Goal: Task Accomplishment & Management: Complete application form

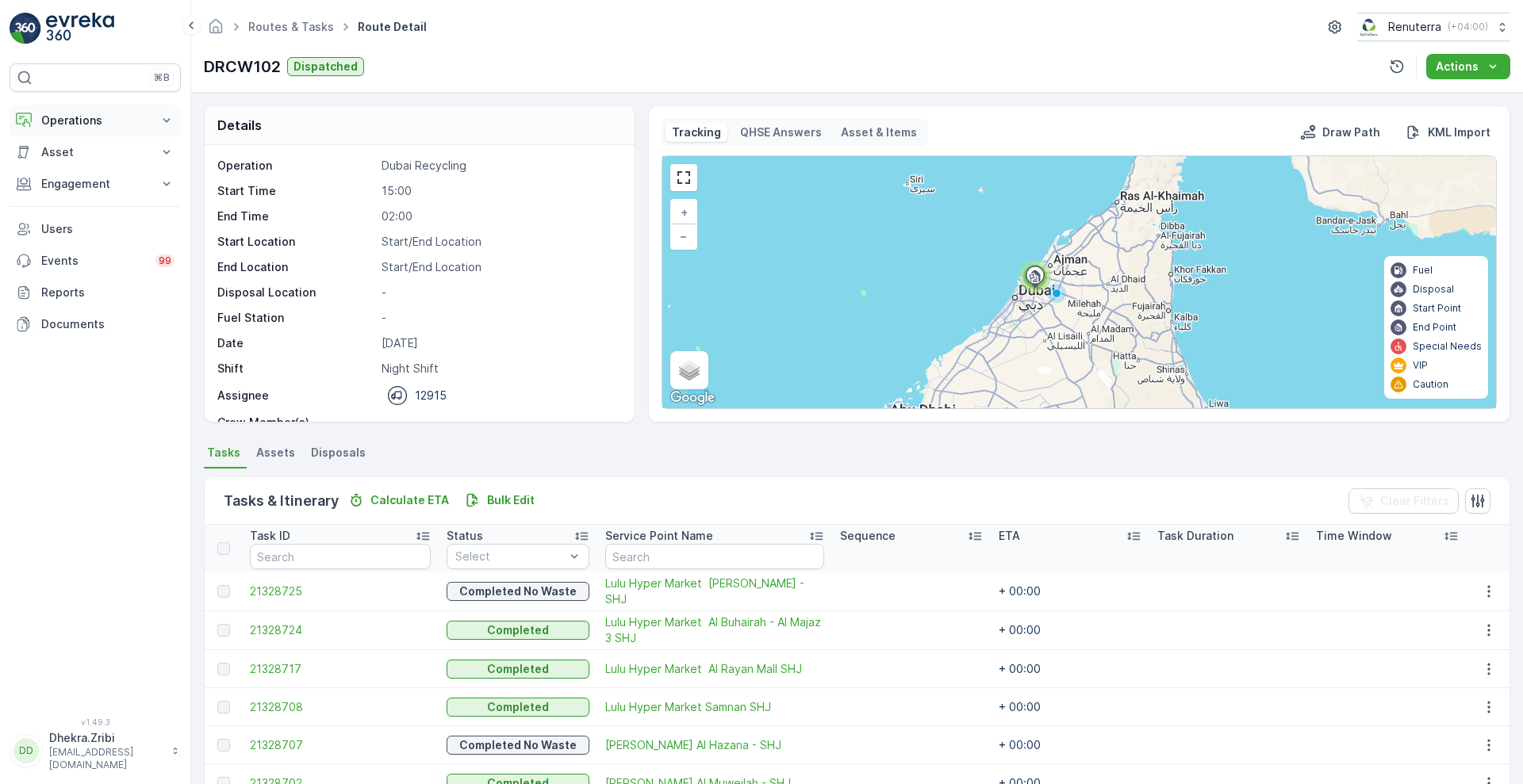
click at [76, 113] on p "Operations" at bounding box center [95, 120] width 108 height 16
click at [79, 170] on p "Planning" at bounding box center [63, 170] width 45 height 16
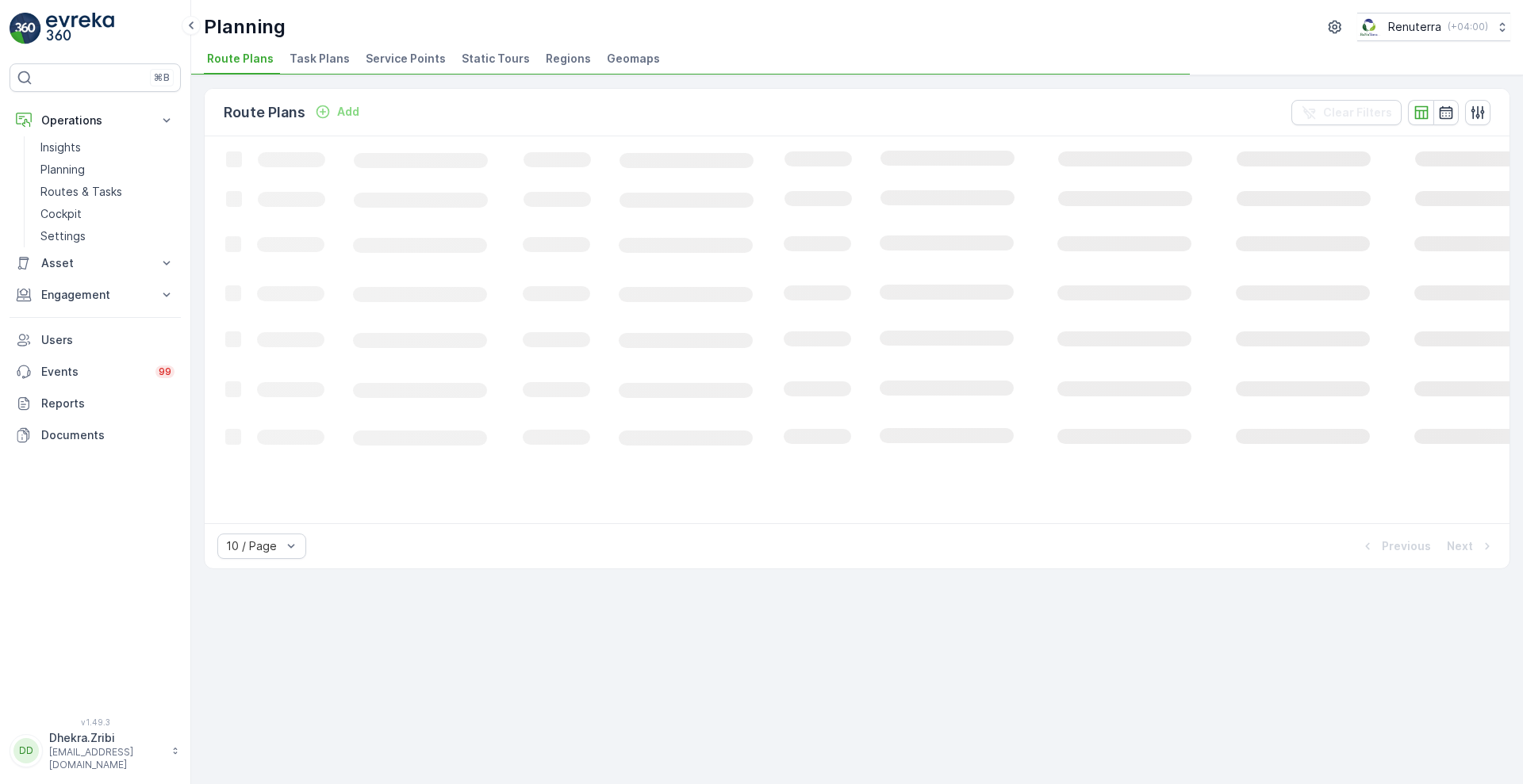
click at [418, 62] on span "Service Points" at bounding box center [405, 59] width 80 height 16
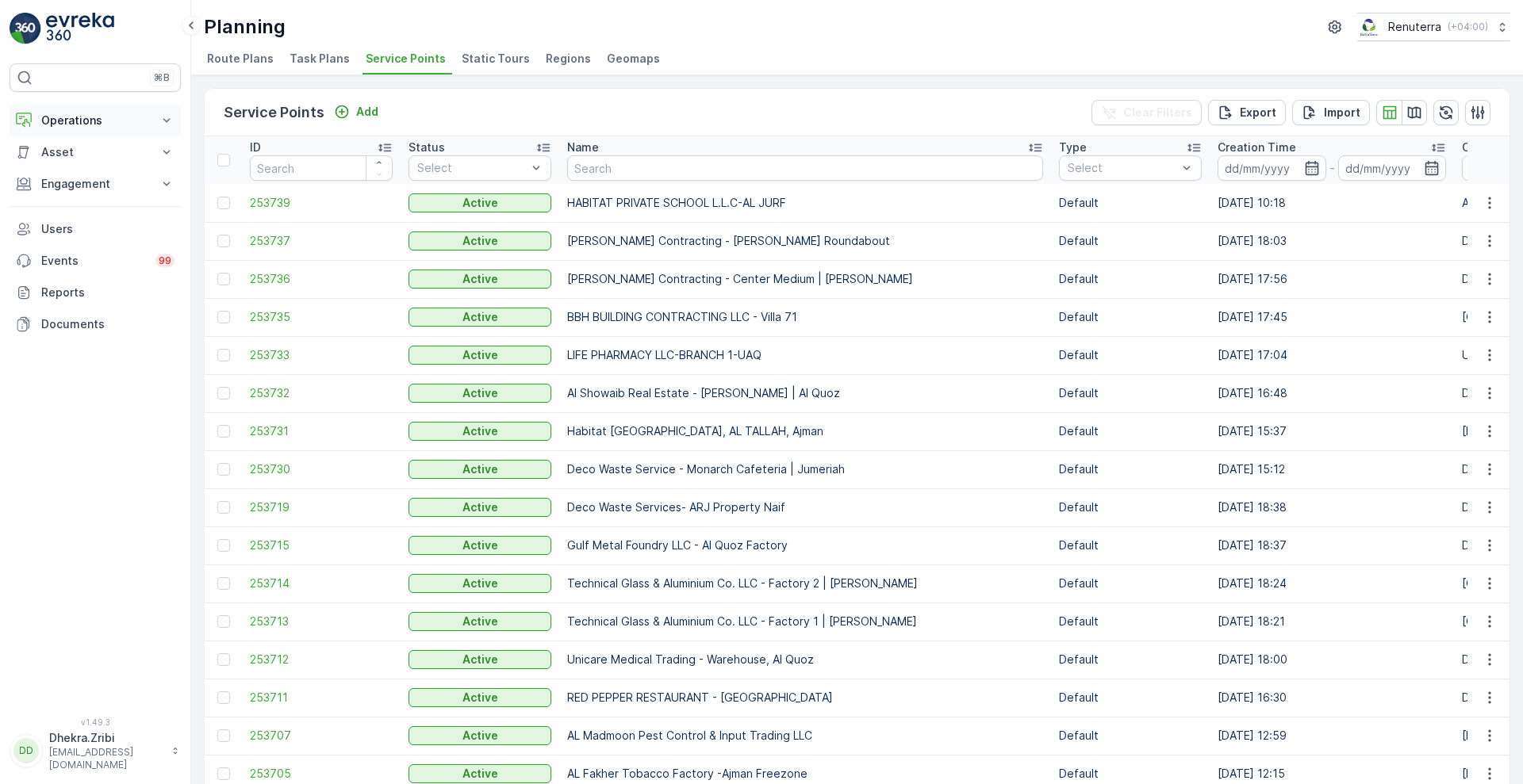
click at [84, 118] on p "Operations" at bounding box center [95, 120] width 108 height 16
click at [674, 163] on input "text" at bounding box center [804, 169] width 476 height 26
type input "ktc"
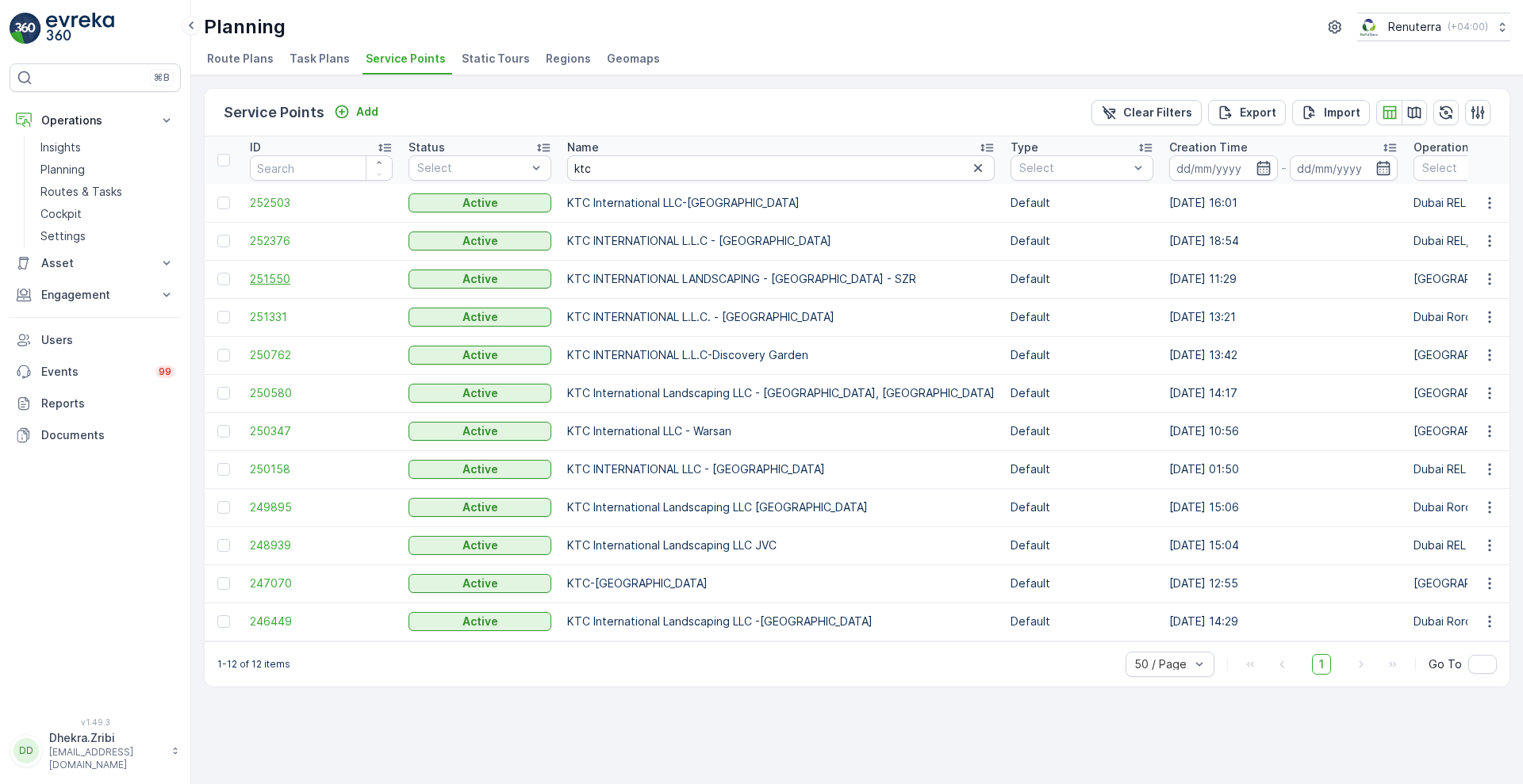
click at [263, 277] on span "251550" at bounding box center [322, 279] width 143 height 16
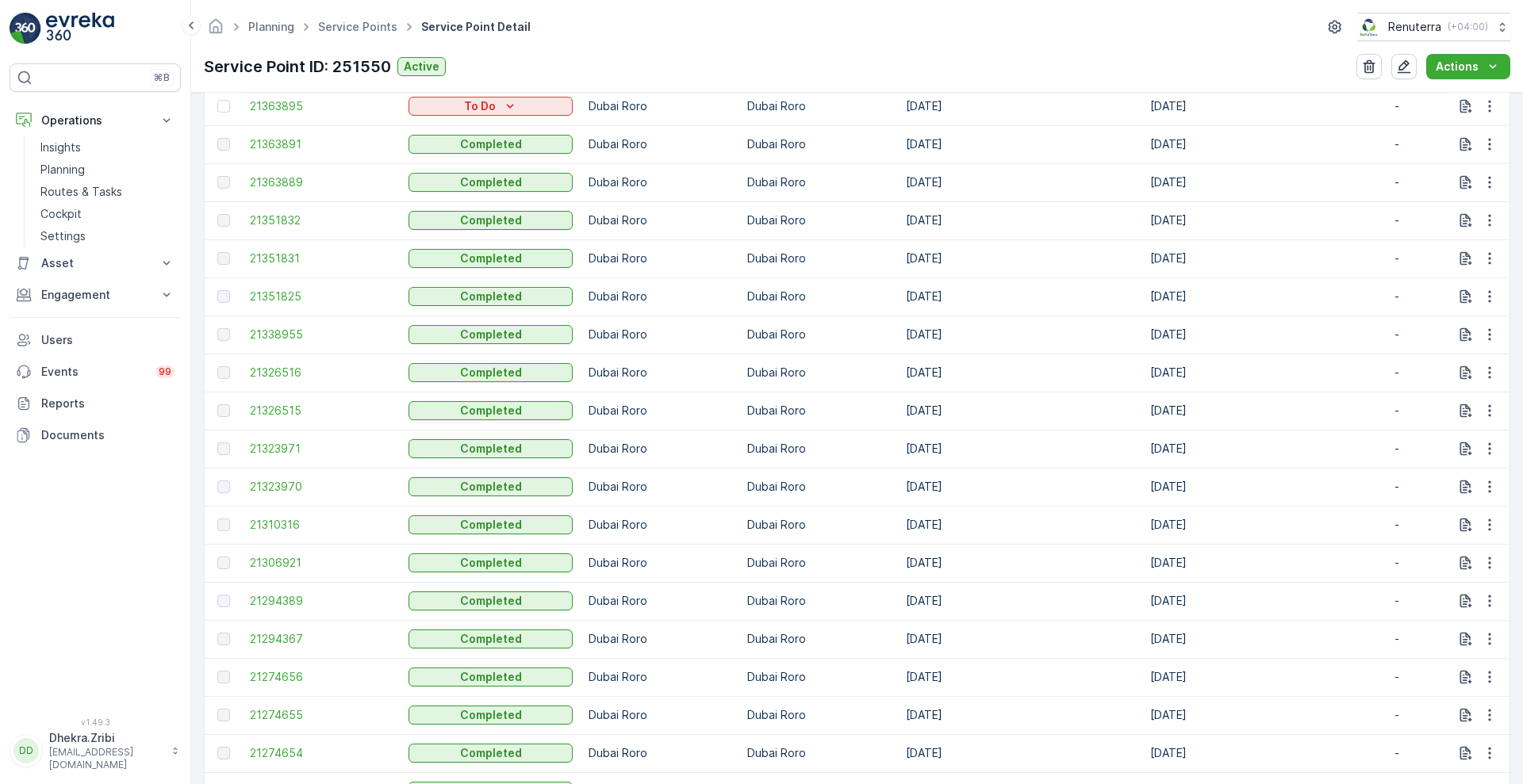
scroll to position [999, 0]
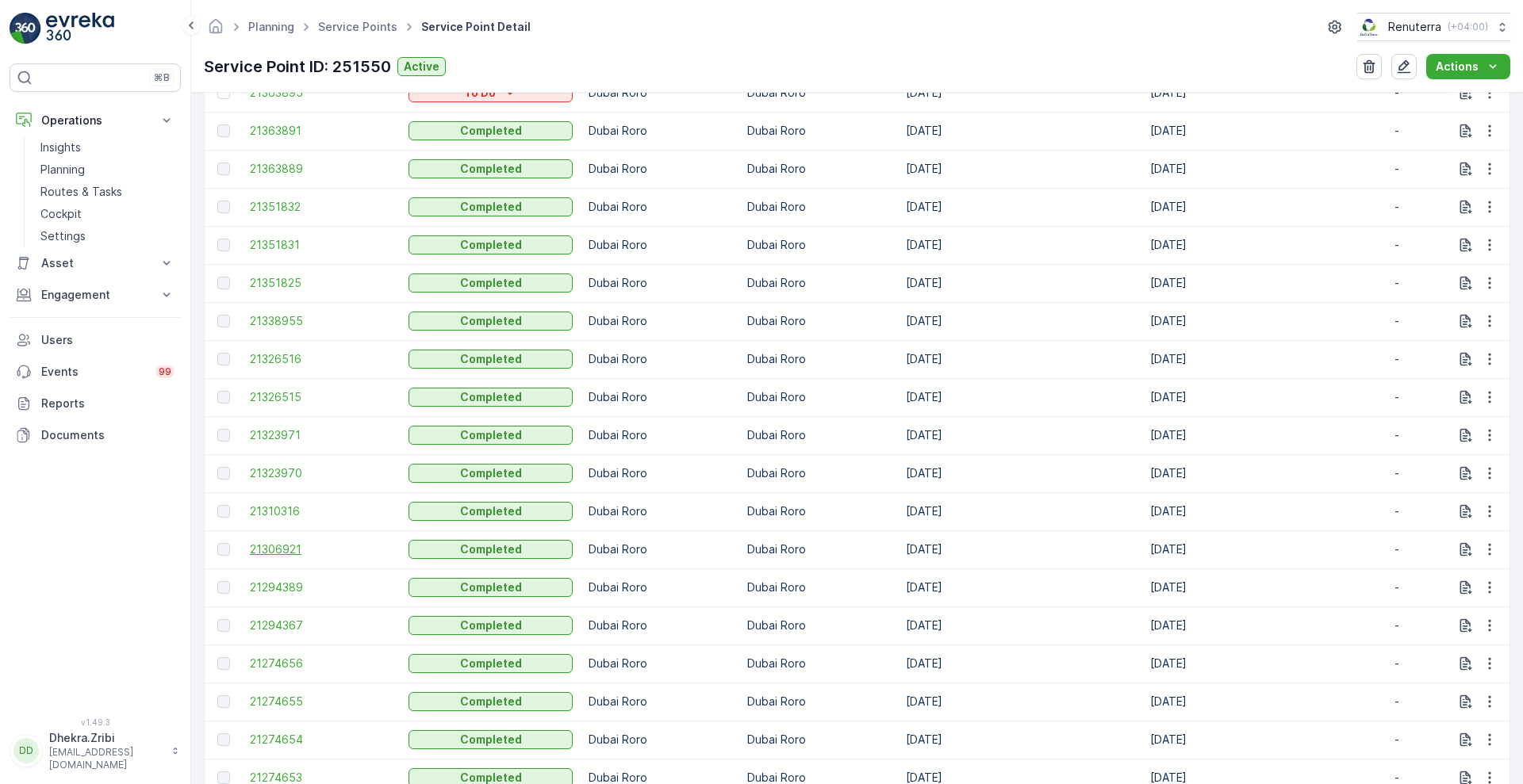
click at [278, 544] on span "21306921" at bounding box center [322, 550] width 143 height 16
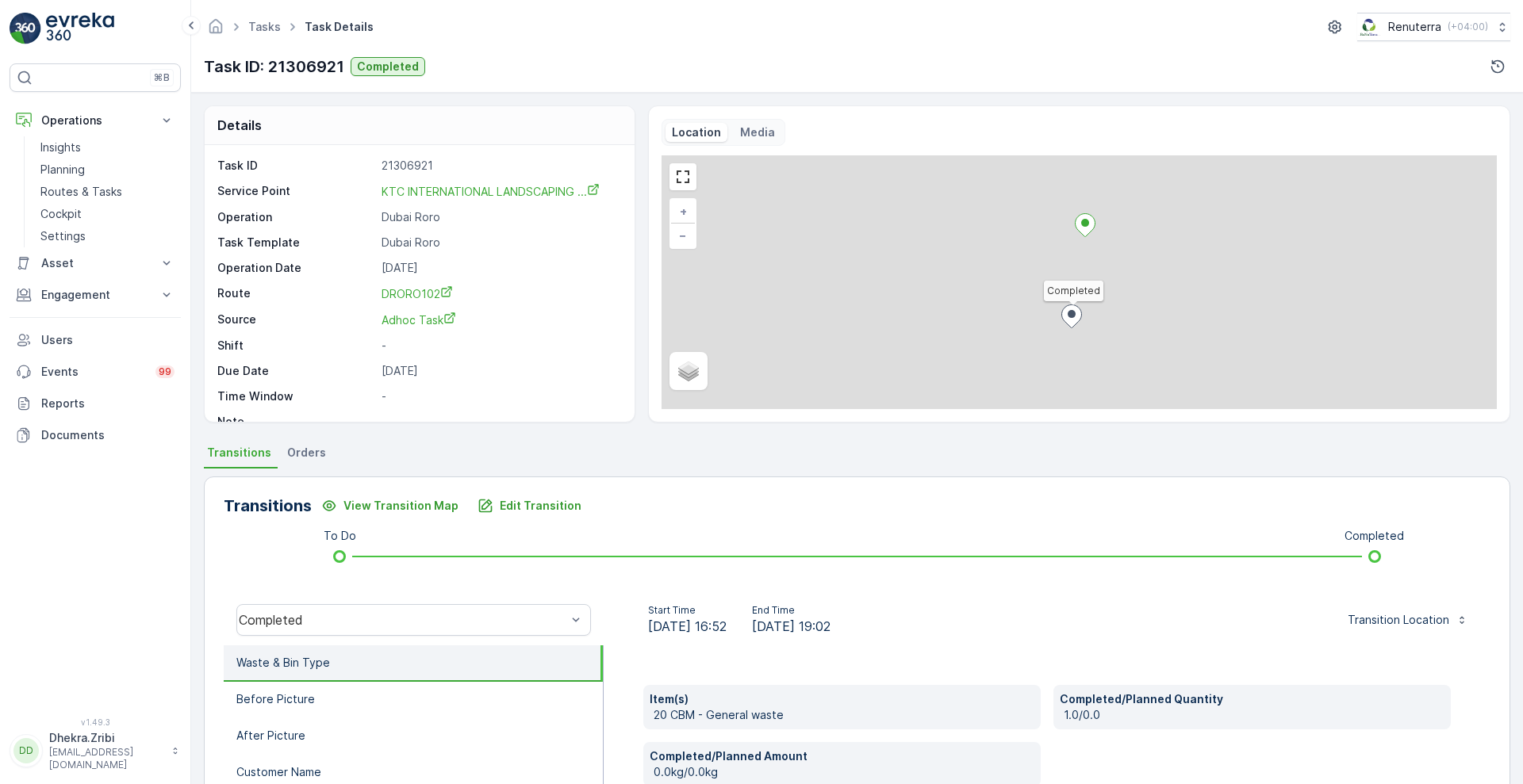
scroll to position [215, 0]
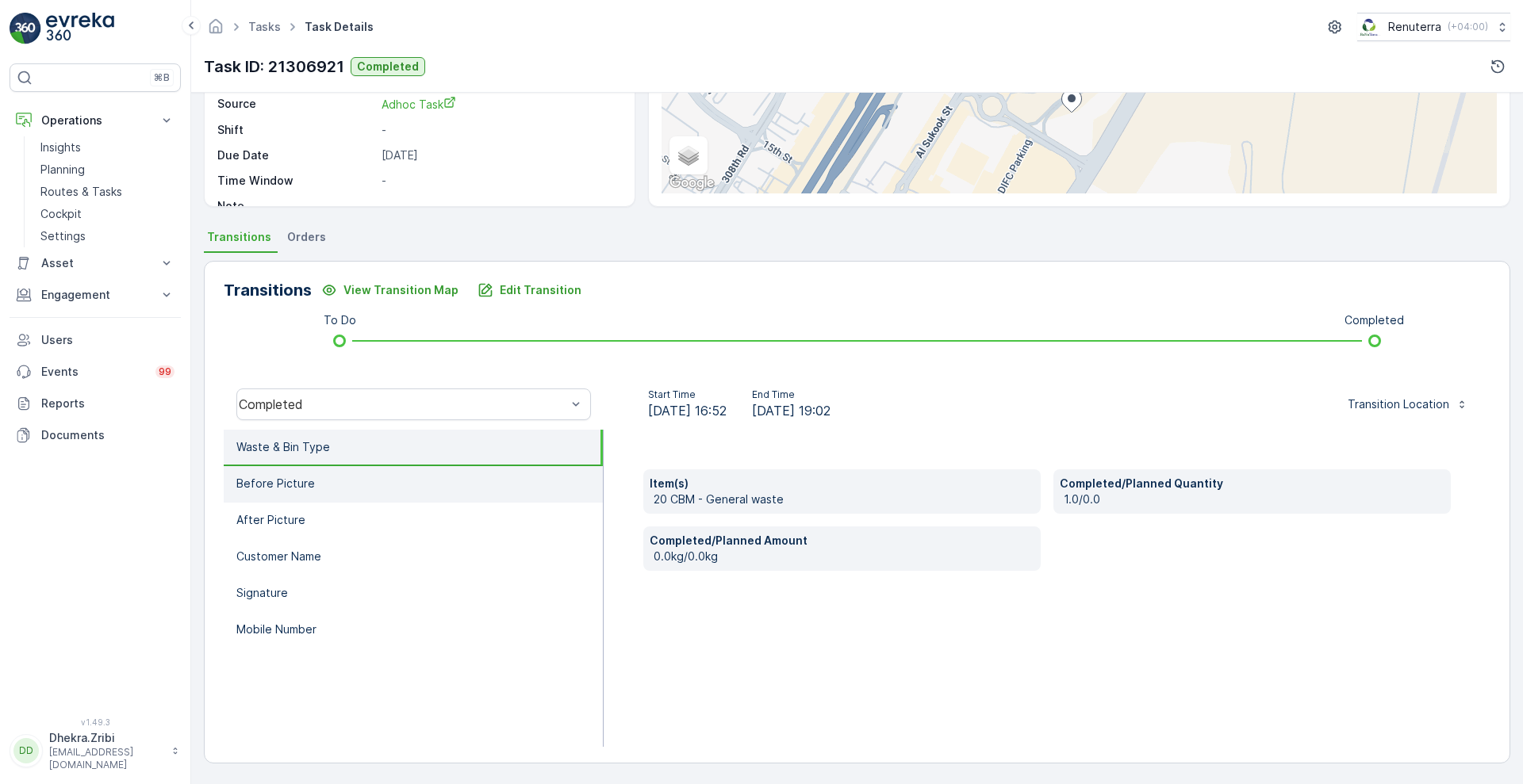
click at [299, 480] on p "Before Picture" at bounding box center [275, 483] width 78 height 16
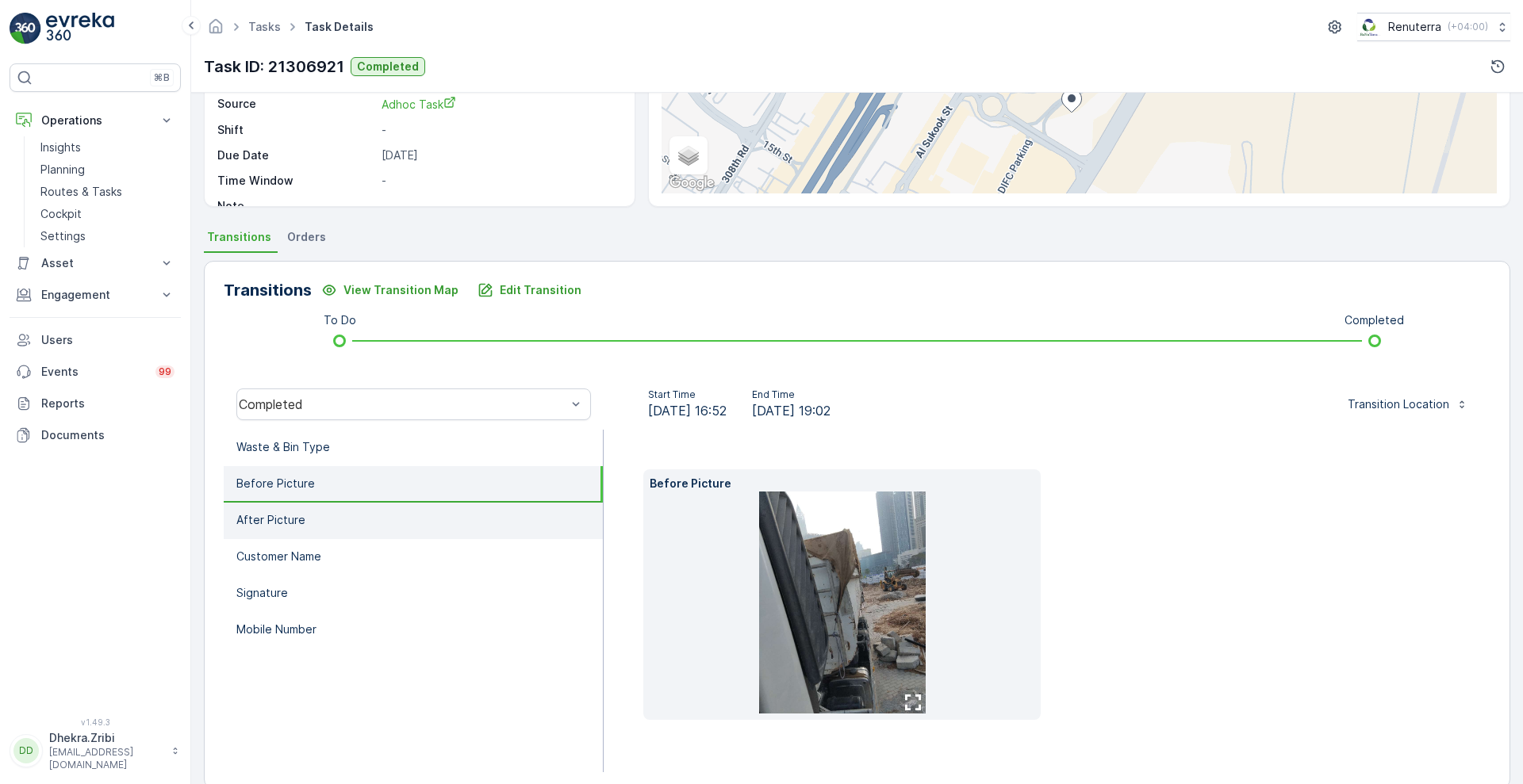
click at [319, 510] on li "After Picture" at bounding box center [413, 520] width 379 height 37
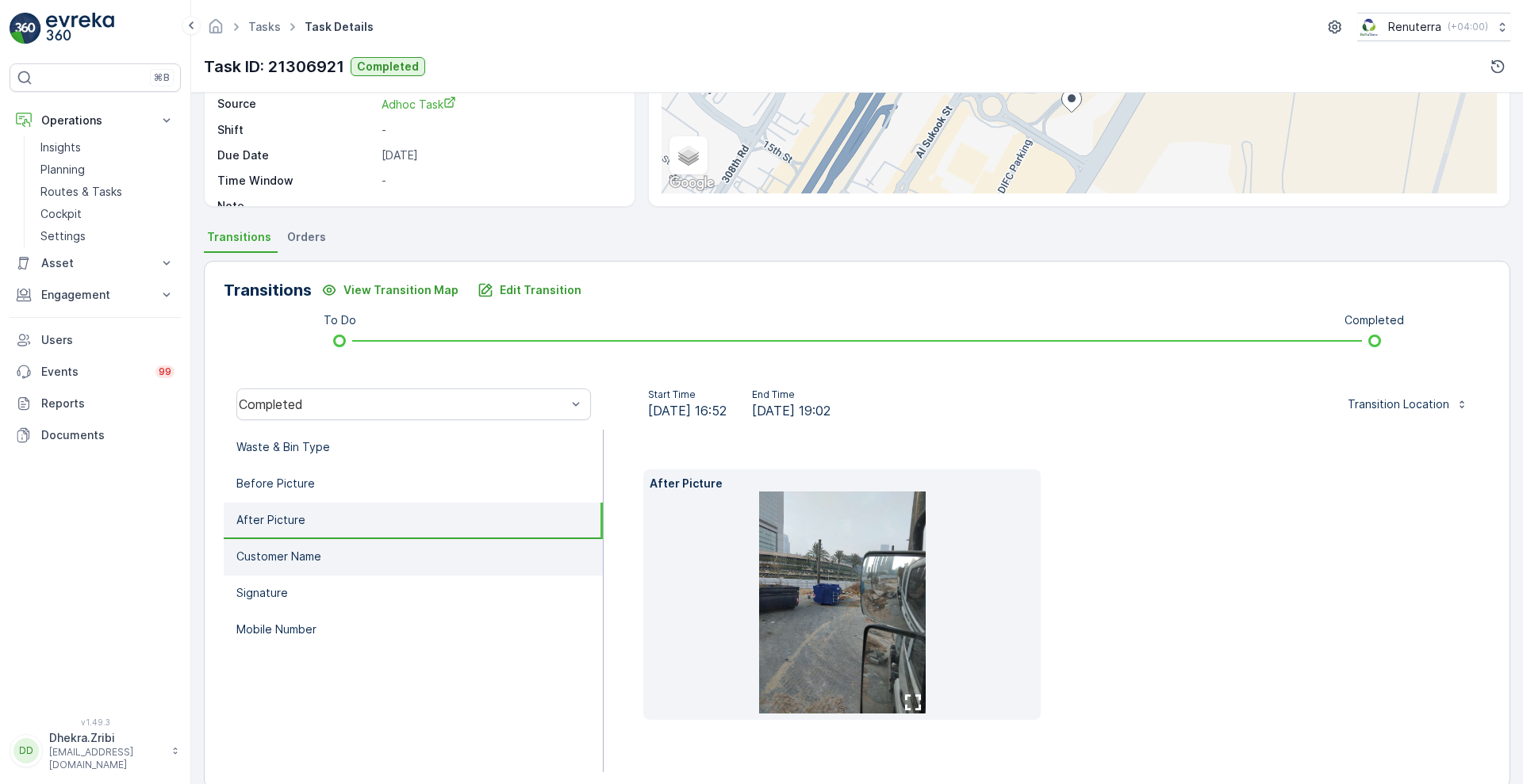
click at [330, 562] on li "Customer Name" at bounding box center [413, 557] width 379 height 37
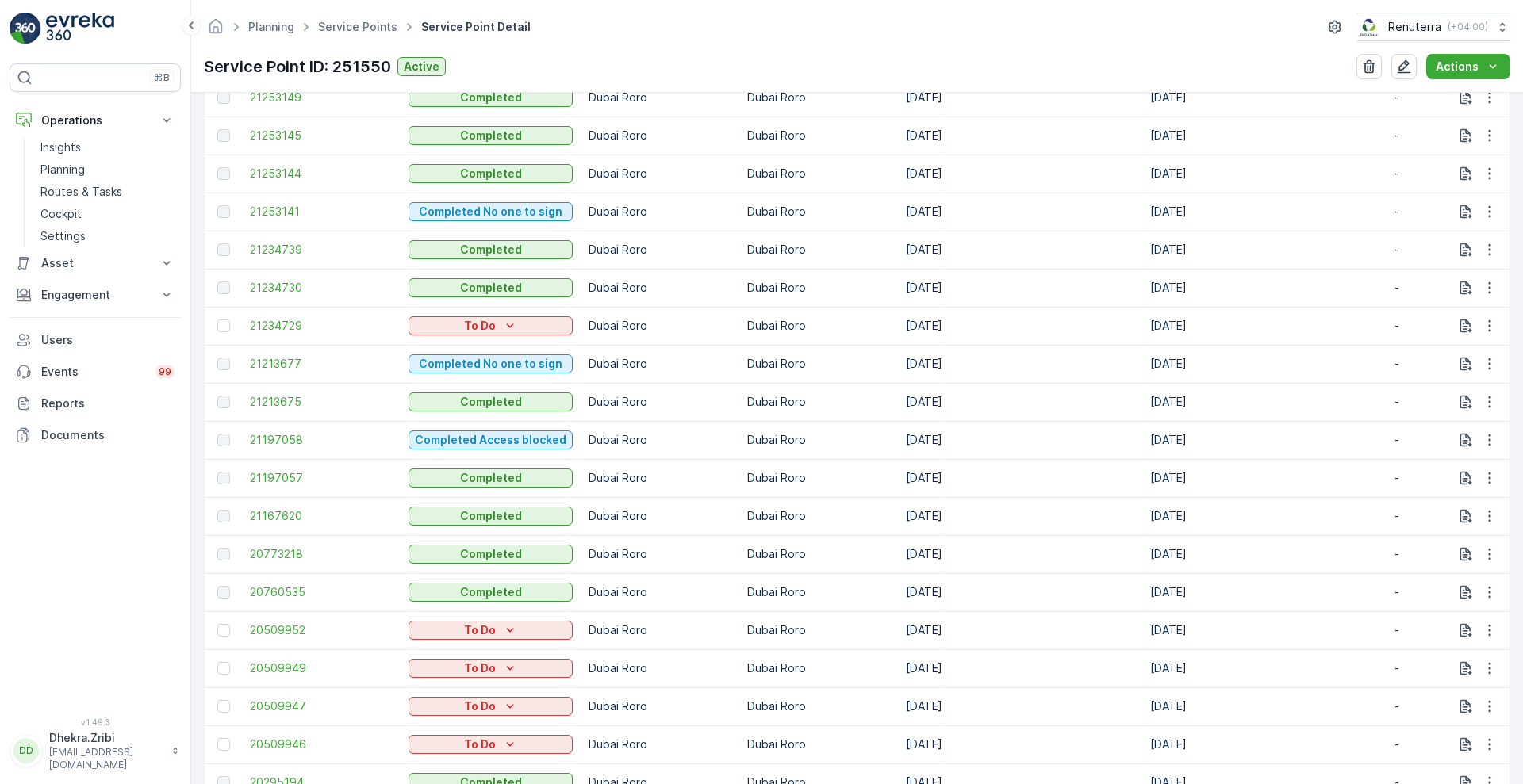
scroll to position [1794, 0]
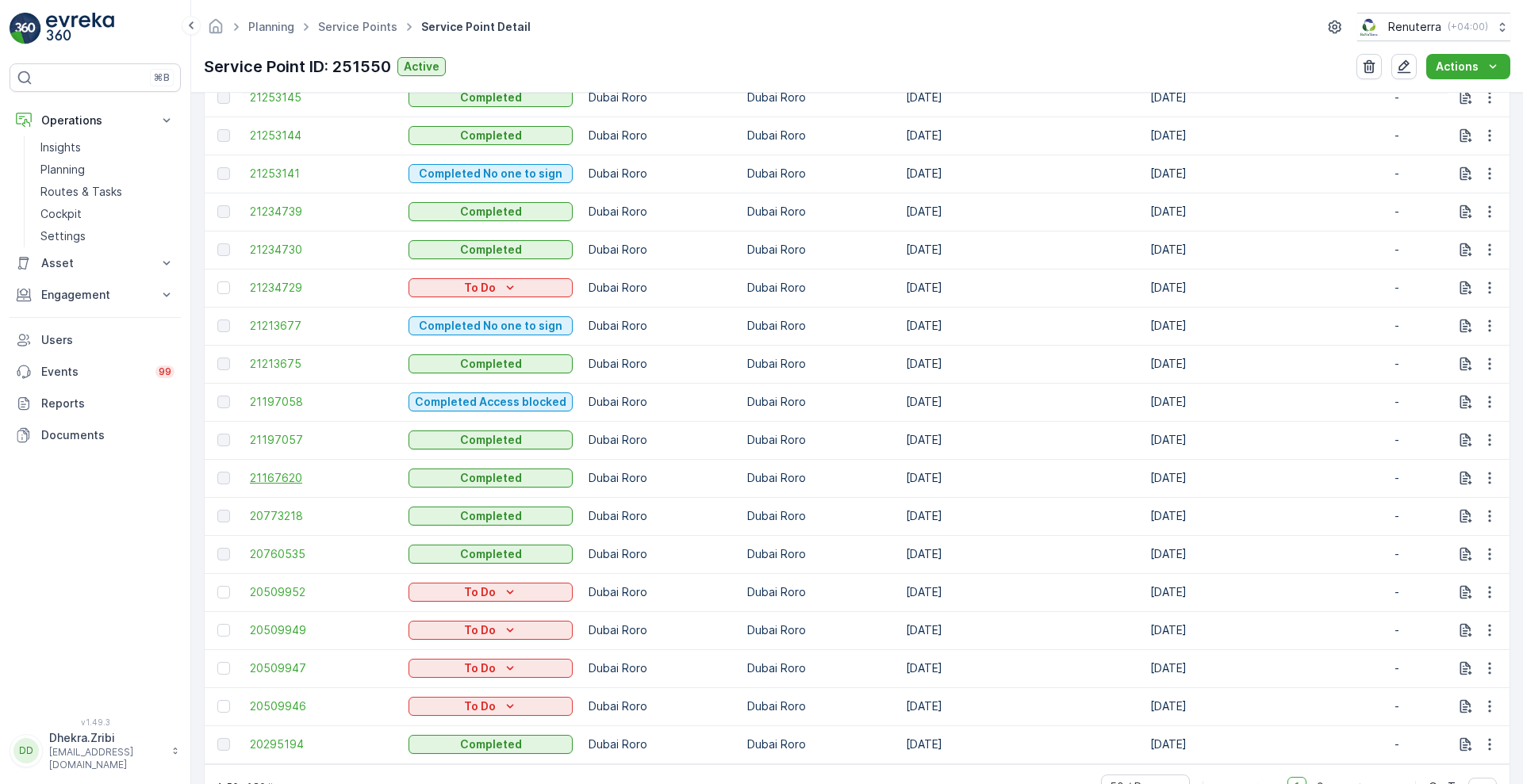
click at [252, 474] on span "21167620" at bounding box center [322, 478] width 143 height 16
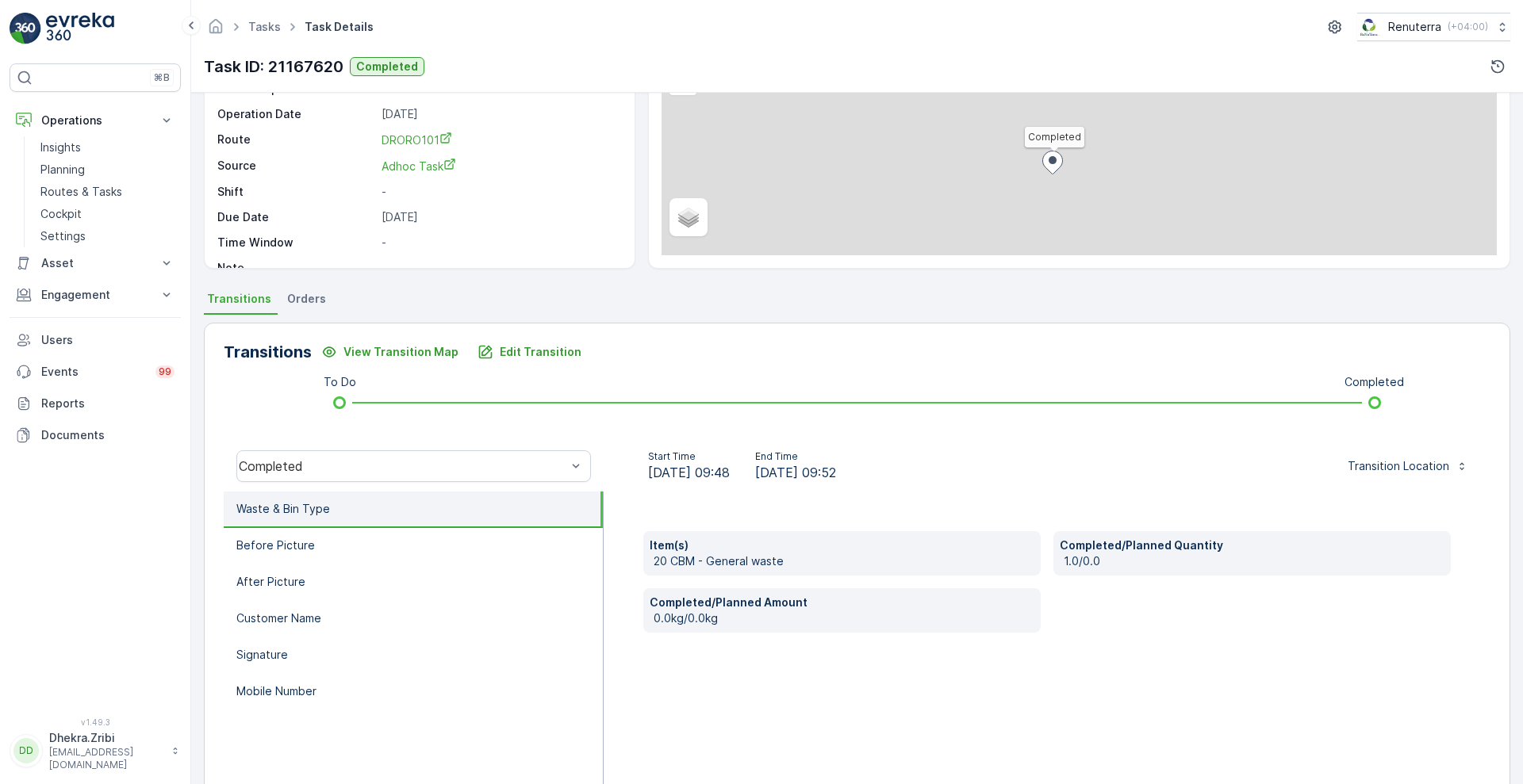
scroll to position [155, 0]
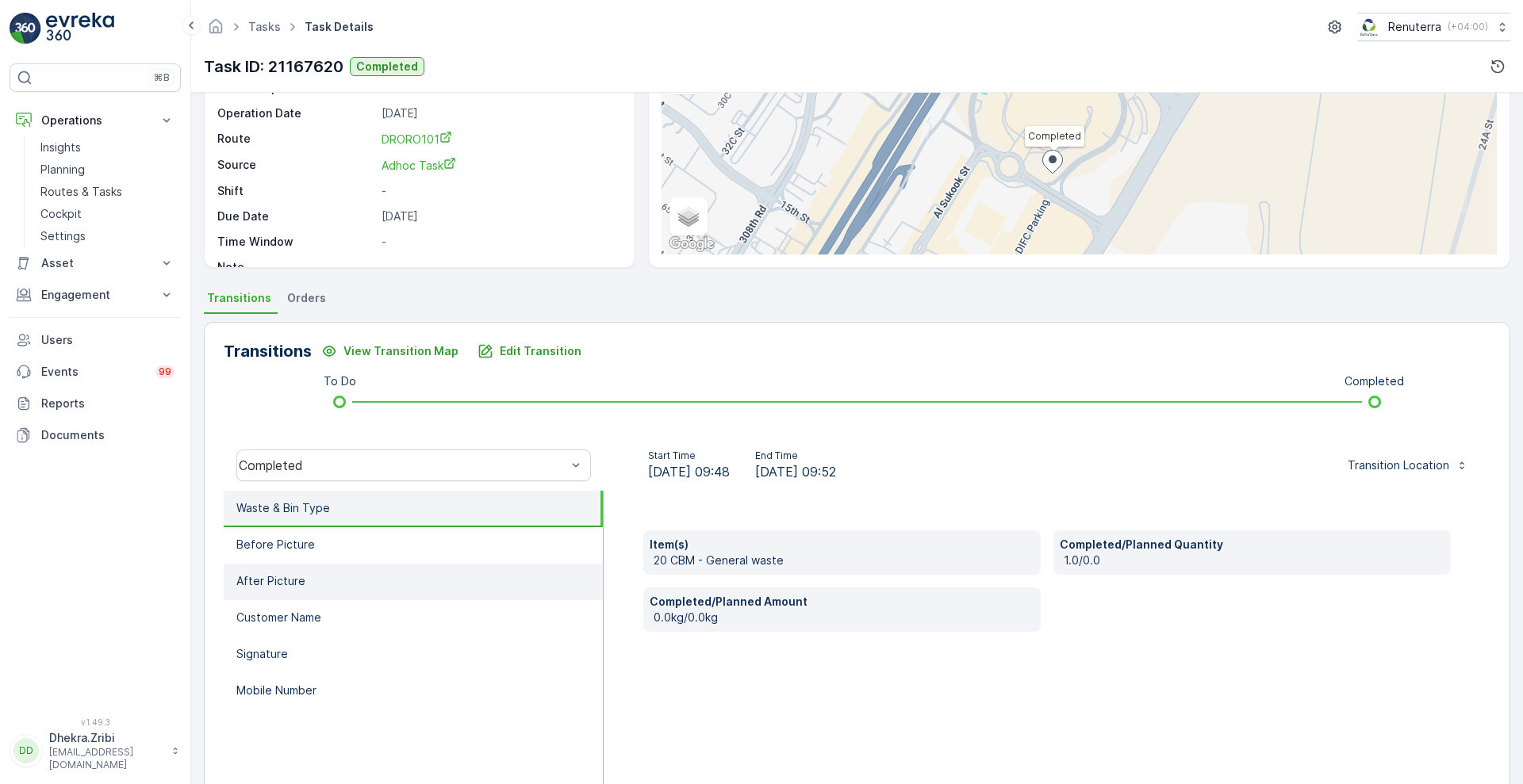
click at [334, 586] on li "After Picture" at bounding box center [413, 582] width 379 height 37
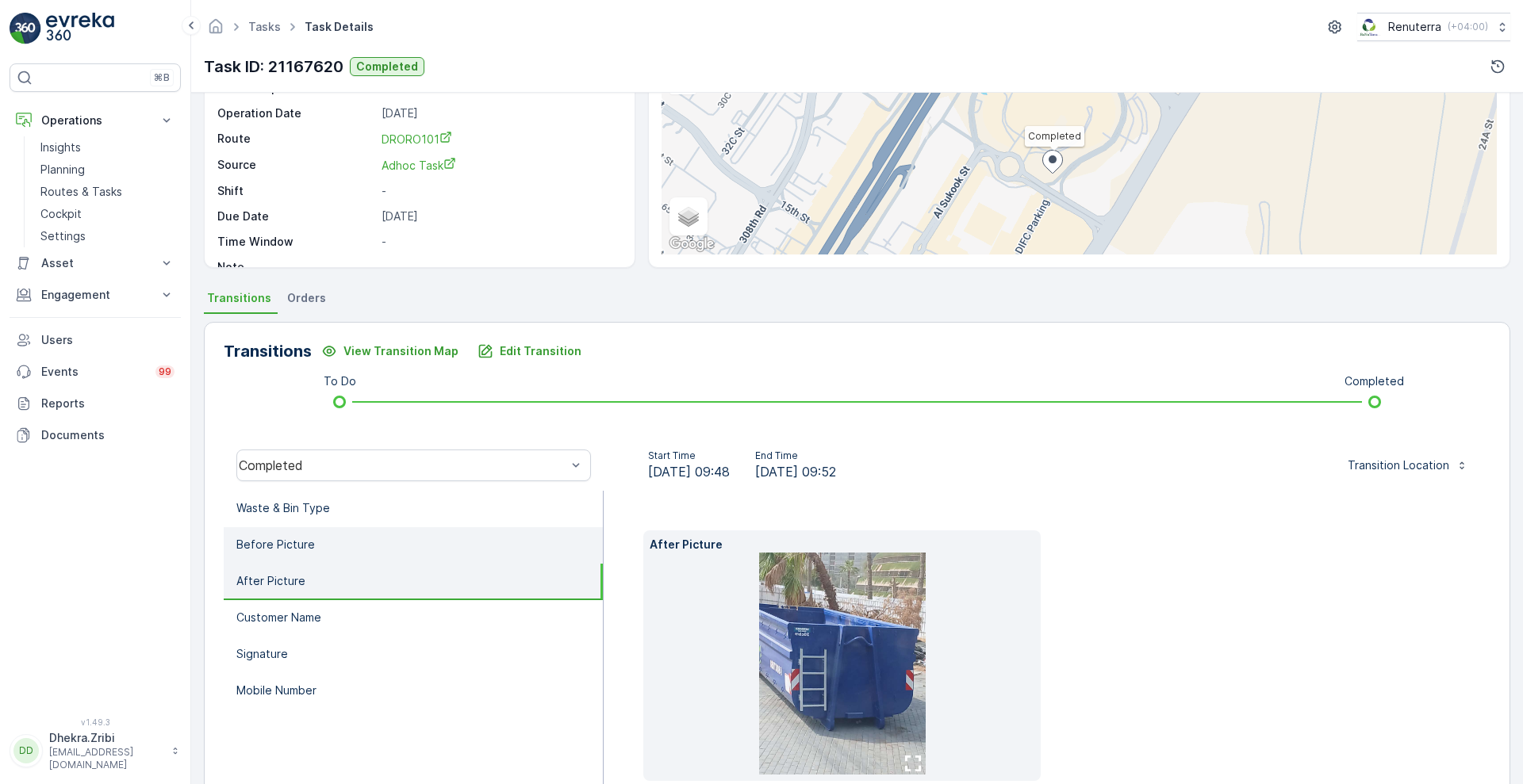
click at [323, 538] on li "Before Picture" at bounding box center [413, 545] width 379 height 37
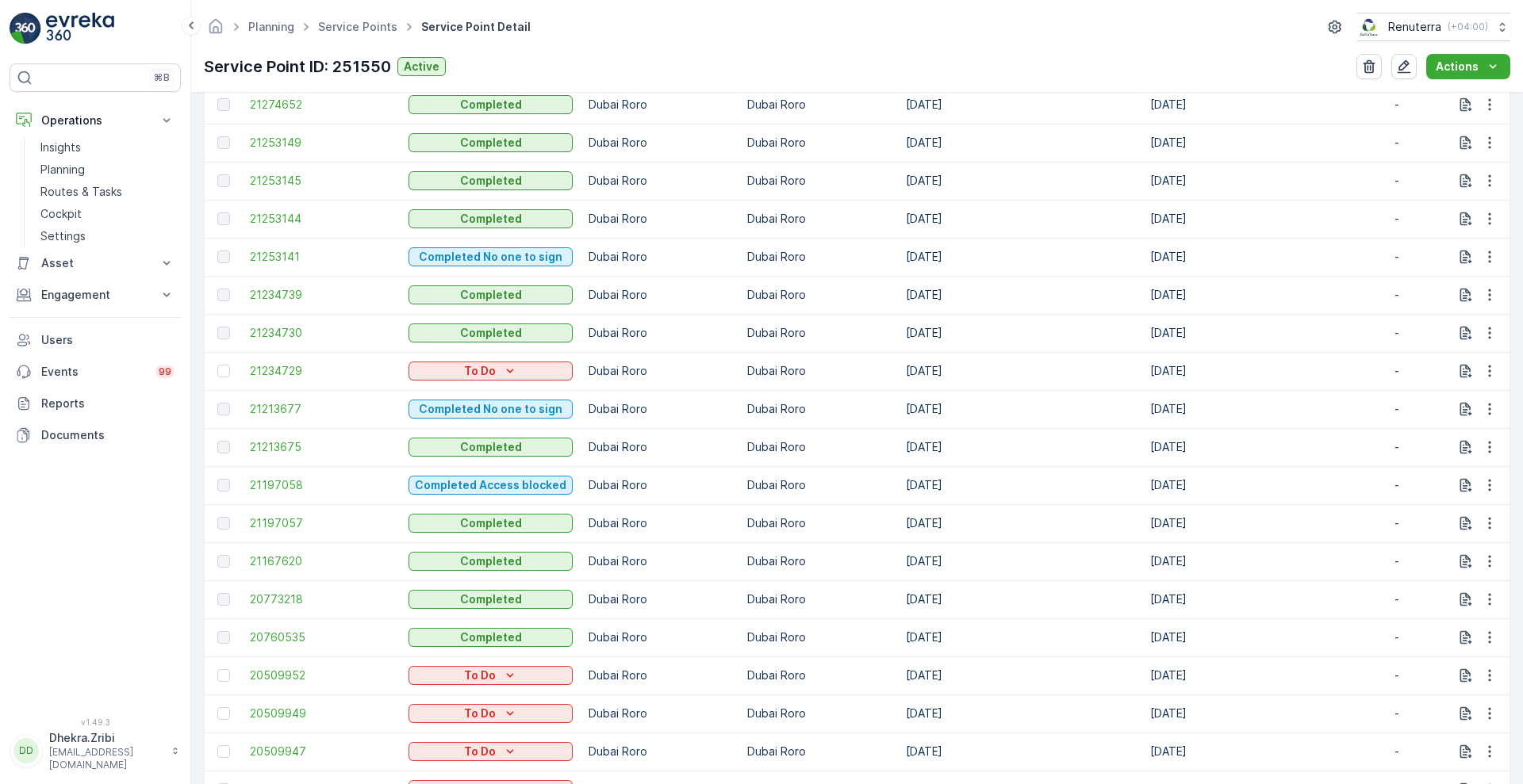
scroll to position [1849, 0]
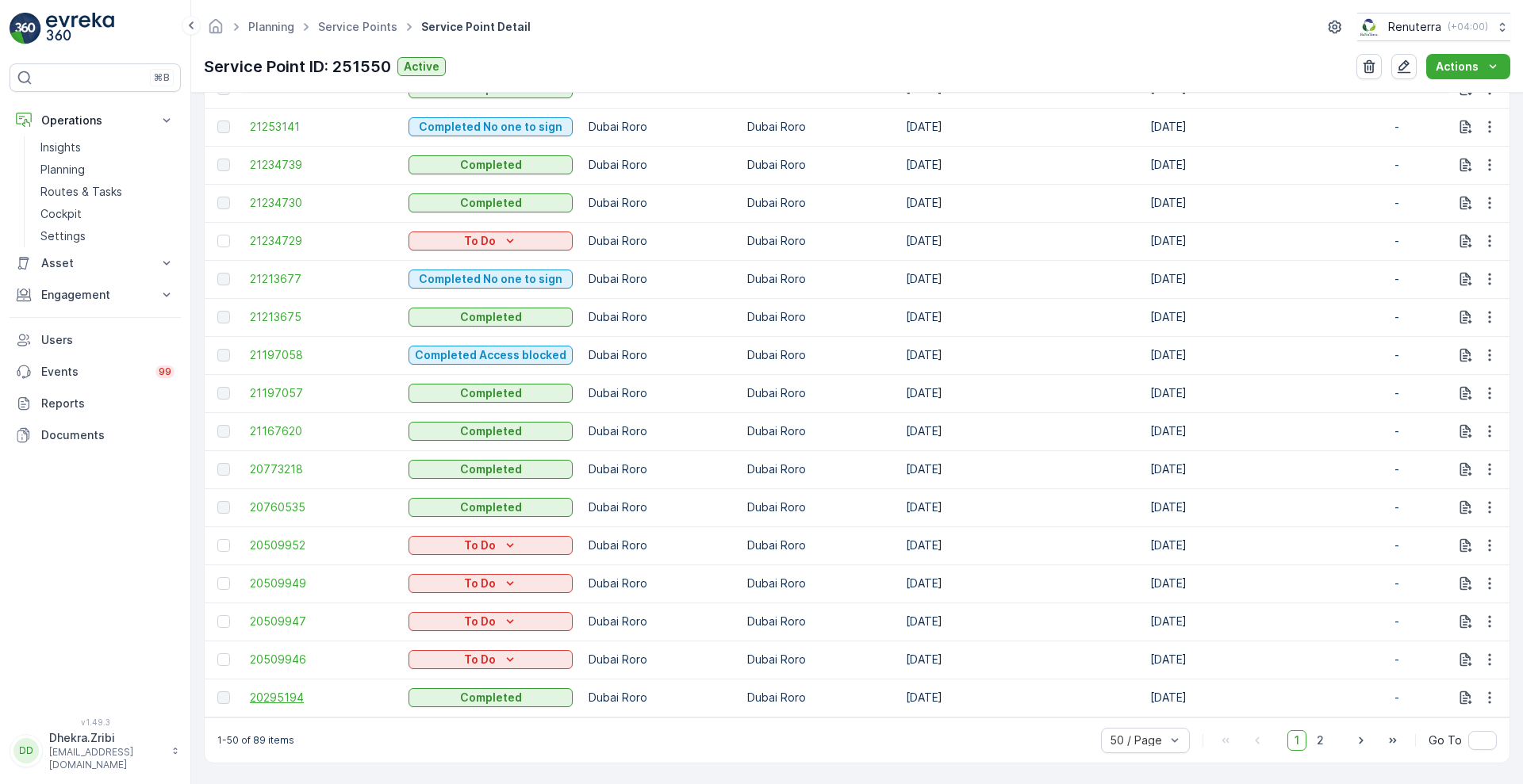
click at [288, 690] on span "20295194" at bounding box center [322, 698] width 143 height 16
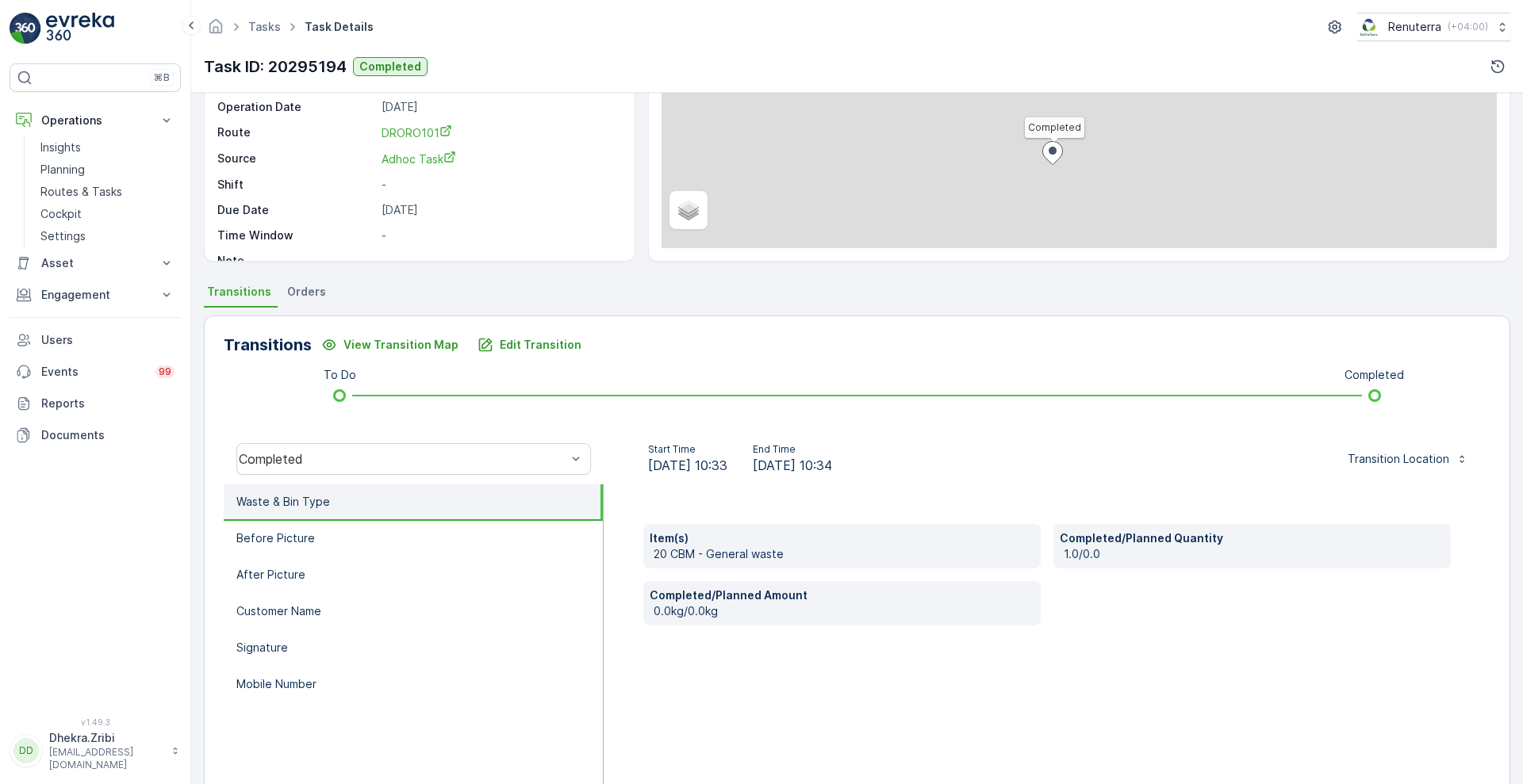
scroll to position [165, 0]
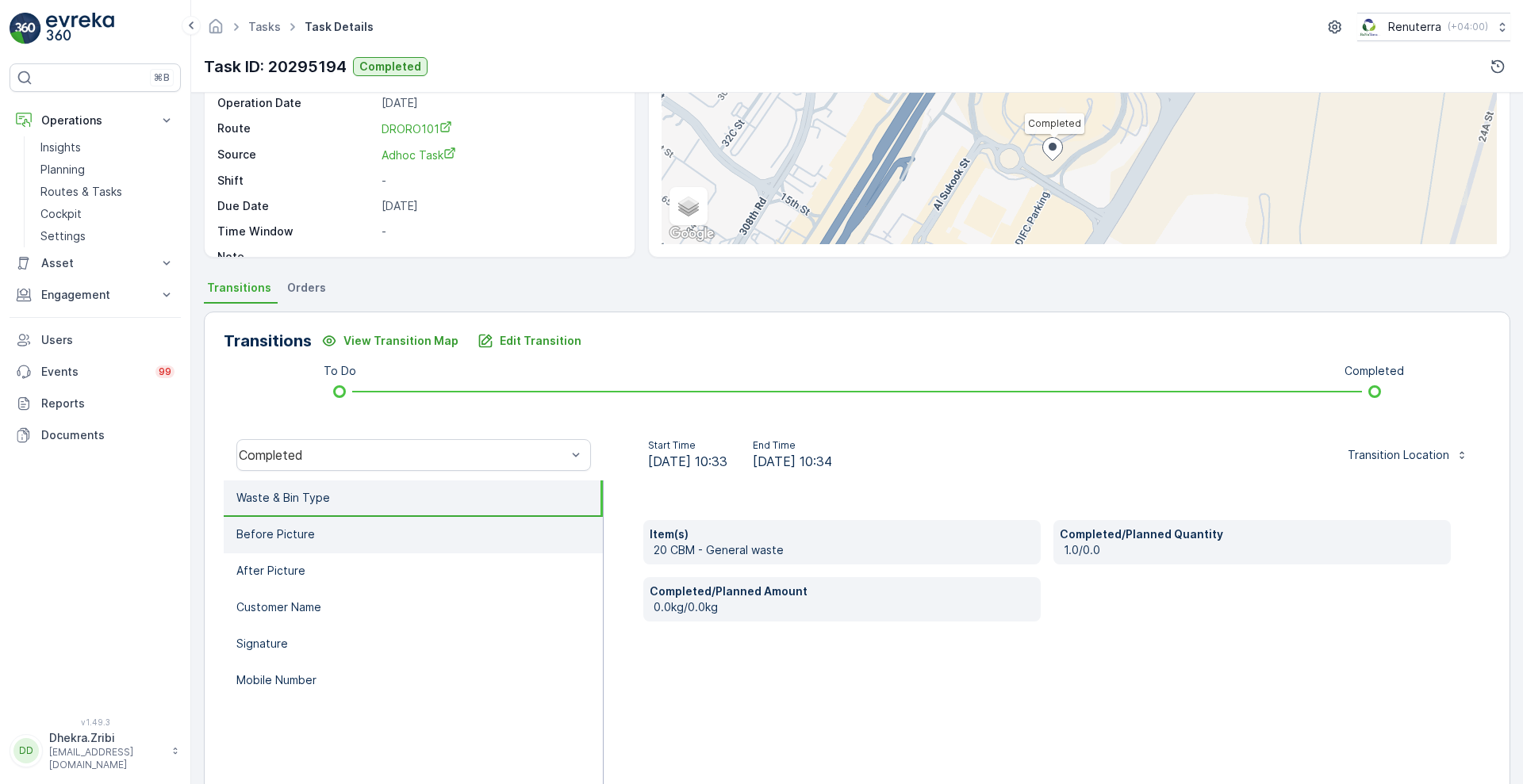
click at [315, 529] on li "Before Picture" at bounding box center [413, 535] width 379 height 37
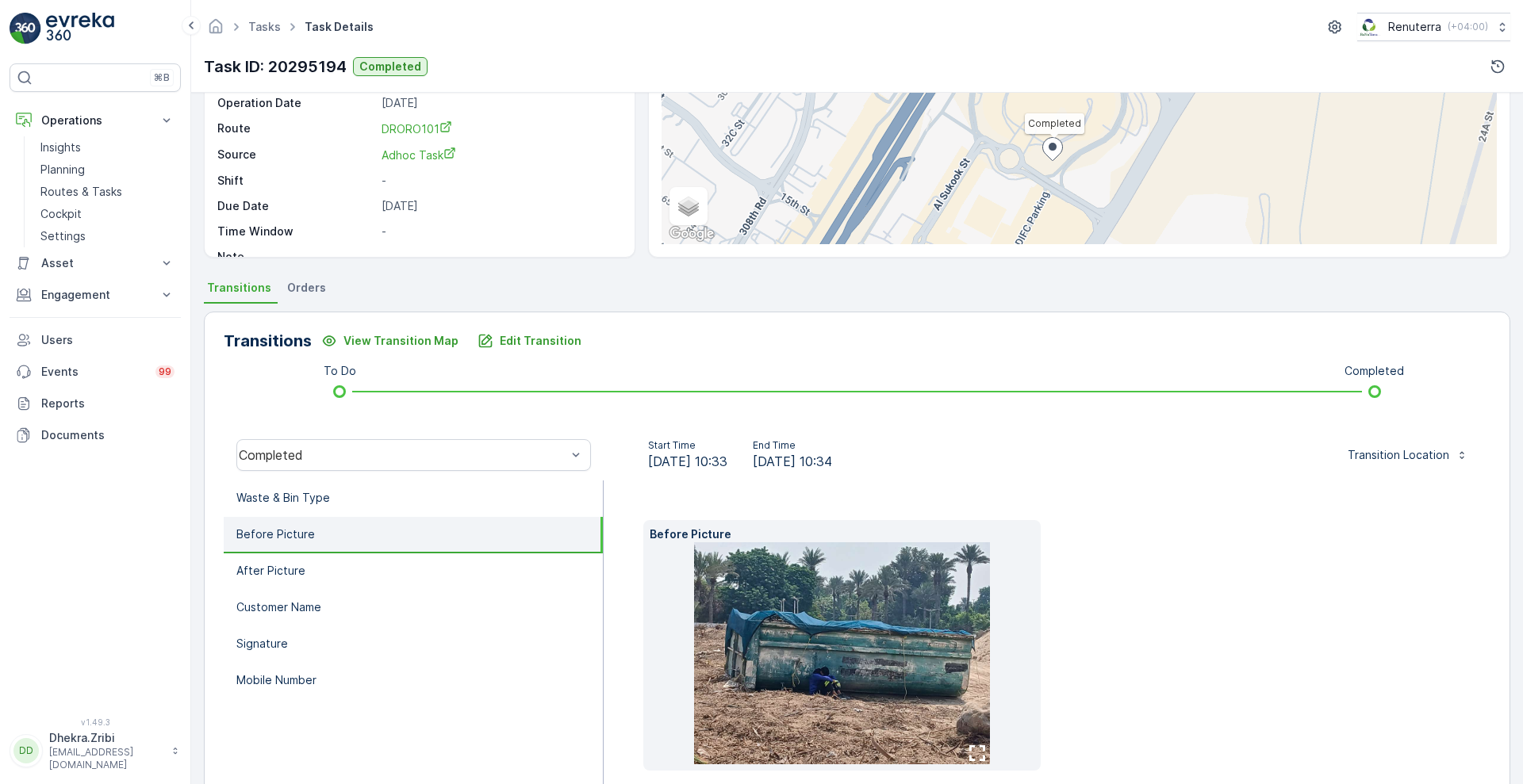
scroll to position [241, 0]
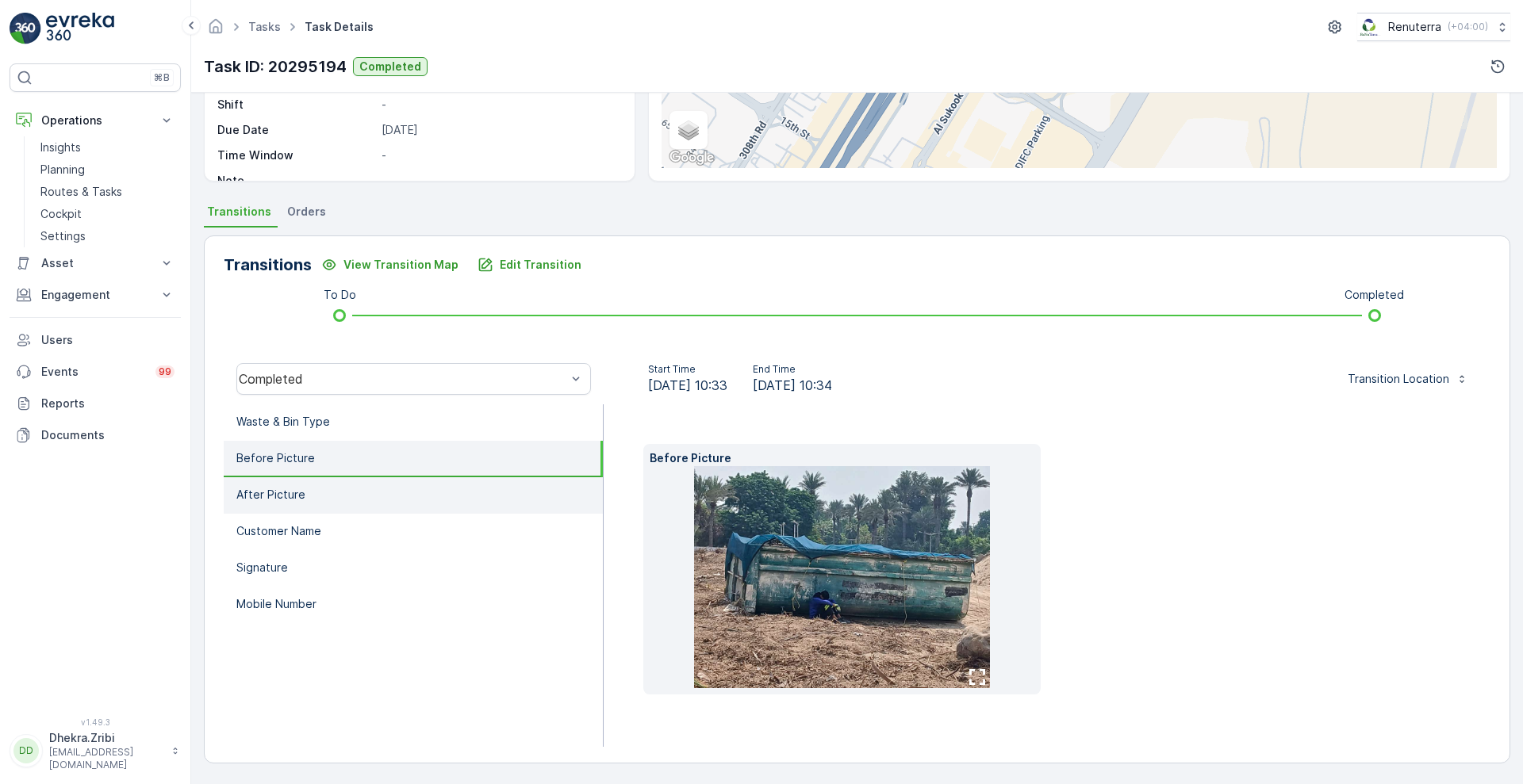
click at [327, 494] on li "After Picture" at bounding box center [413, 495] width 379 height 37
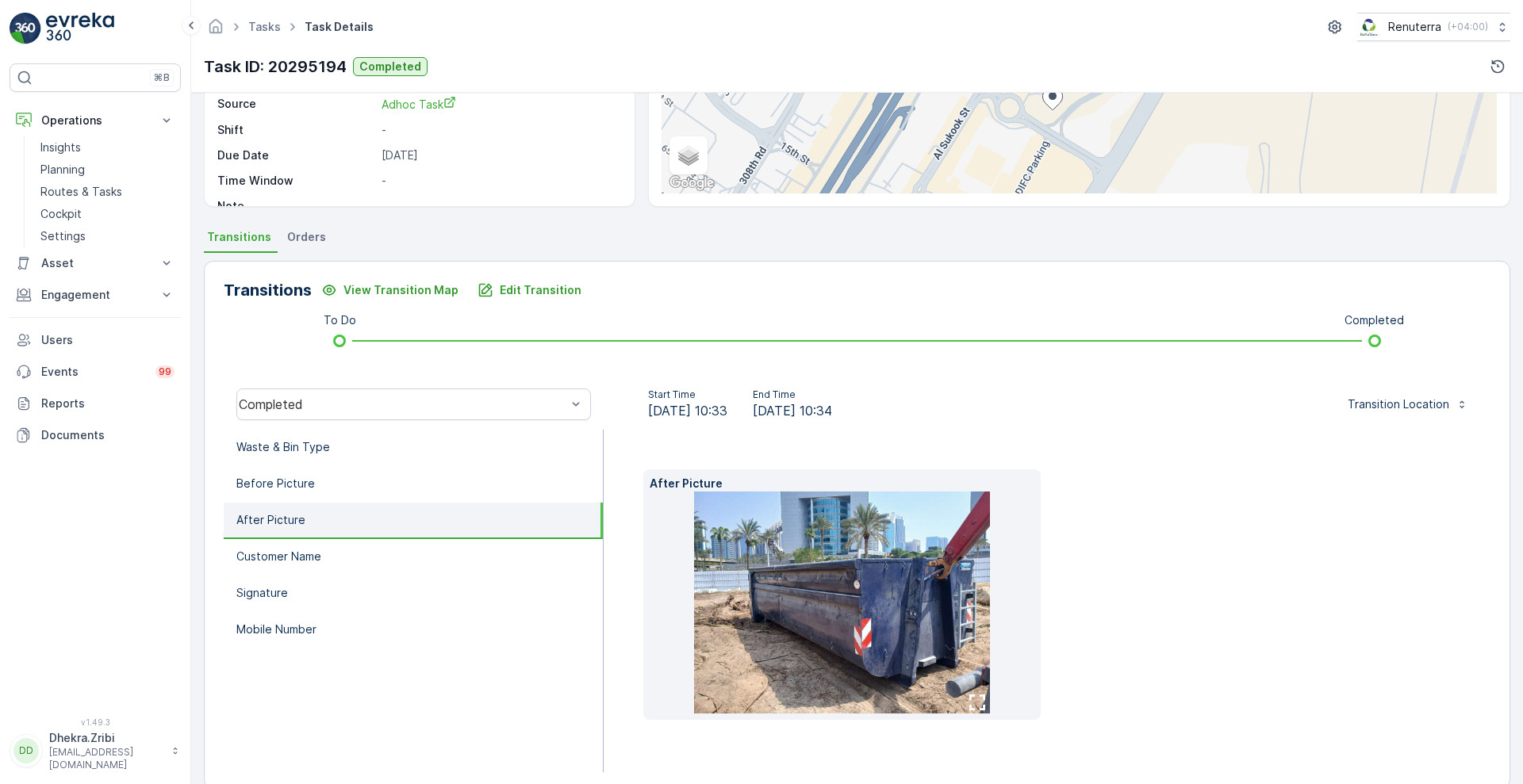
click at [932, 598] on img at bounding box center [842, 602] width 296 height 222
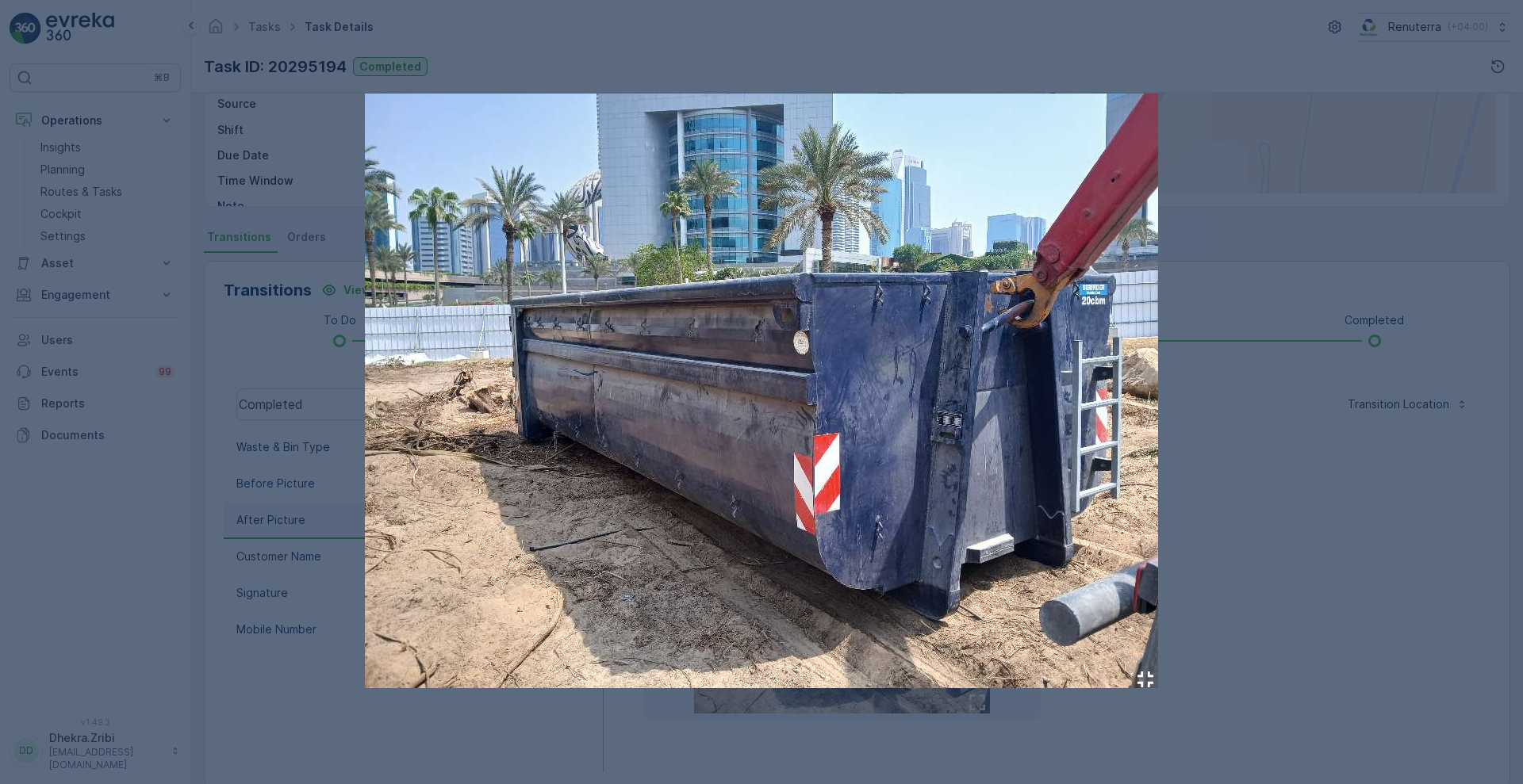
click at [933, 211] on img at bounding box center [761, 390] width 793 height 594
click at [1305, 607] on div at bounding box center [762, 392] width 1523 height 784
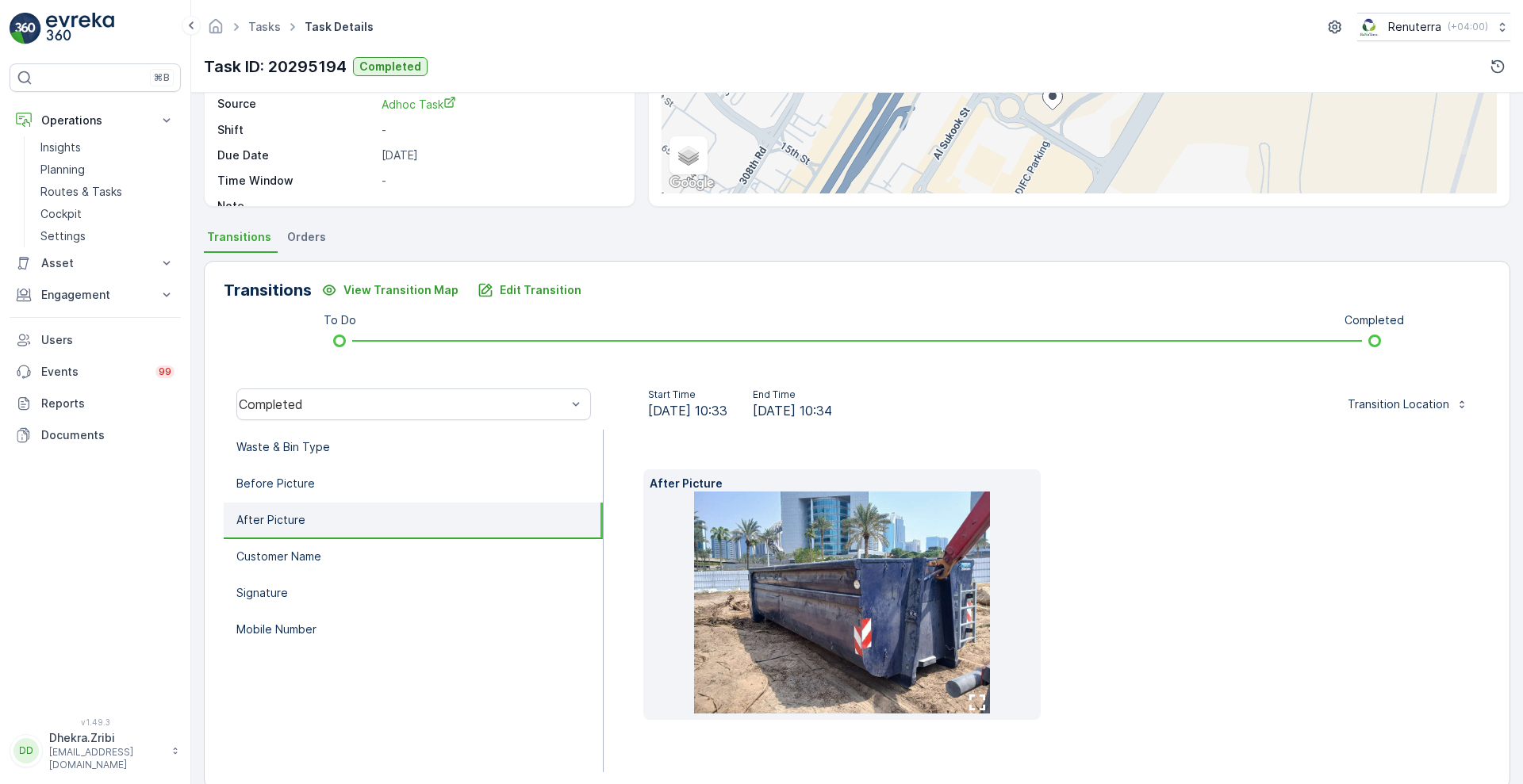
click at [829, 568] on img at bounding box center [842, 602] width 296 height 222
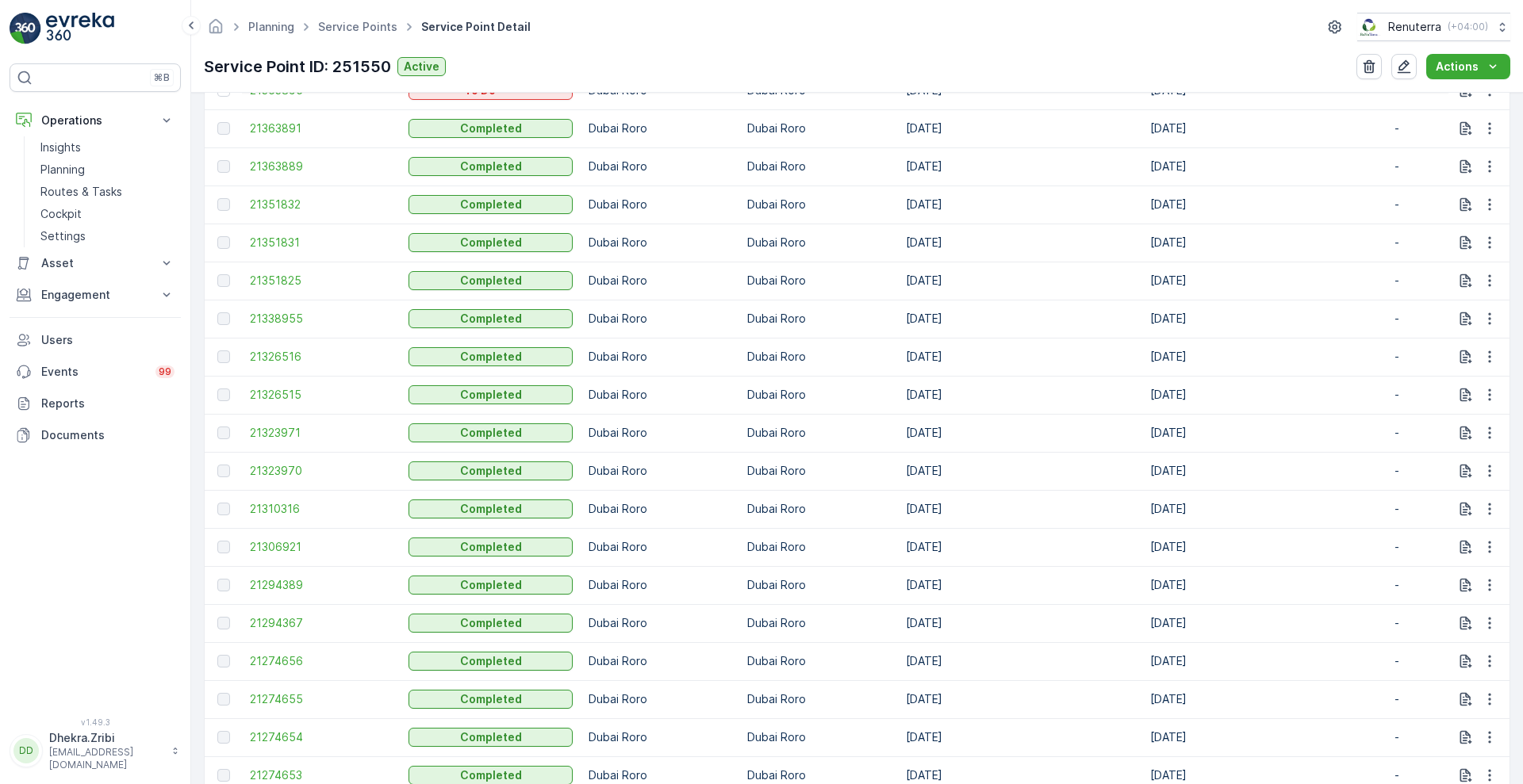
scroll to position [1038, 0]
click at [266, 581] on span "21294367" at bounding box center [322, 587] width 143 height 16
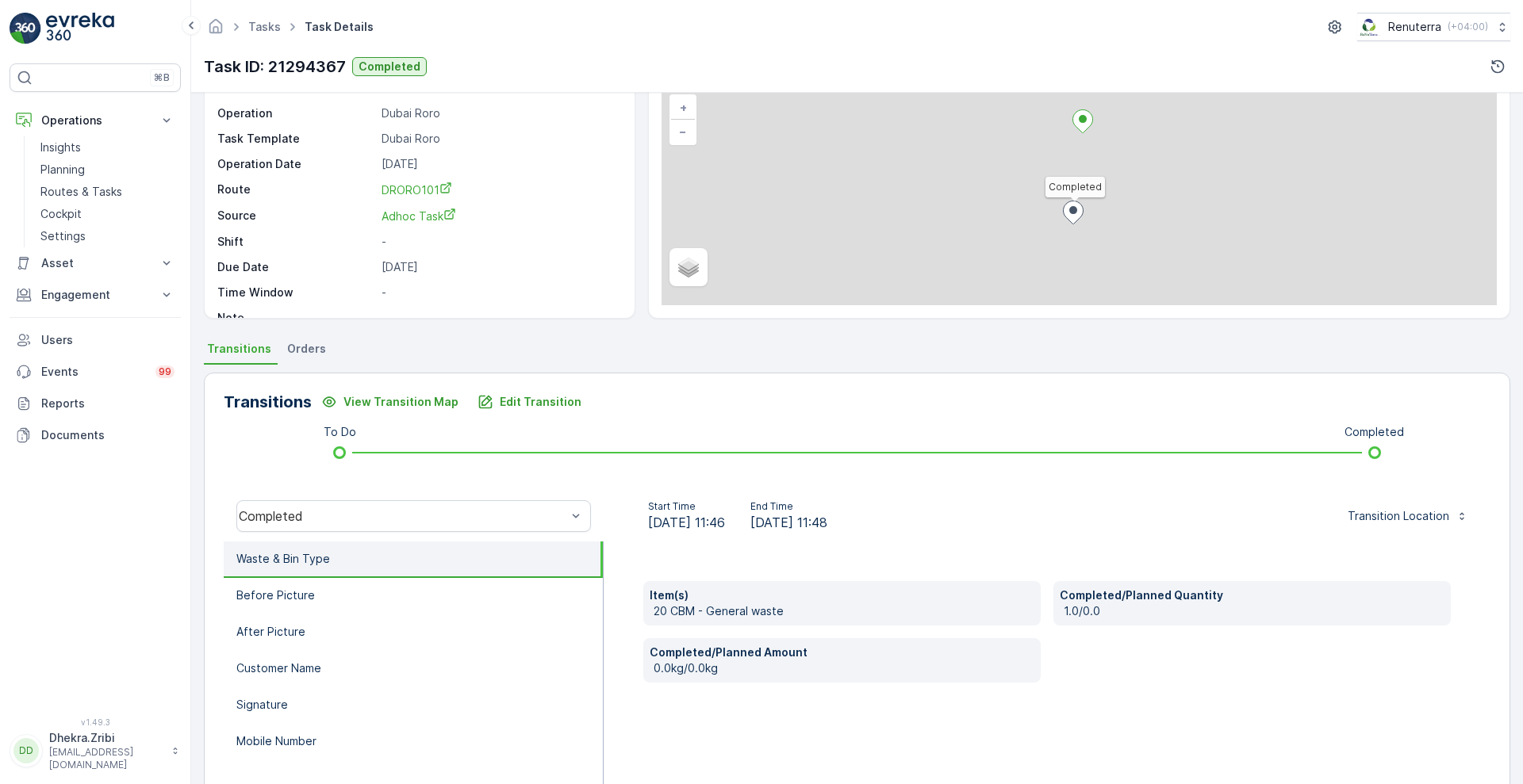
scroll to position [215, 0]
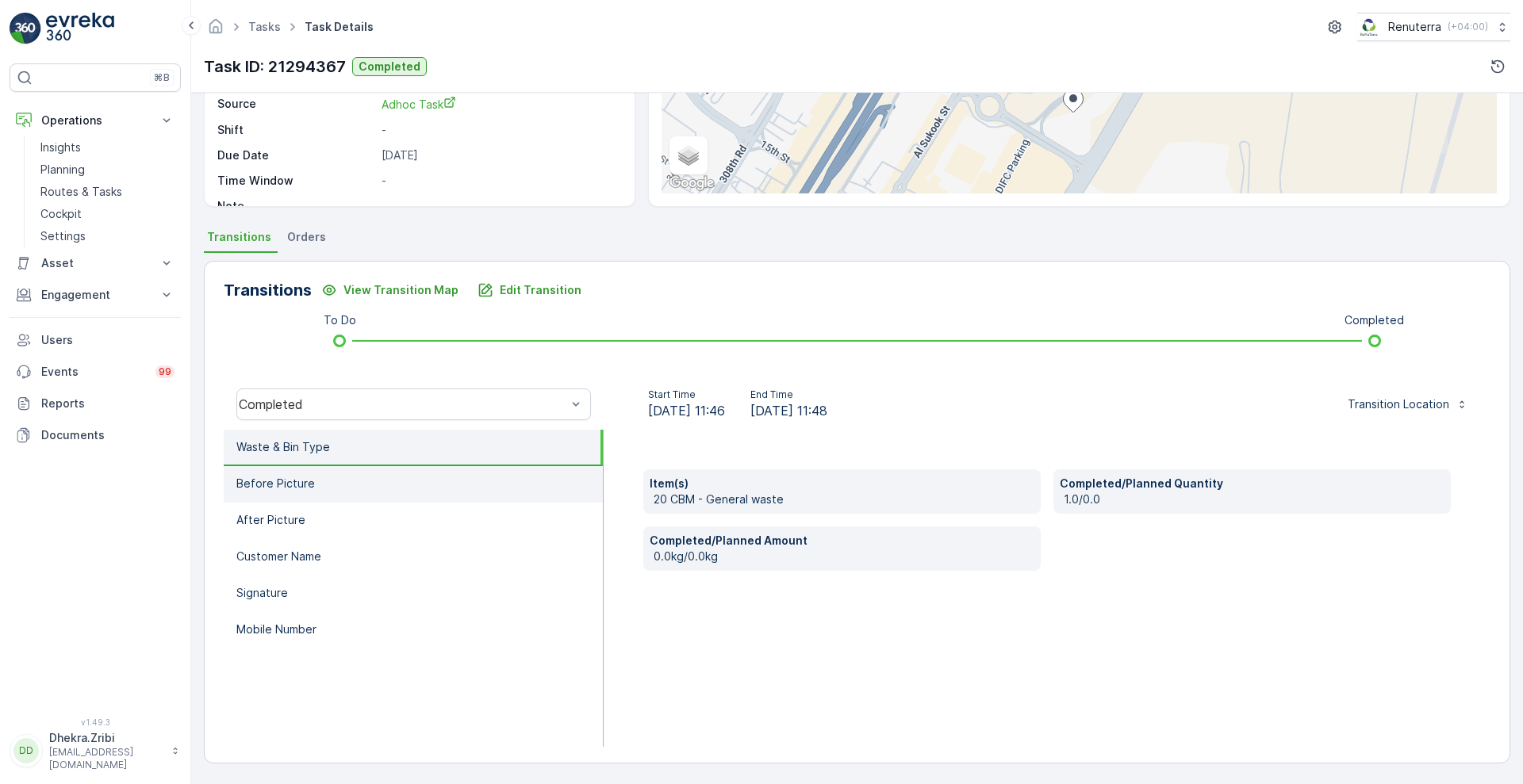
click at [305, 494] on li "Before Picture" at bounding box center [413, 484] width 379 height 37
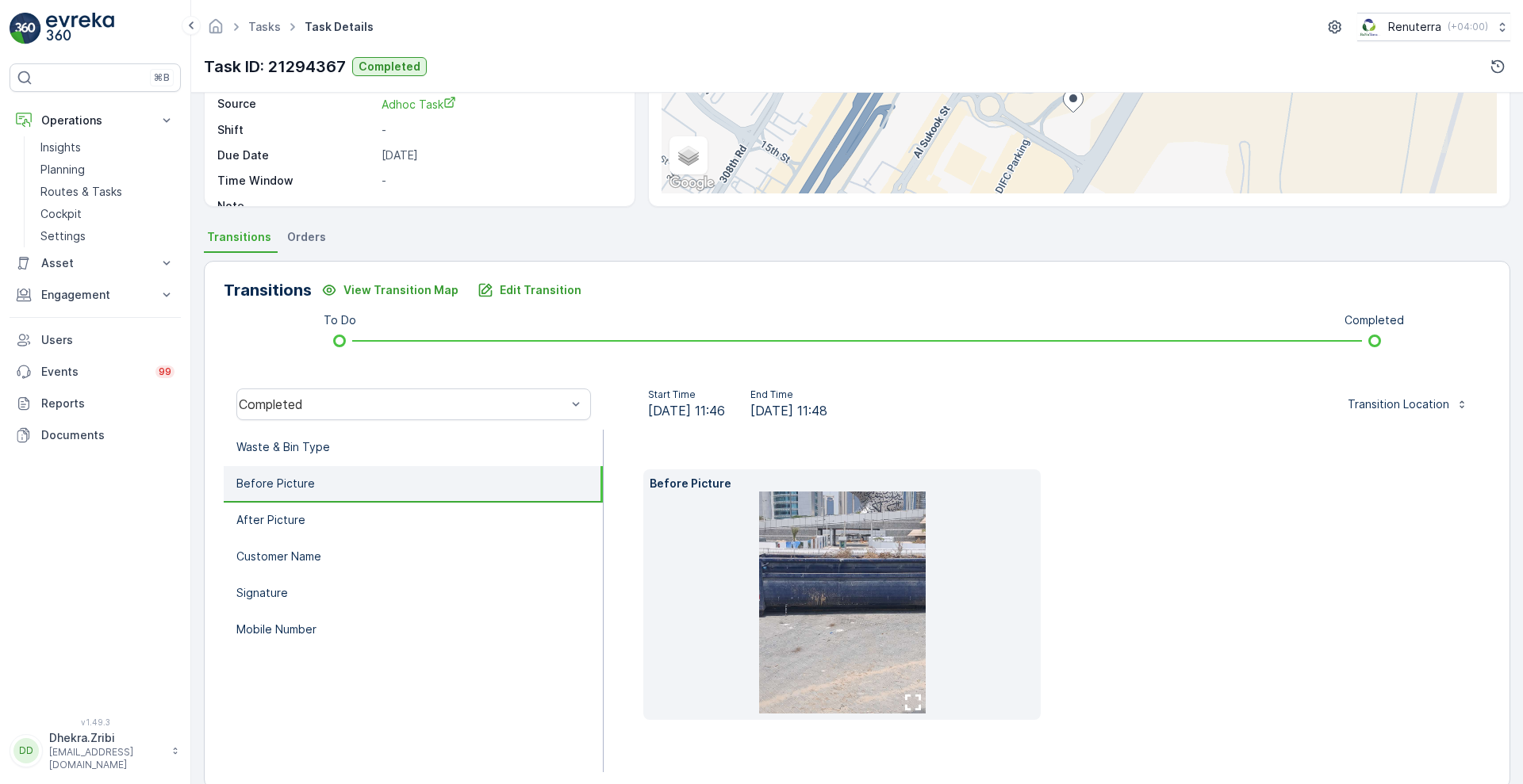
click at [810, 561] on img at bounding box center [842, 602] width 167 height 222
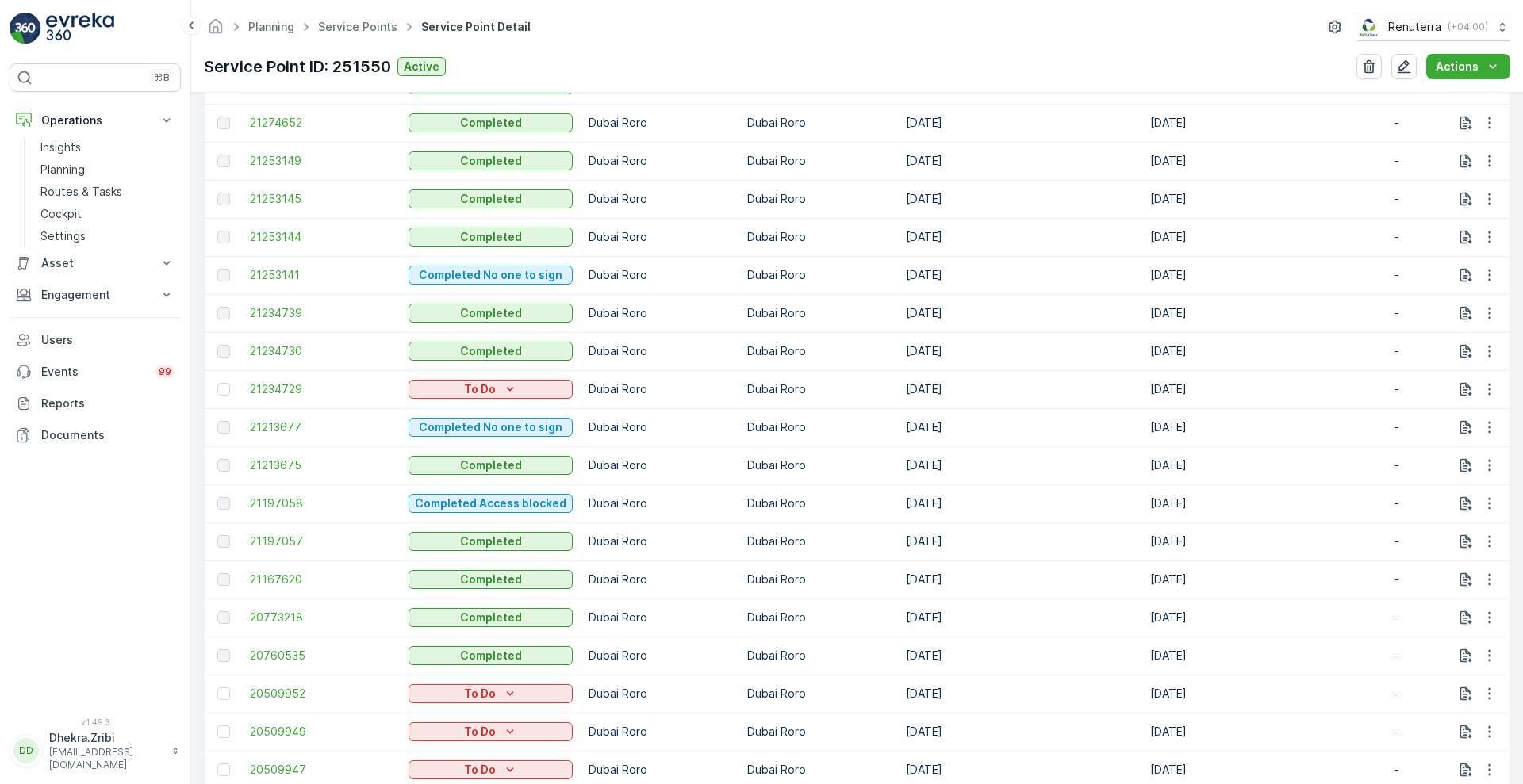
scroll to position [1693, 0]
click at [276, 348] on span "21234730" at bounding box center [322, 350] width 143 height 16
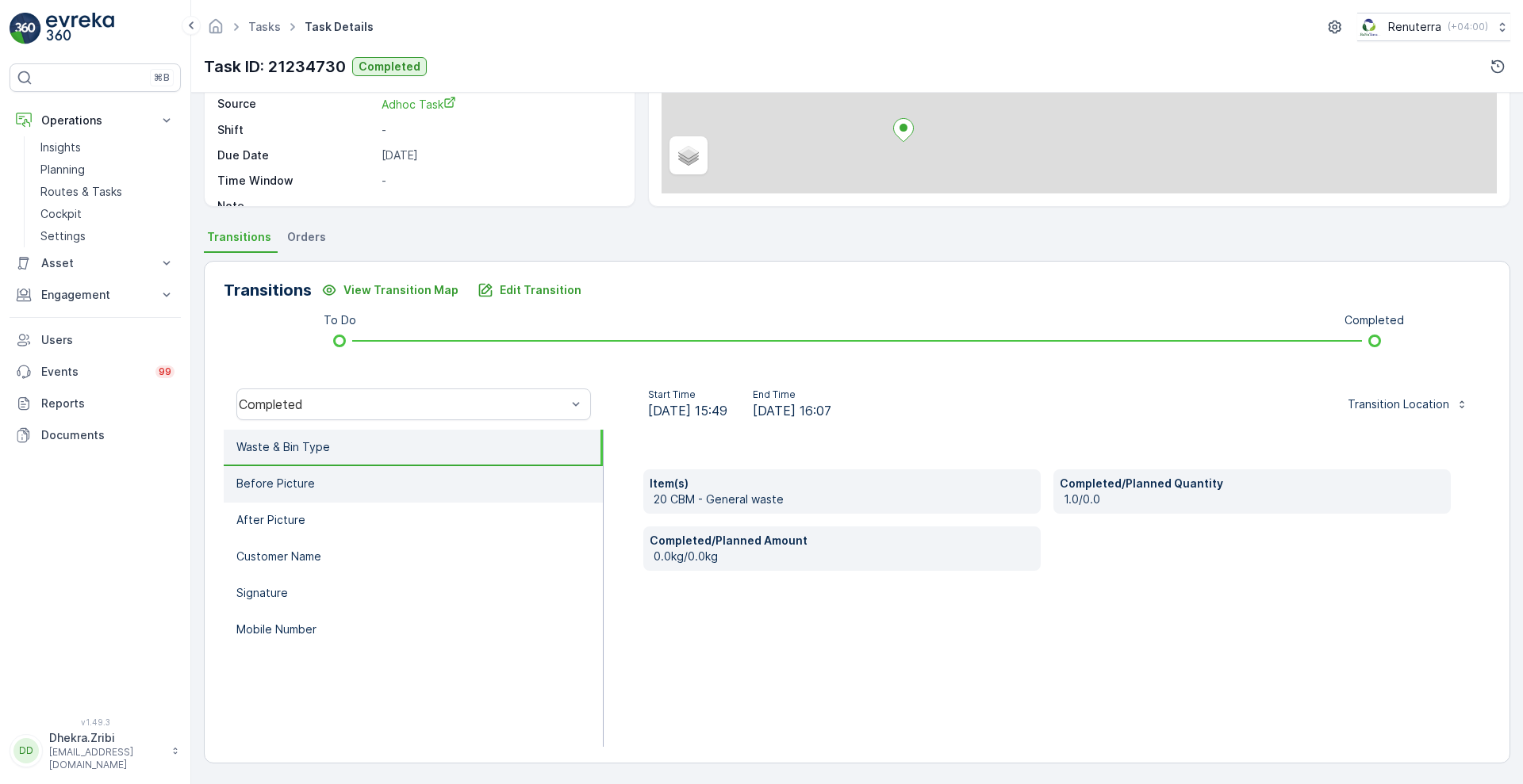
scroll to position [212, 0]
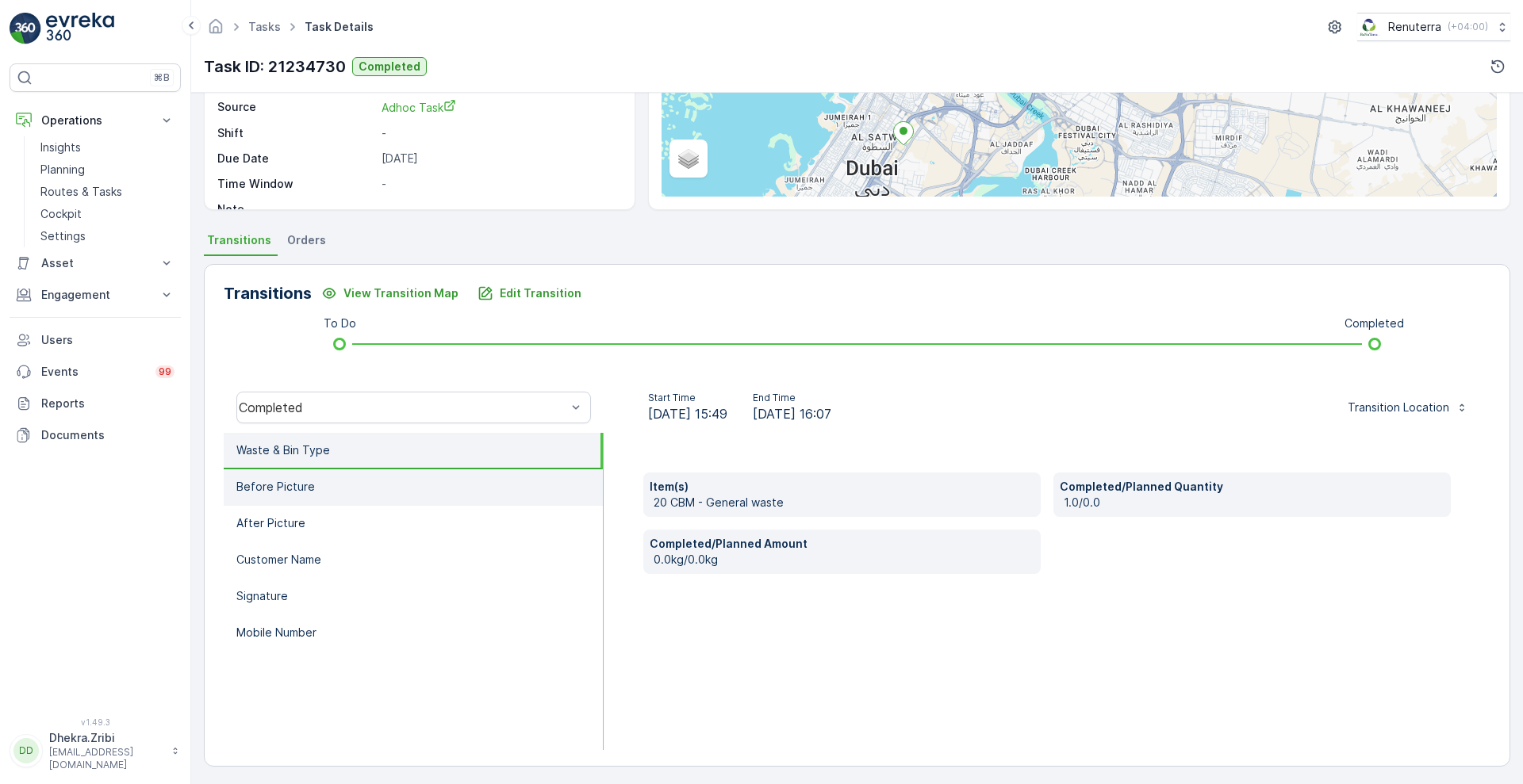
click at [346, 496] on li "Before Picture" at bounding box center [413, 487] width 379 height 37
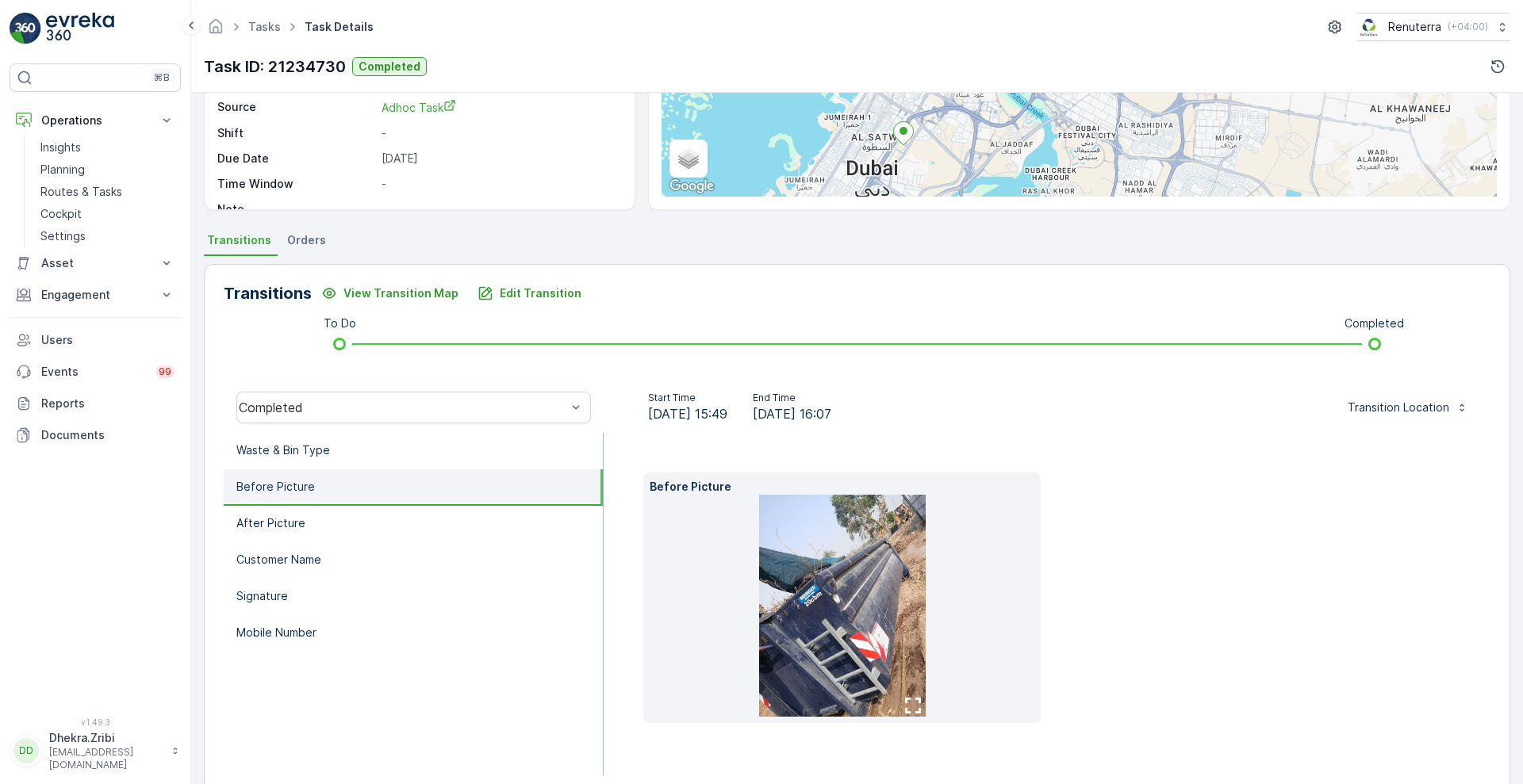
click at [785, 584] on img at bounding box center [842, 605] width 167 height 222
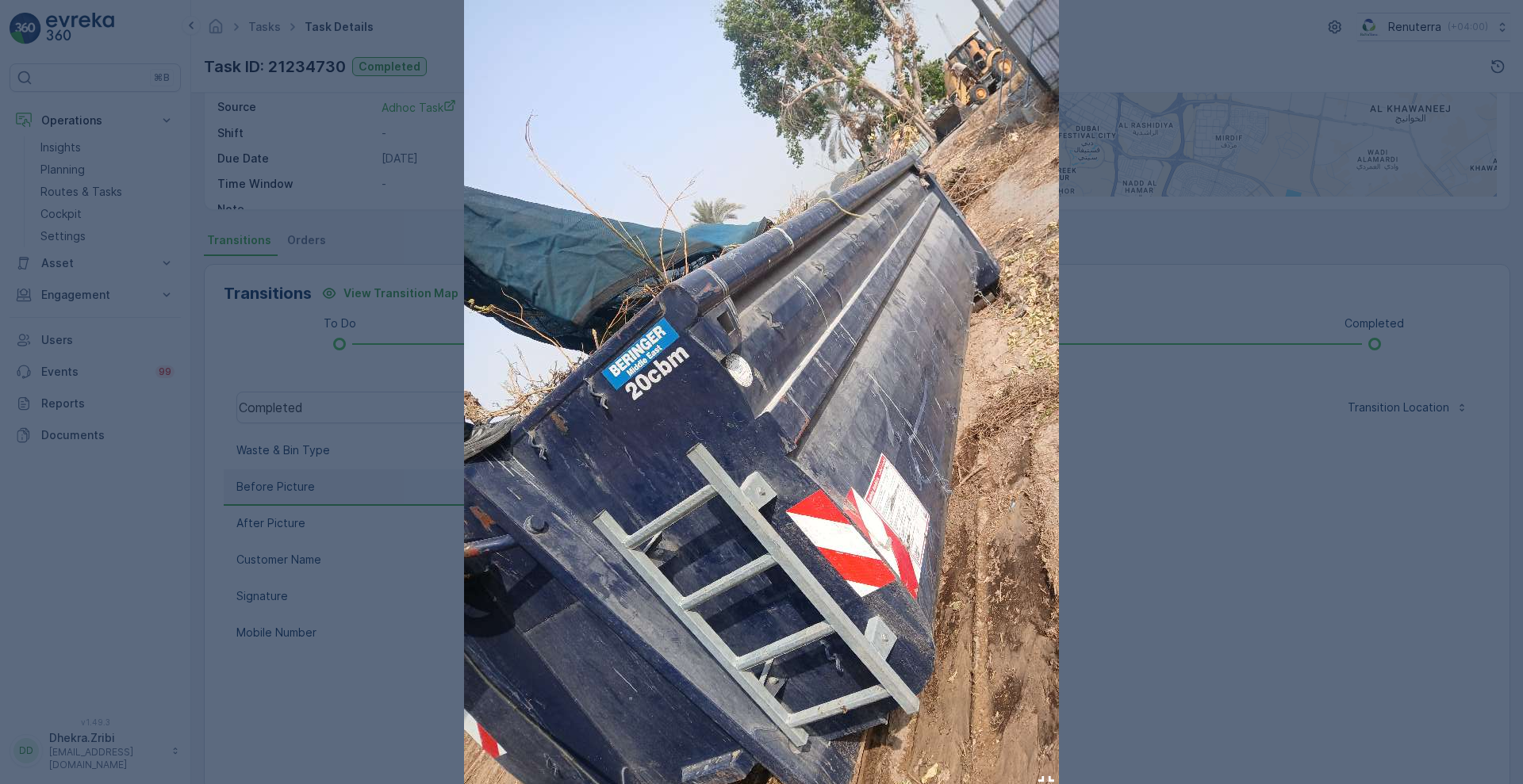
click at [360, 218] on div at bounding box center [762, 392] width 1523 height 784
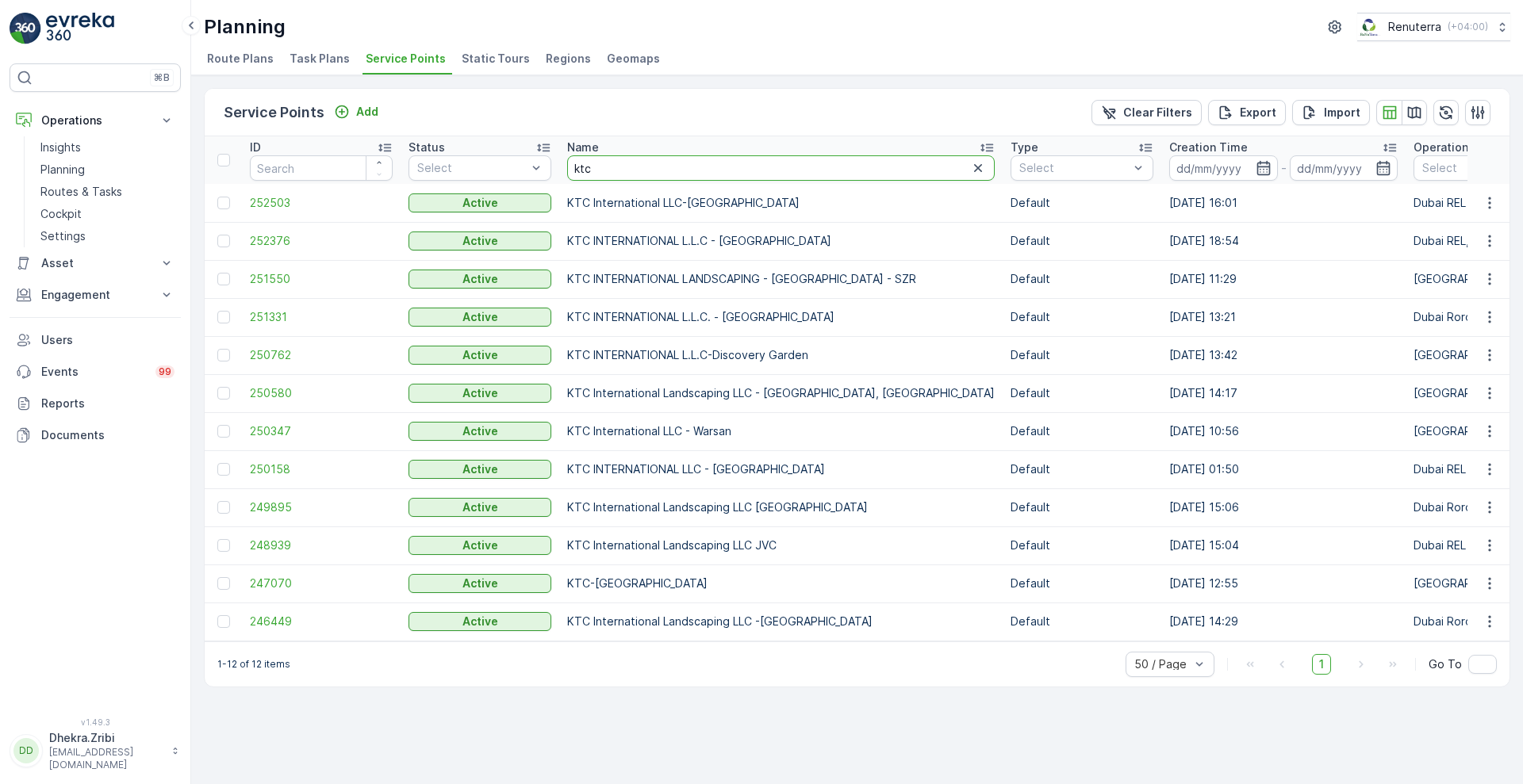
click at [610, 175] on input "ktc" at bounding box center [780, 169] width 428 height 26
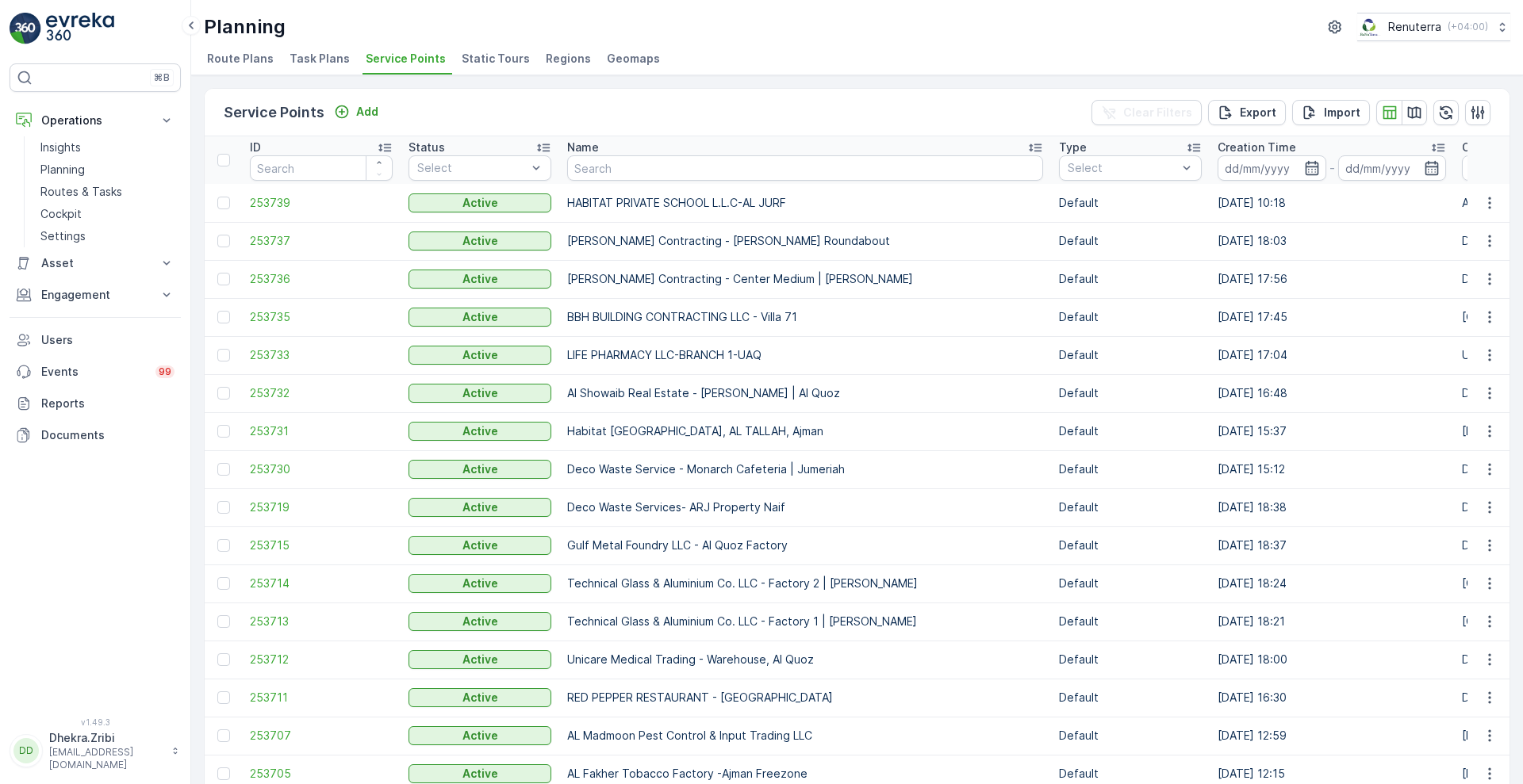
click at [852, 30] on div "Planning Renuterra ( +04:00 )" at bounding box center [857, 27] width 1307 height 29
click at [624, 165] on input "text" at bounding box center [804, 169] width 476 height 26
type input "al shou"
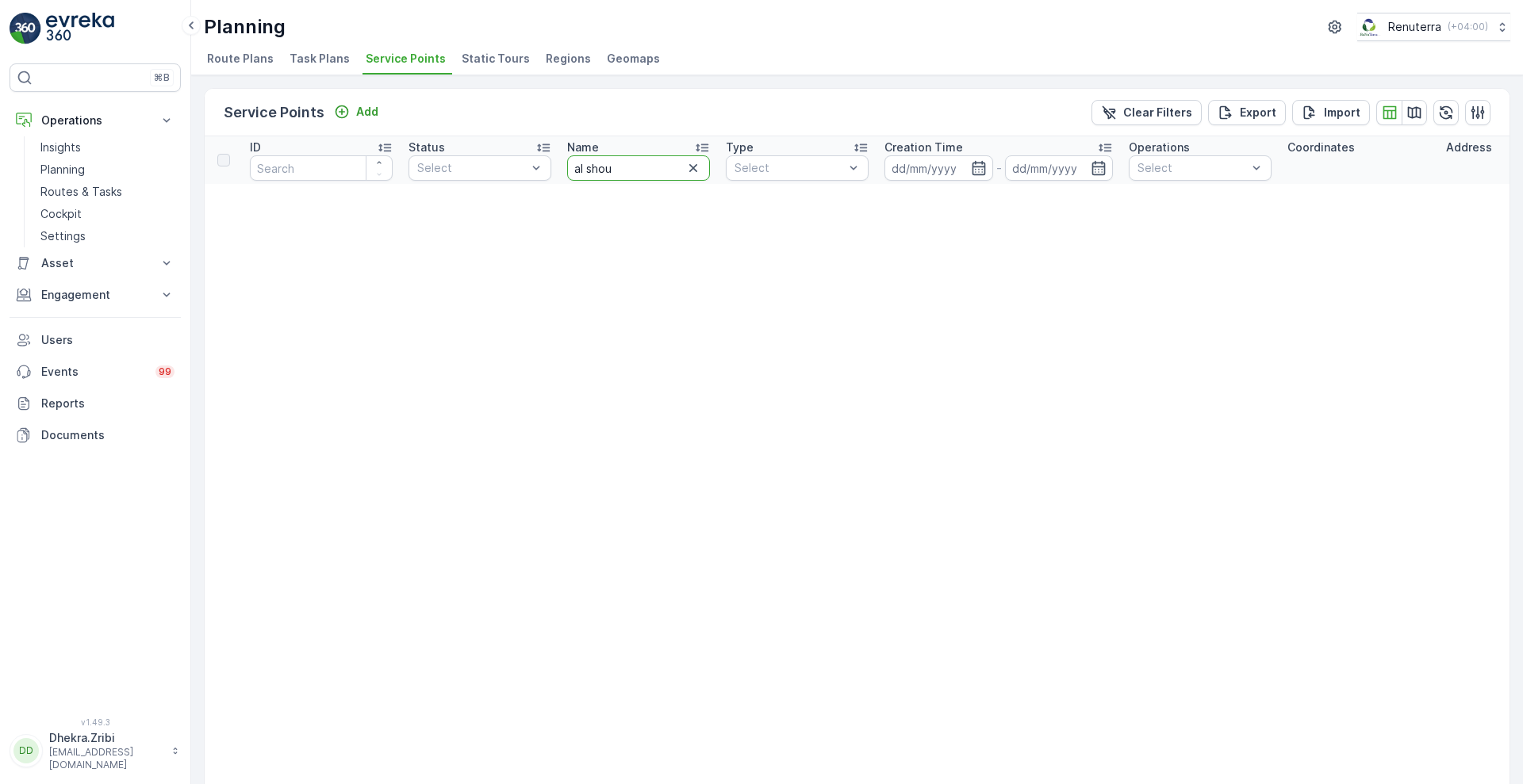
click at [624, 165] on input "al shou" at bounding box center [638, 169] width 143 height 26
type input "a"
type input "sbk"
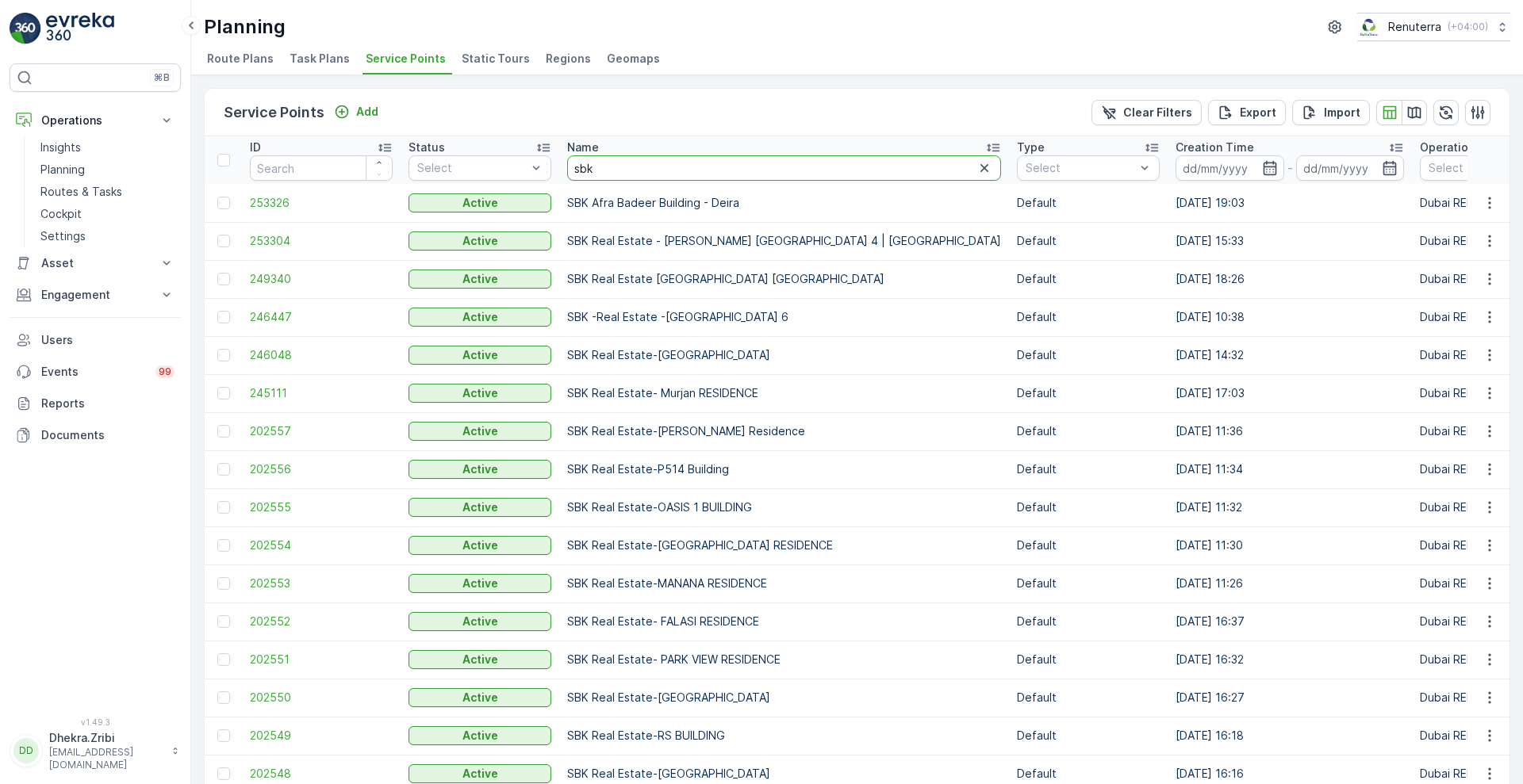
click at [649, 174] on input "sbk" at bounding box center [783, 169] width 434 height 26
type input "s"
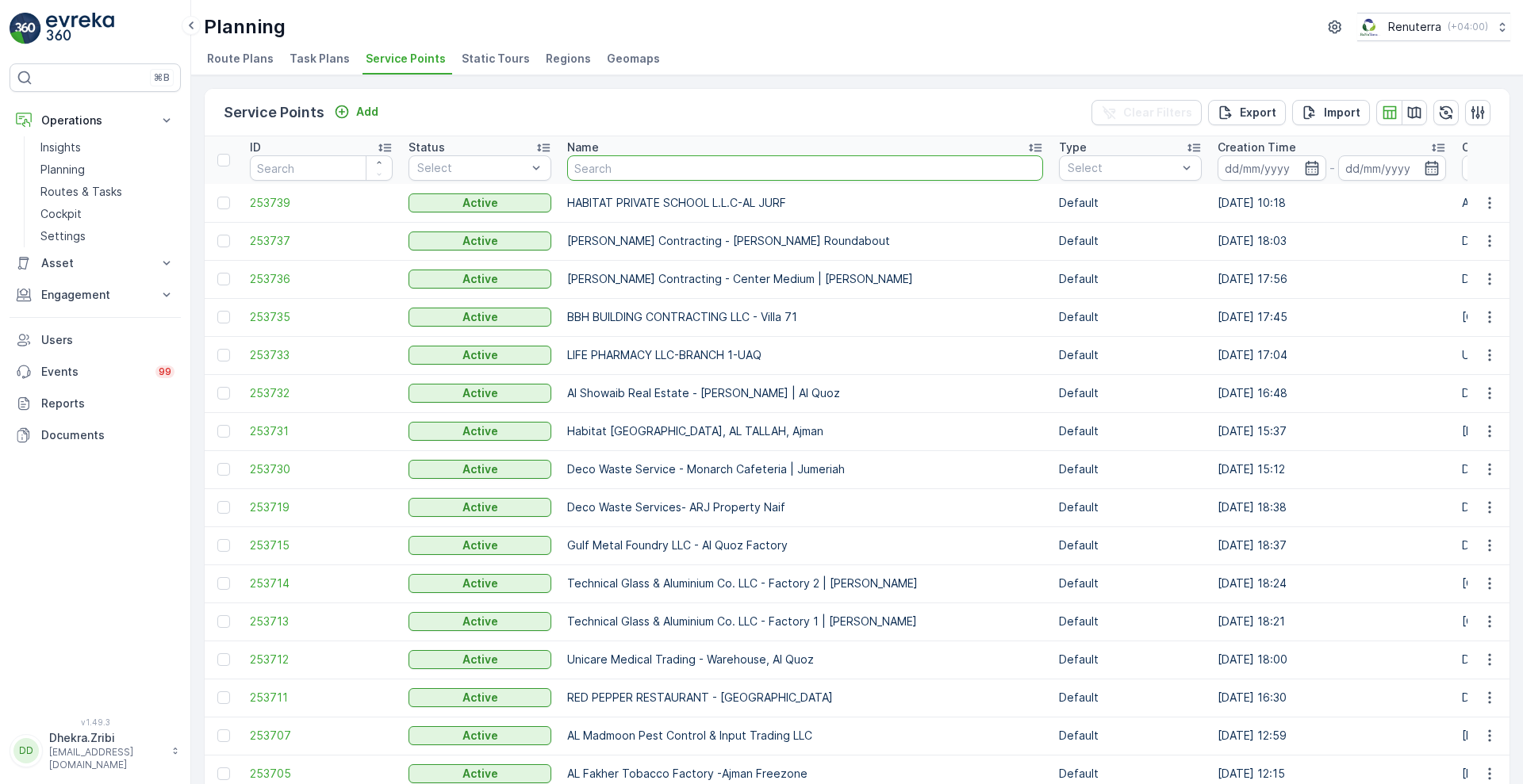
click at [655, 165] on input "text" at bounding box center [804, 169] width 476 height 26
type input "al show"
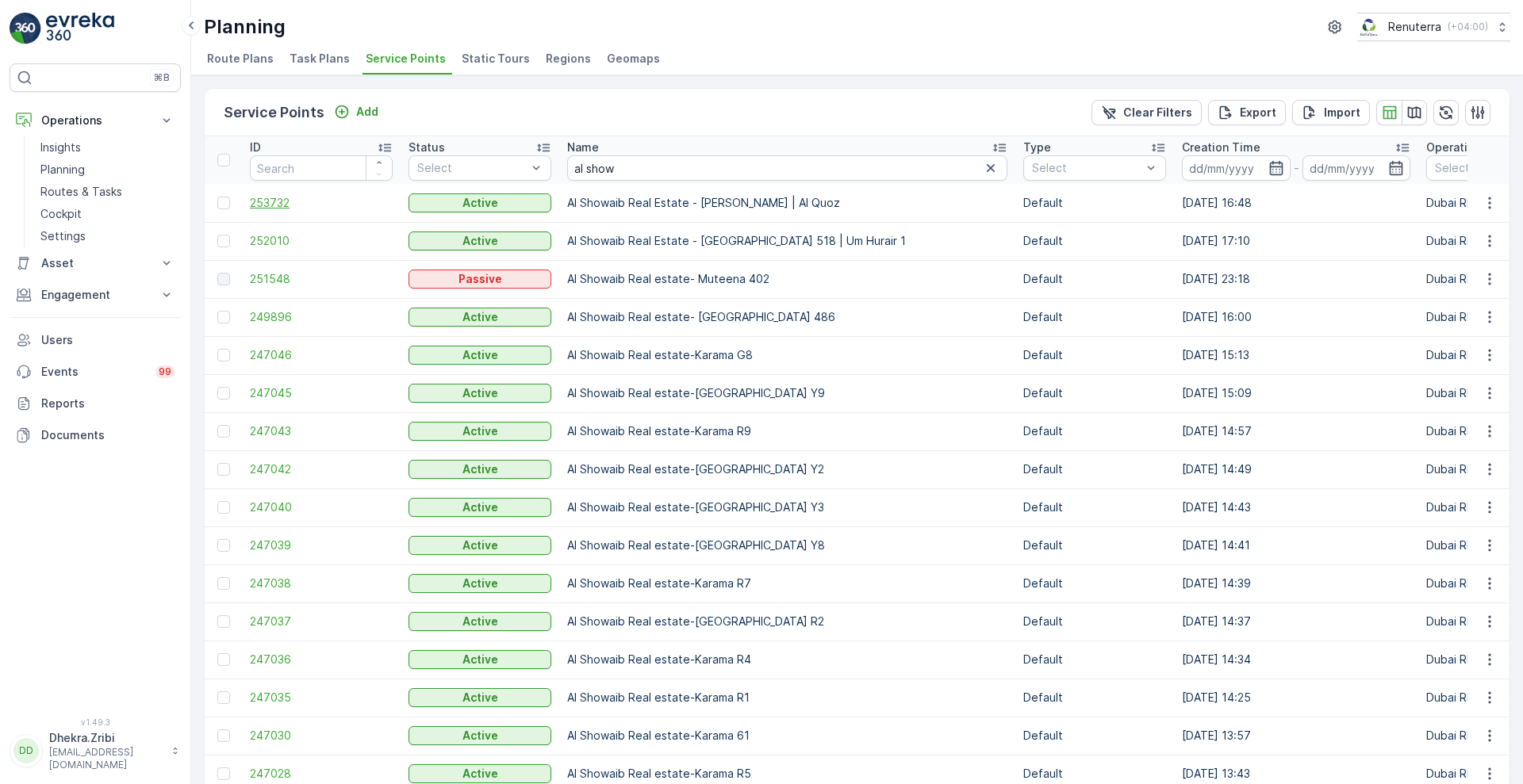
click at [270, 197] on span "253732" at bounding box center [322, 202] width 143 height 16
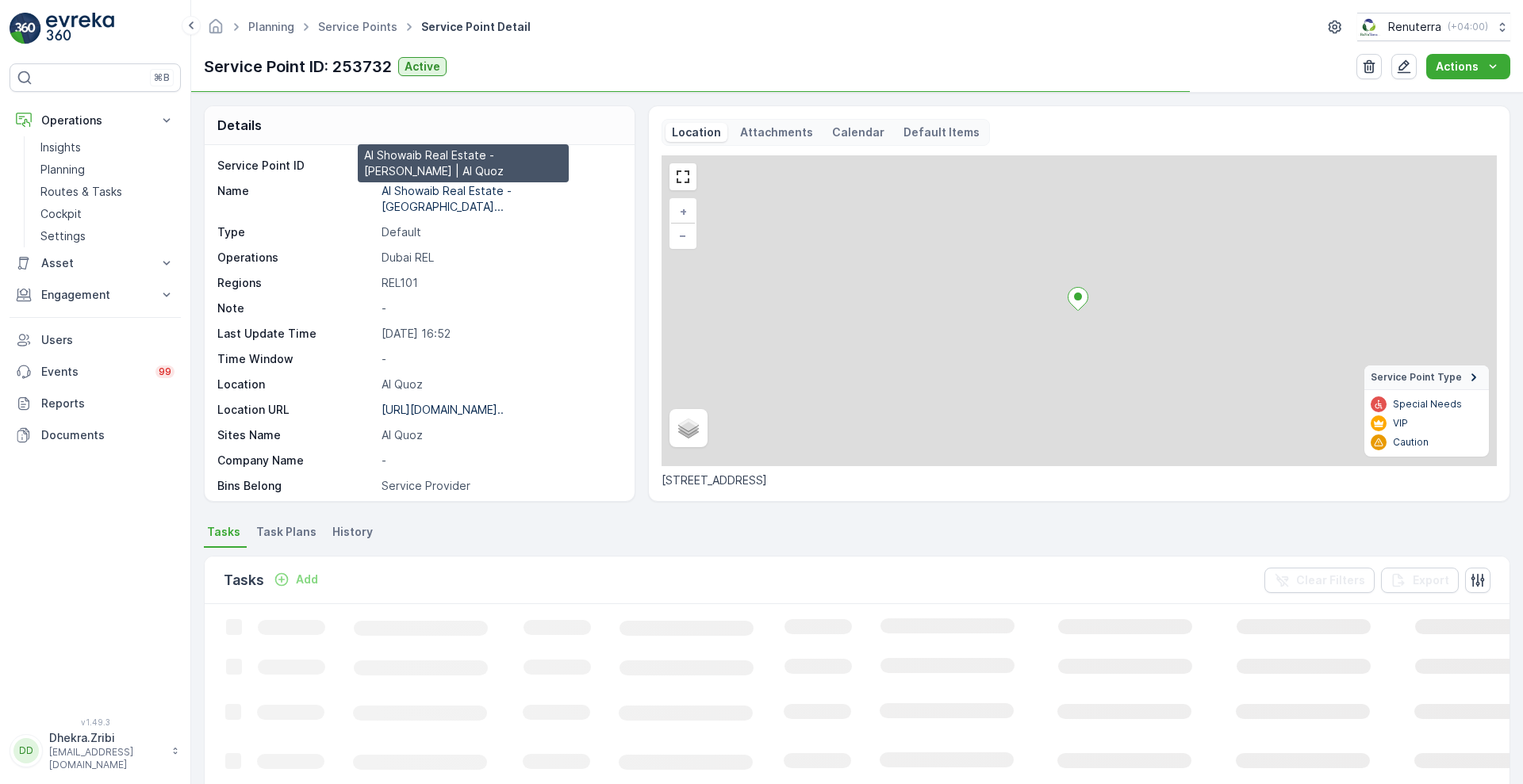
click at [511, 193] on p "Al Showaib Real Estate - Taris..." at bounding box center [446, 198] width 130 height 30
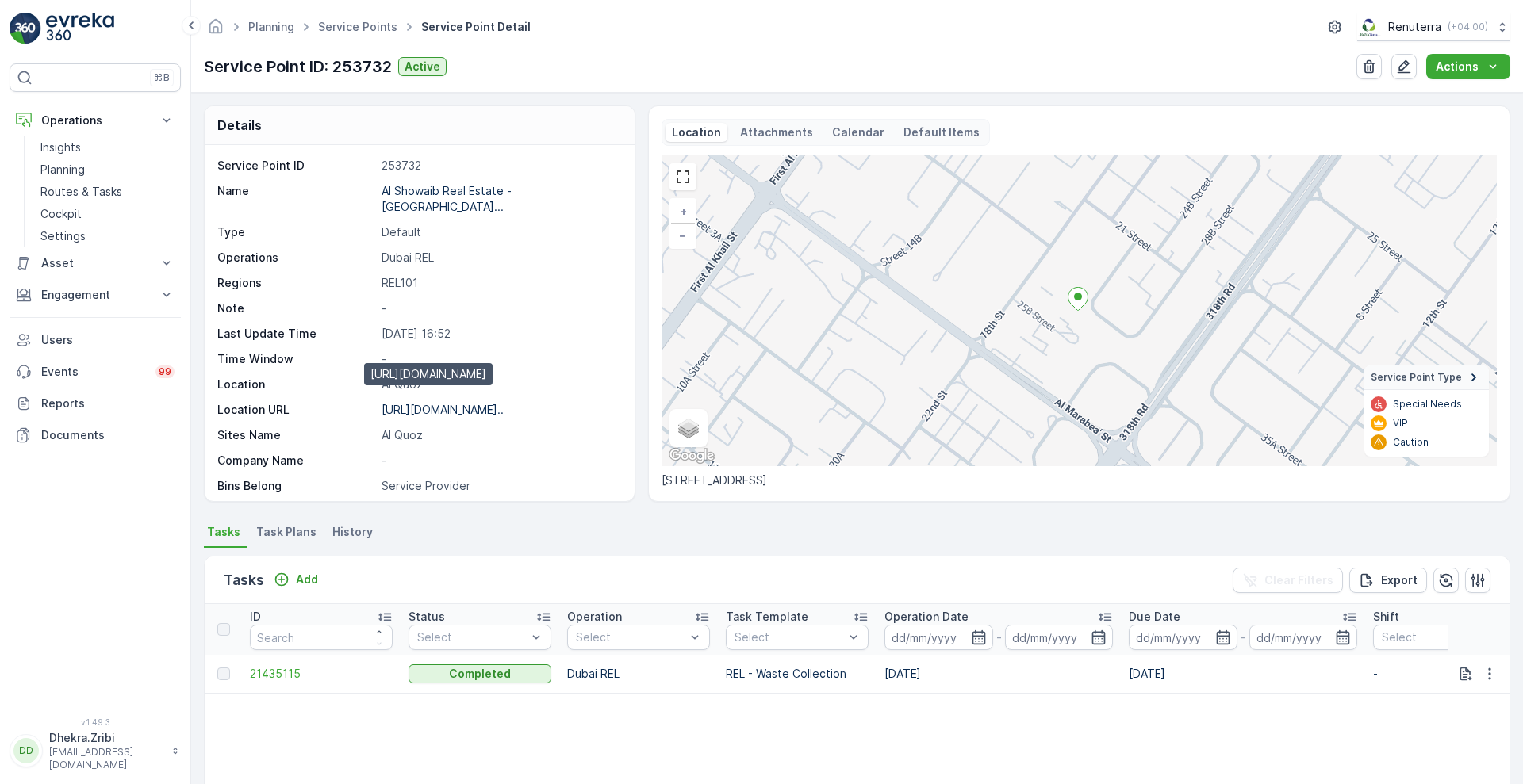
click at [464, 403] on p "https://maps.app.goo.gl/kzuWfx..." at bounding box center [442, 410] width 122 height 14
click at [347, 19] on ul "Service Points" at bounding box center [366, 27] width 103 height 23
click at [347, 20] on link "Service Points" at bounding box center [357, 27] width 79 height 14
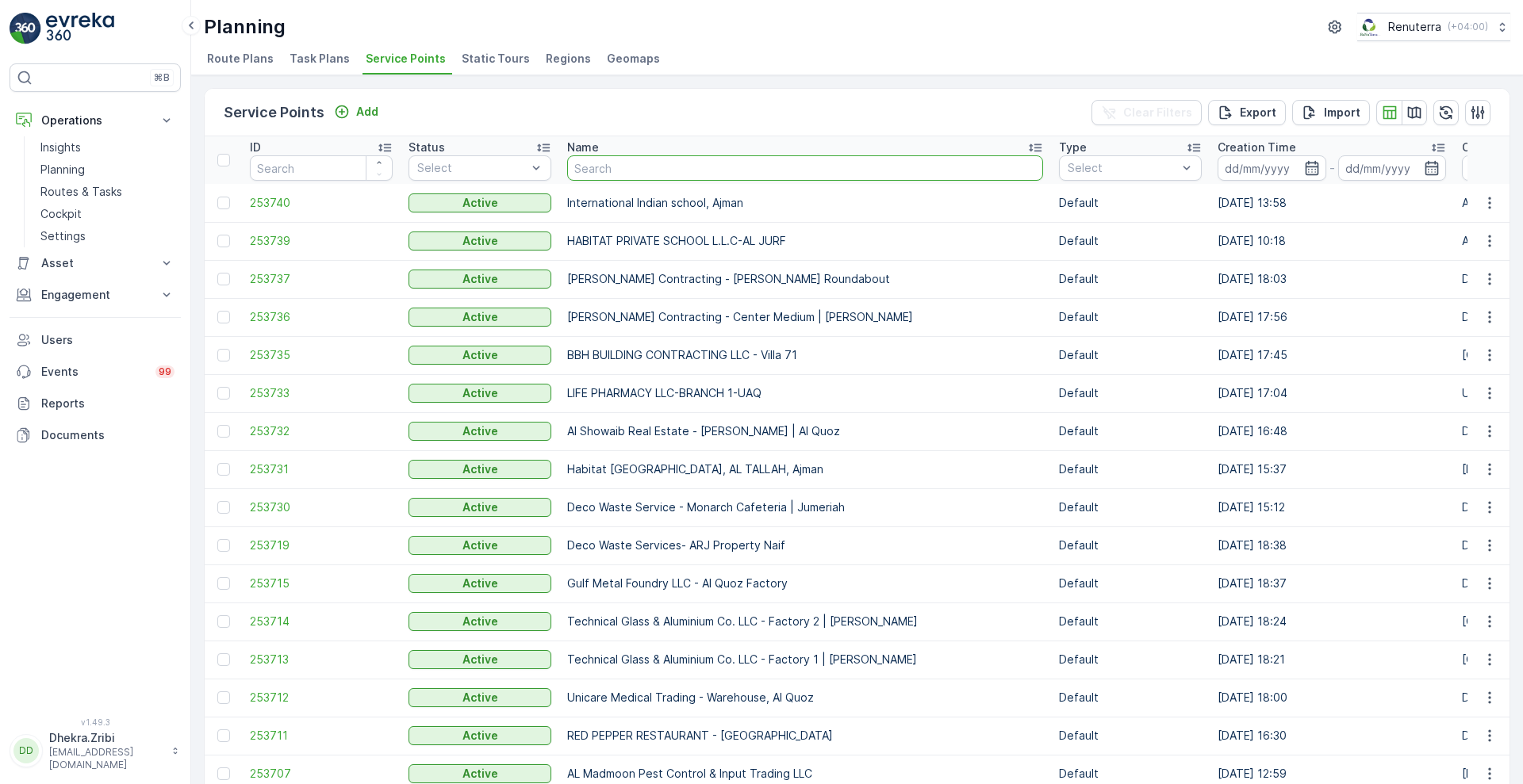
click at [694, 164] on input "text" at bounding box center [804, 169] width 476 height 26
type input "technical"
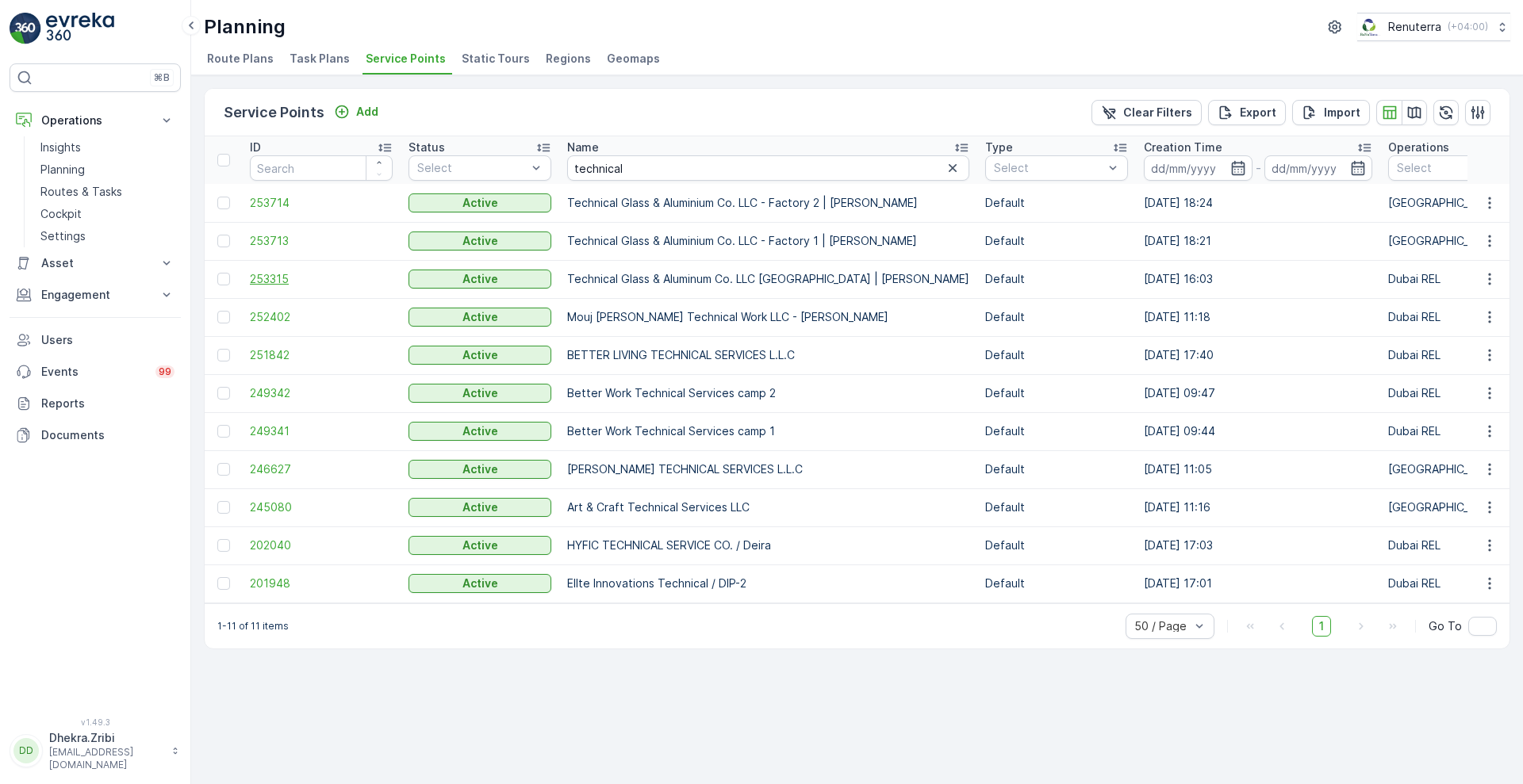
click at [274, 274] on span "253315" at bounding box center [322, 279] width 143 height 16
click at [267, 274] on span "253315" at bounding box center [322, 279] width 143 height 16
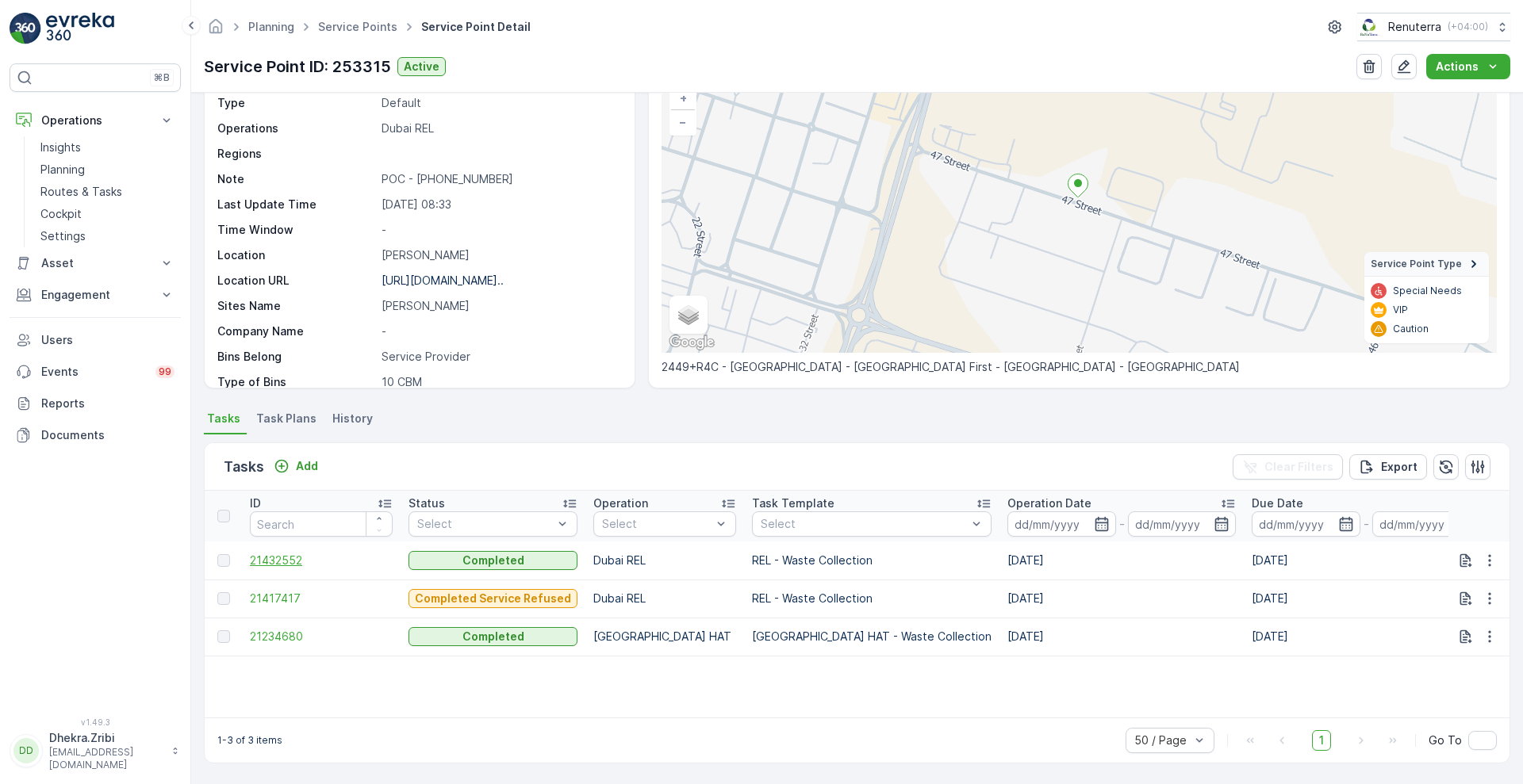
click at [280, 562] on span "21432552" at bounding box center [322, 561] width 143 height 16
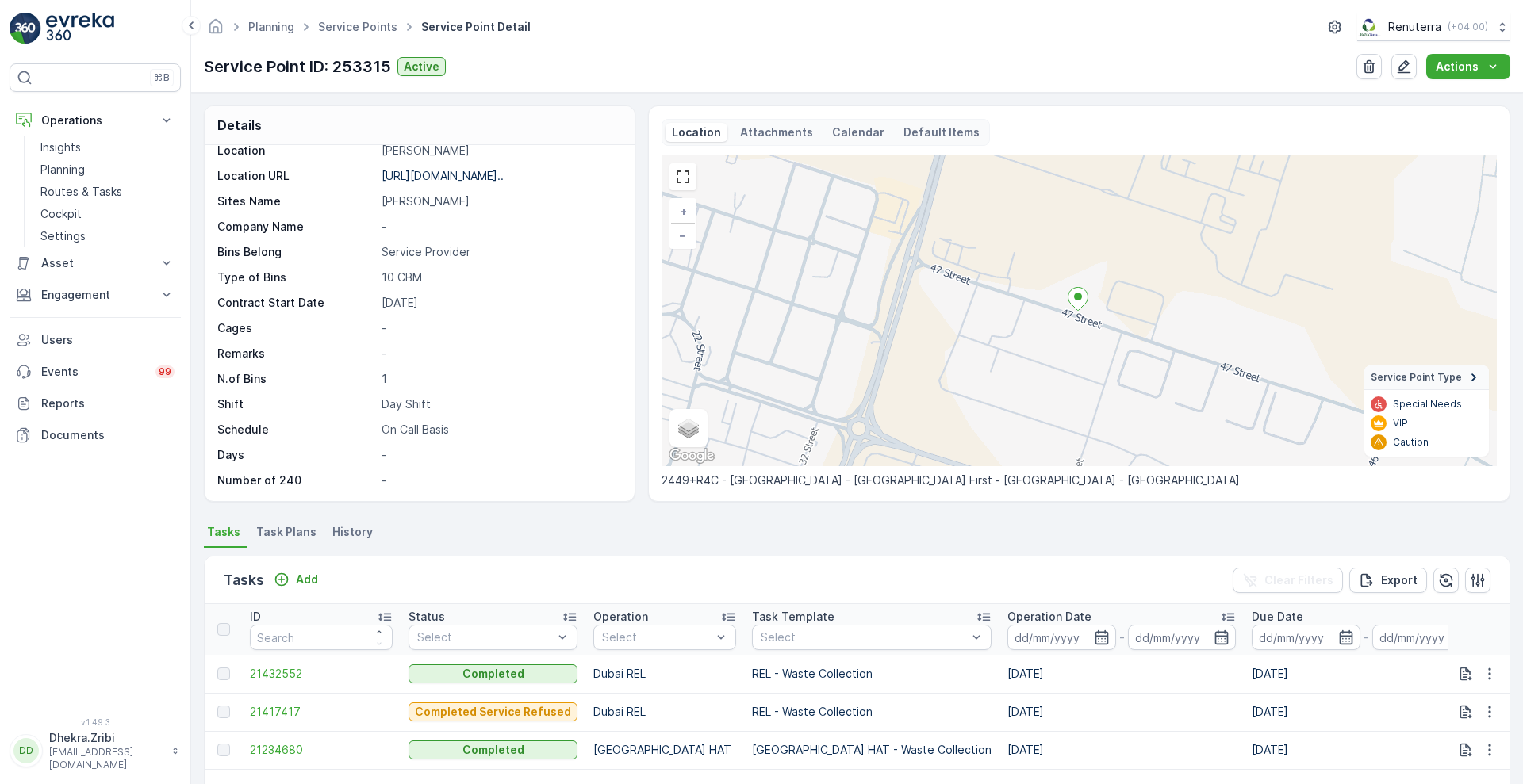
scroll to position [113, 0]
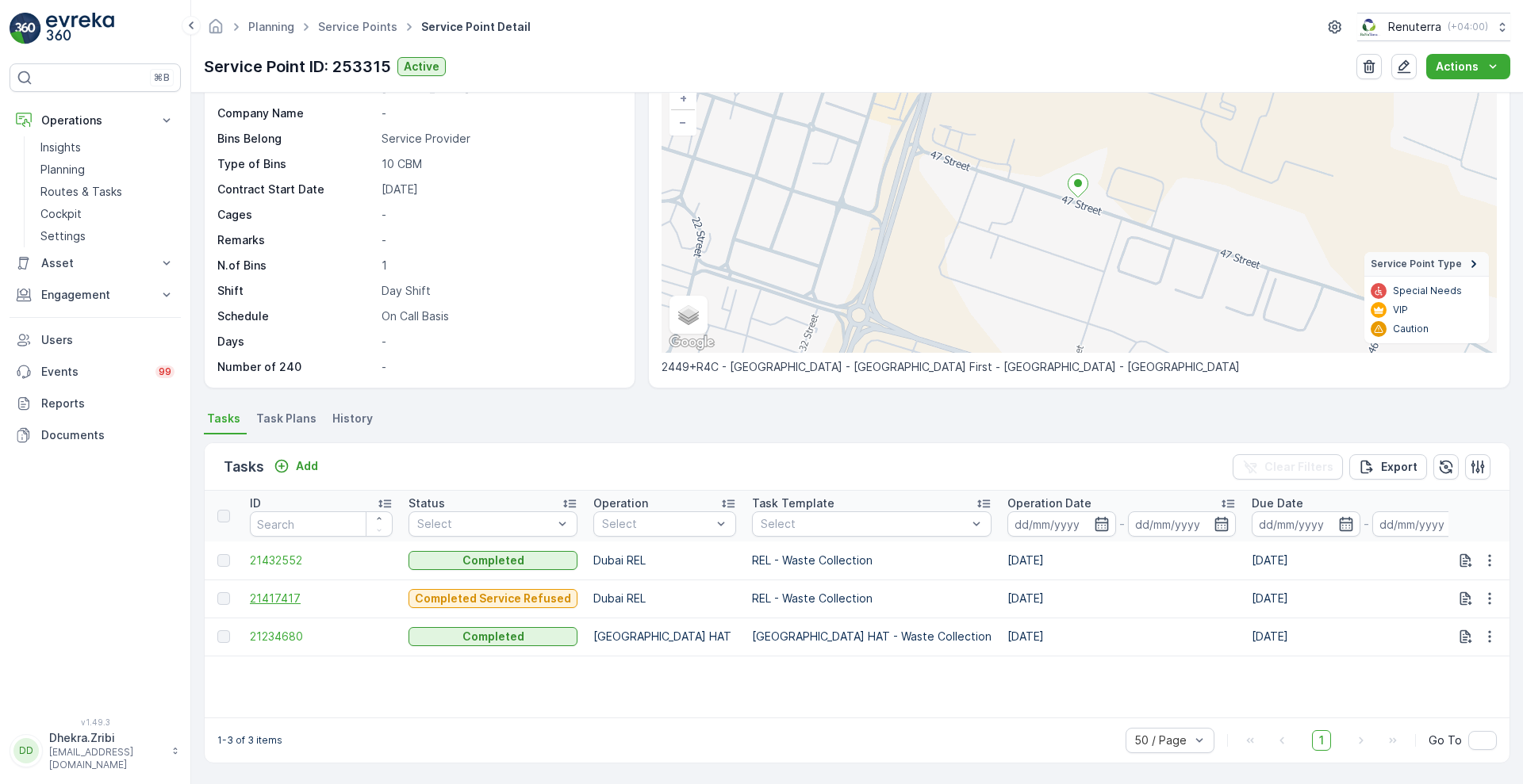
click at [283, 593] on span "21417417" at bounding box center [322, 598] width 143 height 16
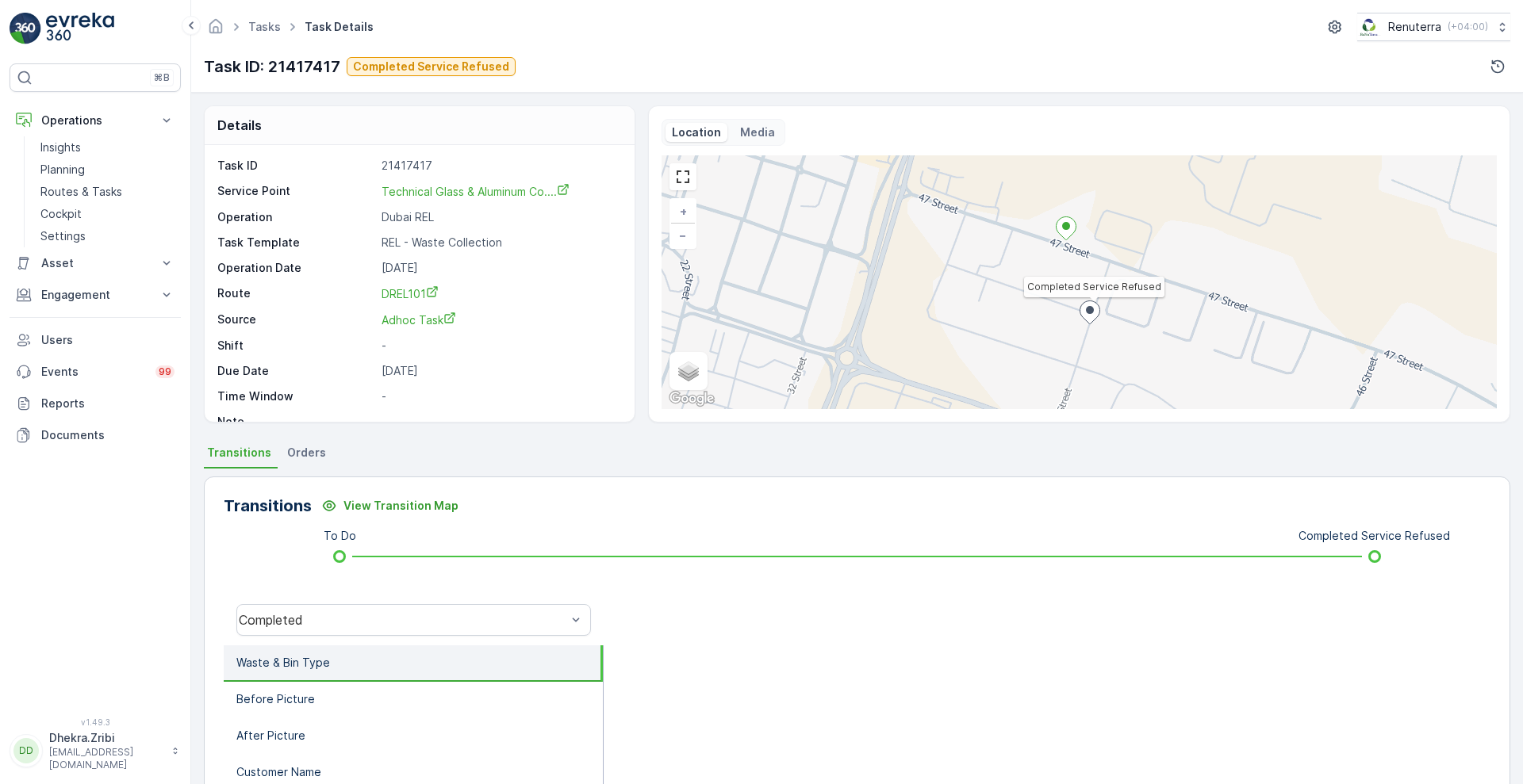
click at [1093, 313] on icon at bounding box center [1089, 313] width 20 height 23
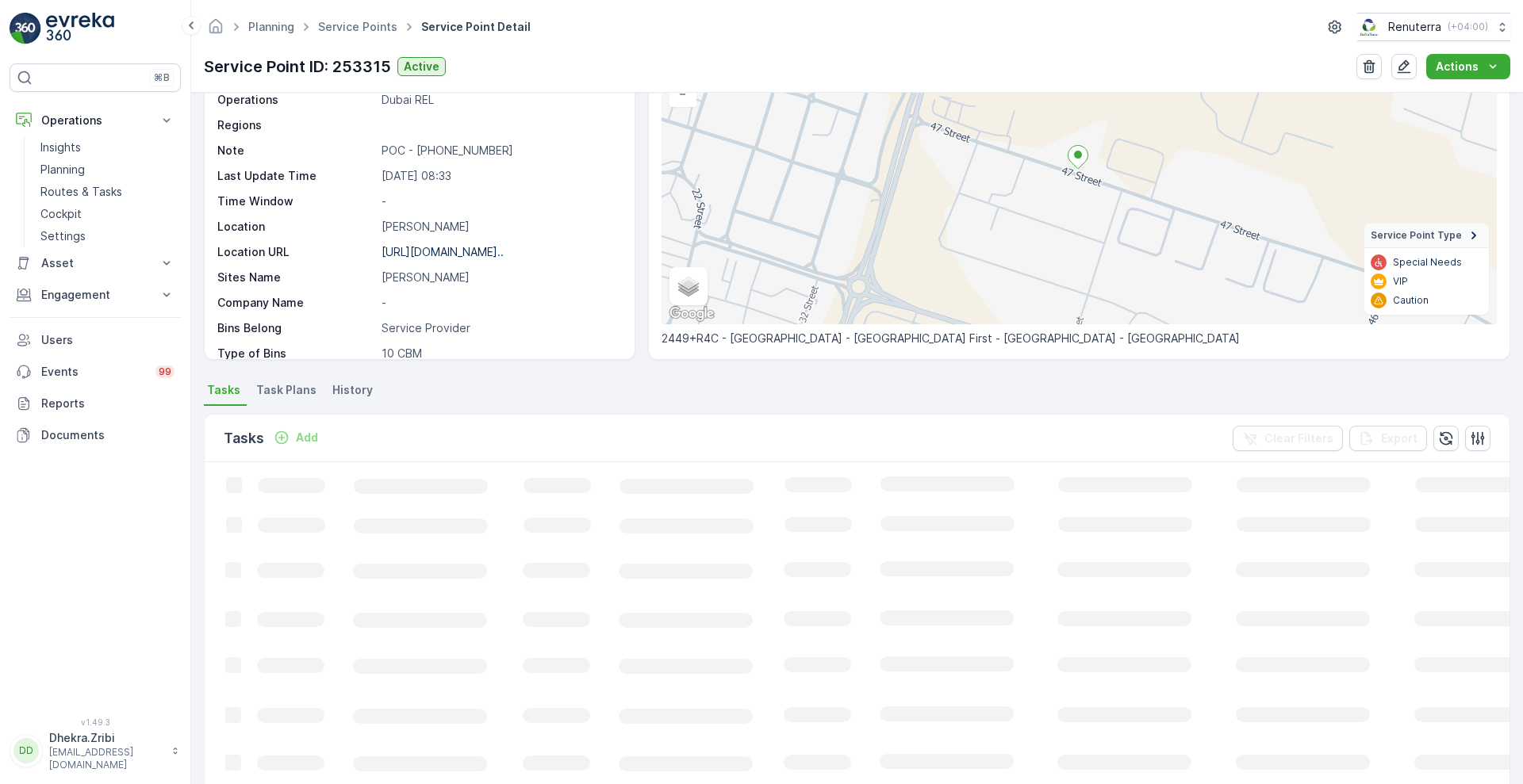
scroll to position [113, 0]
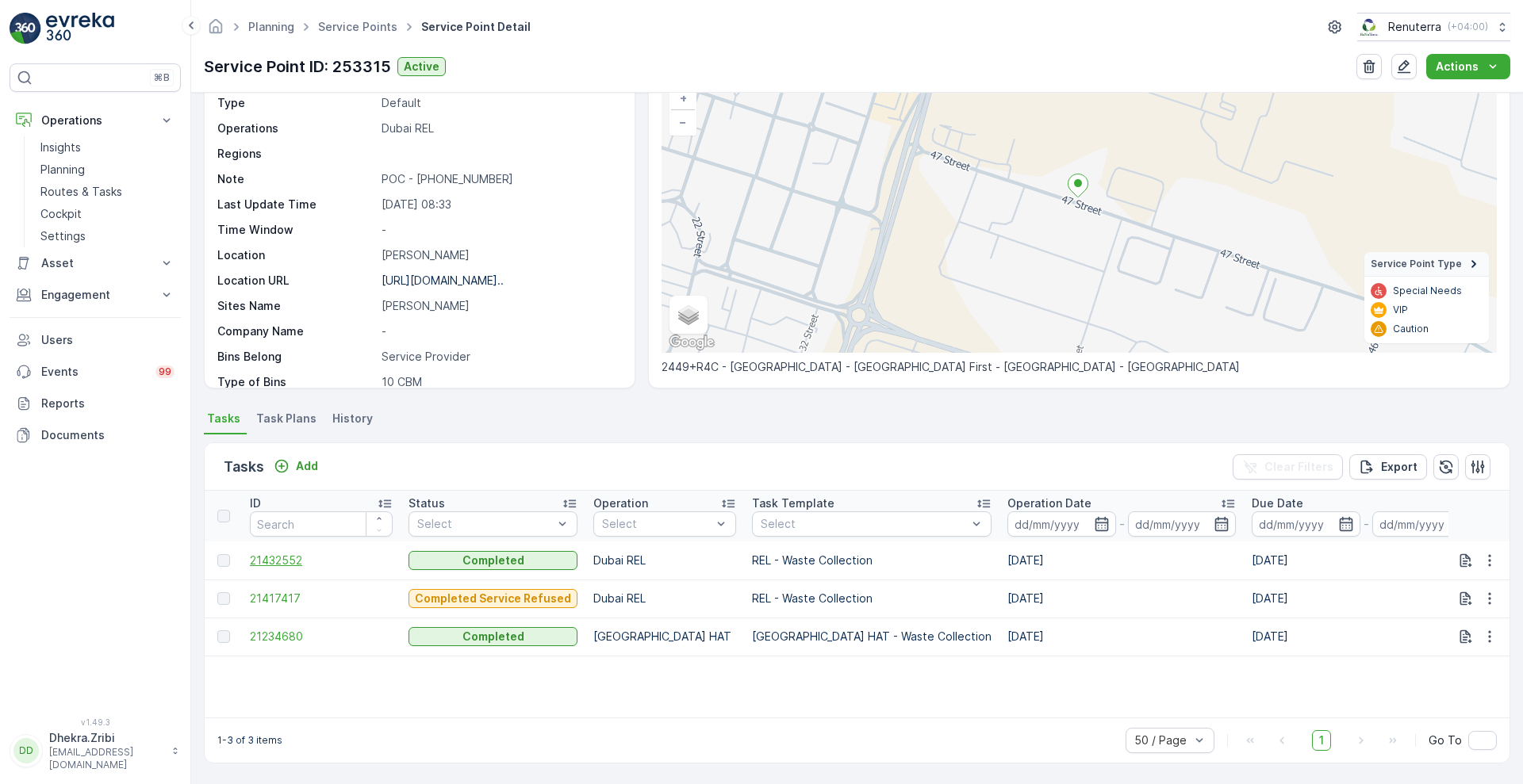
click at [270, 558] on span "21432552" at bounding box center [322, 561] width 143 height 16
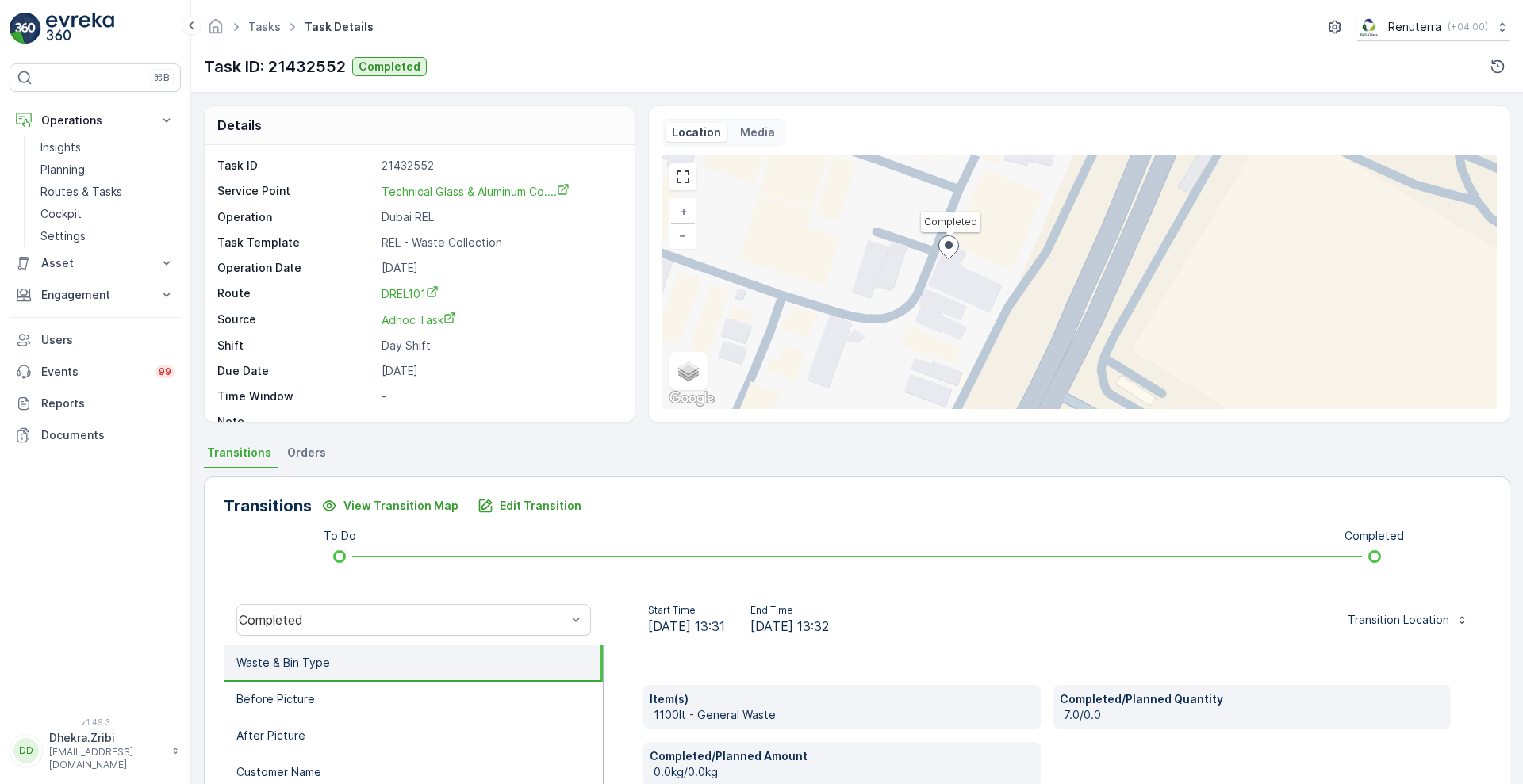
click at [950, 243] on ellipse at bounding box center [948, 245] width 8 height 8
click at [702, 336] on span "Satellite" at bounding box center [706, 334] width 41 height 13
click at [686, 336] on input "Satellite" at bounding box center [681, 333] width 10 height 10
radio input "true"
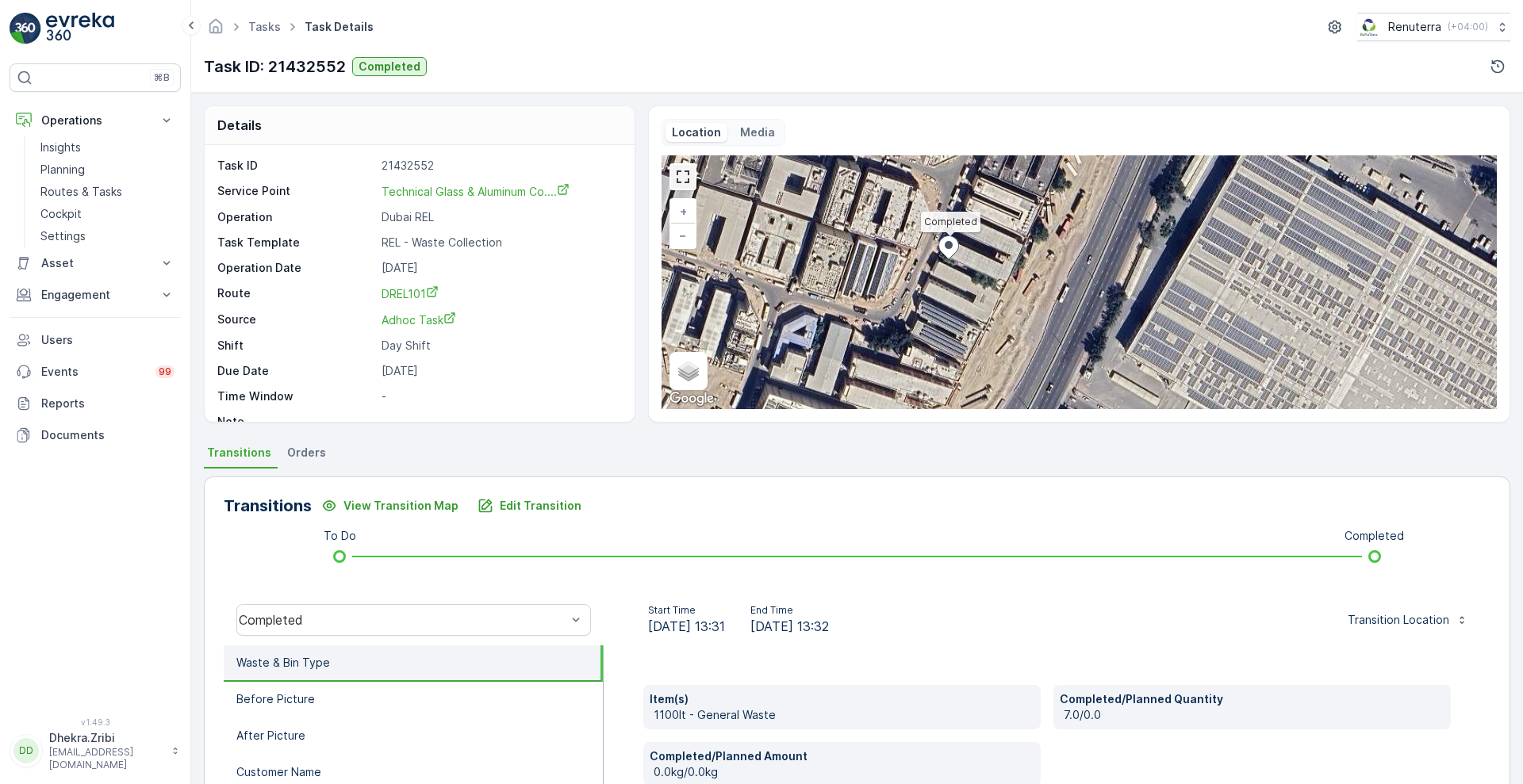
click at [675, 173] on link at bounding box center [683, 177] width 24 height 24
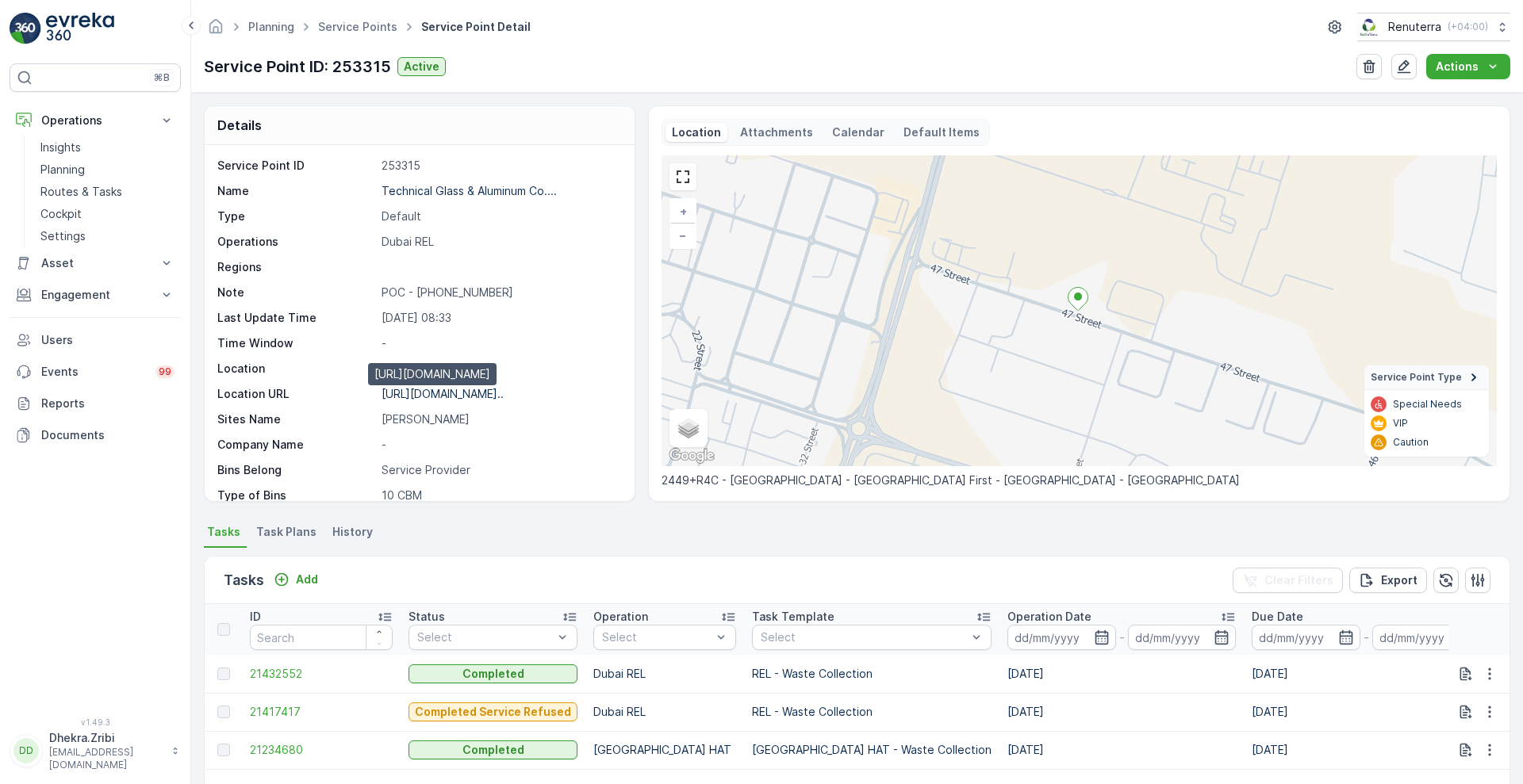
click at [444, 388] on p "https://maps.app.goo.gl/4MpwXD..." at bounding box center [442, 394] width 122 height 14
click at [286, 678] on span "21432552" at bounding box center [322, 674] width 143 height 16
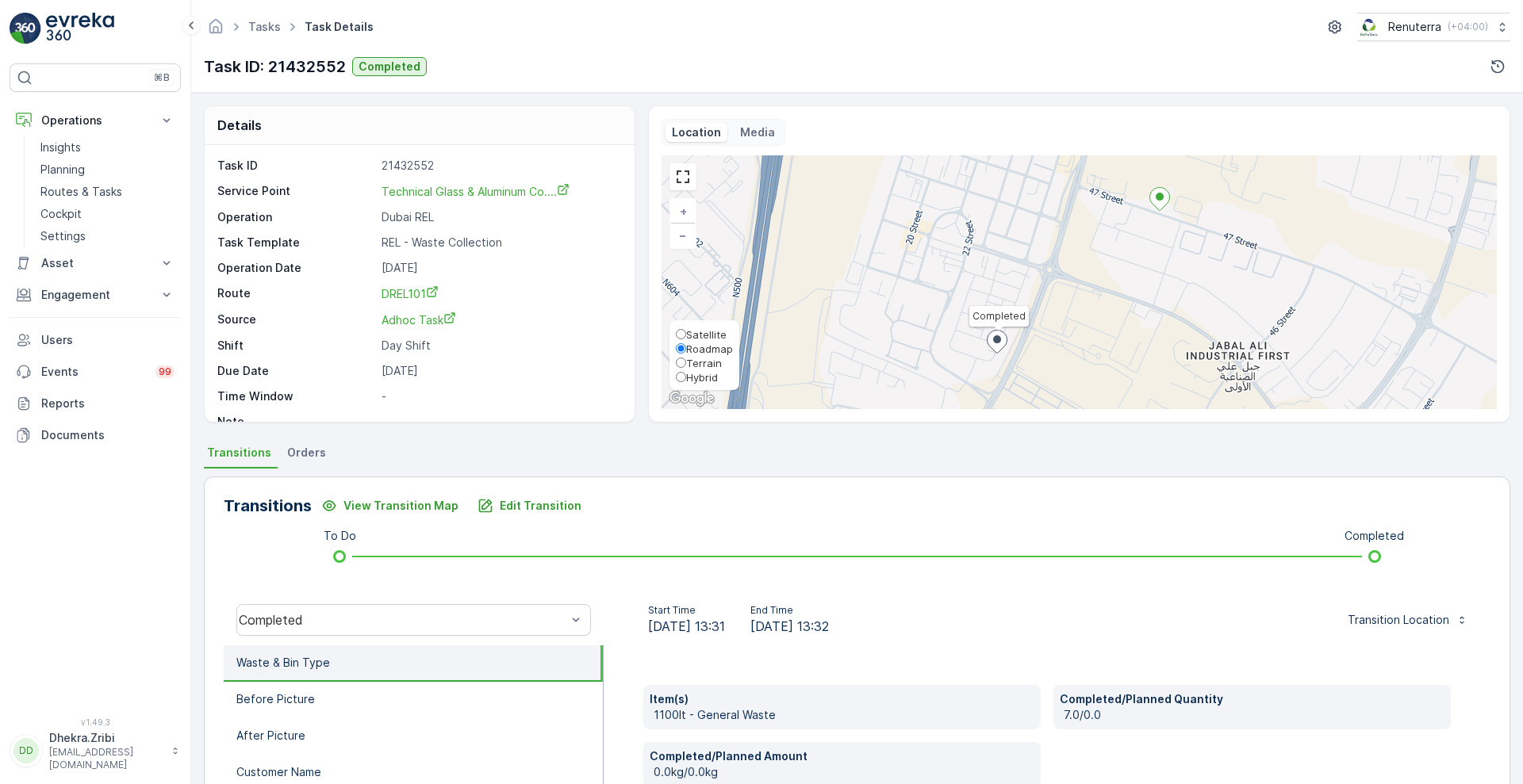
click at [705, 331] on span "Satellite" at bounding box center [706, 334] width 41 height 13
click at [686, 331] on input "Satellite" at bounding box center [681, 333] width 10 height 10
radio input "true"
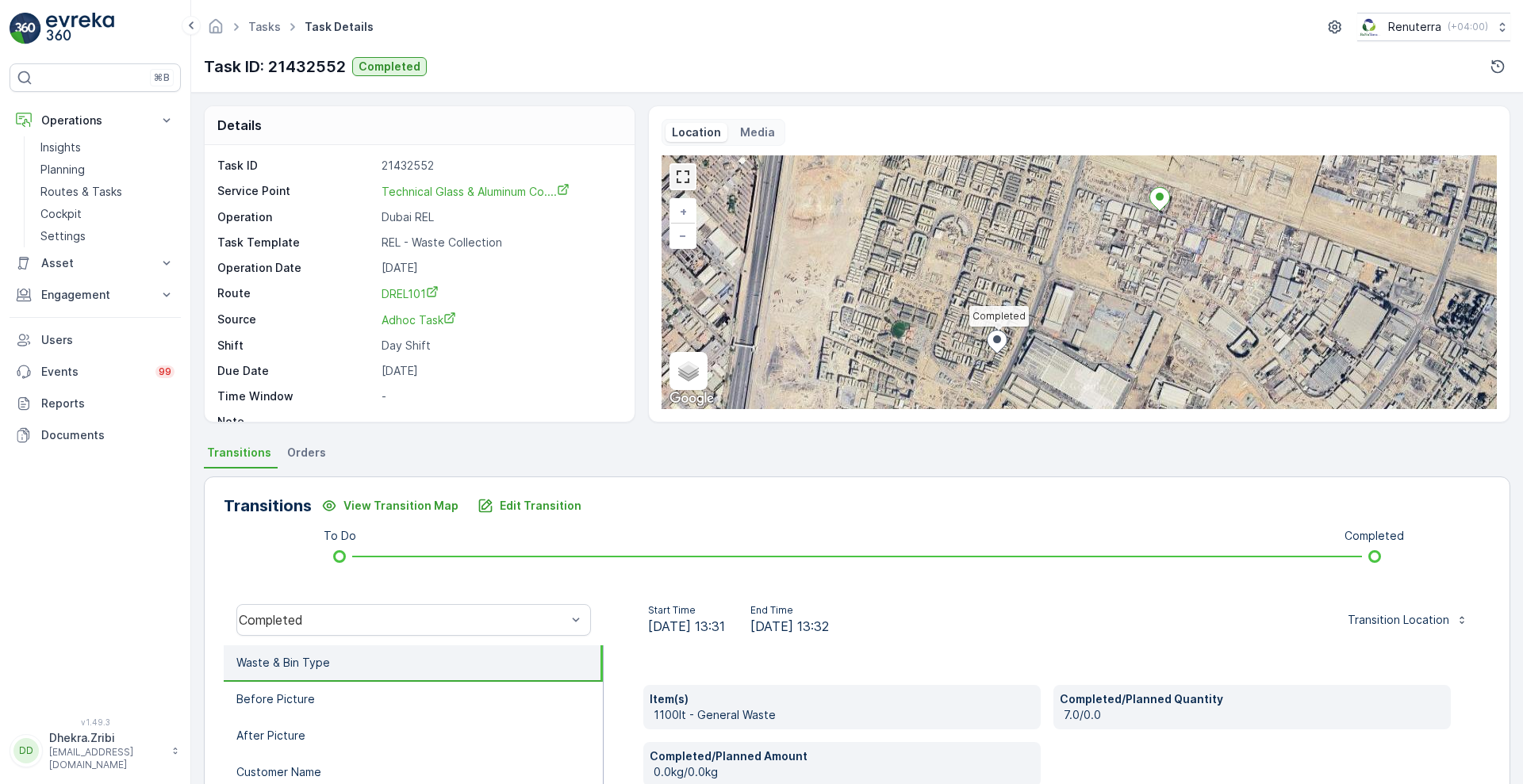
click at [678, 180] on link at bounding box center [683, 177] width 24 height 24
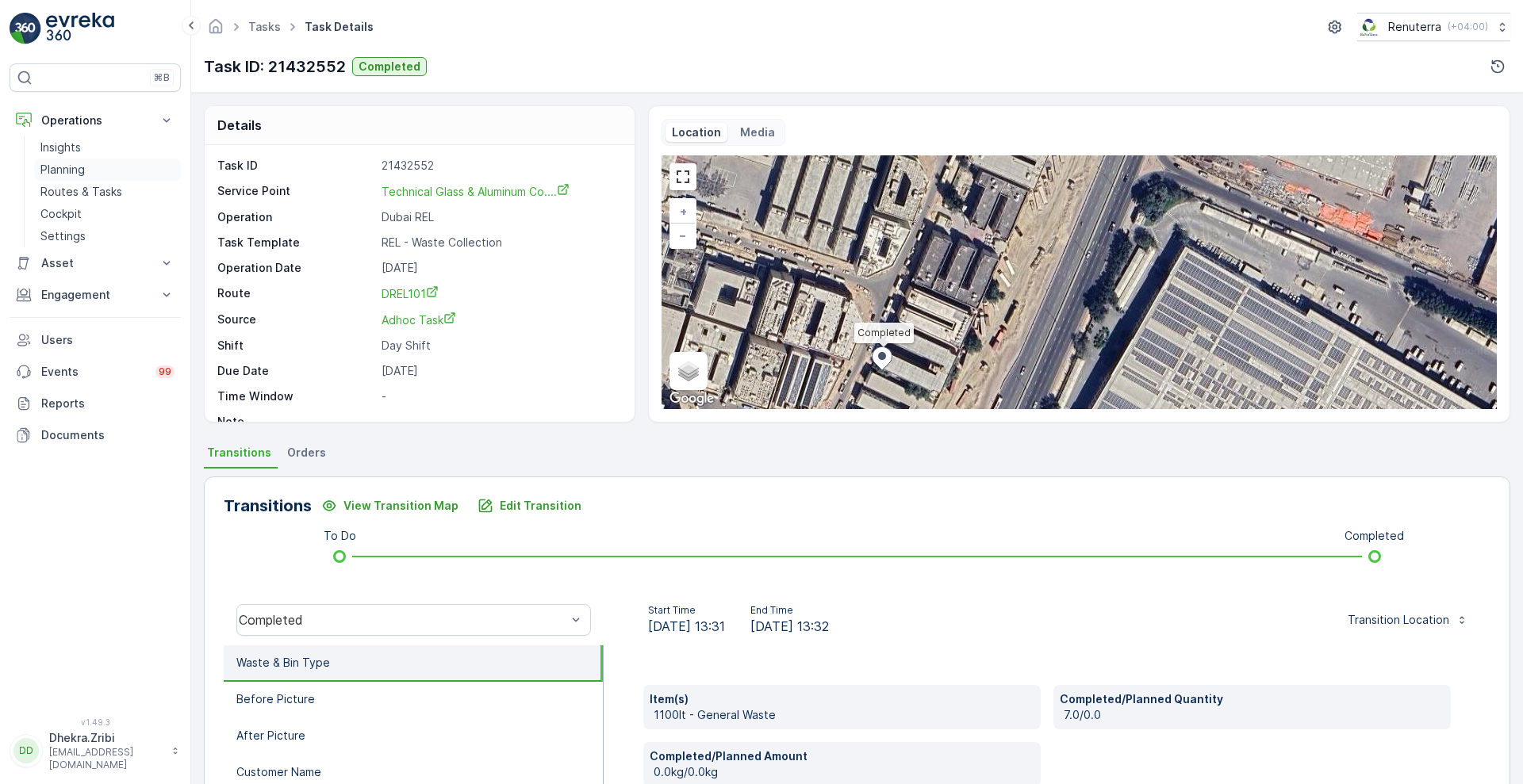
click at [68, 168] on p "Planning" at bounding box center [63, 170] width 45 height 16
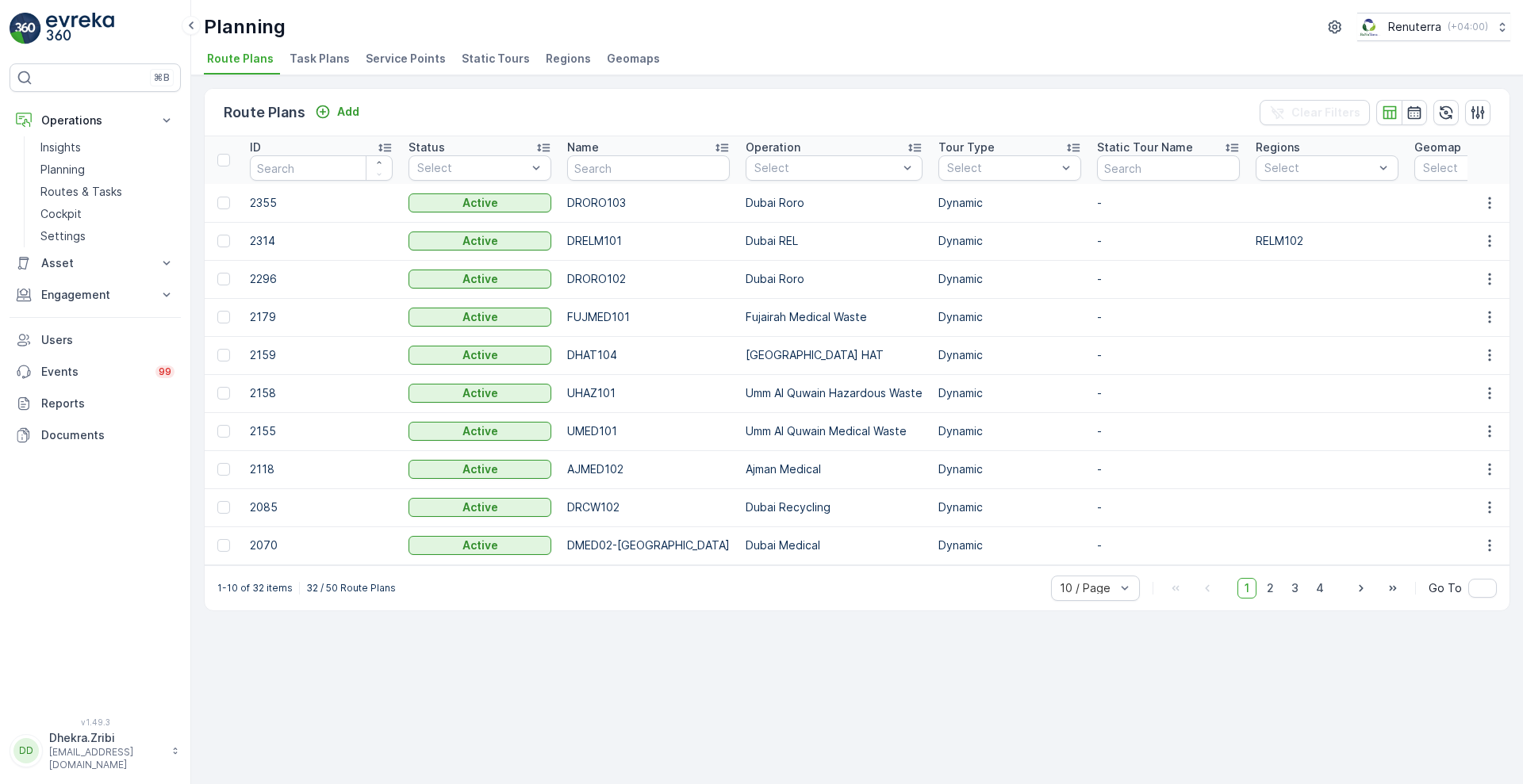
click at [403, 63] on span "Service Points" at bounding box center [405, 59] width 80 height 16
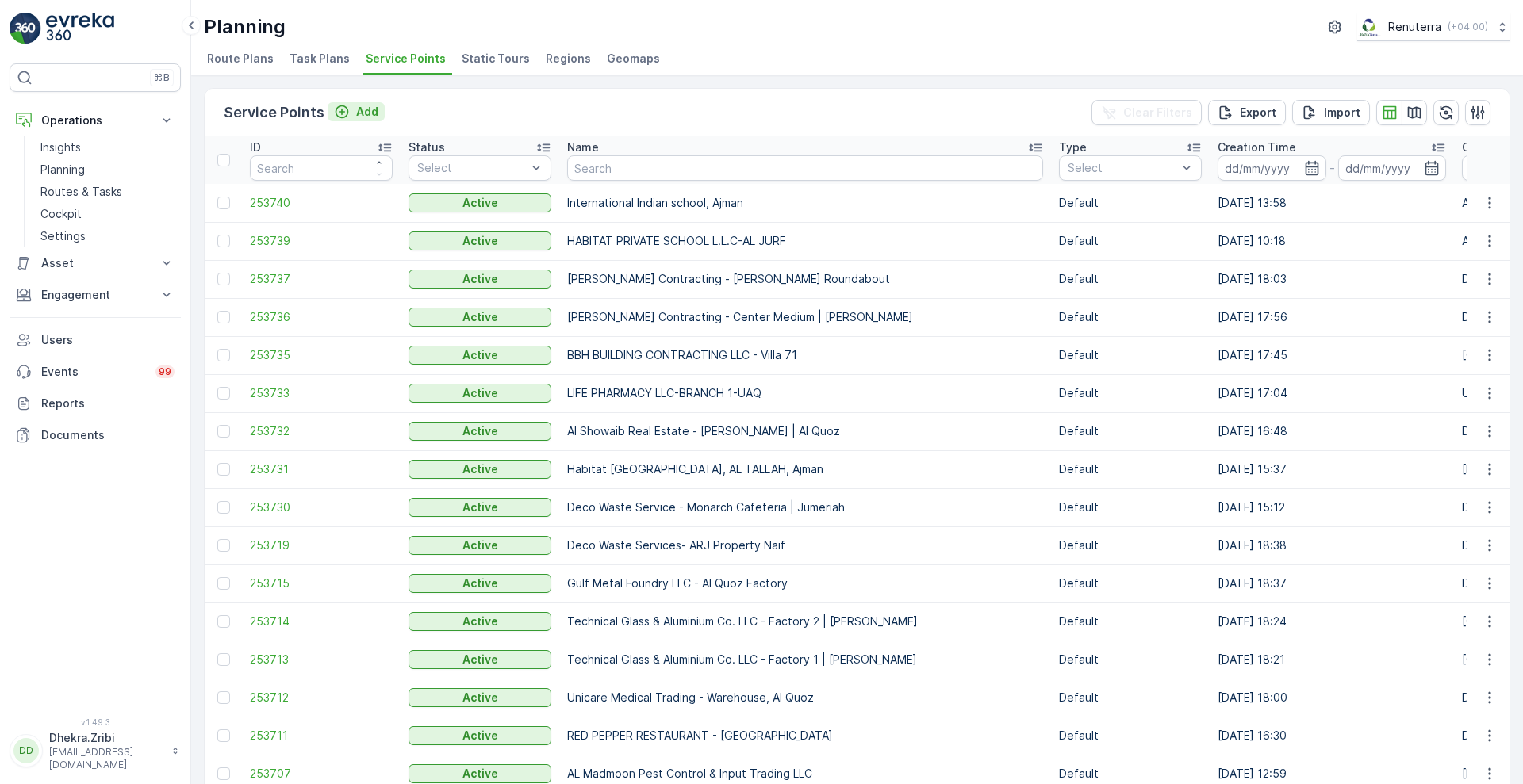
click at [348, 115] on div "Add" at bounding box center [355, 112] width 45 height 16
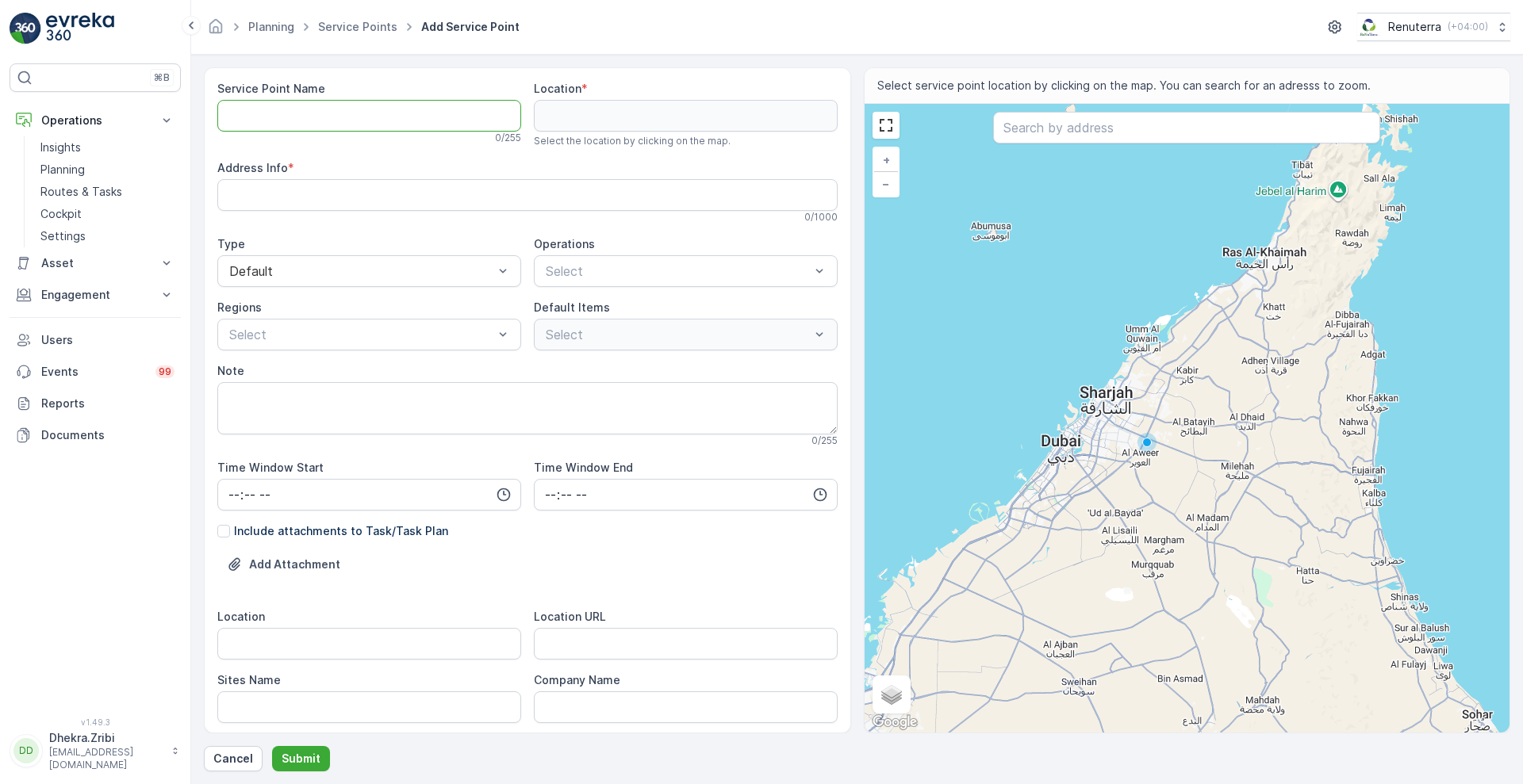
click at [385, 112] on Name "Service Point Name" at bounding box center [369, 116] width 304 height 32
paste Name "Technical Glass & Aluminium Co. LLC - Accomodation | Jabel Ali"
type Name "Technical Glass & Aluminium Co. LLC - Accommodation | Jabel Ali"
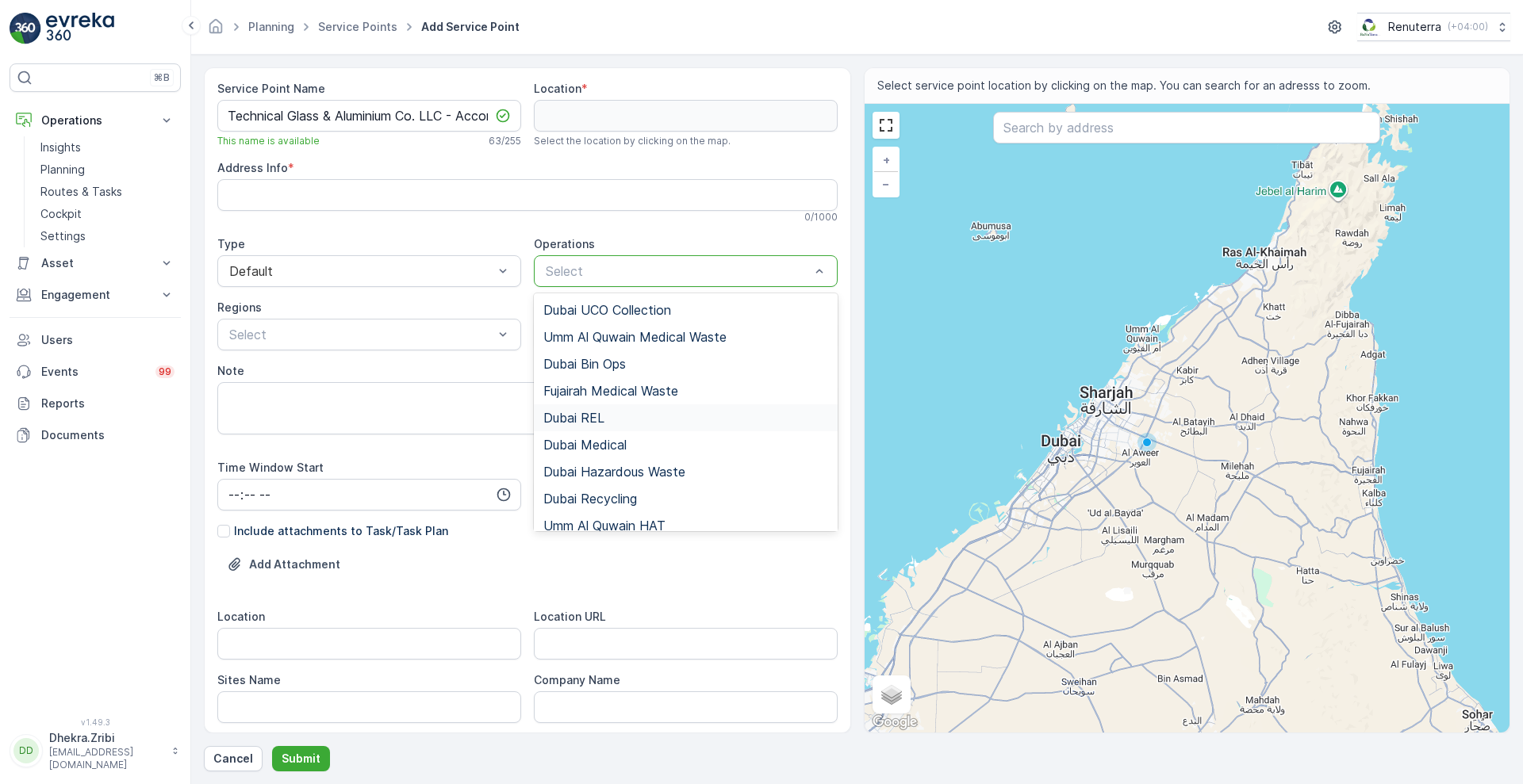
click at [623, 418] on div "Dubai REL" at bounding box center [685, 418] width 285 height 14
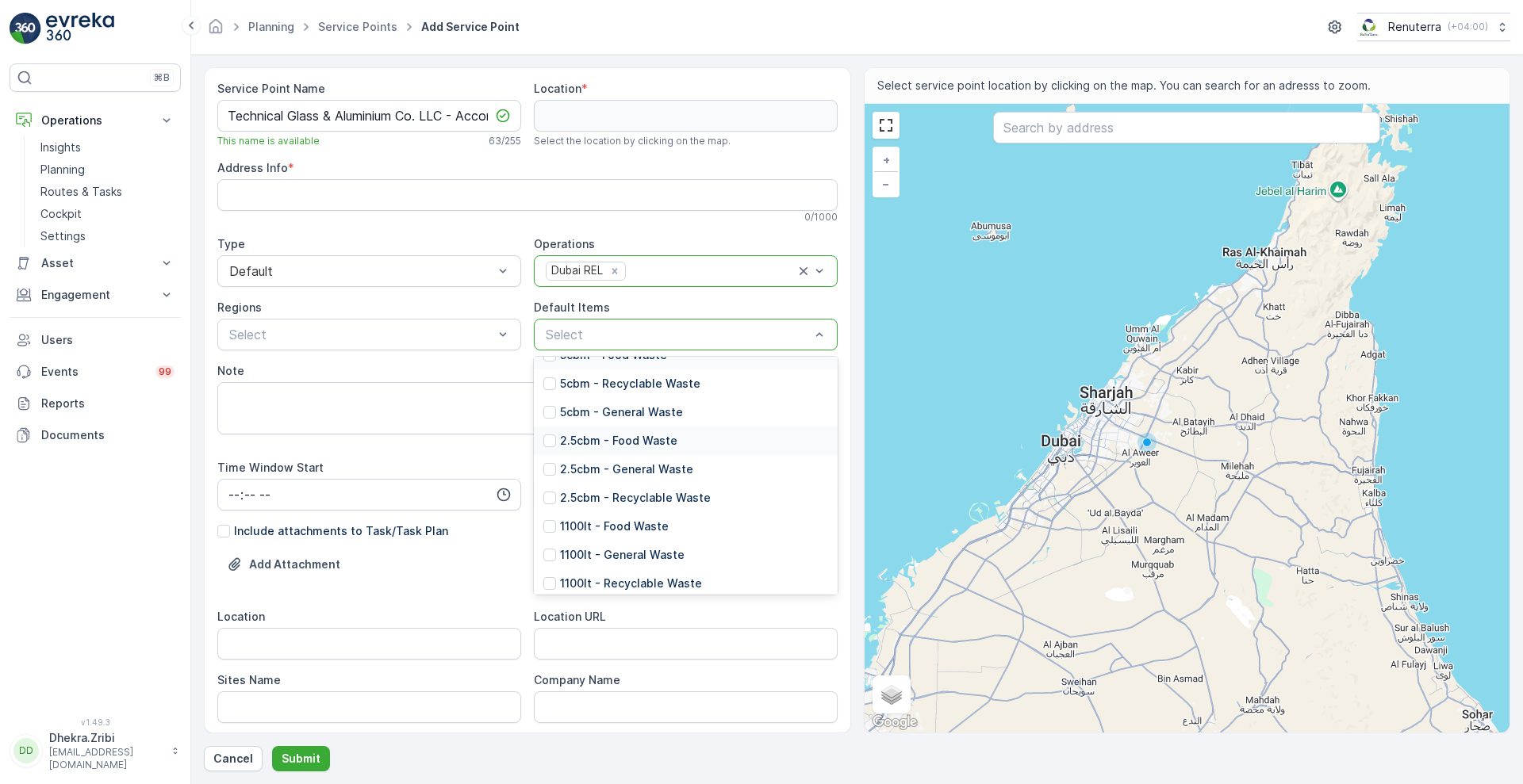
scroll to position [98, 0]
click at [625, 558] on p "1100lt - General Waste" at bounding box center [622, 554] width 124 height 16
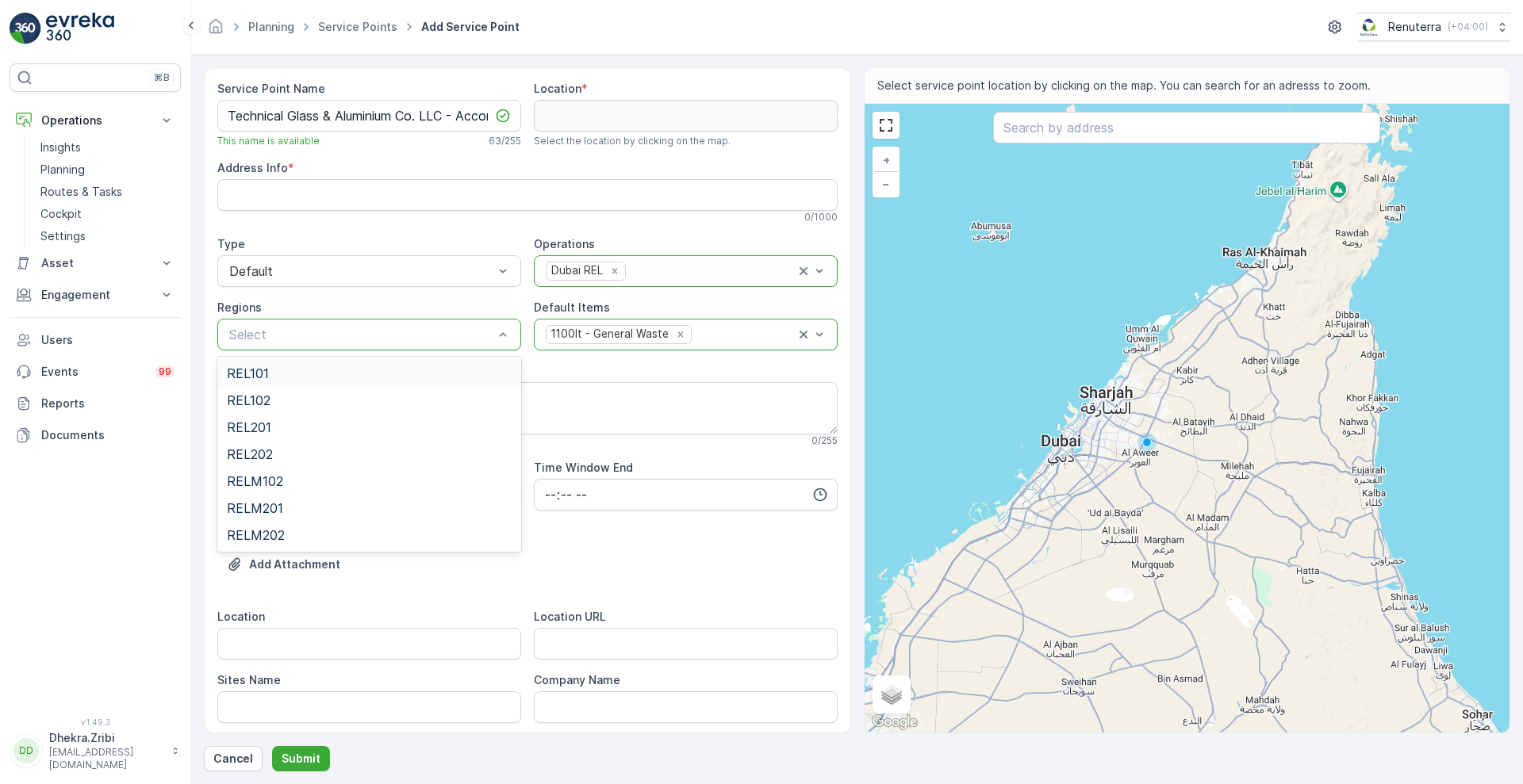
click at [292, 366] on div "REL101" at bounding box center [368, 373] width 285 height 14
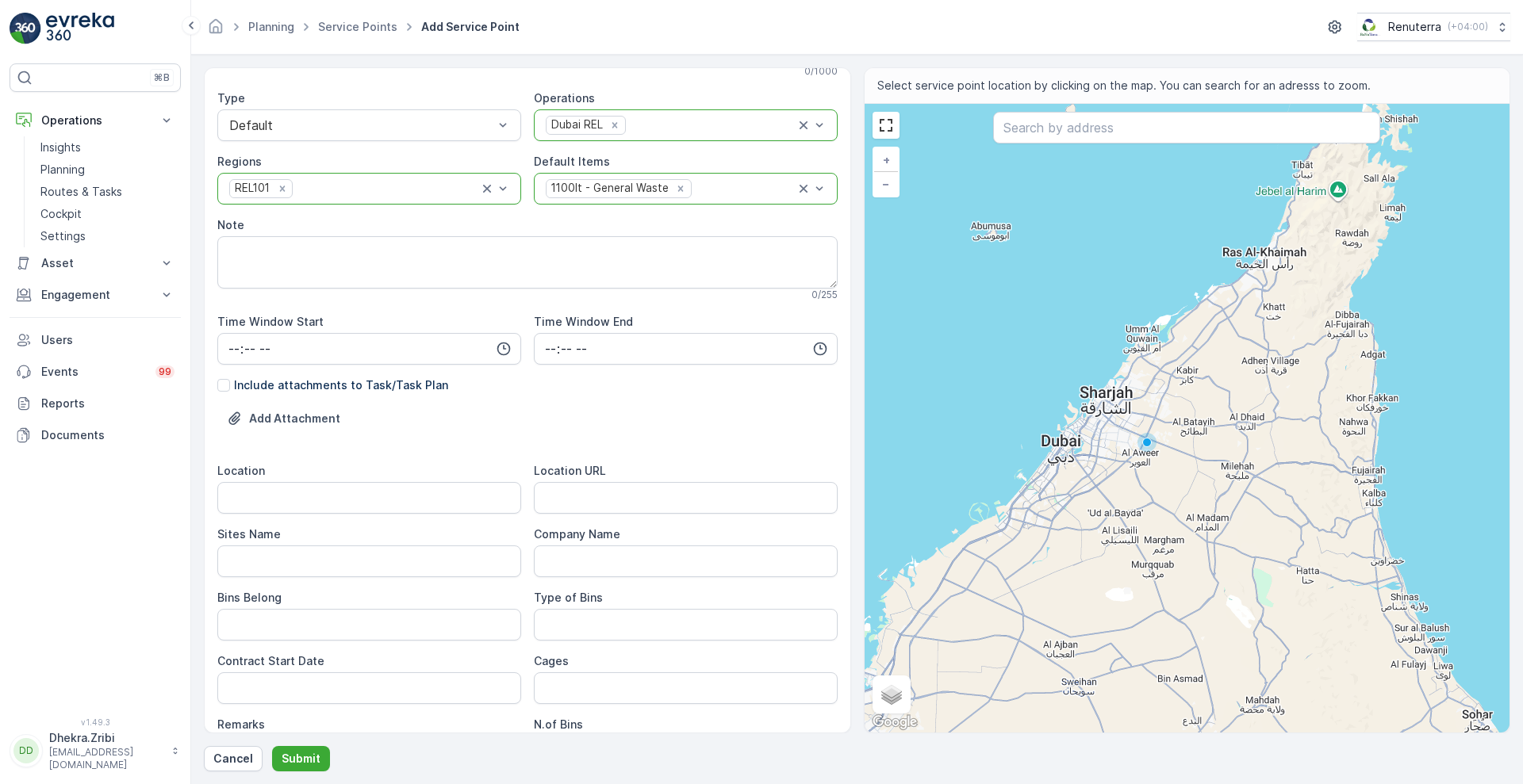
scroll to position [159, 0]
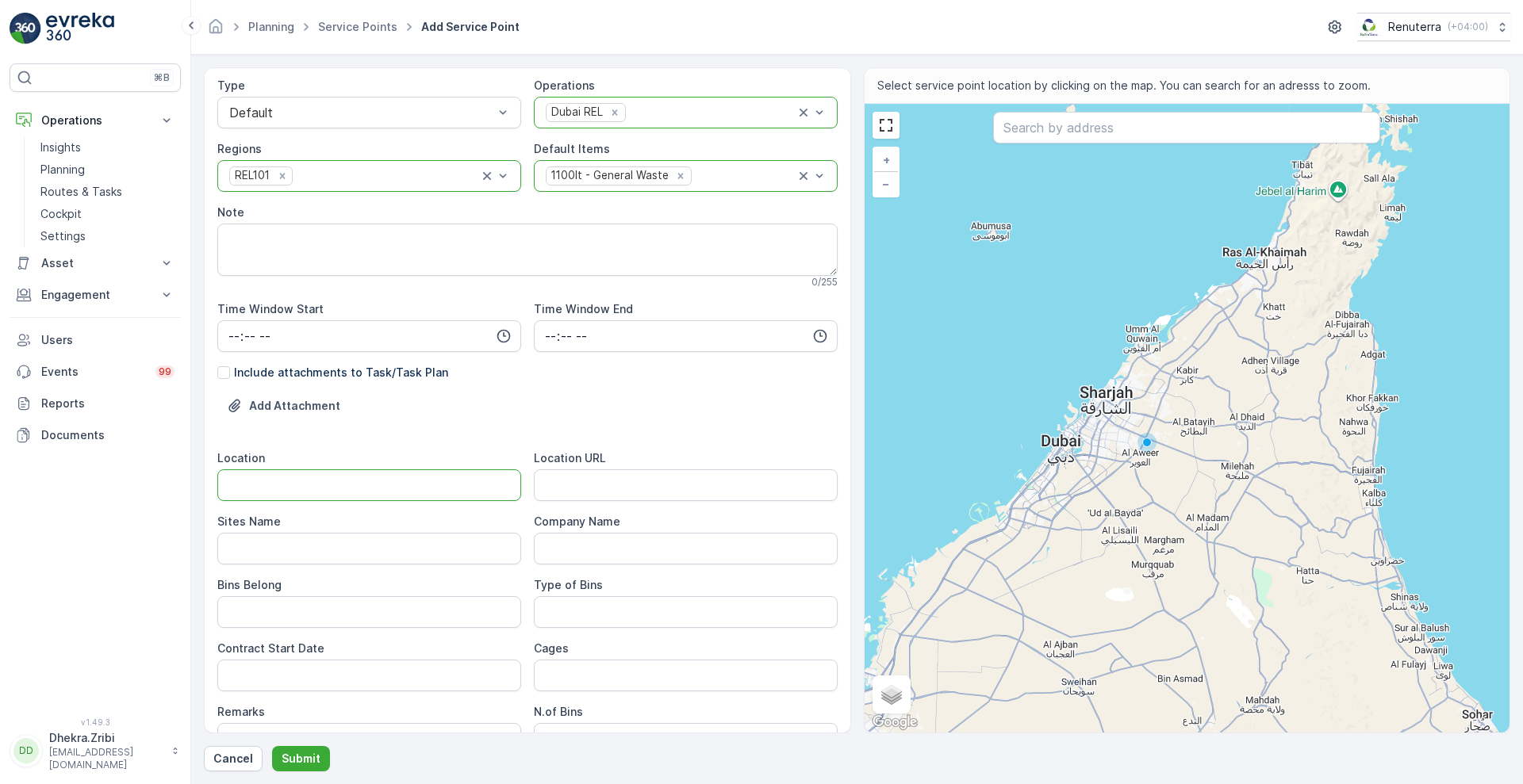
click at [347, 488] on input "Location" at bounding box center [369, 485] width 304 height 32
paste input "Jabel Ali"
type input "Jabel Ali"
click at [313, 547] on Name "Sites Name" at bounding box center [369, 549] width 304 height 32
paste Name "Jabel Ali"
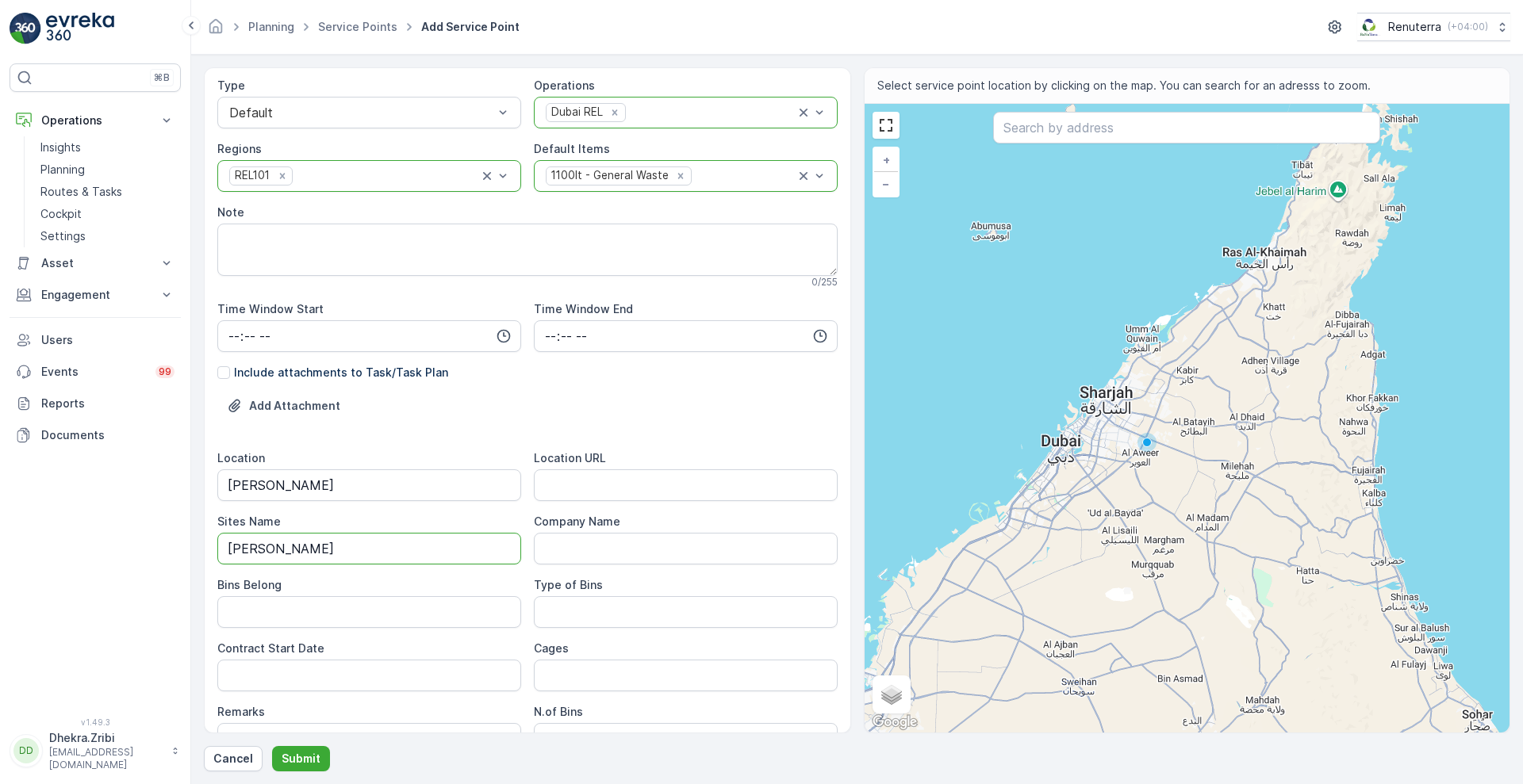
type Name "Jabel Ali"
click at [585, 469] on URL "Location URL" at bounding box center [686, 485] width 304 height 32
paste URL "https://maps.app.goo.gl/eAn1LN4MWKVbdmRM7"
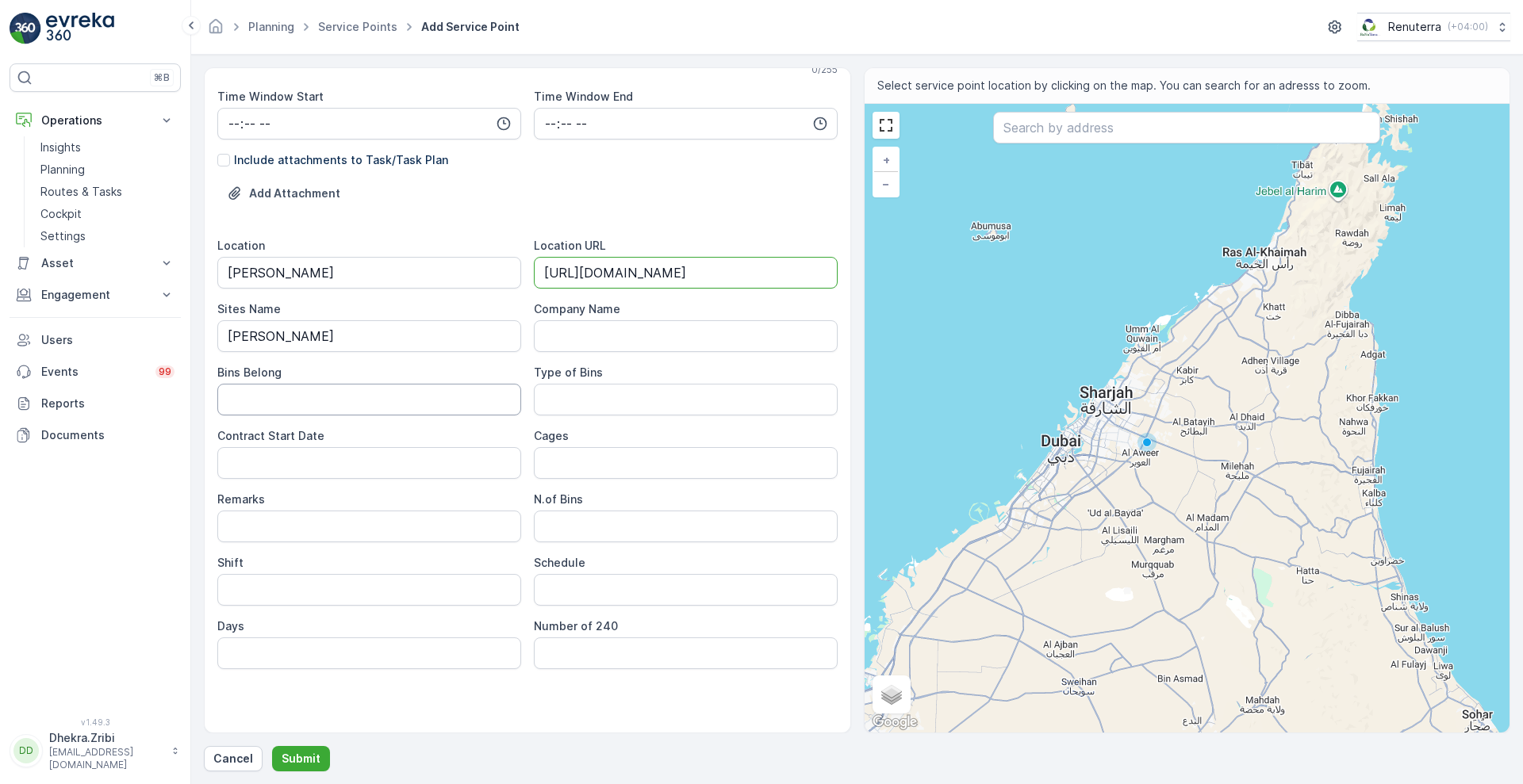
type URL "https://maps.app.goo.gl/eAn1LN4MWKVbdmRM7"
click at [313, 400] on Belong "Bins Belong" at bounding box center [369, 400] width 304 height 32
type Belong "Service Provider"
click at [558, 394] on Bins "Type of Bins" at bounding box center [686, 400] width 304 height 32
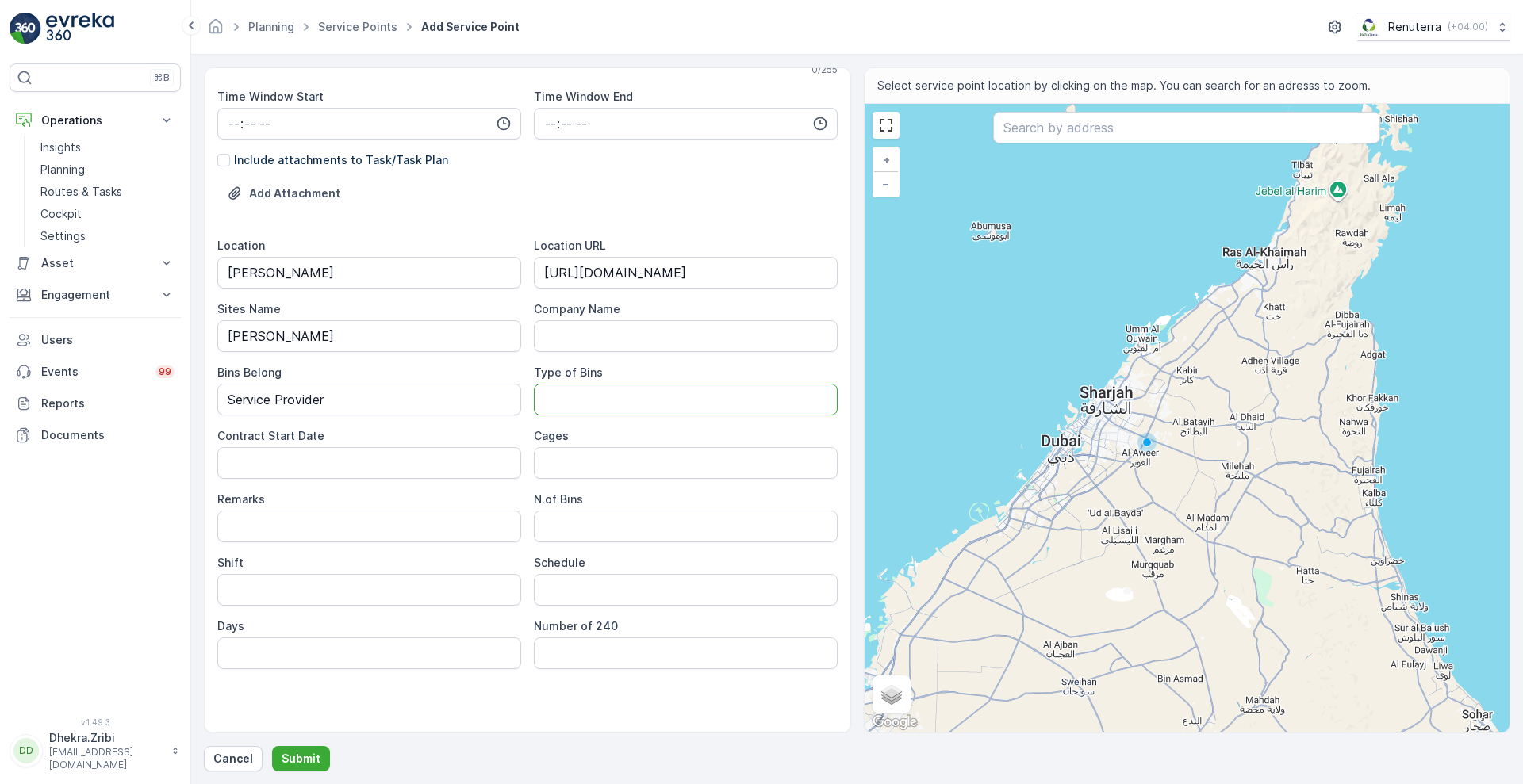
type Bins "1.1 CBM"
click at [362, 460] on Date "Contract Start Date" at bounding box center [369, 462] width 304 height 32
type Date "5"
type Date "05-Sep-2025"
click at [579, 519] on Bins "N.of Bins" at bounding box center [686, 526] width 304 height 32
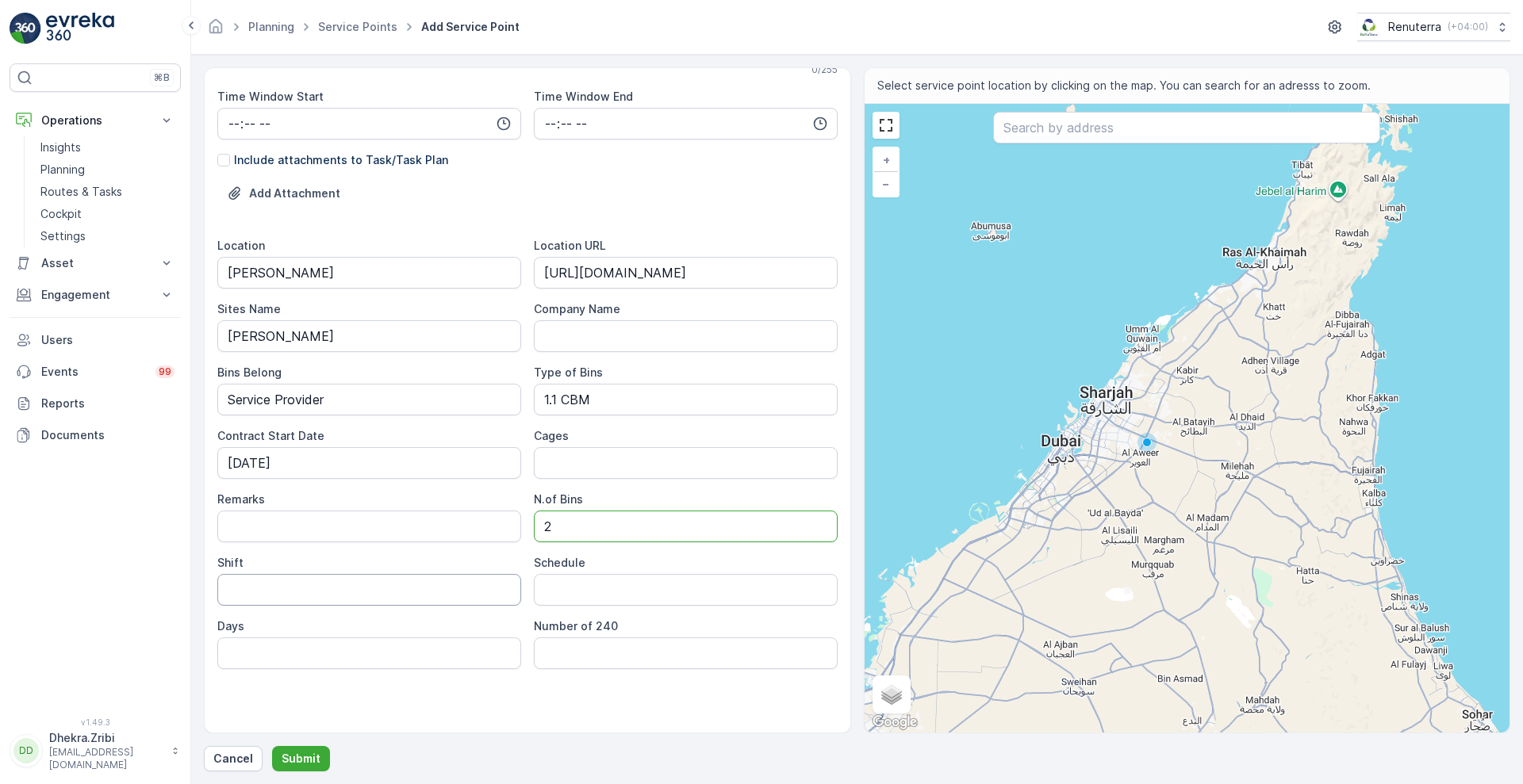
type Bins "2"
click at [355, 596] on input "Shift" at bounding box center [369, 589] width 304 height 32
type input "Day Shift"
click at [619, 589] on input "Schedule" at bounding box center [686, 589] width 304 height 32
click at [594, 586] on input "Weekly 2 Times" at bounding box center [686, 589] width 304 height 32
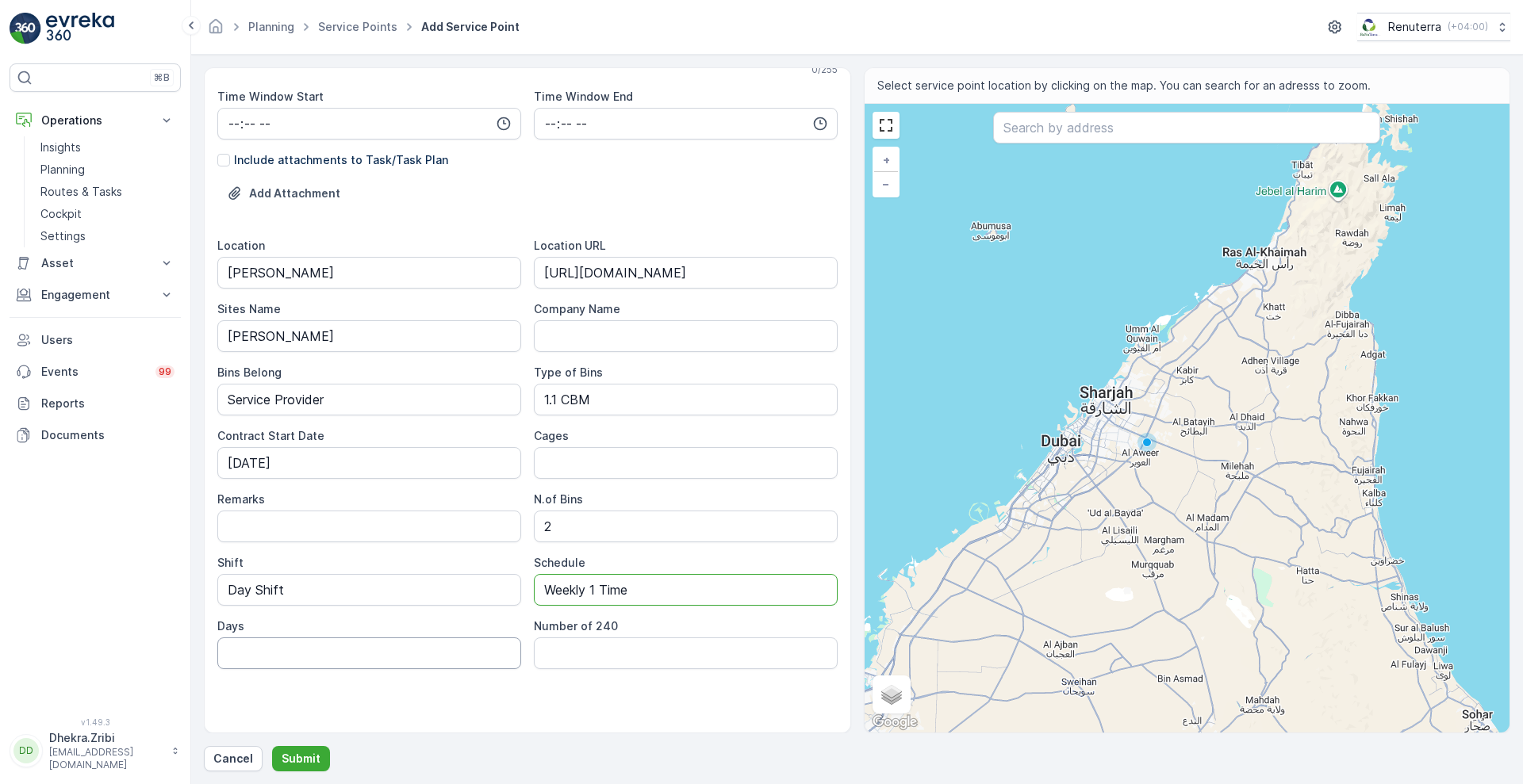
type input "Weekly 1 Time"
click at [392, 648] on input "Days" at bounding box center [369, 653] width 304 height 32
type input "Wed"
click at [1146, 132] on input "text" at bounding box center [1186, 128] width 387 height 32
paste input "TGAC.LLC"
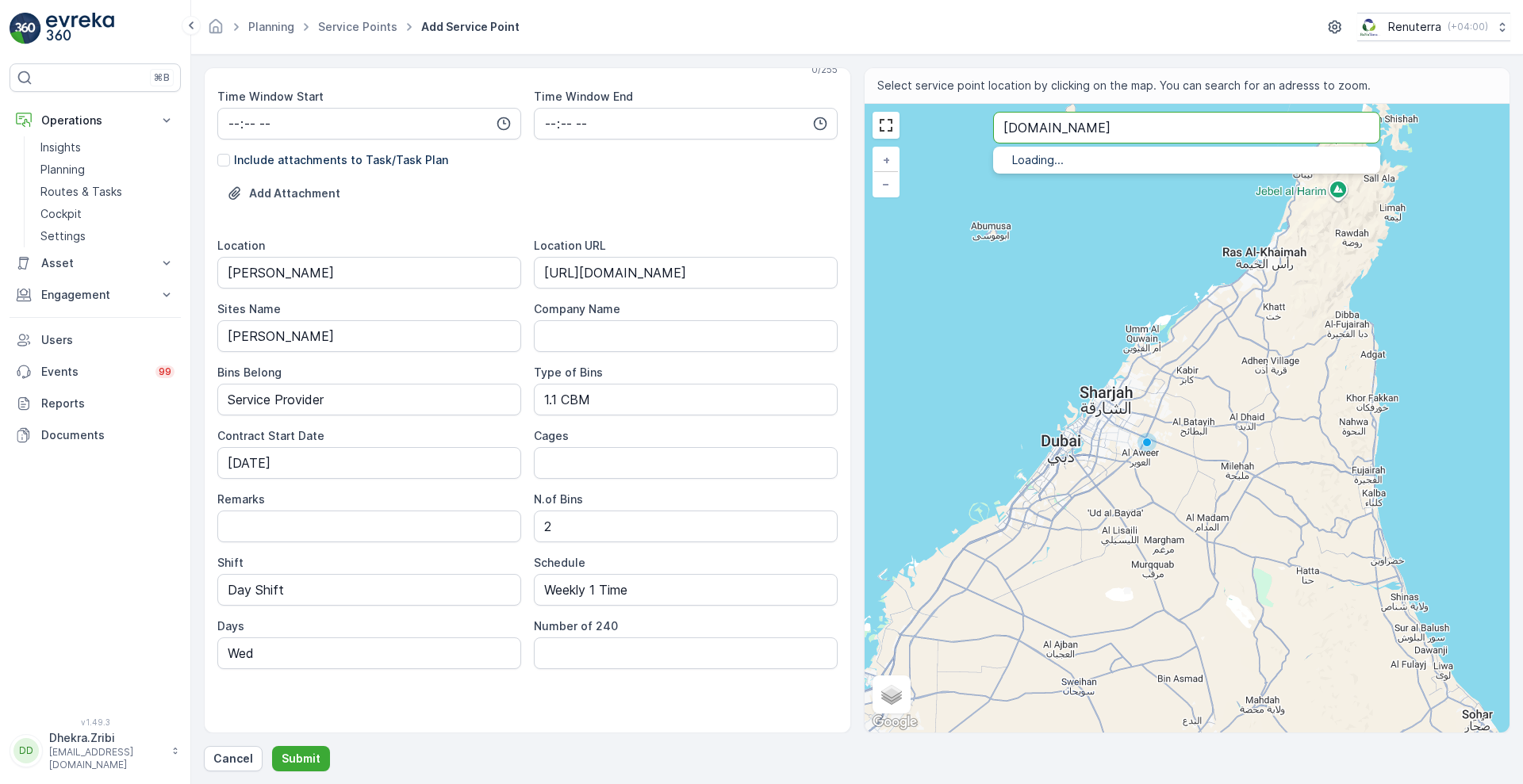
type input "TGAC.LLC"
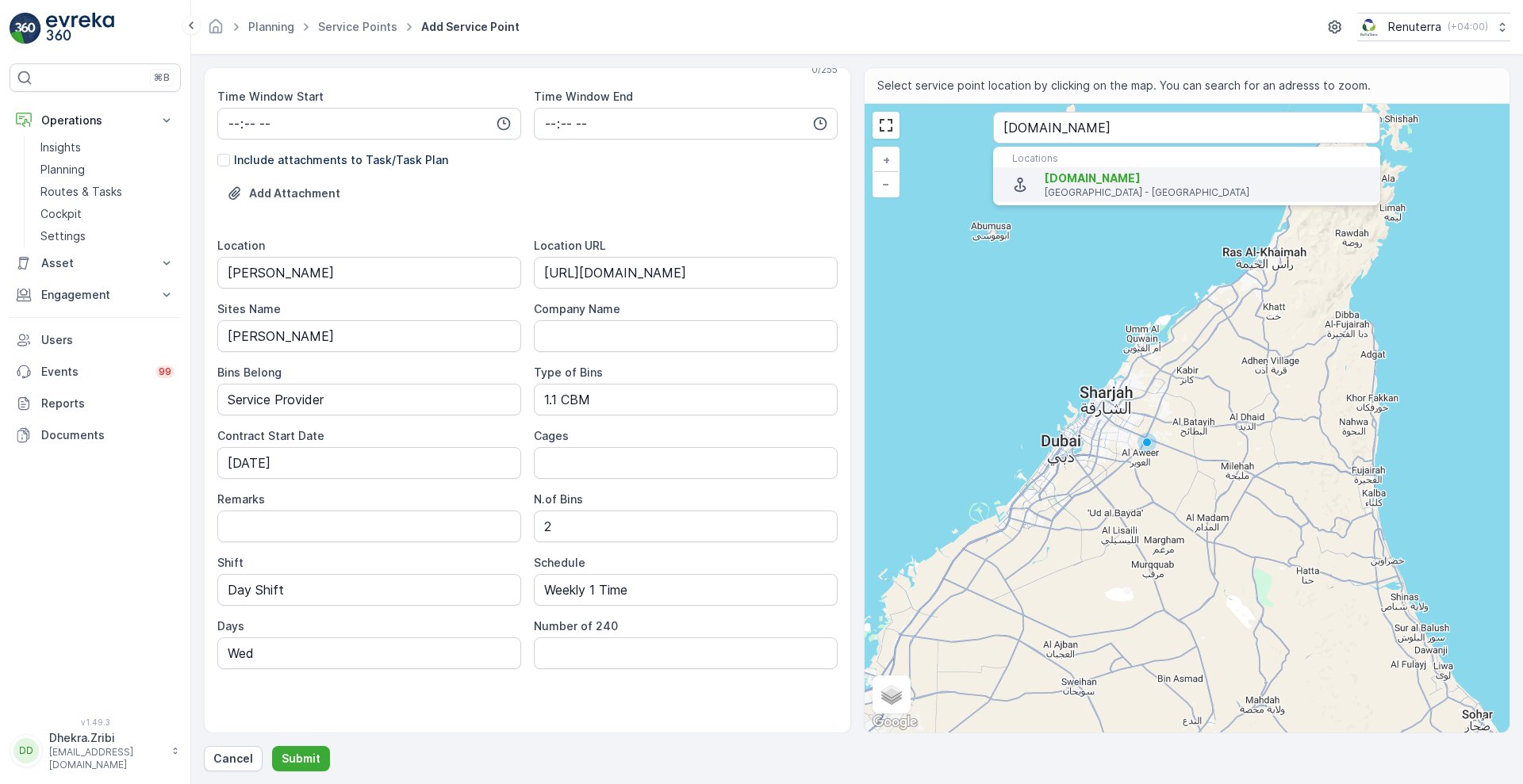
click at [1099, 185] on span "TGAC.LLC" at bounding box center [1205, 179] width 323 height 16
type input "25.0064193,55.1210178"
type Info "Mina Jebel Ali - Jabal Ali Industrial First - Dubai - United Arab Emirates"
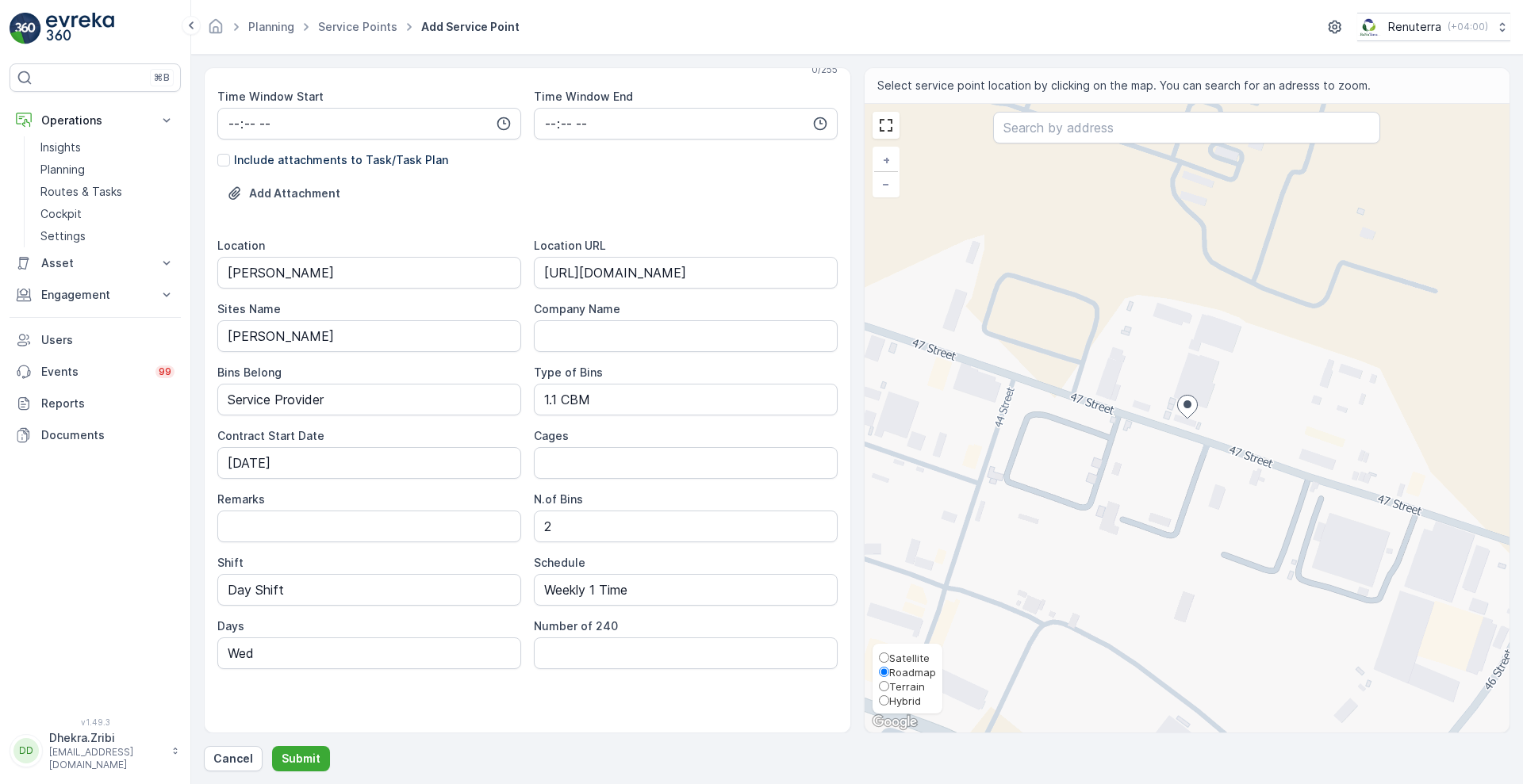
click at [915, 655] on span "Satellite" at bounding box center [908, 658] width 41 height 13
click at [889, 655] on input "Satellite" at bounding box center [884, 657] width 10 height 10
radio input "true"
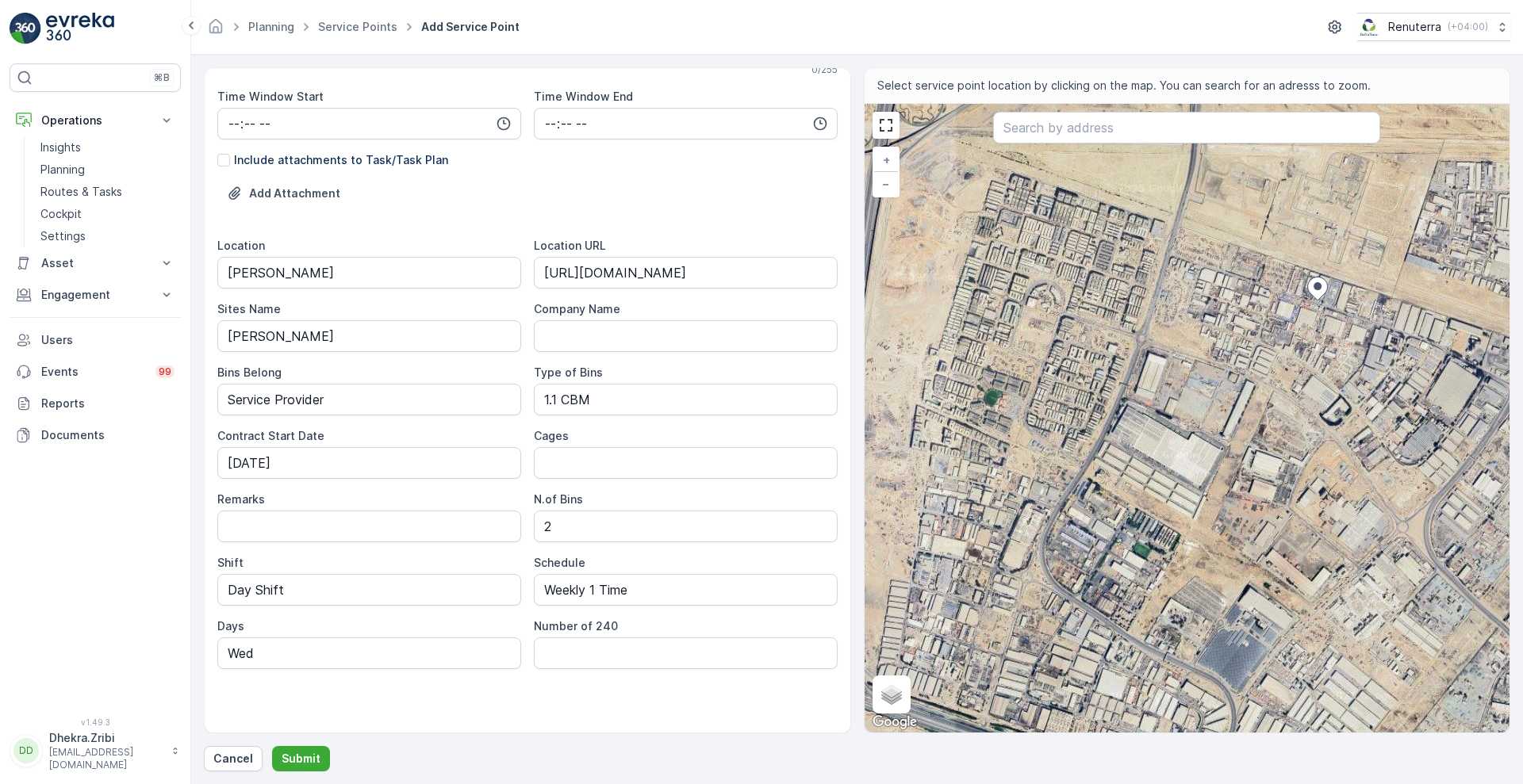
drag, startPoint x: 1053, startPoint y: 585, endPoint x: 1173, endPoint y: 465, distance: 169.7
click at [1173, 465] on div "+ − Satellite Roadmap Terrain Hybrid Leaflet Keyboard shortcuts Map Data Imager…" at bounding box center [1187, 418] width 645 height 628
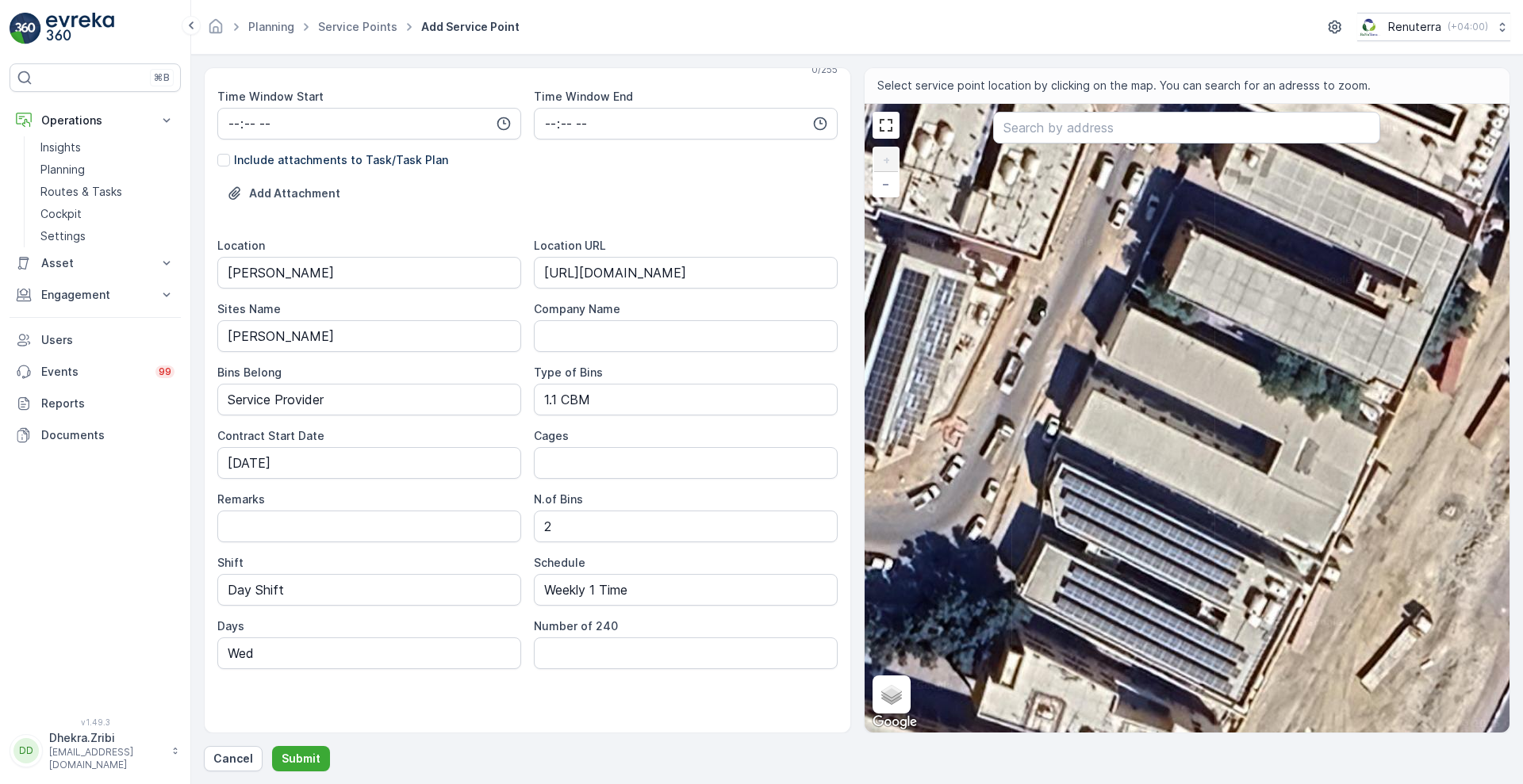
click at [1132, 298] on div "+ − Satellite Roadmap Terrain Hybrid Leaflet Keyboard shortcuts Map Data Imager…" at bounding box center [1187, 418] width 645 height 628
type input "25.000452210977492,55.10865651542742"
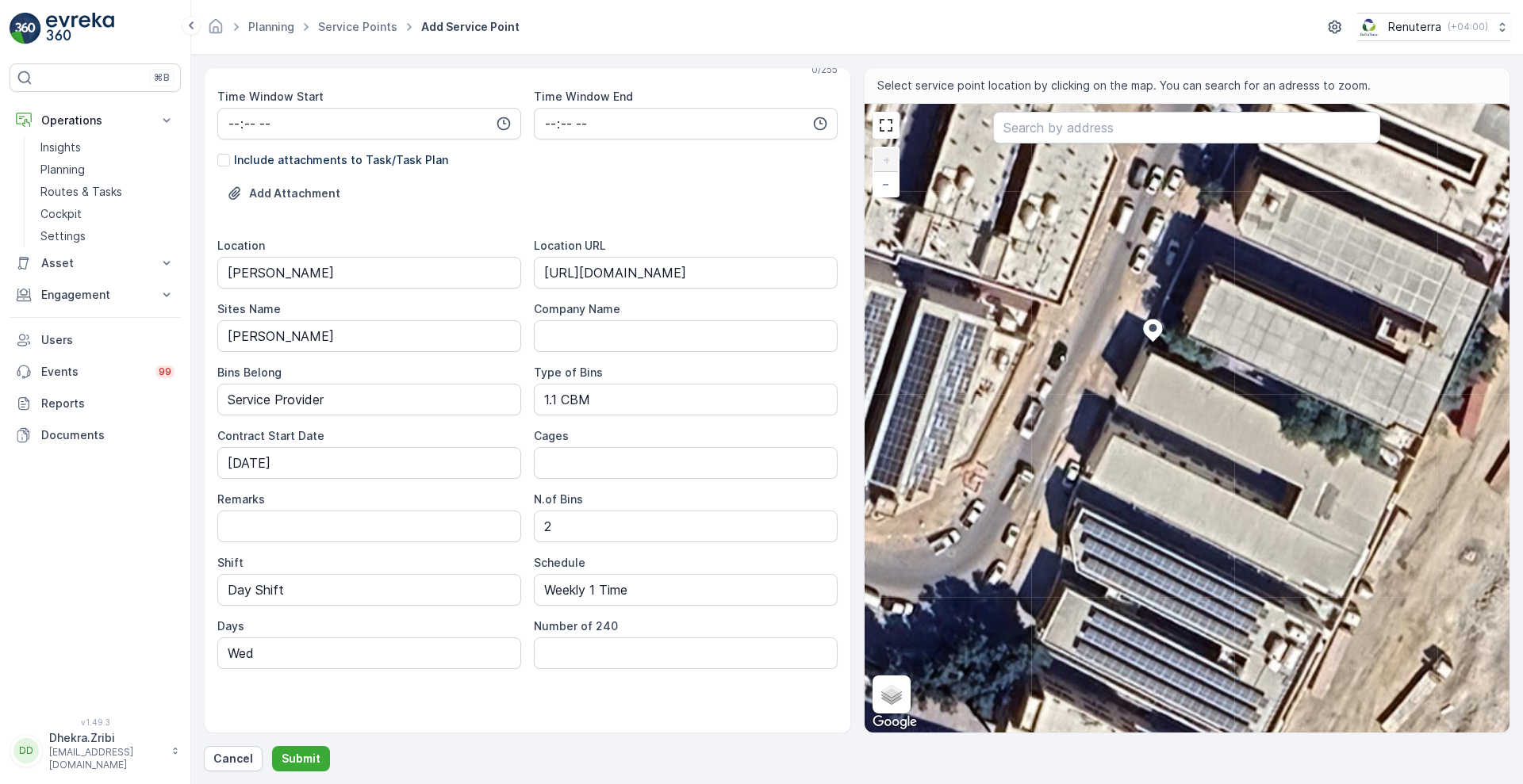
type Info "2425+4G6 - Jebel Ali Industrial Area - Jabal Ali Industrial First - Dubai - Uni…"
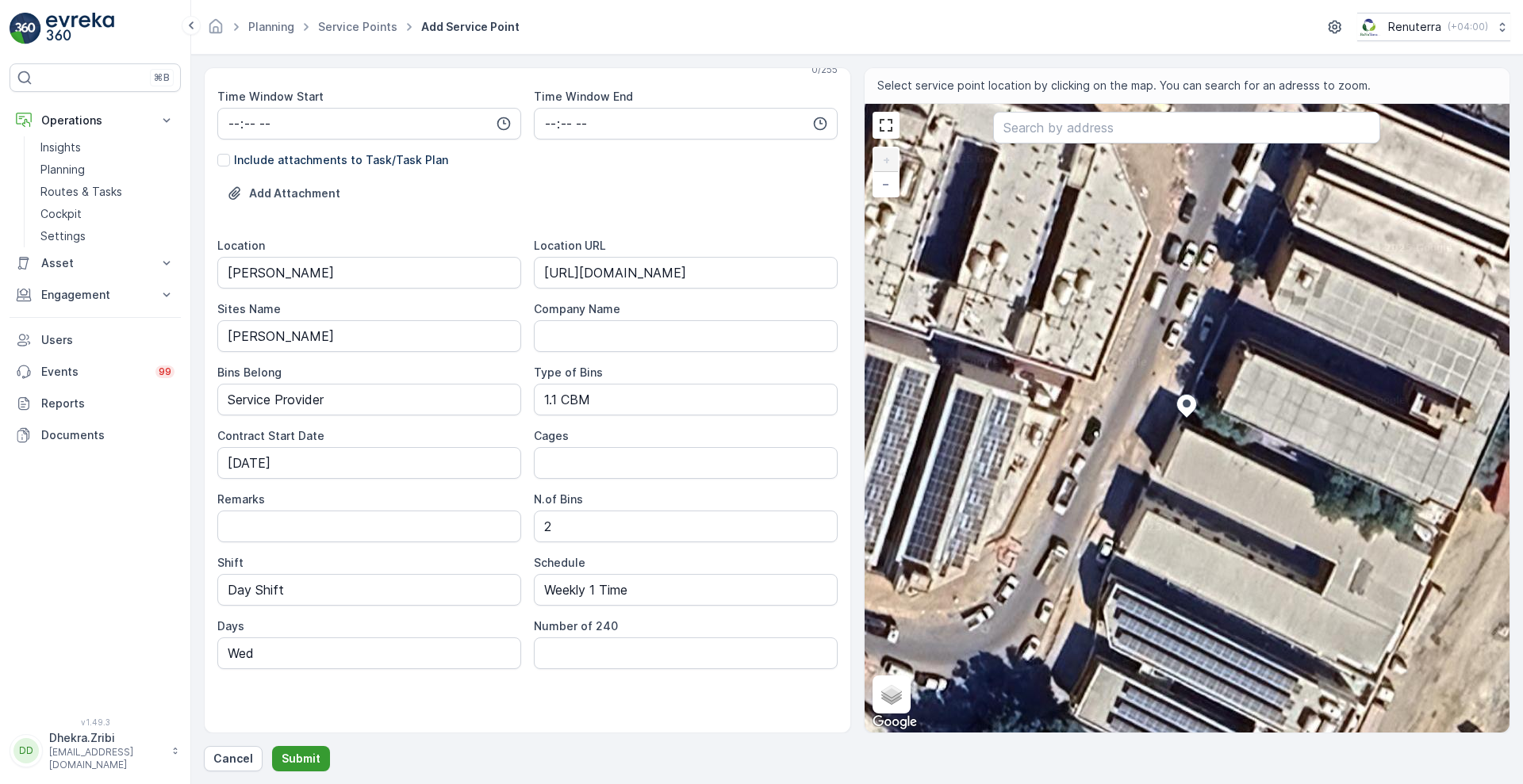
click at [295, 748] on button "Submit" at bounding box center [301, 759] width 58 height 26
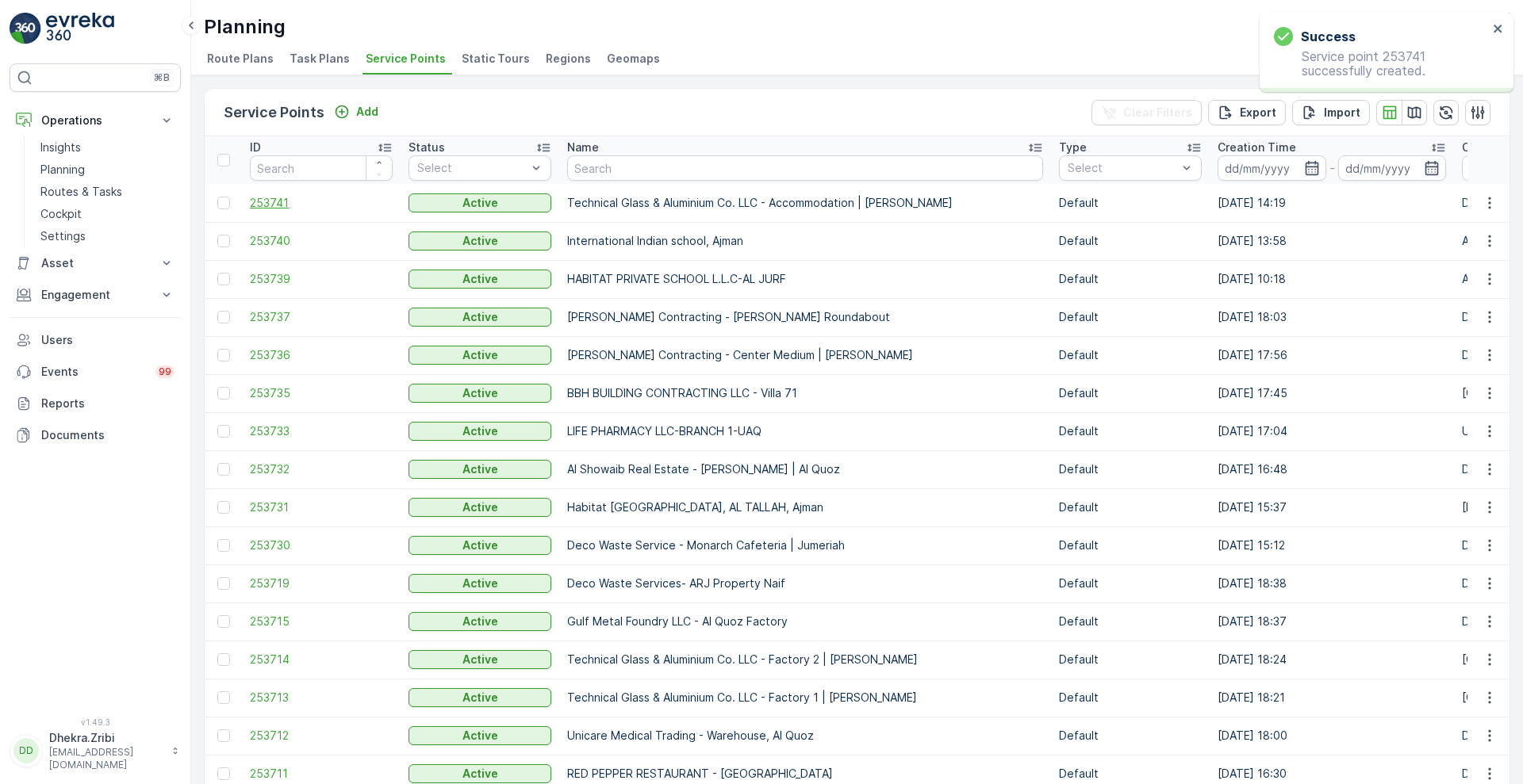
click at [279, 201] on span "253741" at bounding box center [322, 202] width 143 height 16
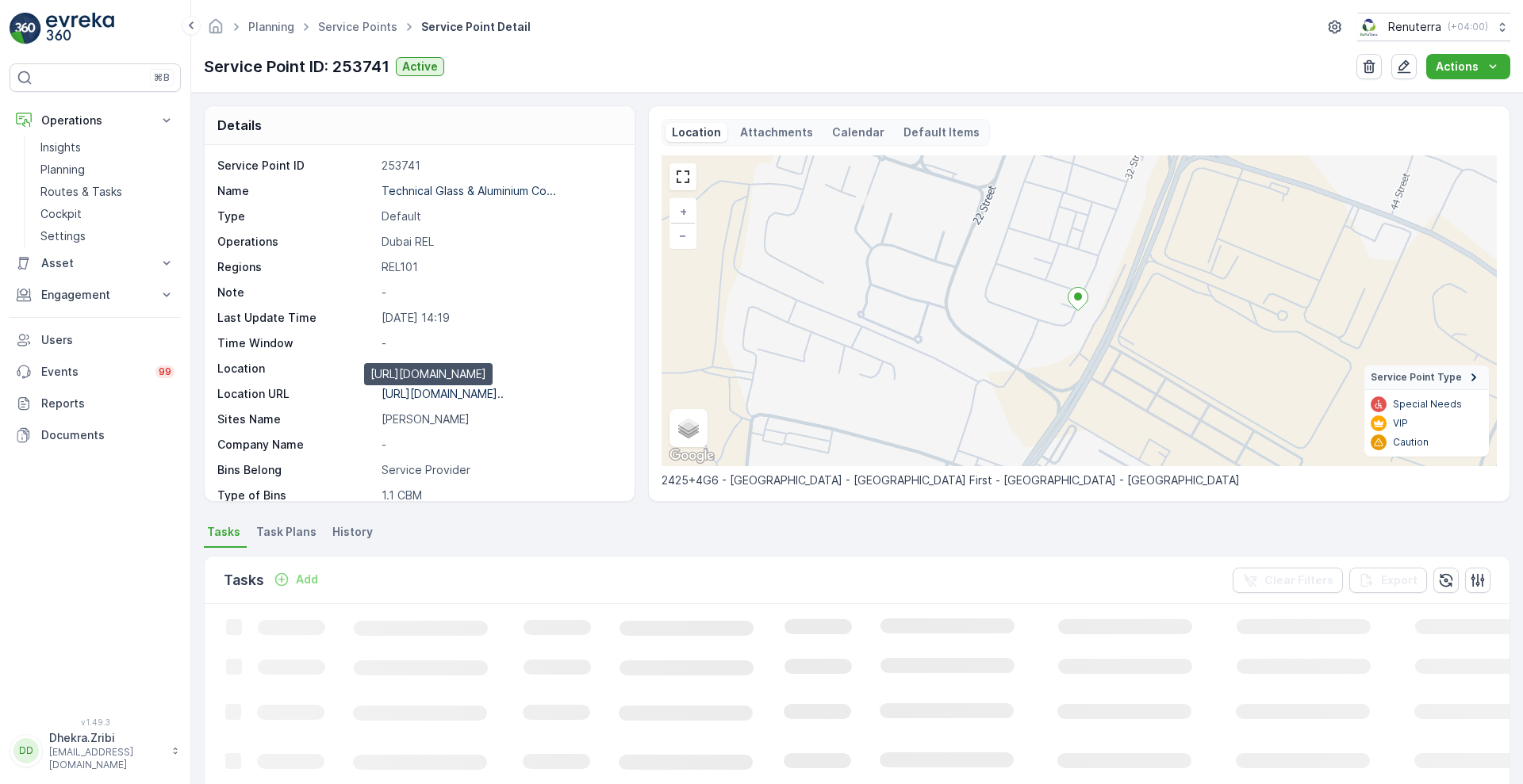
click at [461, 396] on p "https://maps.app.goo.gl/eAn1LN..." at bounding box center [442, 394] width 122 height 14
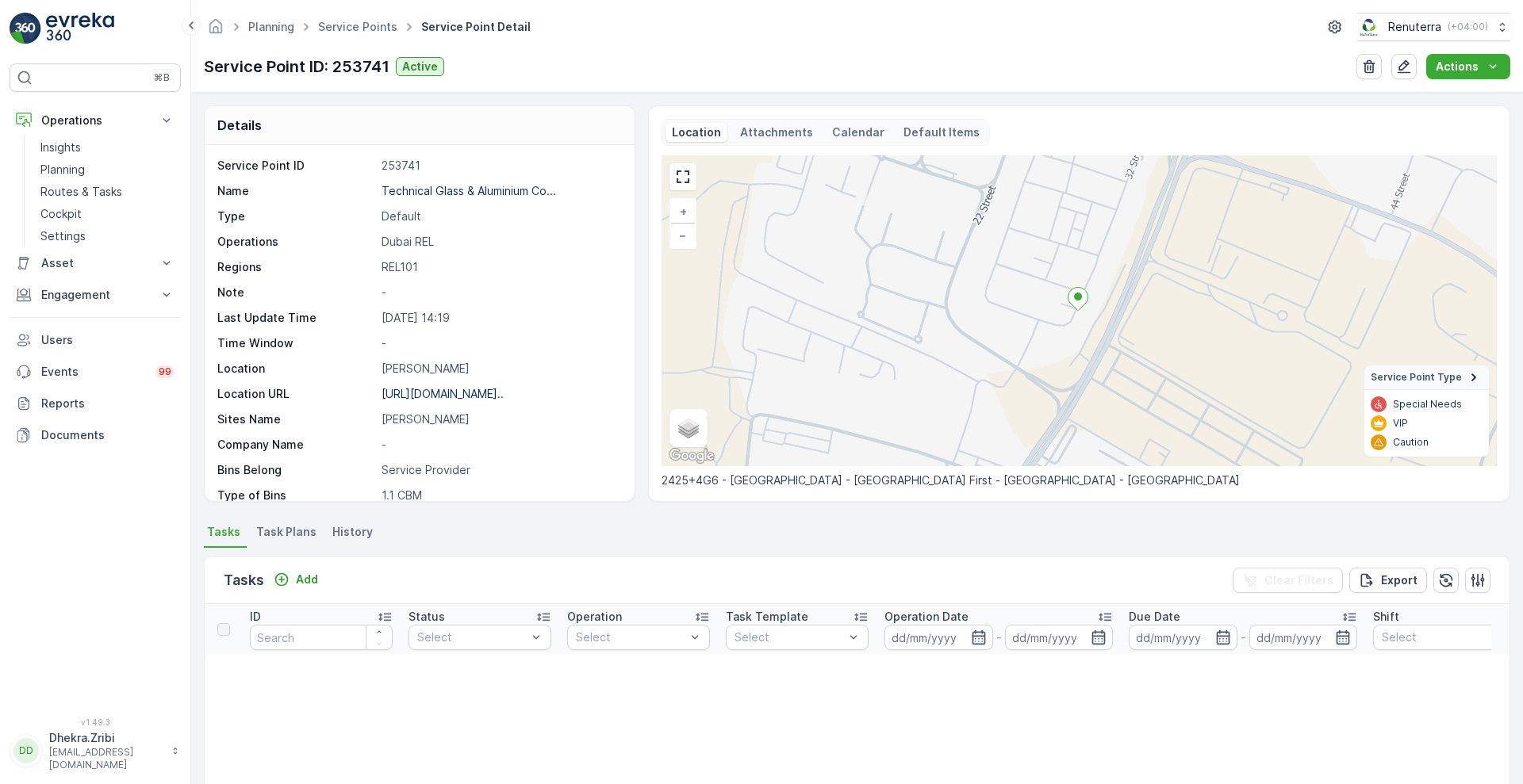
click at [288, 534] on span "Task Plans" at bounding box center [286, 532] width 61 height 16
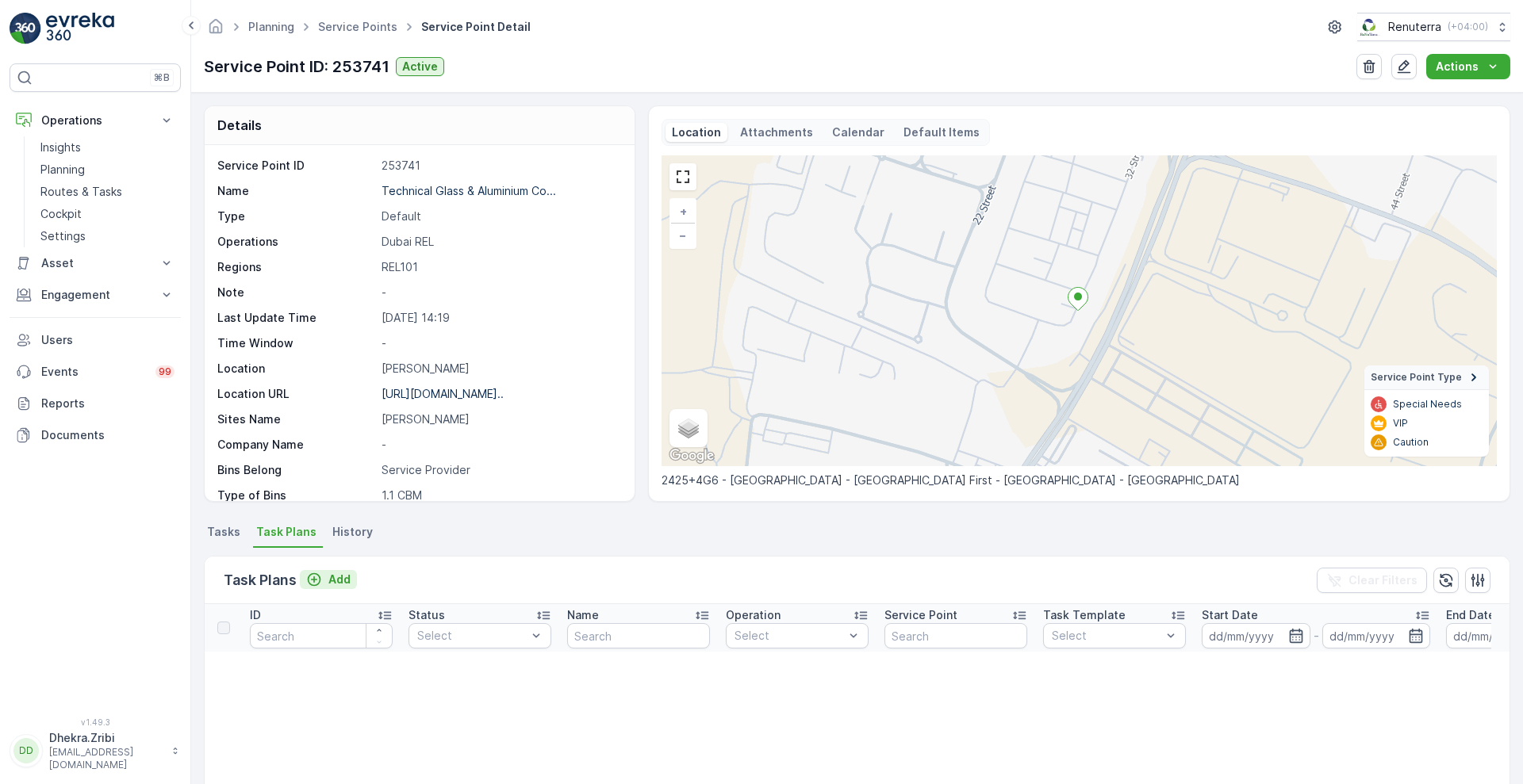
click at [336, 577] on p "Add" at bounding box center [340, 580] width 22 height 16
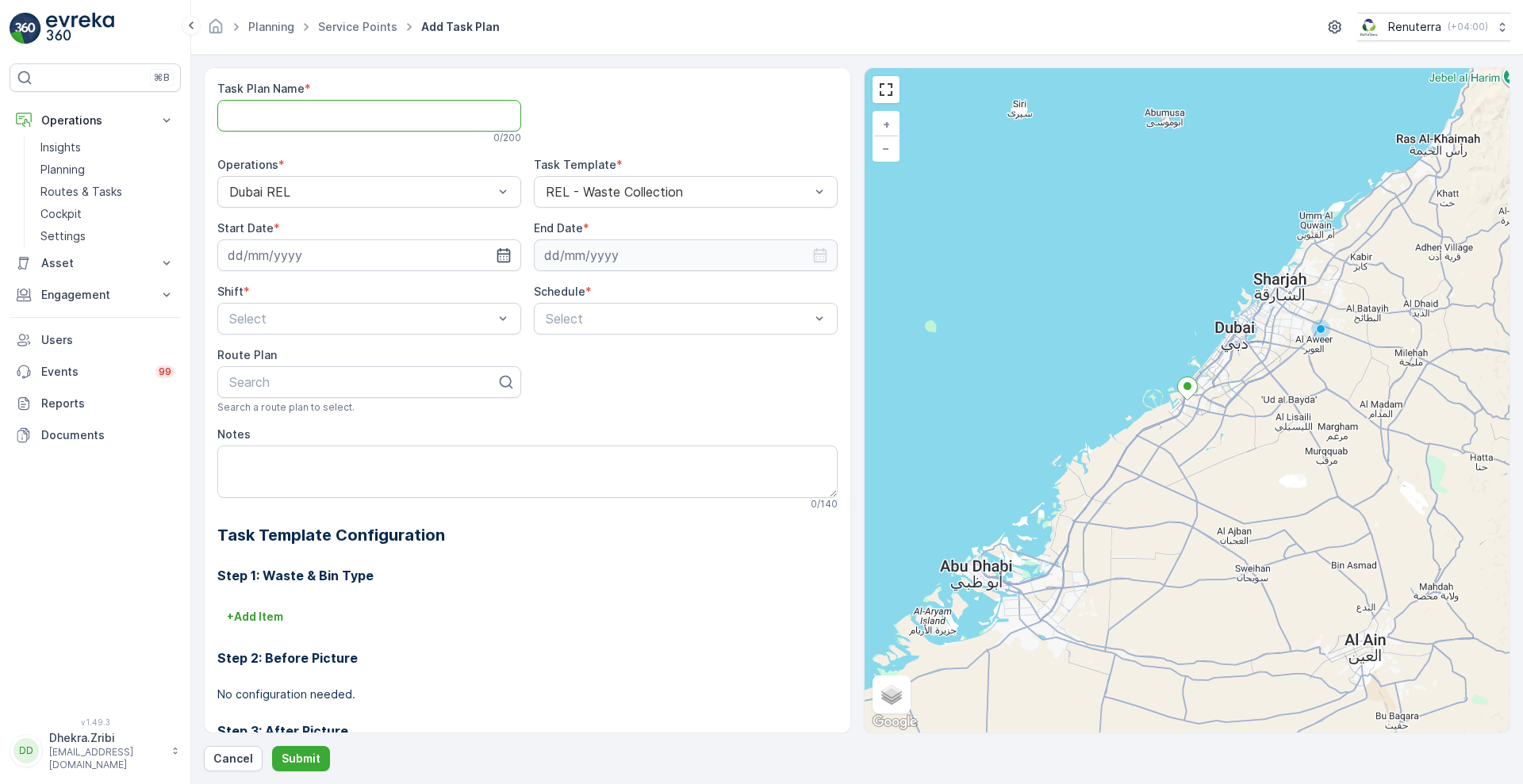
click at [356, 119] on Name "Task Plan Name" at bounding box center [369, 116] width 304 height 32
type Name "REL001"
click at [375, 258] on input at bounding box center [369, 255] width 304 height 32
click at [329, 382] on div "10" at bounding box center [330, 388] width 26 height 26
type input "[DATE]"
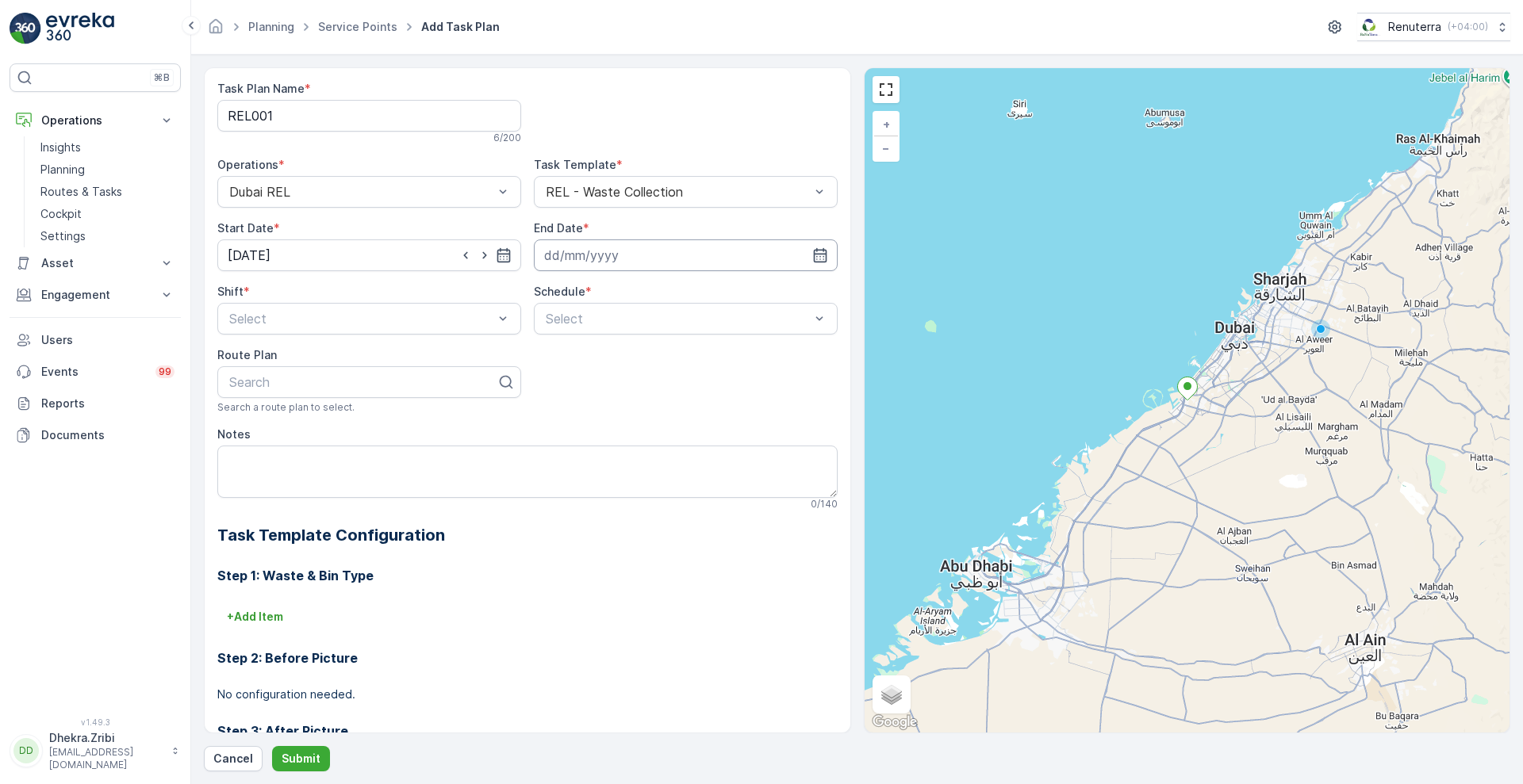
click at [611, 254] on input at bounding box center [686, 255] width 304 height 32
click at [584, 289] on p "September" at bounding box center [581, 294] width 62 height 16
click at [589, 433] on span "December" at bounding box center [588, 440] width 56 height 16
click at [649, 293] on p "2025" at bounding box center [642, 294] width 28 height 16
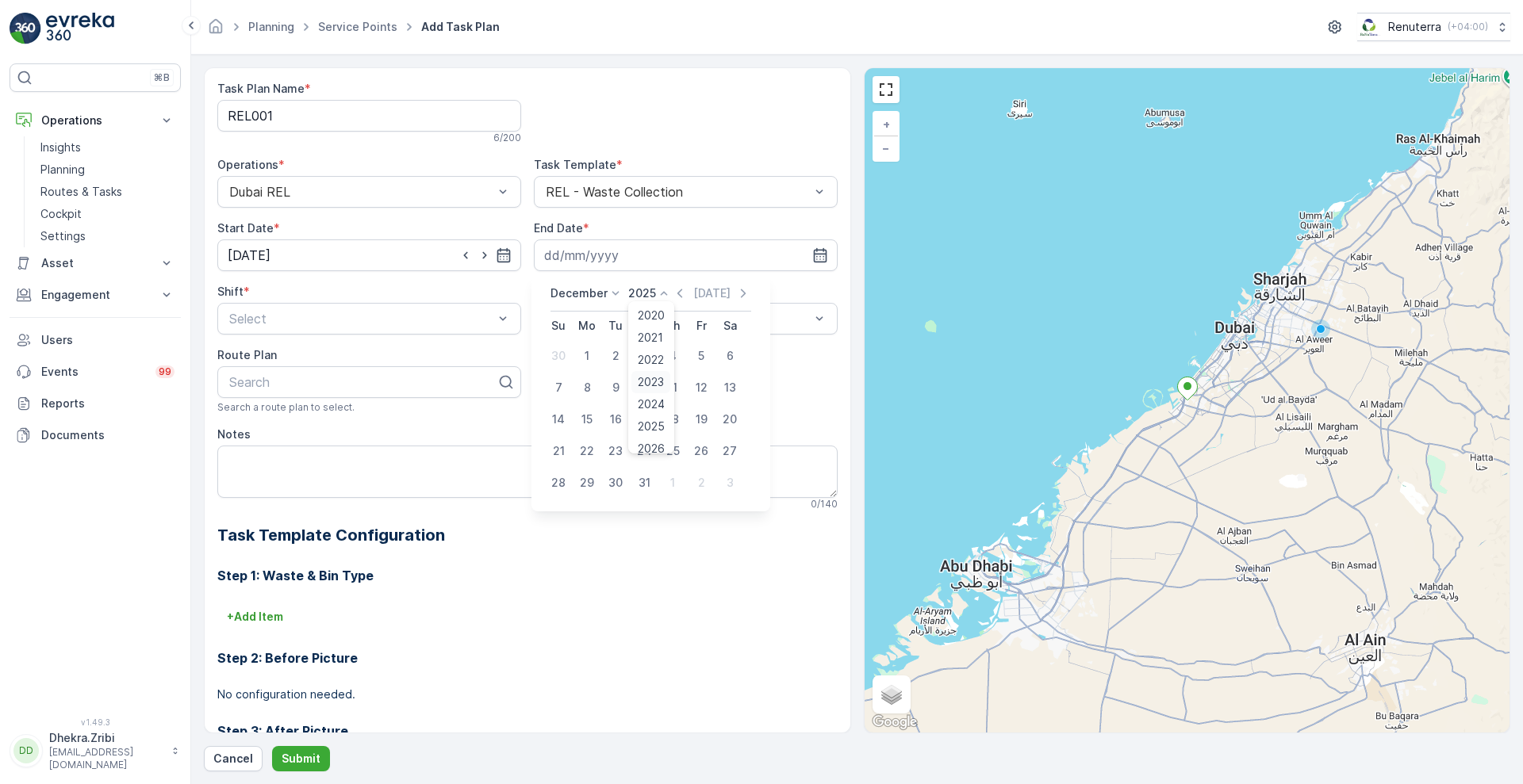
scroll to position [98, 0]
click at [654, 346] on span "2026" at bounding box center [650, 350] width 27 height 16
click at [672, 476] on div "31" at bounding box center [673, 483] width 26 height 26
type input "31.12.2026"
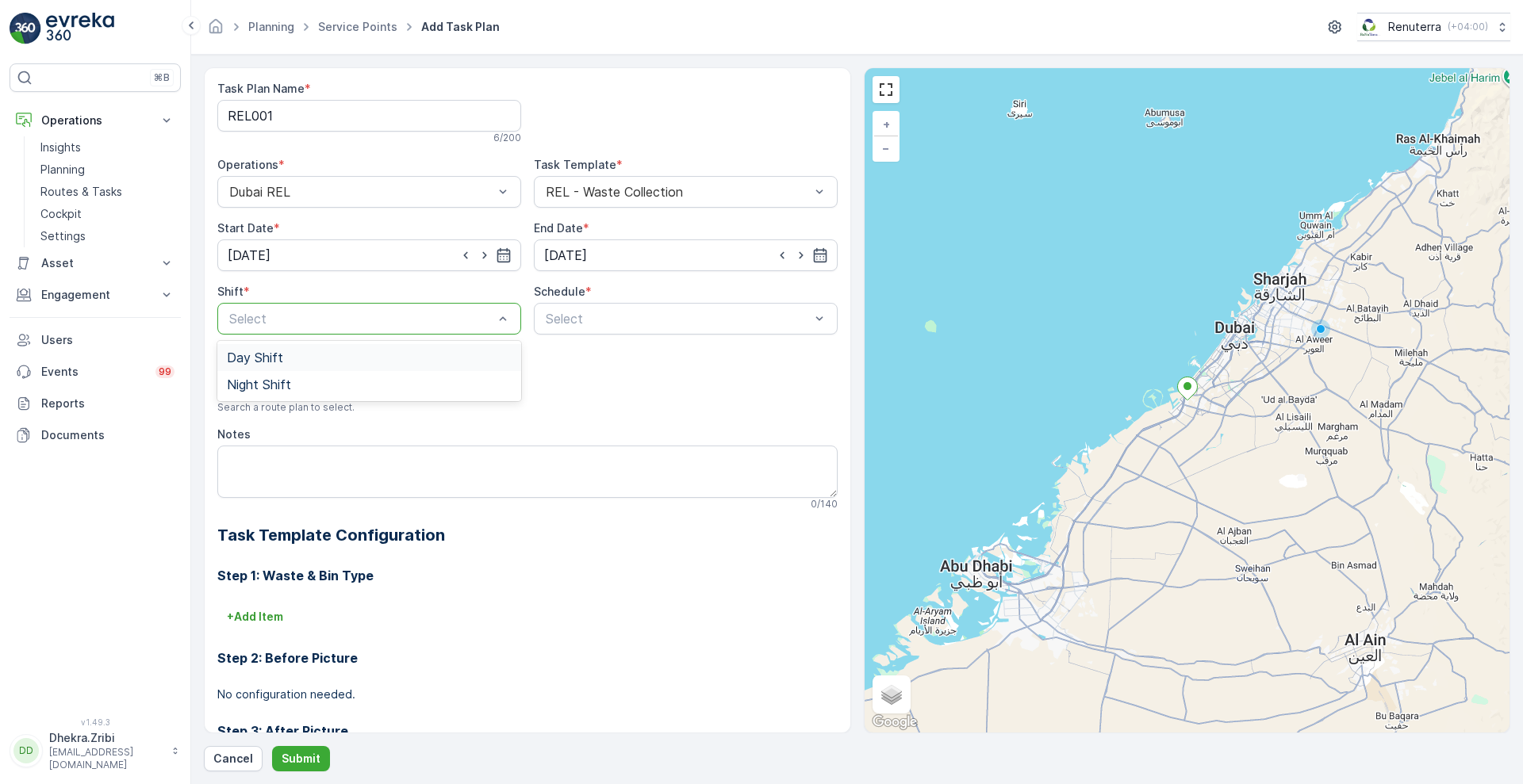
click at [274, 356] on span "Day Shift" at bounding box center [254, 357] width 57 height 14
click at [593, 384] on div "Weekly" at bounding box center [685, 384] width 285 height 14
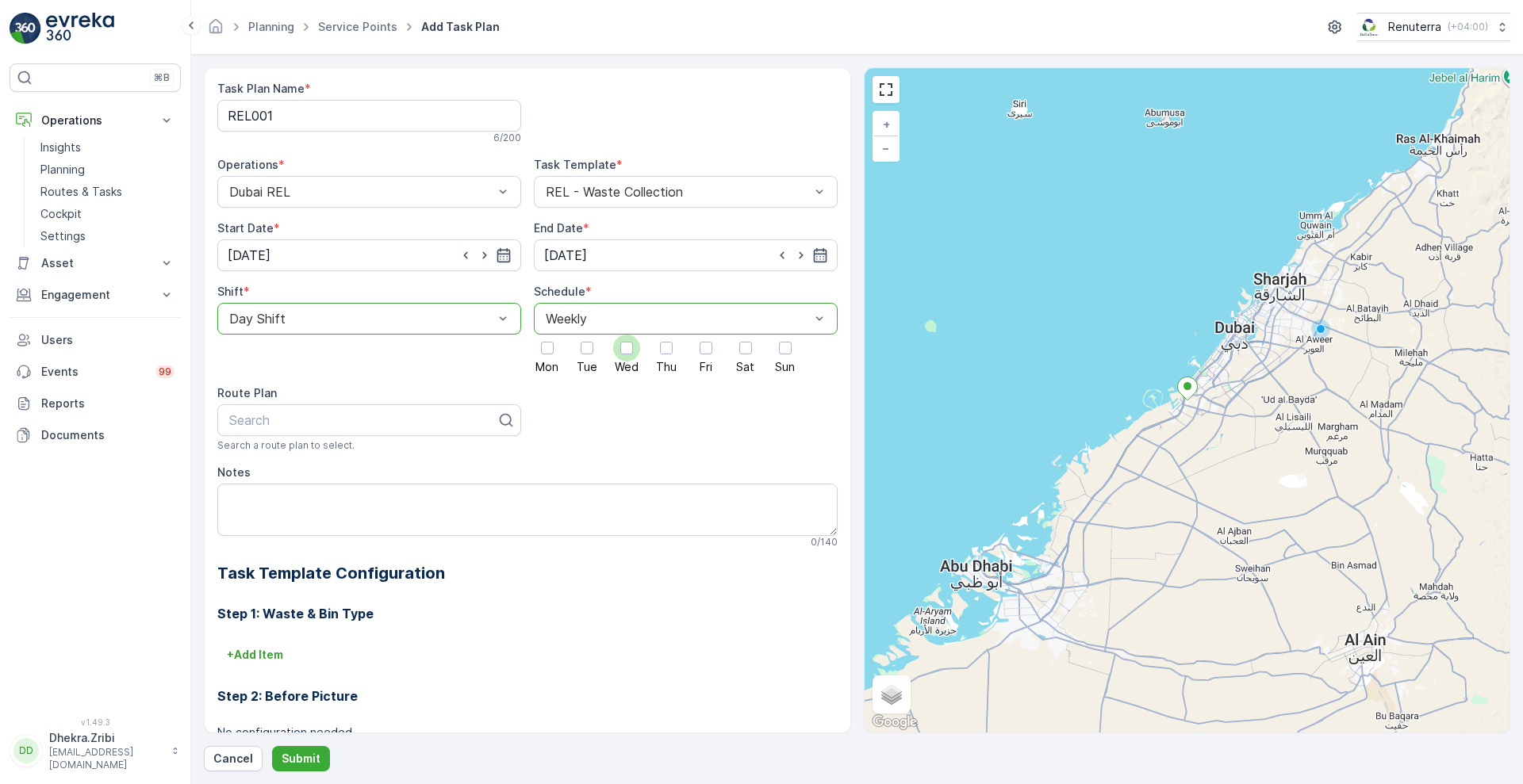
click at [621, 349] on div at bounding box center [626, 347] width 13 height 13
click at [626, 334] on input "Wed" at bounding box center [626, 334] width 0 height 0
click at [368, 423] on div at bounding box center [362, 420] width 270 height 14
type input "DREL101"
click at [296, 446] on div "DREL101" at bounding box center [369, 458] width 304 height 27
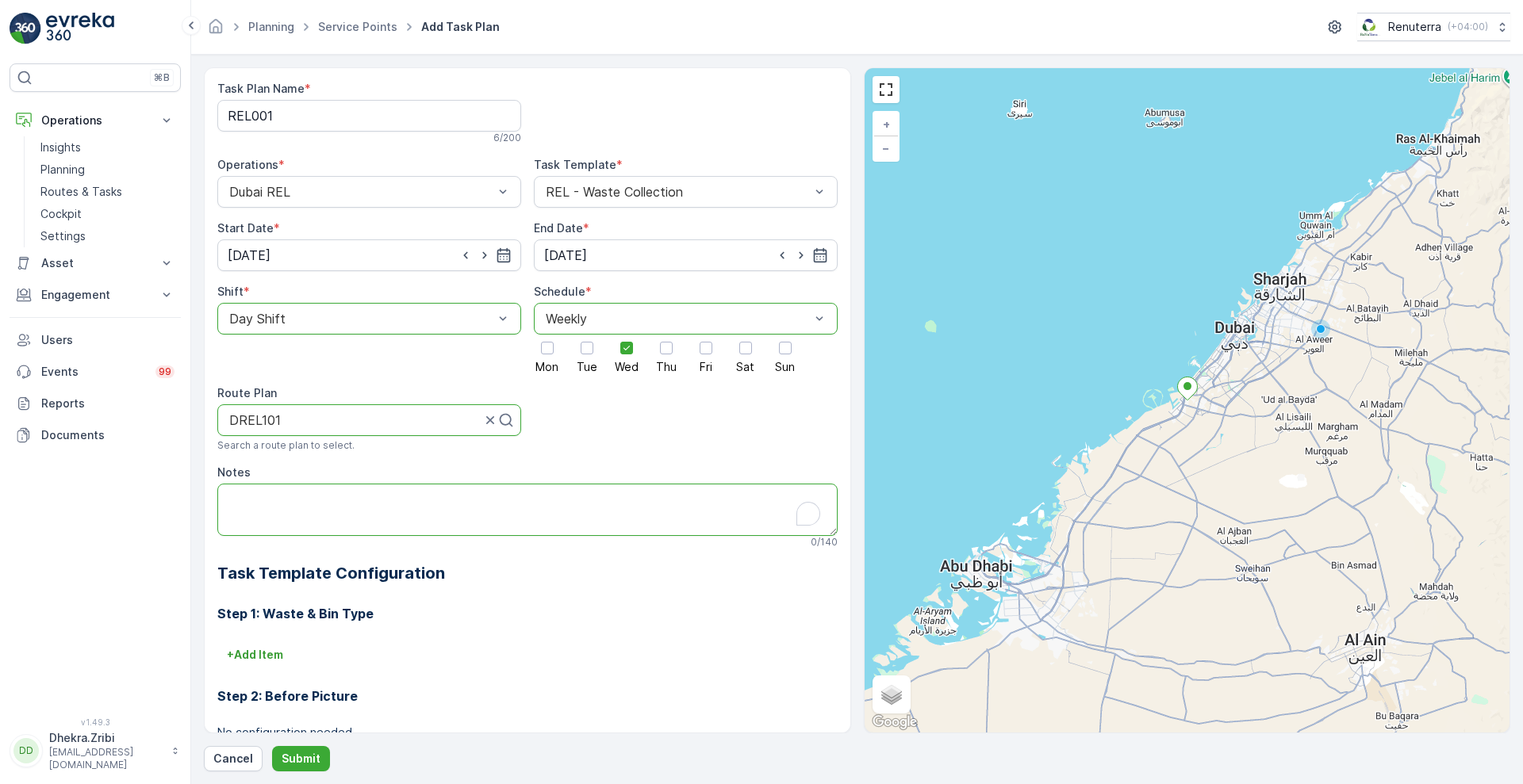
click at [337, 506] on textarea "Notes" at bounding box center [527, 509] width 621 height 53
type textarea "POC: 0556165046"
click at [238, 747] on button "Cancel" at bounding box center [232, 759] width 59 height 26
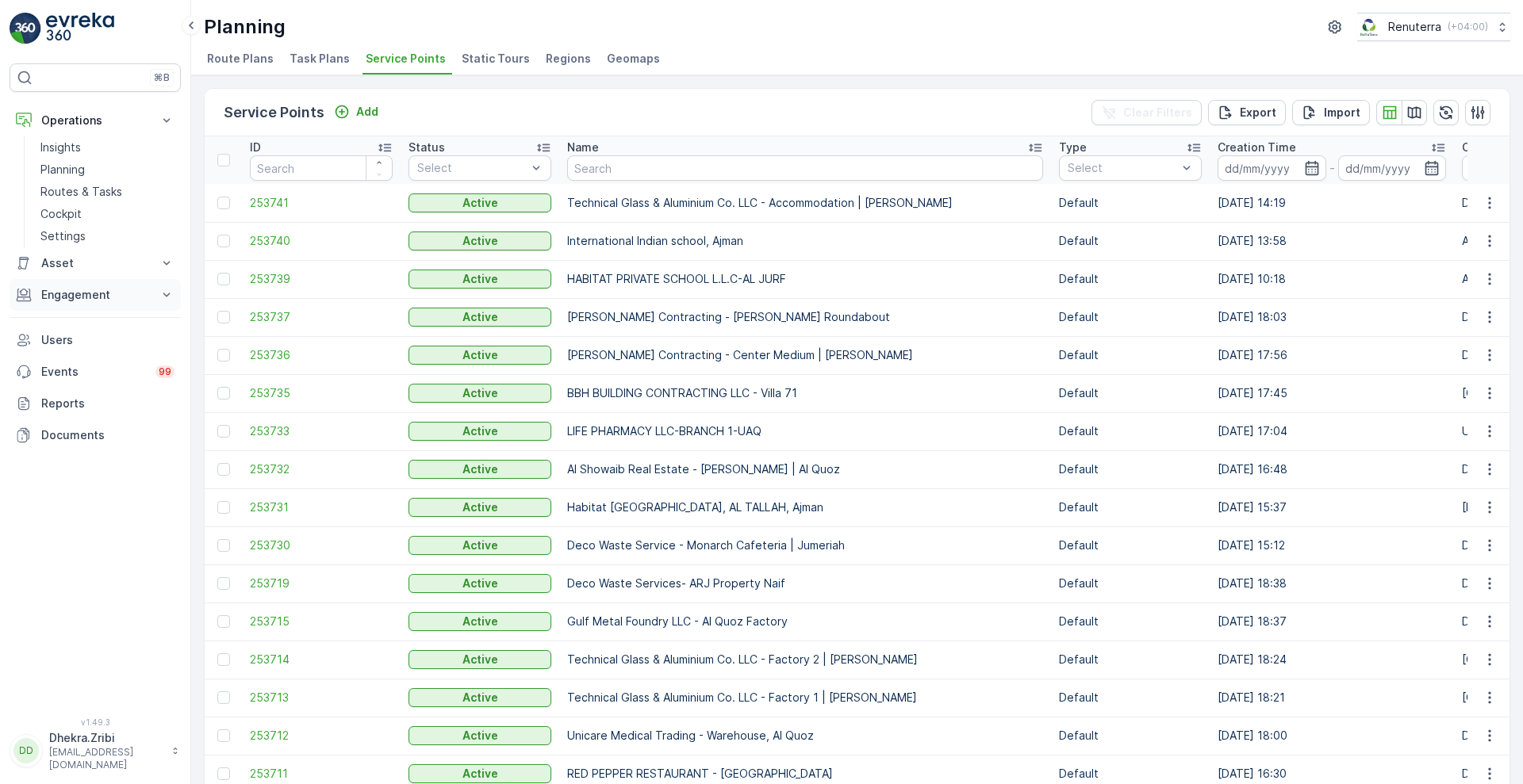
click at [117, 295] on p "Engagement" at bounding box center [95, 295] width 108 height 16
click at [93, 386] on p "Service Points" at bounding box center [78, 388] width 76 height 16
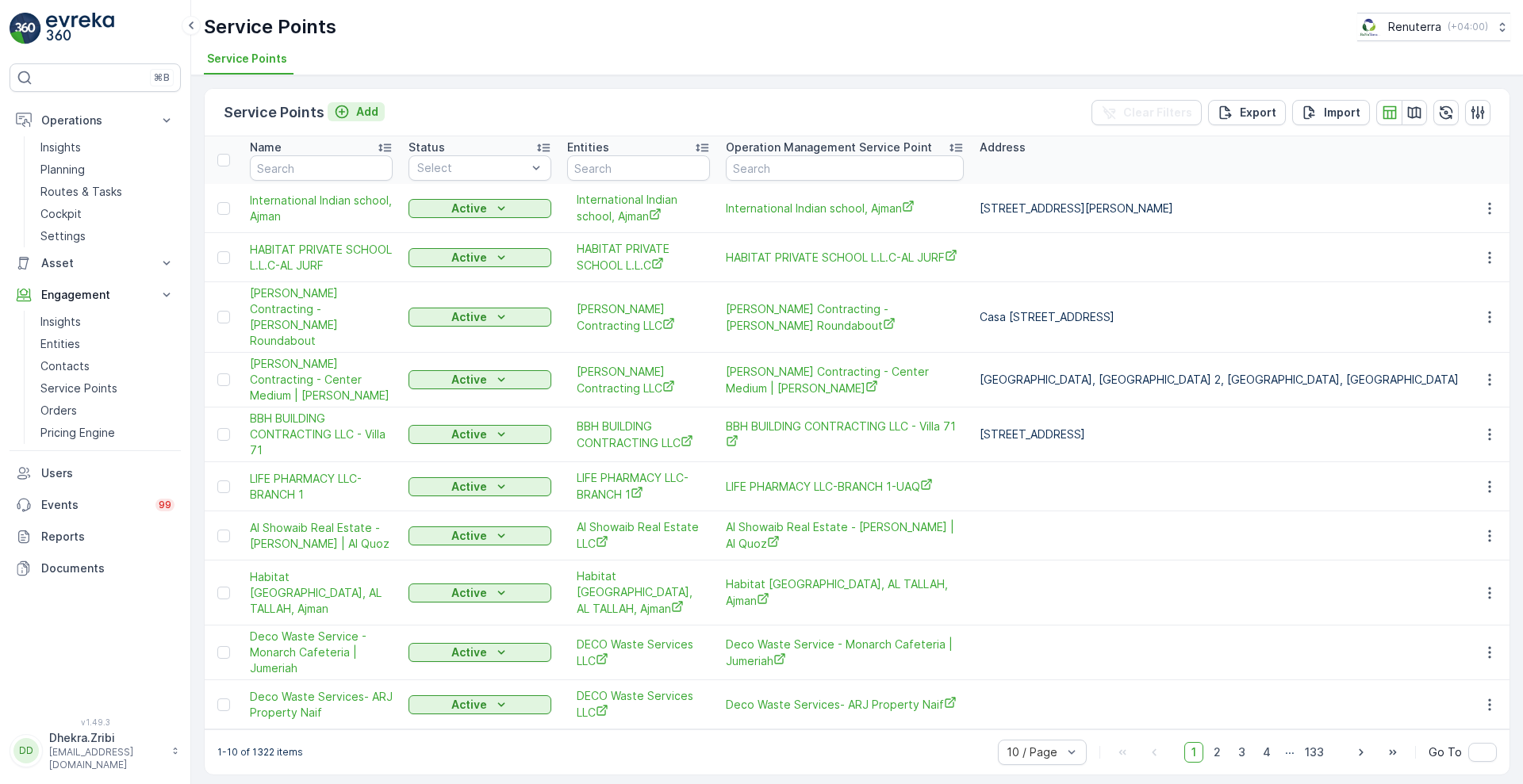
click at [372, 106] on p "Add" at bounding box center [367, 112] width 22 height 16
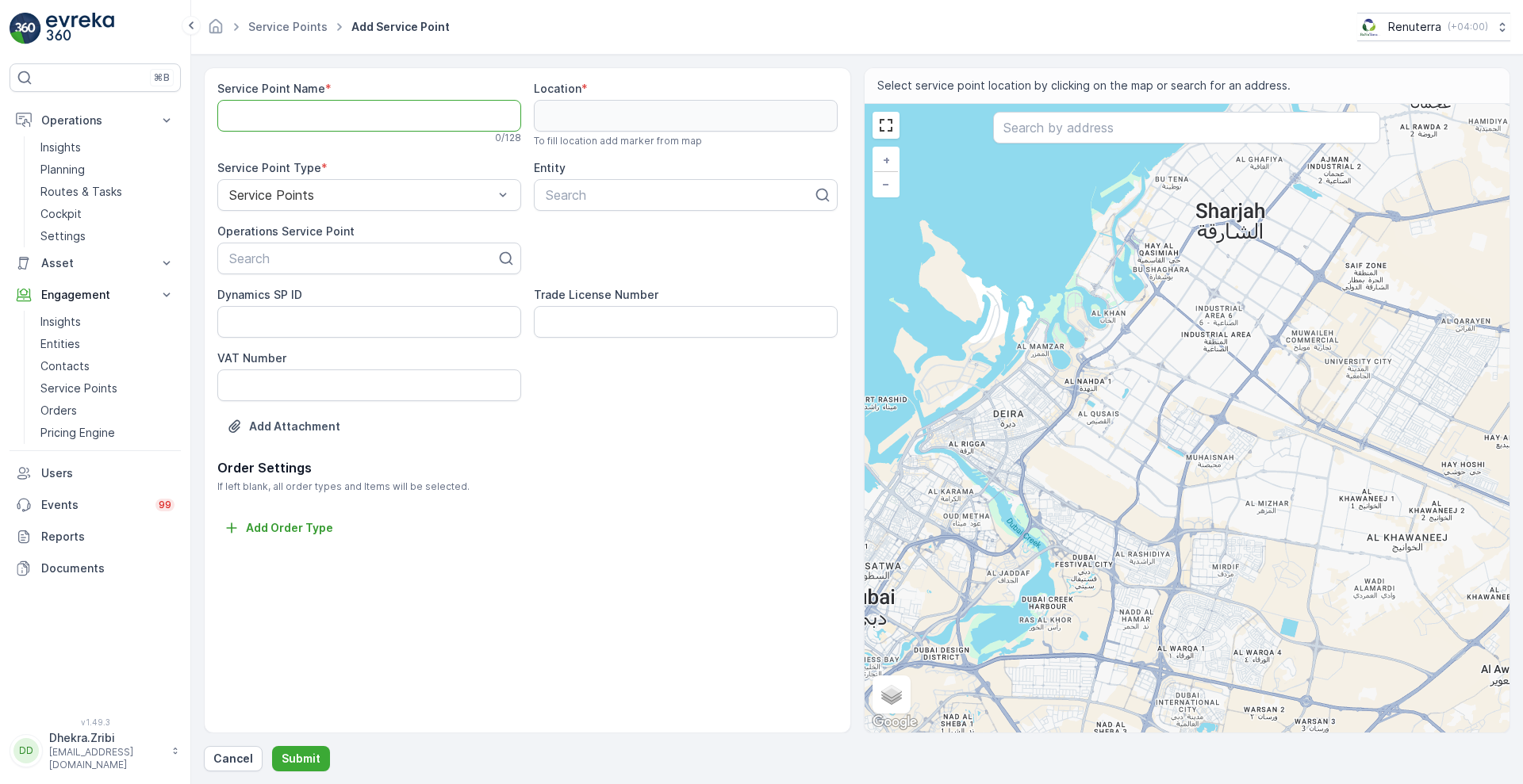
click at [427, 110] on Name "Service Point Name" at bounding box center [369, 116] width 304 height 32
paste Name "Technical Glass & Aluminium Co. LLC - Accommodation | Jabel Ali"
type Name "Technical Glass & Aluminium Co. LLC - Accommodation | Jabel Ali"
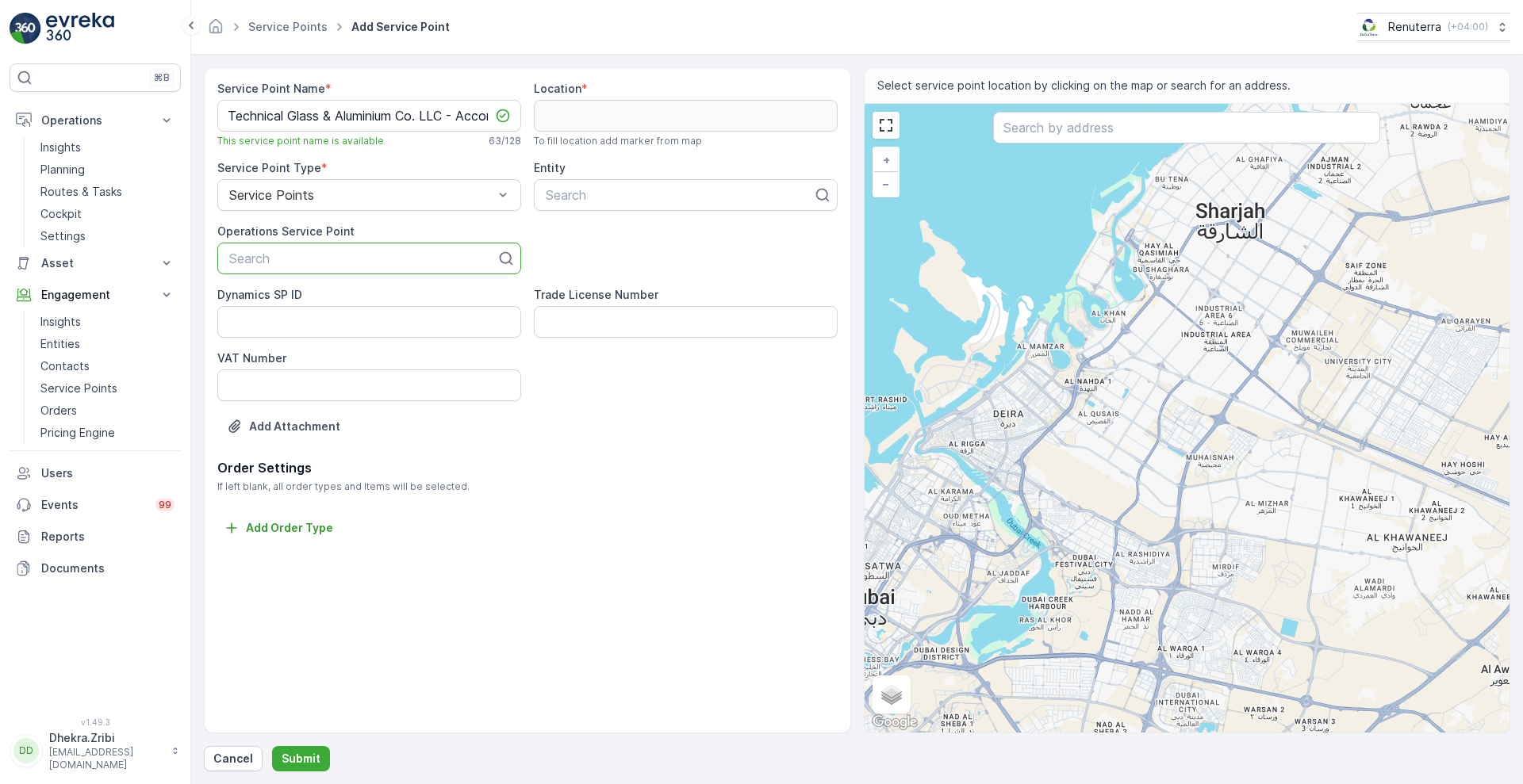
click at [321, 260] on div at bounding box center [362, 258] width 270 height 14
paste input "Technical Glass & Aluminium Co. LLC - Accommodation | Jabel Ali"
type input "Technical Glass & Aluminium Co. LLC - Accommodation | Jabel Ali"
click at [409, 298] on span "Technical Glass & Aluminium Co. LLC - Accommodation | Jabel Ali" at bounding box center [368, 304] width 285 height 29
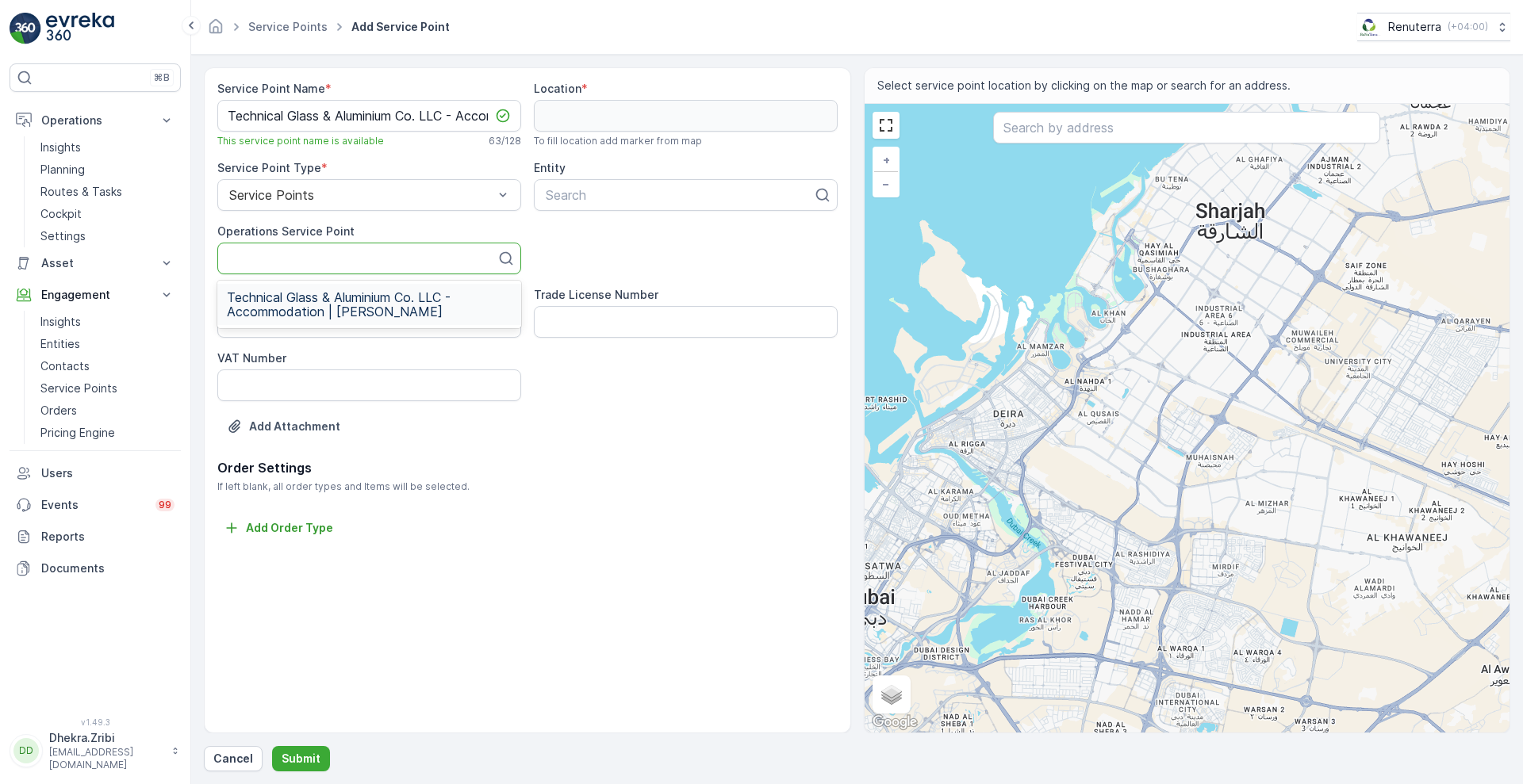
scroll to position [0, 0]
click at [597, 195] on div at bounding box center [679, 195] width 270 height 14
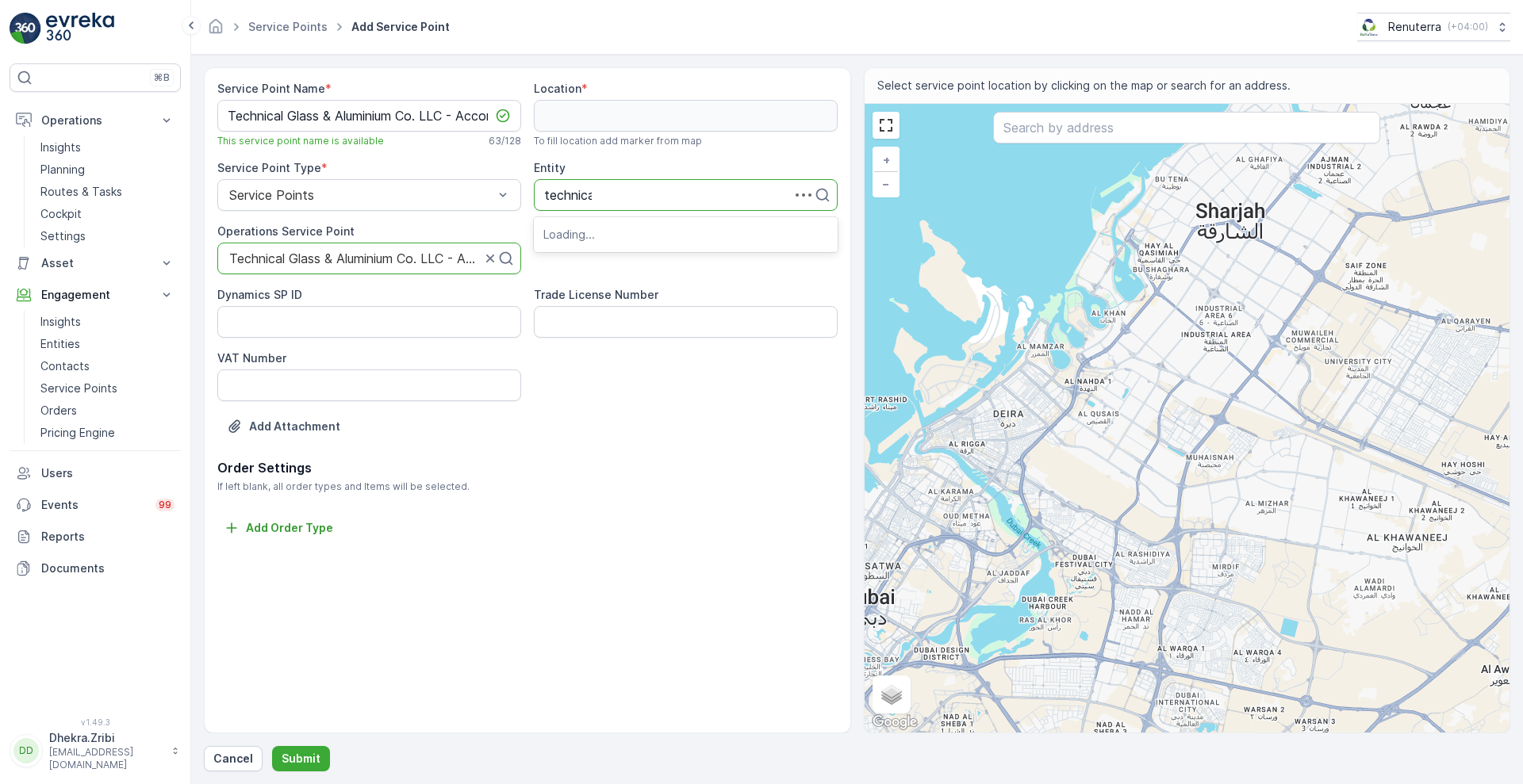
type input "technical"
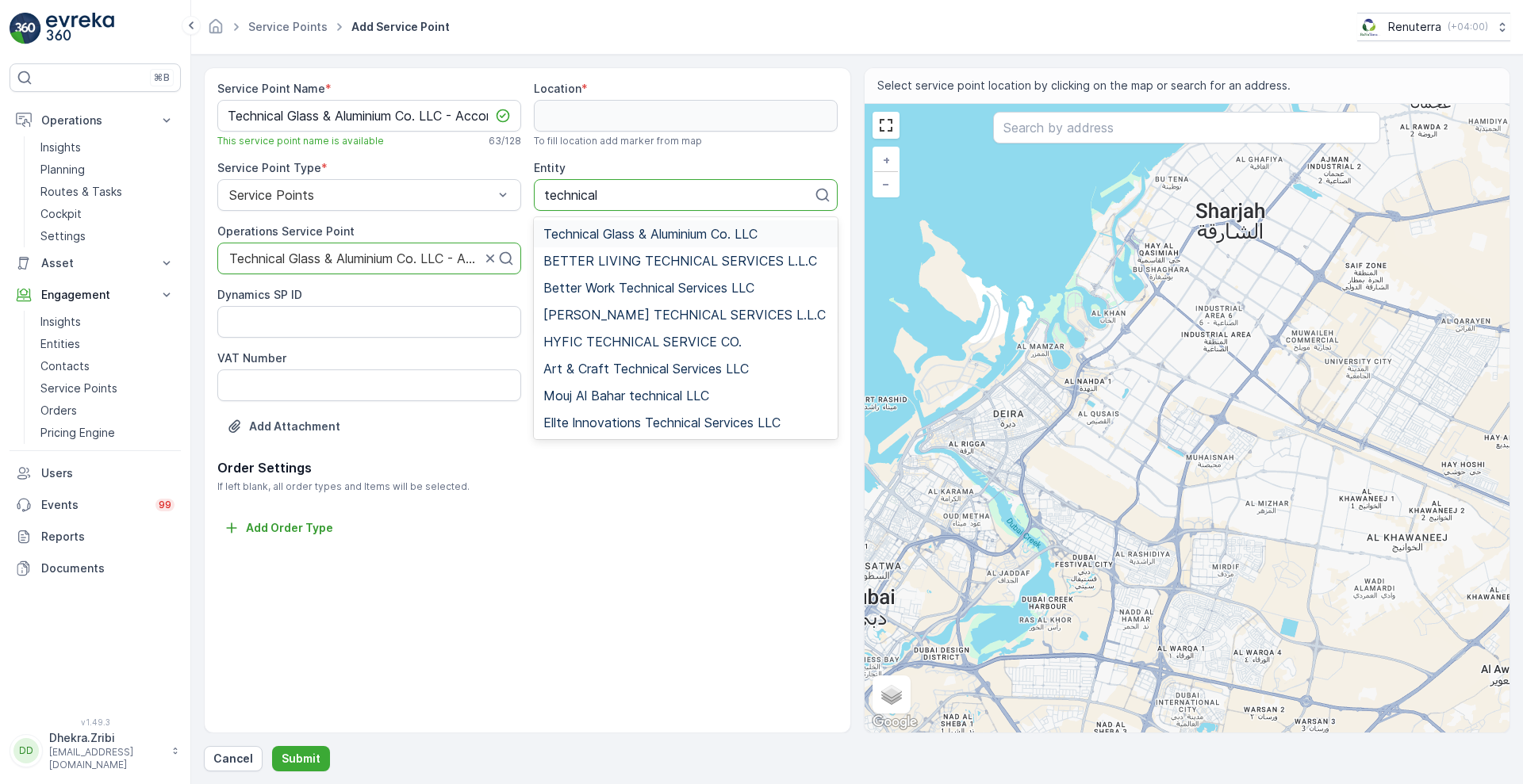
click at [645, 233] on span "Technical Glass & Aluminium Co. LLC" at bounding box center [650, 233] width 214 height 14
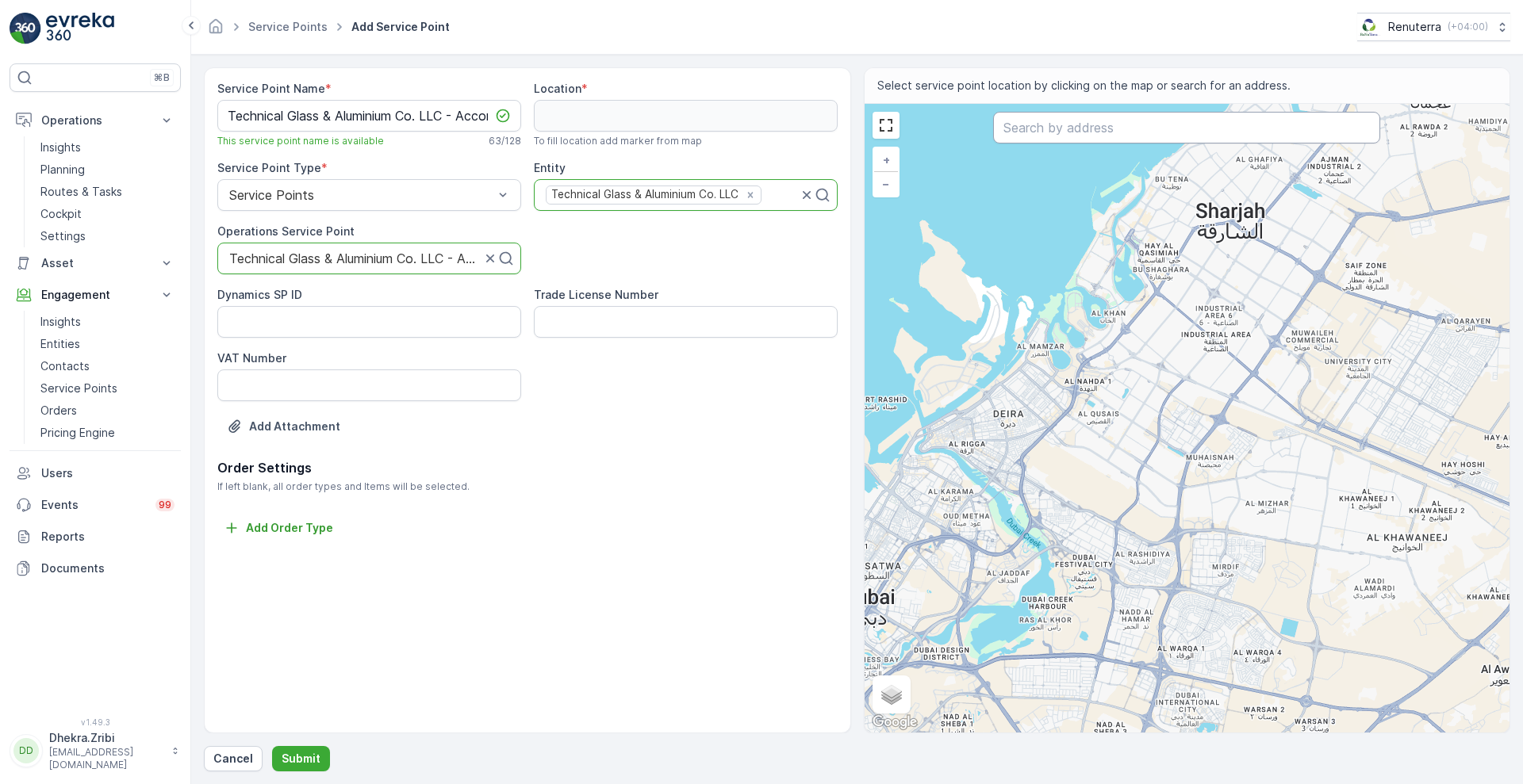
click at [1094, 127] on input "text" at bounding box center [1186, 128] width 387 height 32
paste input "TGAC.LLC"
type input "TGAC.LLC"
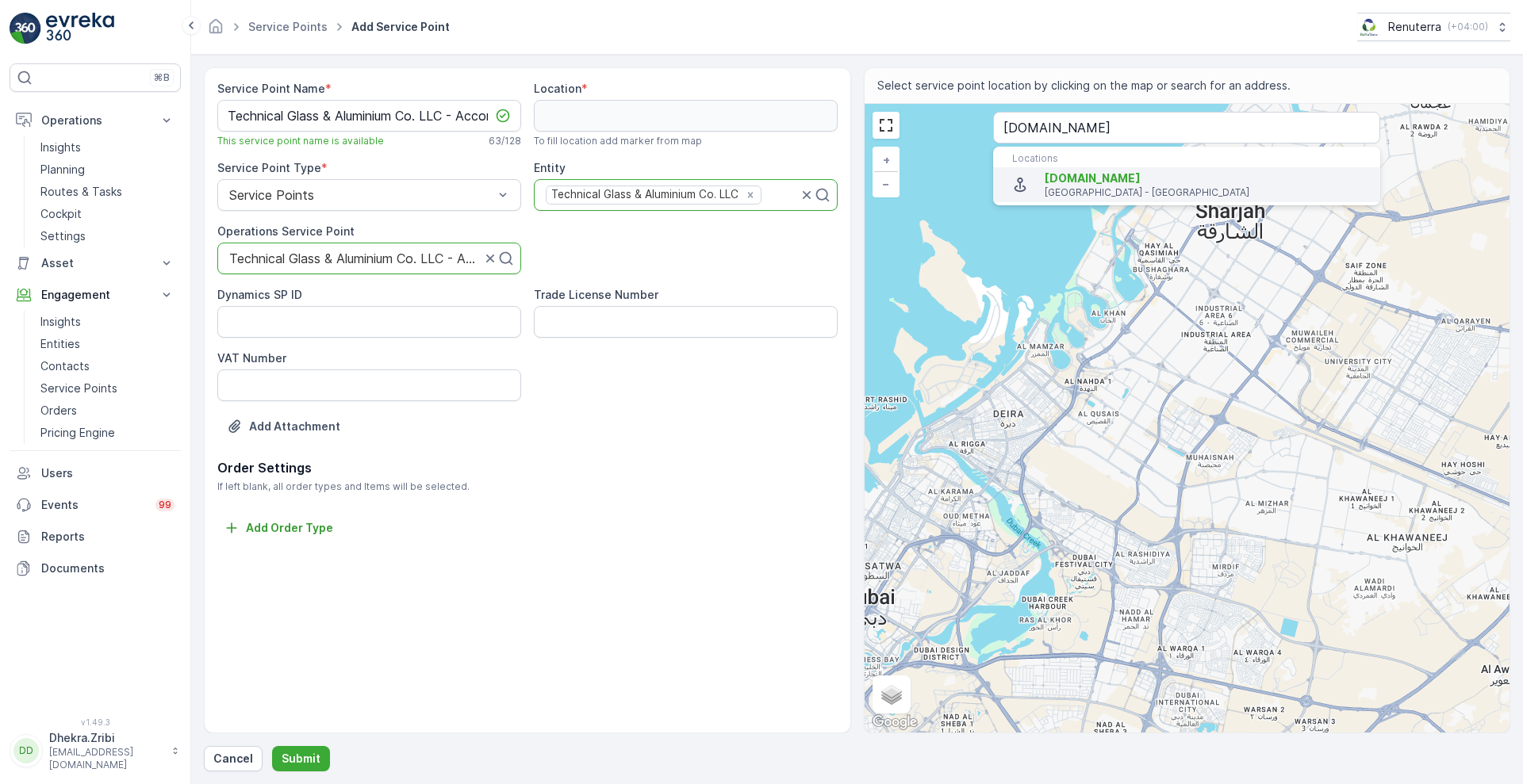
click at [1117, 180] on span "TGAC.LLC" at bounding box center [1205, 179] width 323 height 16
type input "25.0064193,55.1210178"
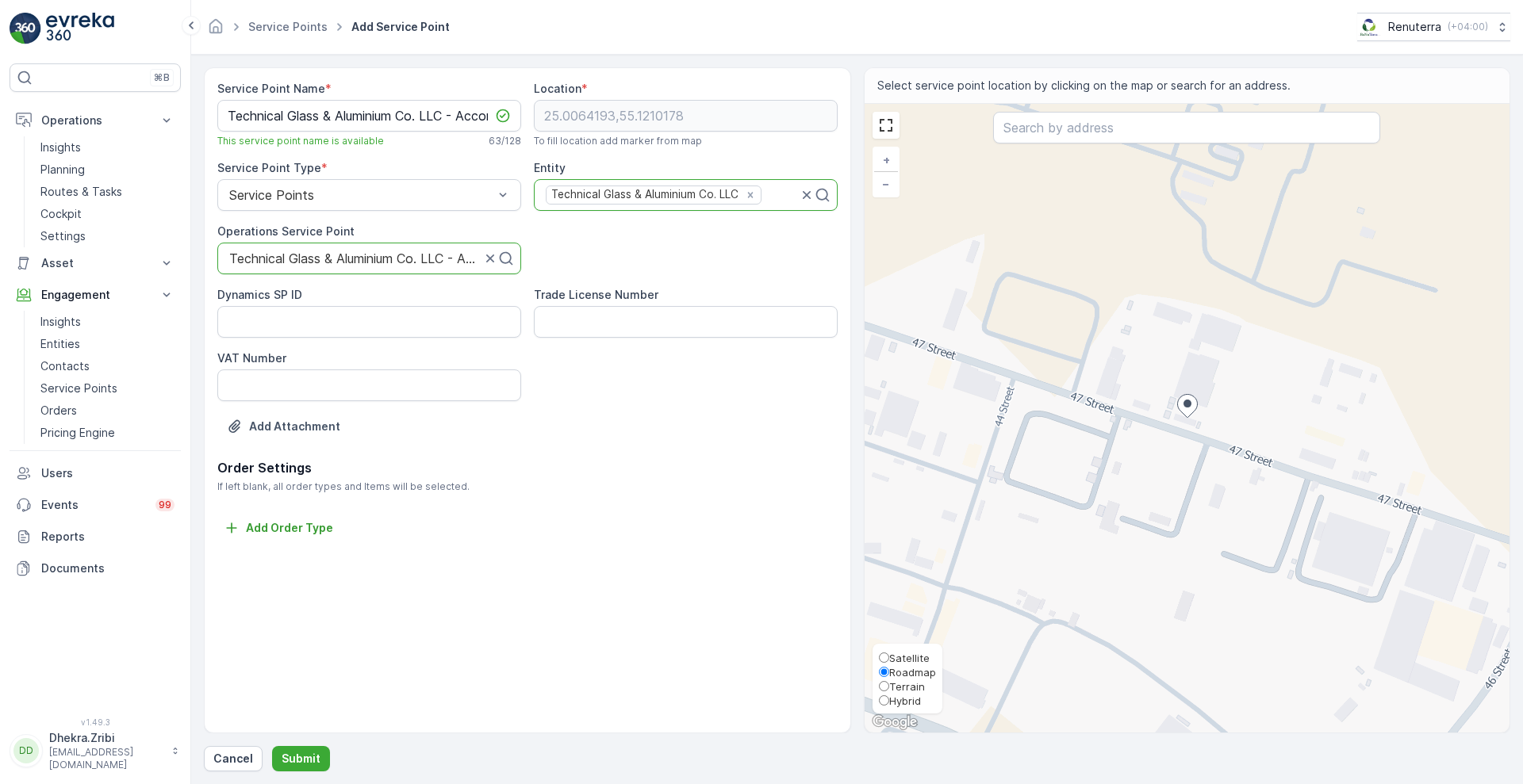
click at [913, 659] on span "Satellite" at bounding box center [908, 658] width 41 height 13
click at [889, 659] on input "Satellite" at bounding box center [884, 657] width 10 height 10
radio input "true"
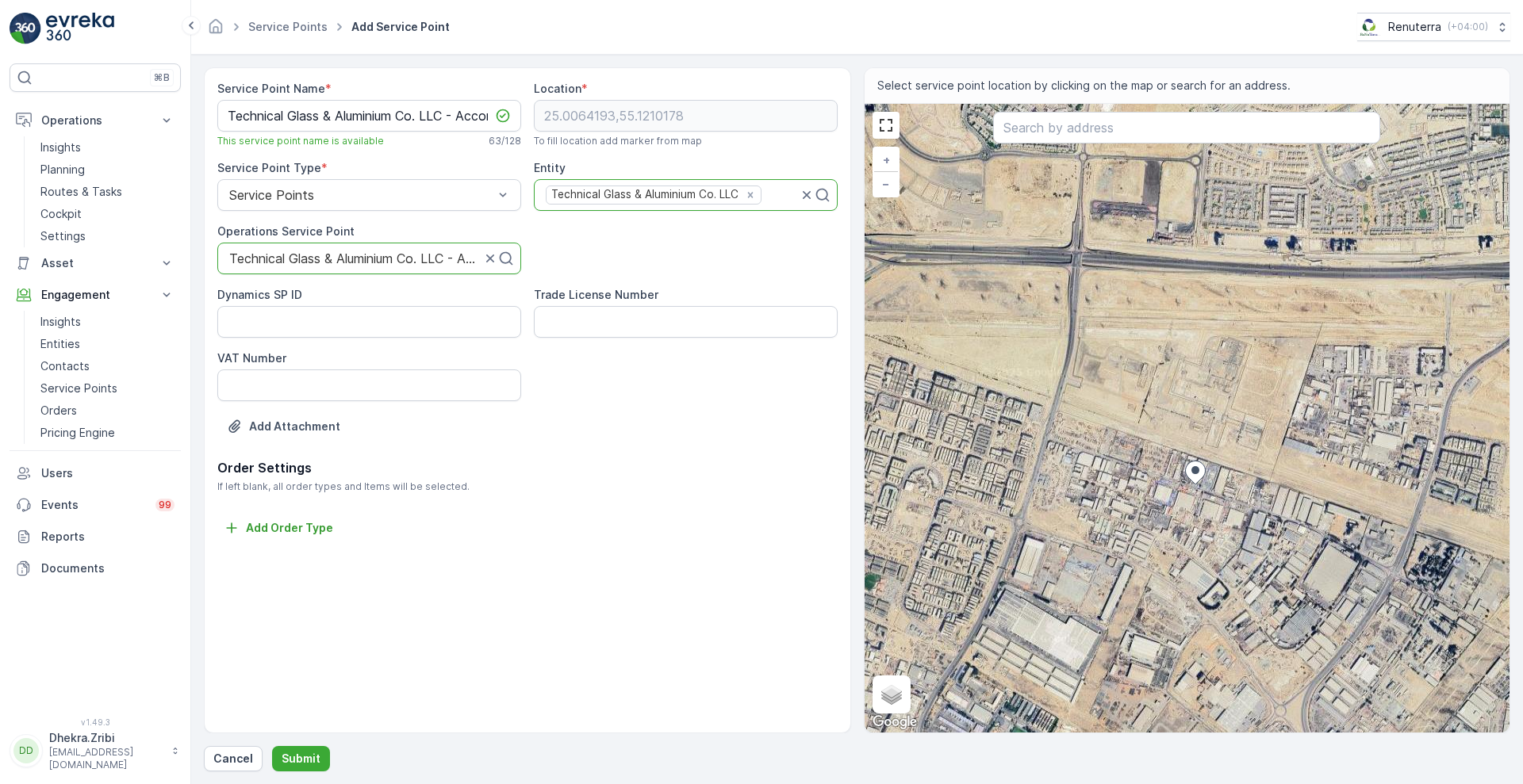
drag, startPoint x: 1100, startPoint y: 551, endPoint x: 1173, endPoint y: 439, distance: 133.7
click at [1173, 439] on div "+ − Satellite Roadmap Terrain Hybrid Leaflet Keyboard shortcuts Map Data Imager…" at bounding box center [1187, 418] width 645 height 628
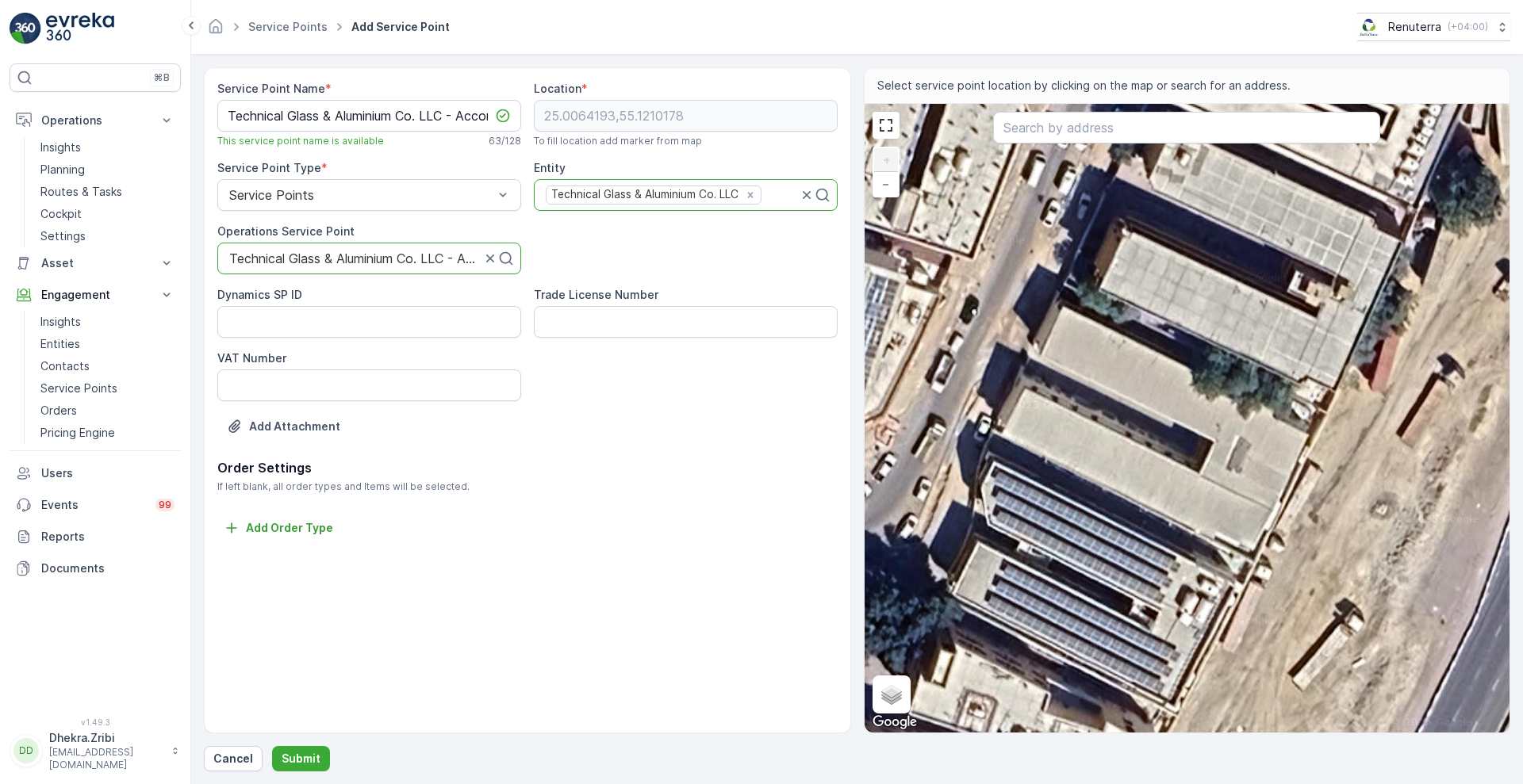
click at [1073, 300] on div "+ − Satellite Roadmap Terrain Hybrid Leaflet Keyboard shortcuts Map Data Imager…" at bounding box center [1187, 418] width 645 height 628
type input "25.00044613373243,55.10867401407992"
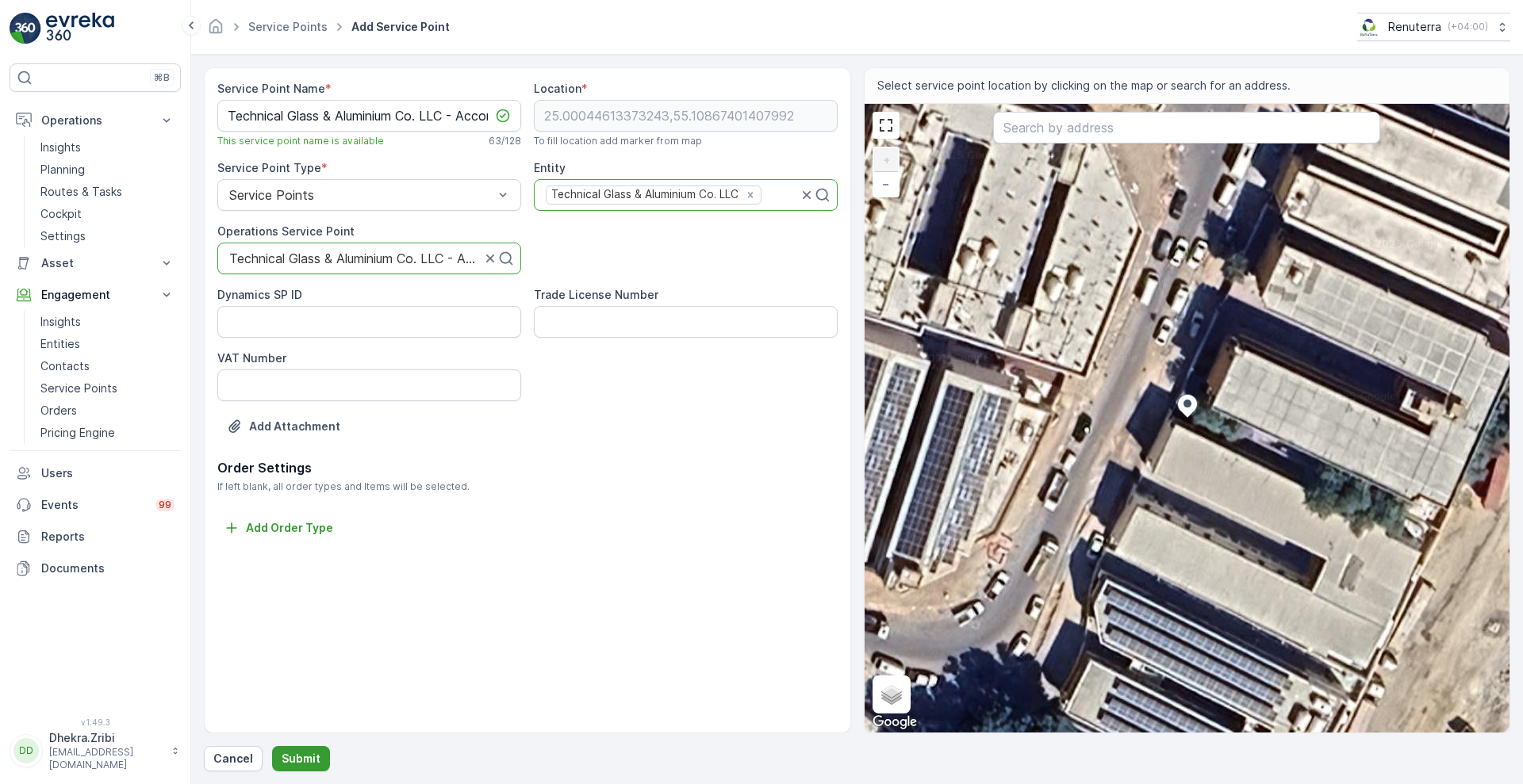
click at [296, 758] on p "Submit" at bounding box center [301, 758] width 39 height 16
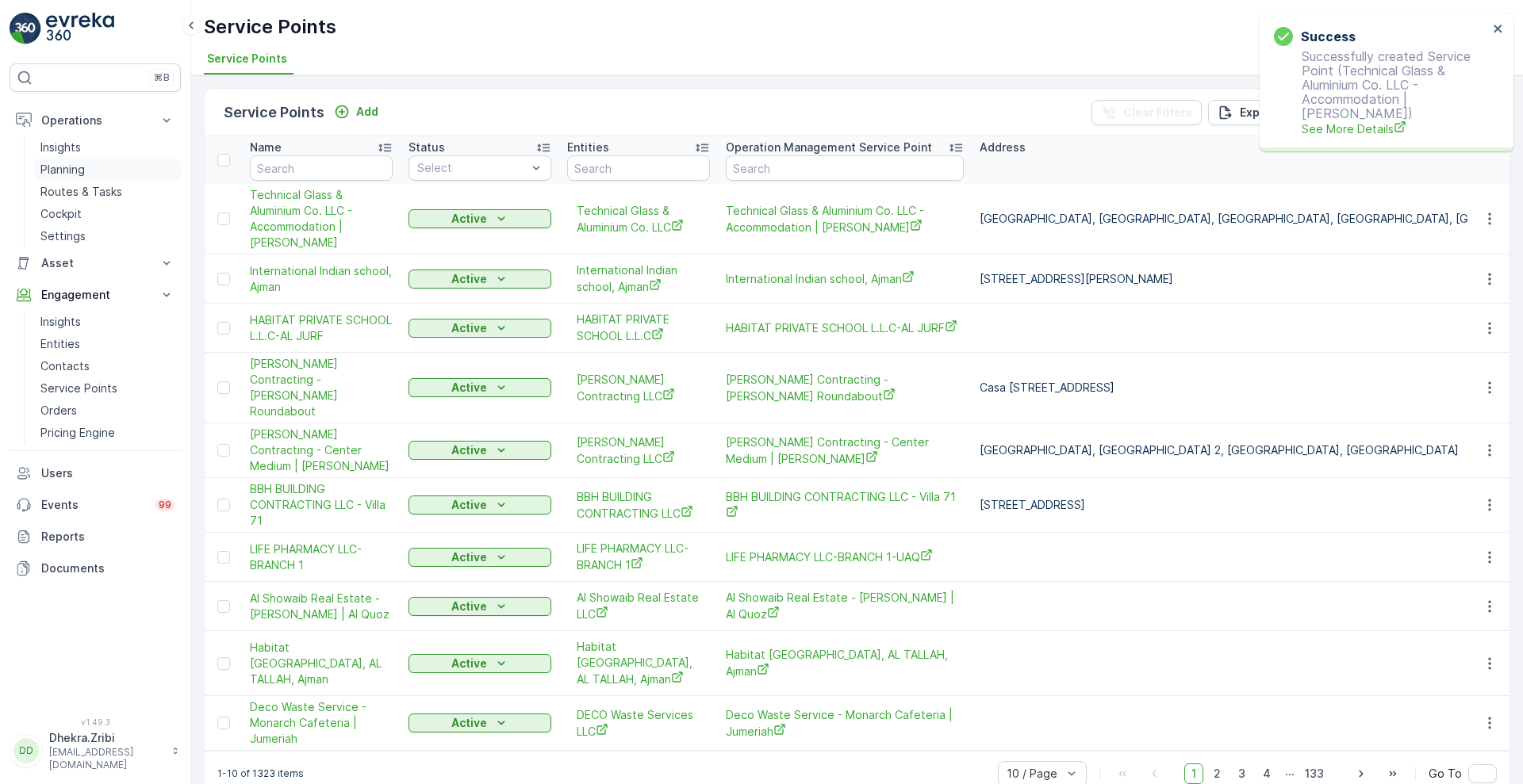
click at [72, 169] on p "Planning" at bounding box center [63, 170] width 45 height 16
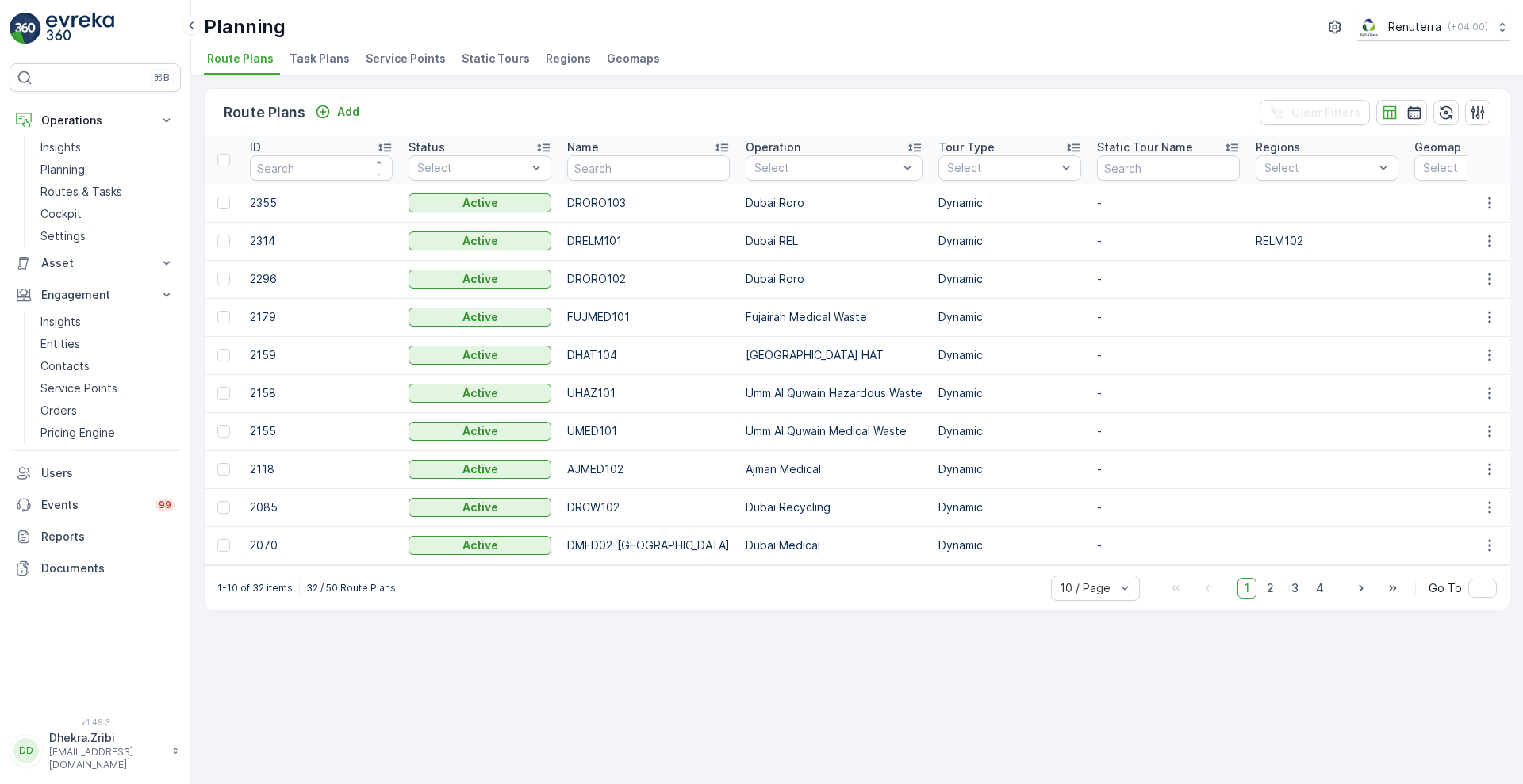
click at [380, 56] on span "Service Points" at bounding box center [405, 59] width 80 height 16
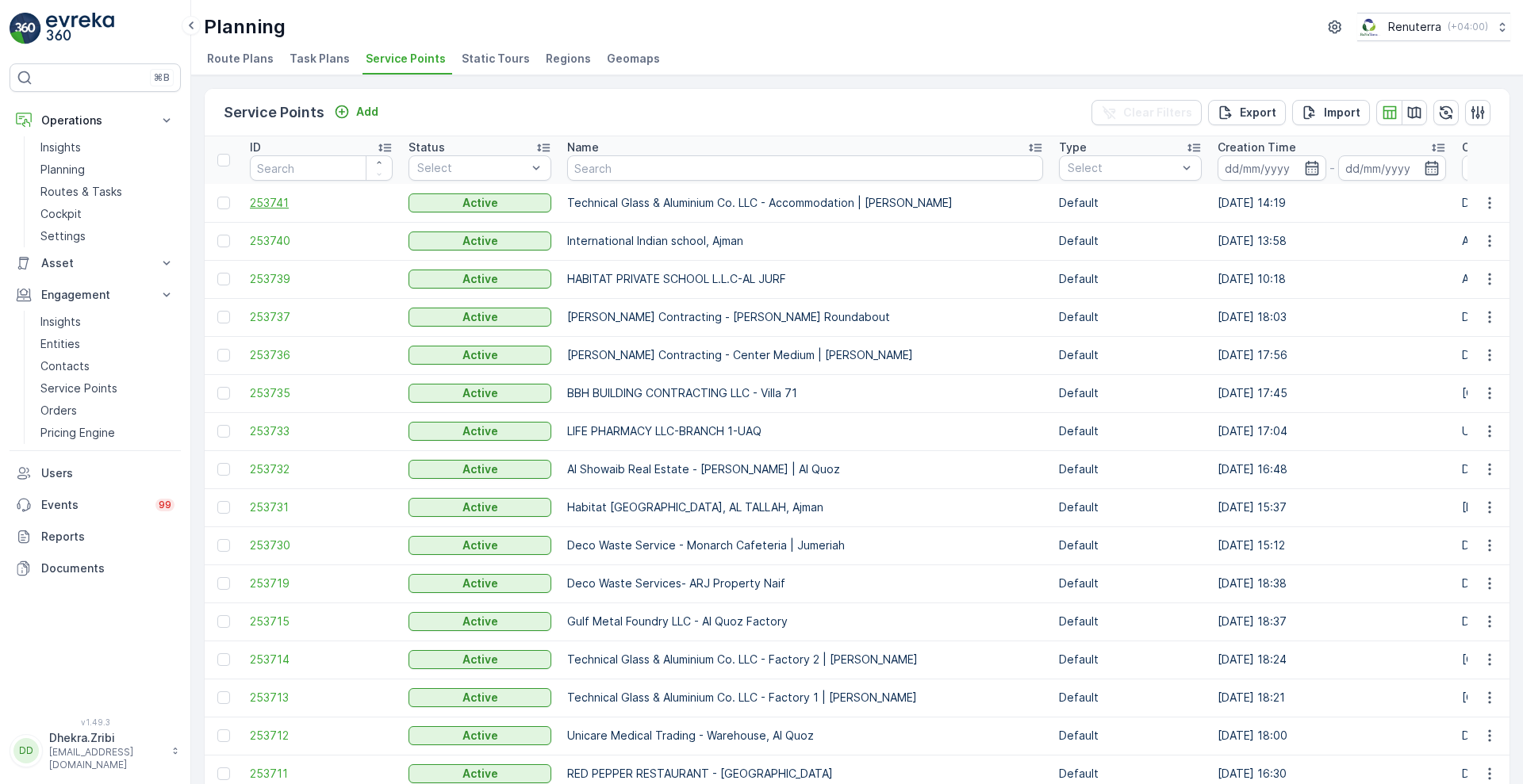
click at [274, 198] on span "253741" at bounding box center [322, 202] width 143 height 16
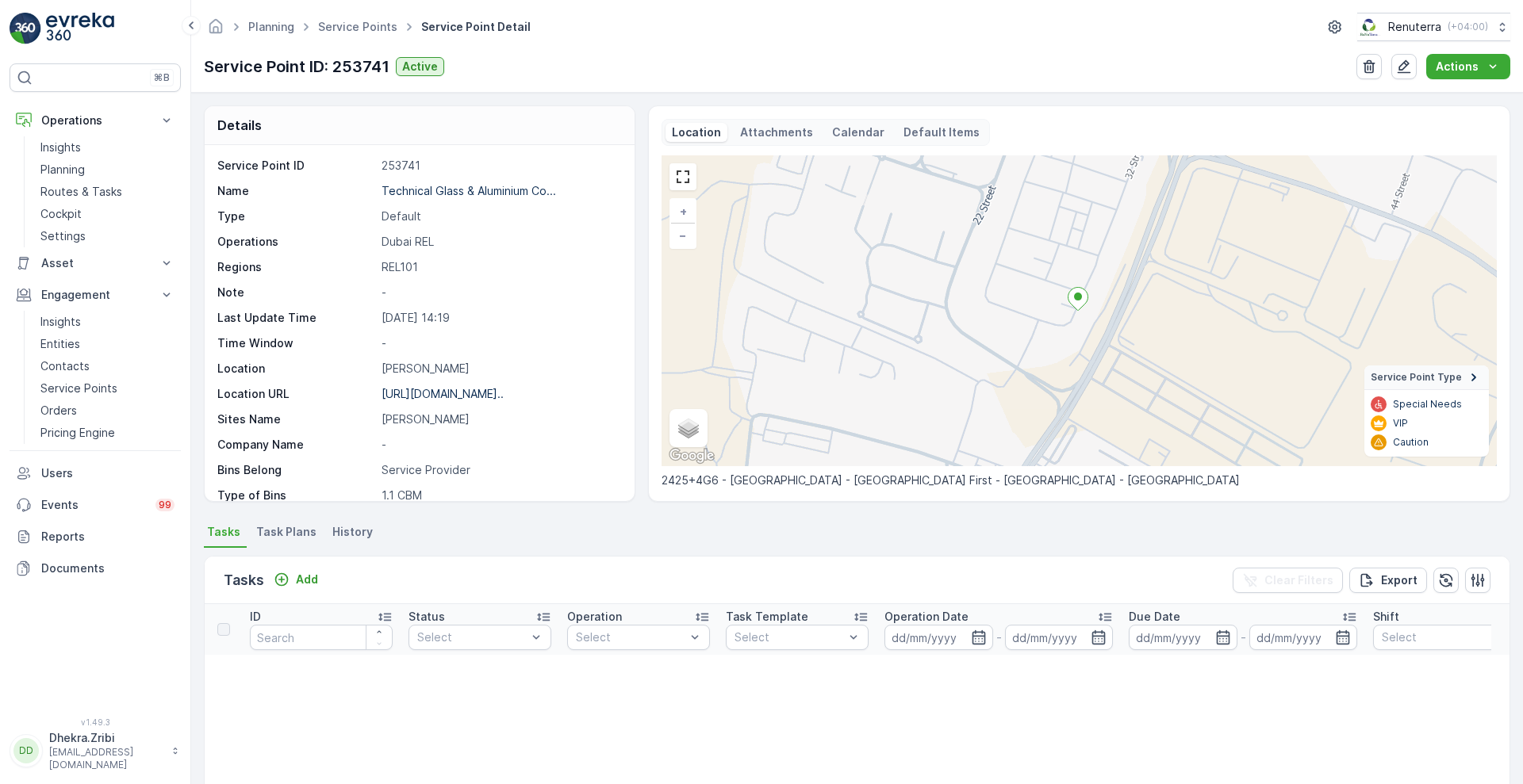
click at [288, 546] on li "Task Plans" at bounding box center [288, 534] width 69 height 27
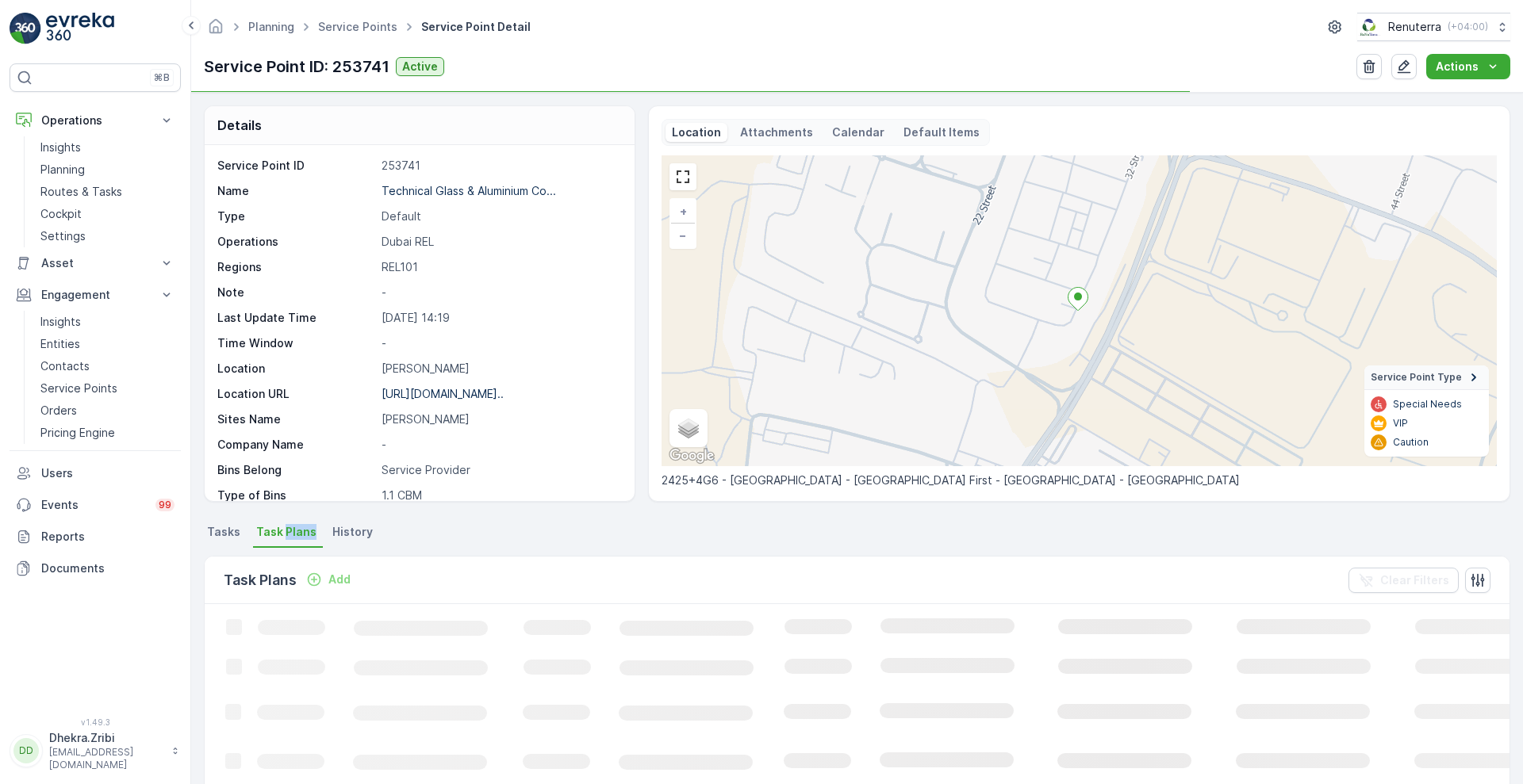
click at [288, 546] on li "Task Plans" at bounding box center [288, 534] width 69 height 27
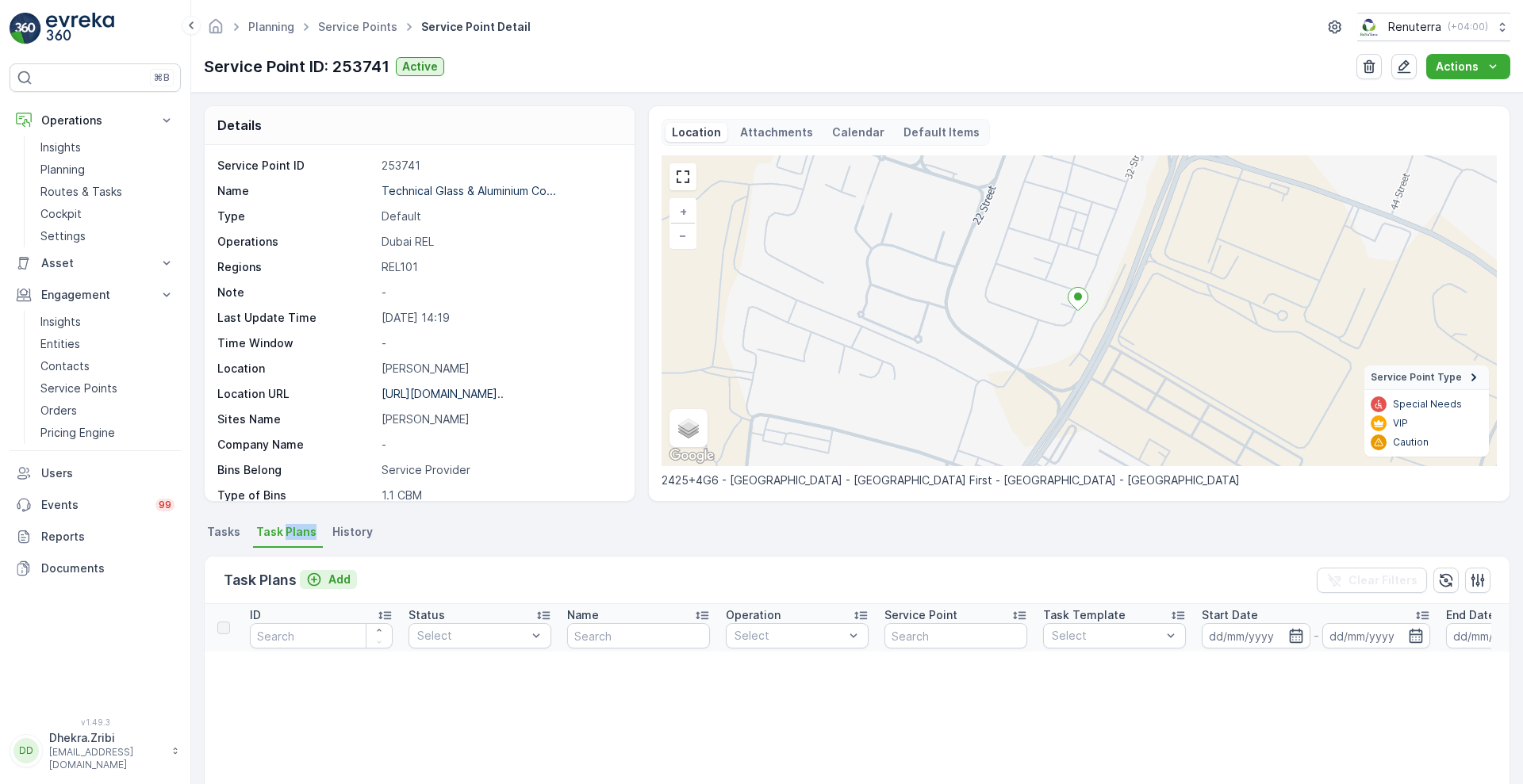
click at [333, 570] on button "Add" at bounding box center [329, 579] width 58 height 19
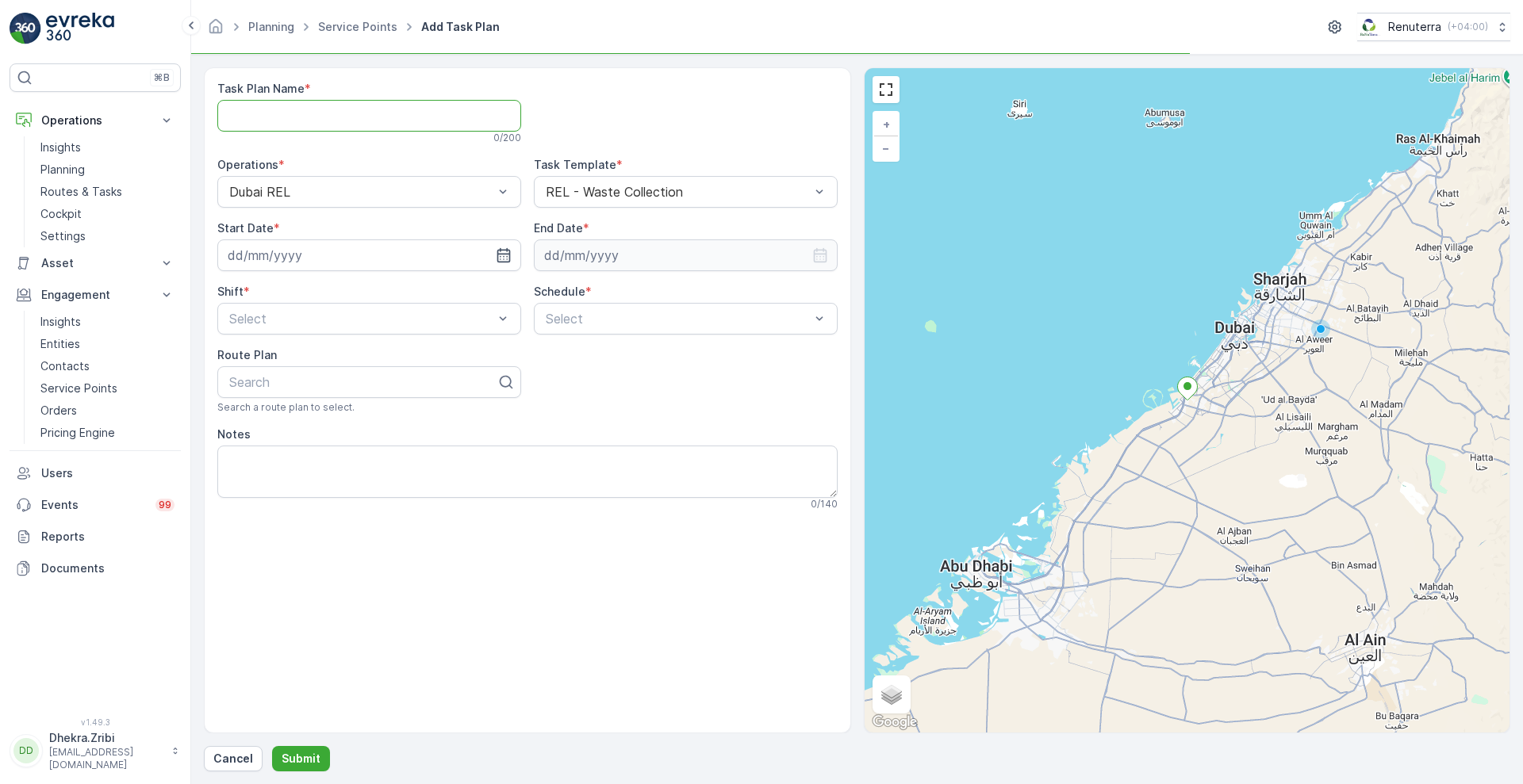
click at [302, 119] on Name "Task Plan Name" at bounding box center [369, 116] width 304 height 32
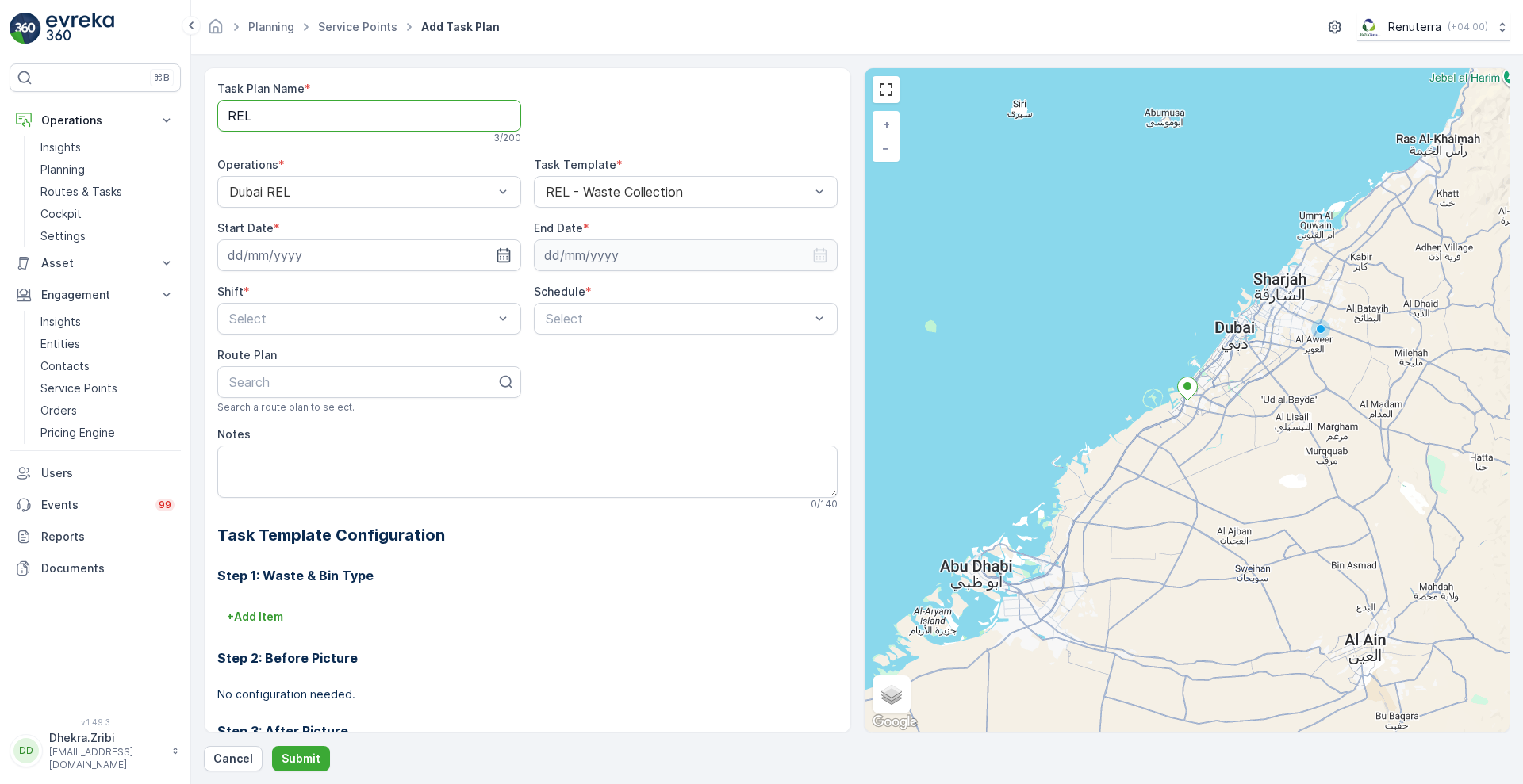
type Name "REL001"
click at [393, 246] on input at bounding box center [369, 255] width 304 height 32
click at [327, 384] on div "10" at bounding box center [330, 388] width 26 height 26
type input "[DATE]"
click at [640, 251] on input at bounding box center [686, 255] width 304 height 32
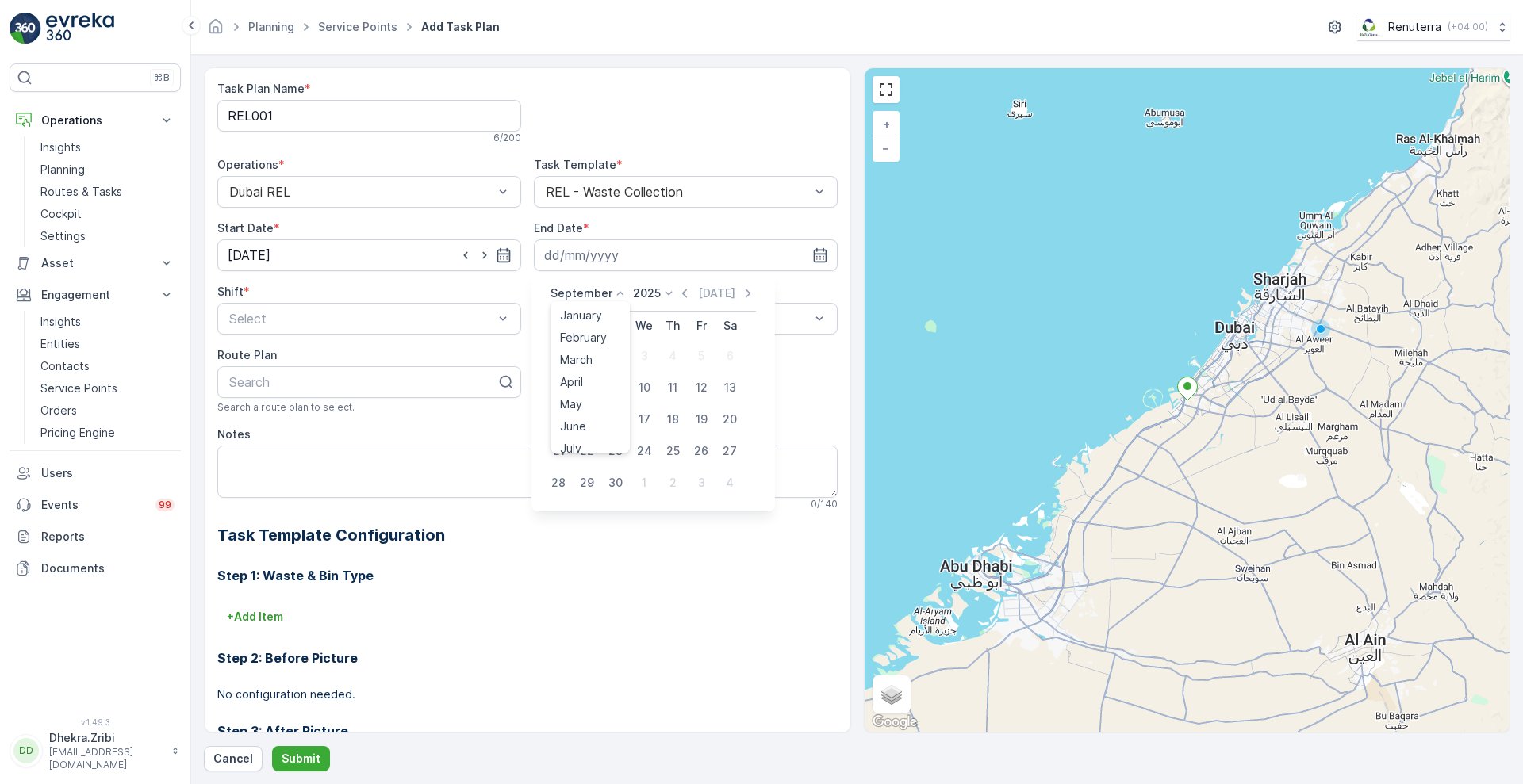
drag, startPoint x: 588, startPoint y: 288, endPoint x: 592, endPoint y: 386, distance: 98.1
click at [592, 302] on div "September January February March April May June July August September October N…" at bounding box center [589, 294] width 77 height 16
click at [589, 436] on span "December" at bounding box center [588, 440] width 56 height 16
click at [650, 287] on div "December 2025 Today Su Mo Tu We Th Fr Sa 30 1 2 3 4 5 6 7 8 9 10 11 12 13 14 15…" at bounding box center [650, 392] width 238 height 238
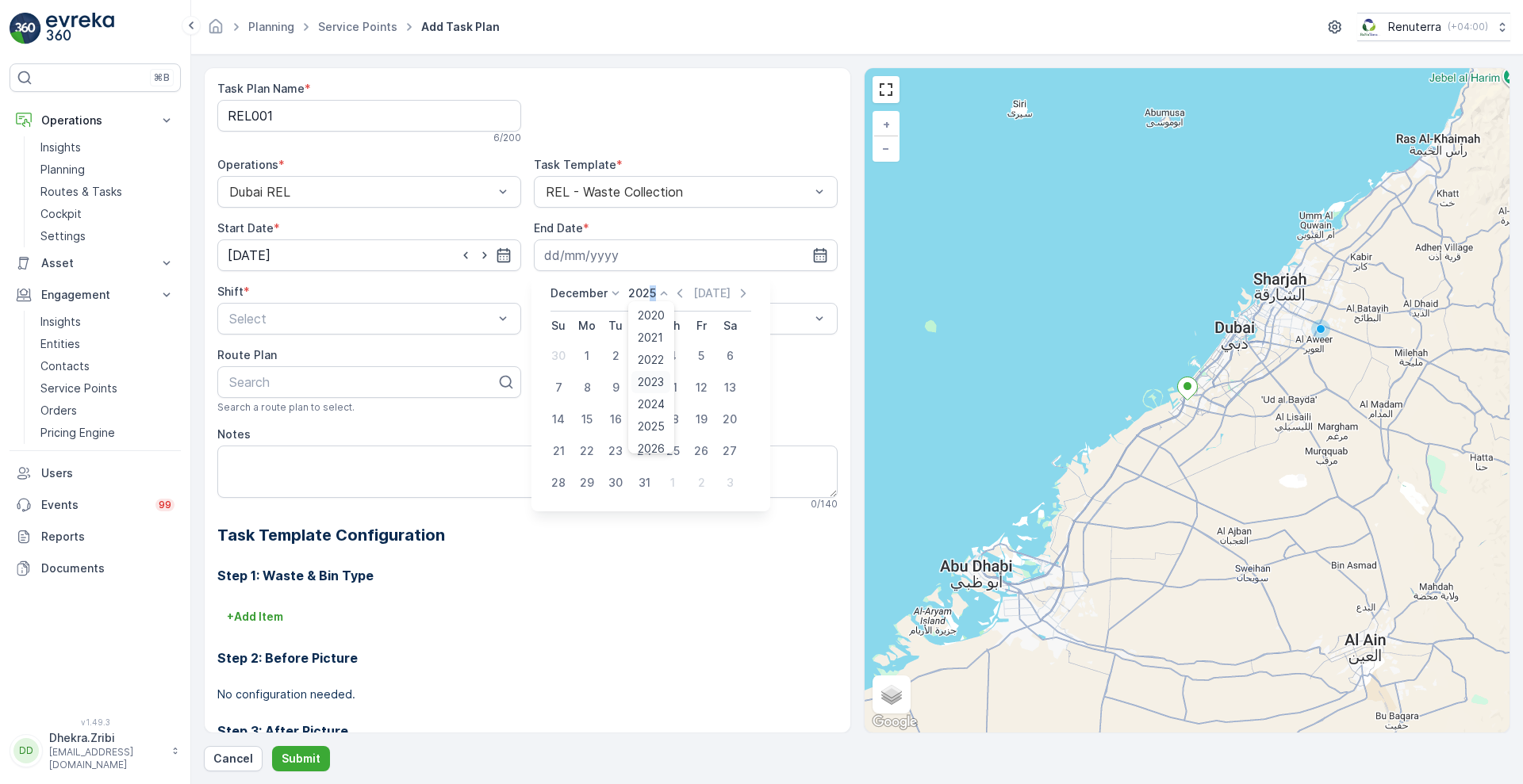
scroll to position [98, 0]
click at [650, 344] on span "2026" at bounding box center [650, 350] width 27 height 16
click at [672, 474] on div "31" at bounding box center [673, 483] width 26 height 26
type input "31.12.2026"
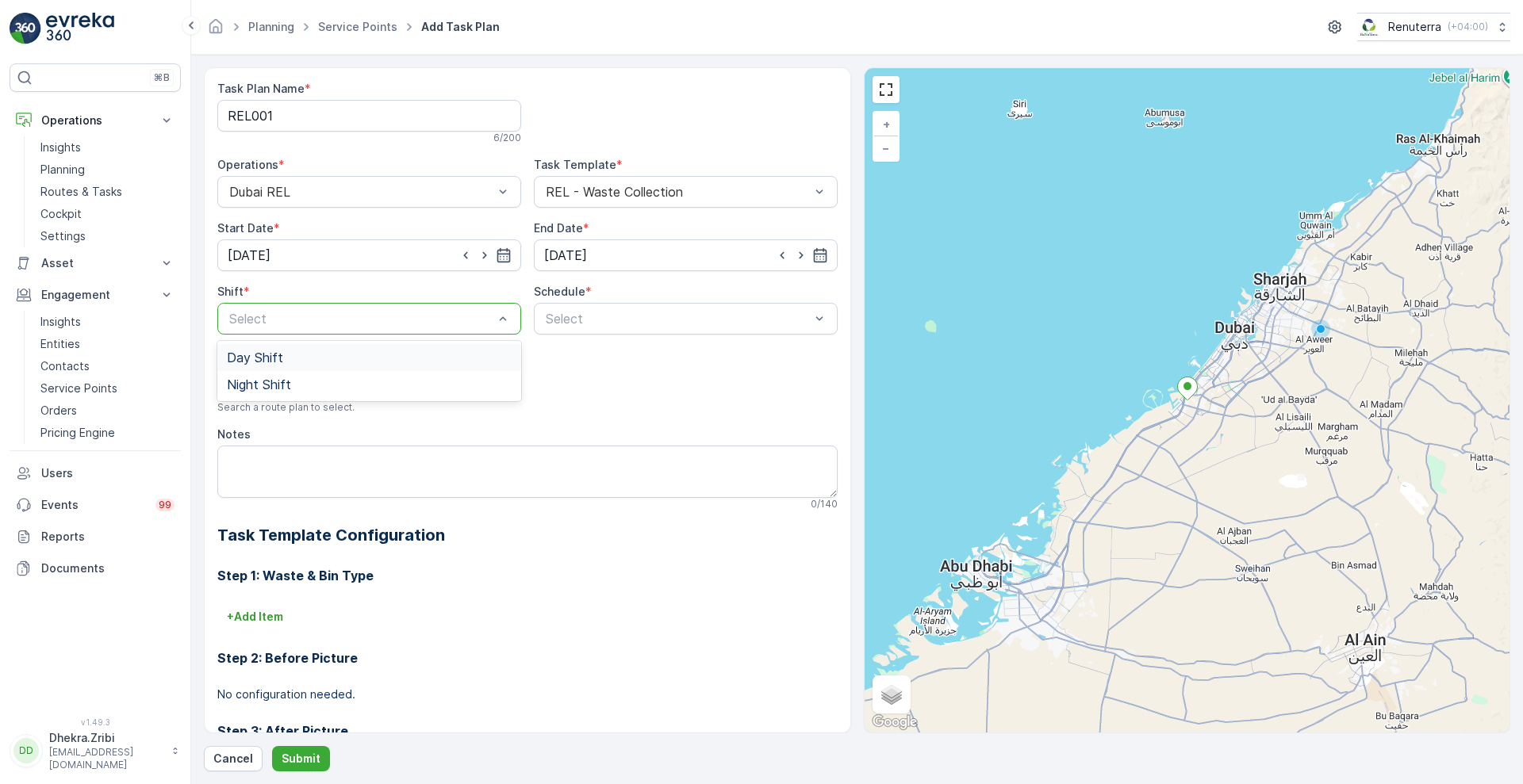
click at [250, 356] on span "Day Shift" at bounding box center [254, 357] width 57 height 14
click at [569, 380] on span "Weekly" at bounding box center [564, 384] width 42 height 14
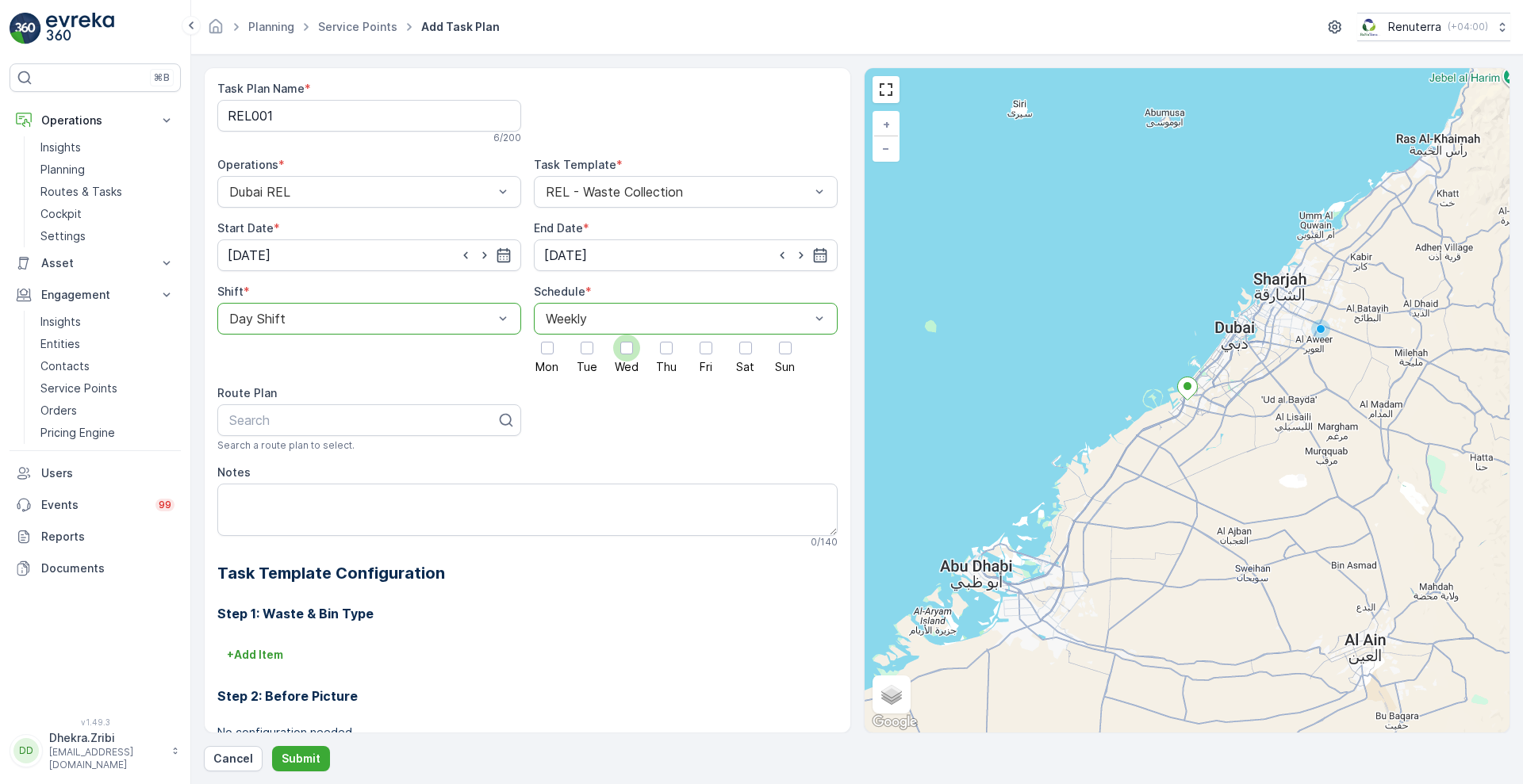
click at [628, 350] on div at bounding box center [626, 347] width 13 height 13
click at [626, 334] on input "Wed" at bounding box center [626, 334] width 0 height 0
click at [405, 415] on div at bounding box center [362, 420] width 270 height 14
type input "rel101"
click at [306, 462] on div "DREL101" at bounding box center [368, 458] width 285 height 14
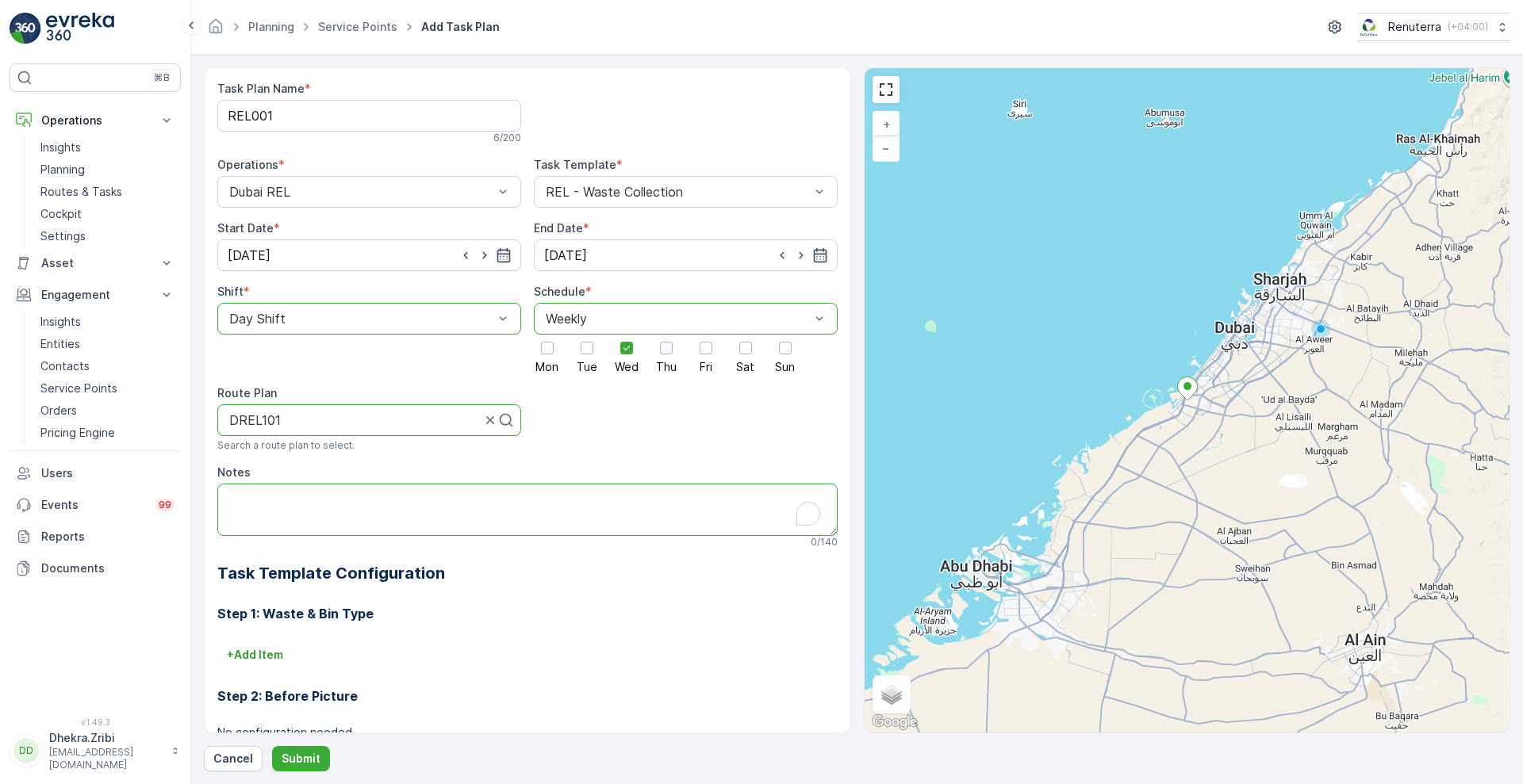
click at [330, 522] on textarea "Notes" at bounding box center [527, 509] width 621 height 53
type textarea "POC: 0556165046"
click at [293, 751] on p "Submit" at bounding box center [301, 758] width 39 height 16
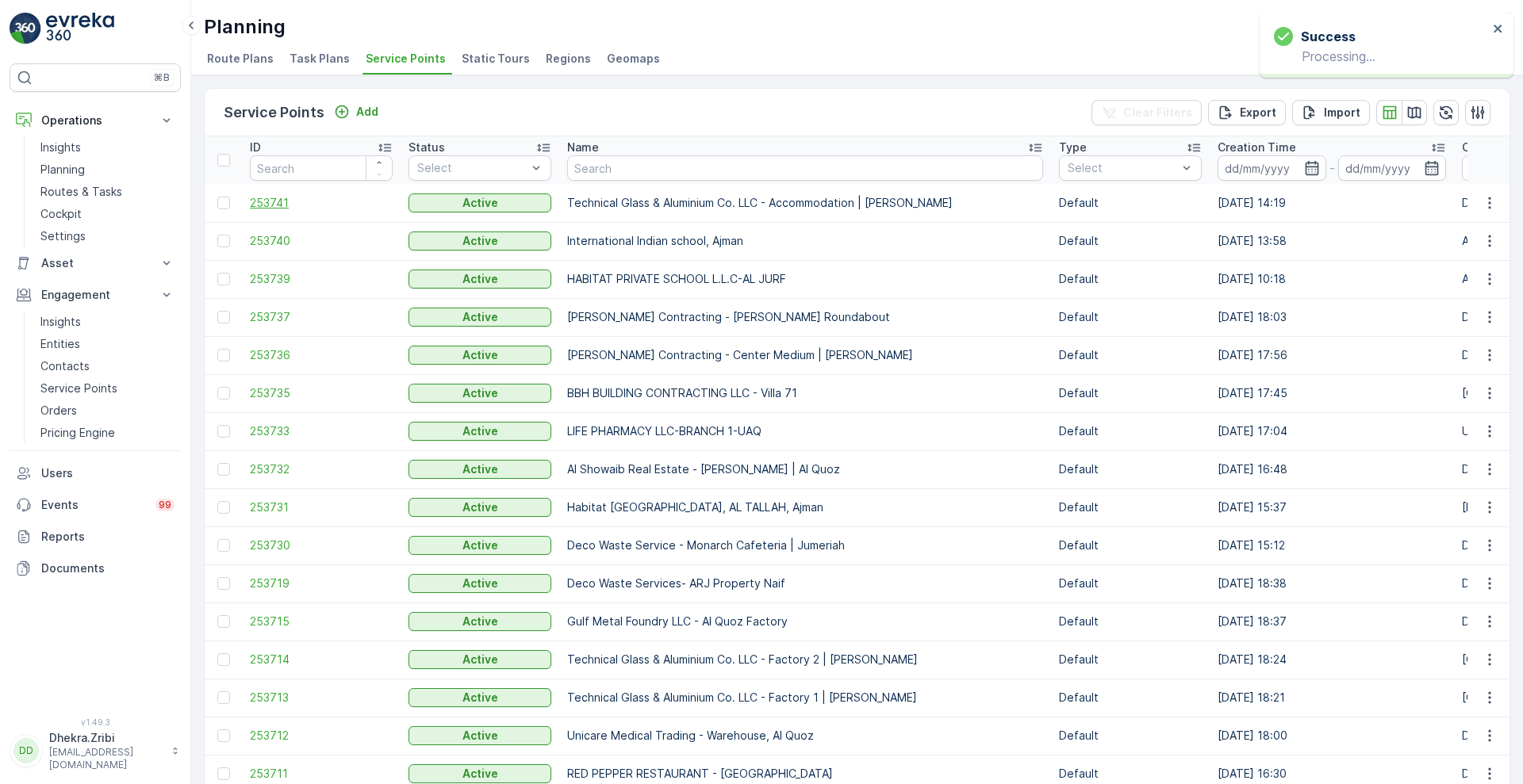
click at [277, 202] on span "253741" at bounding box center [322, 202] width 143 height 16
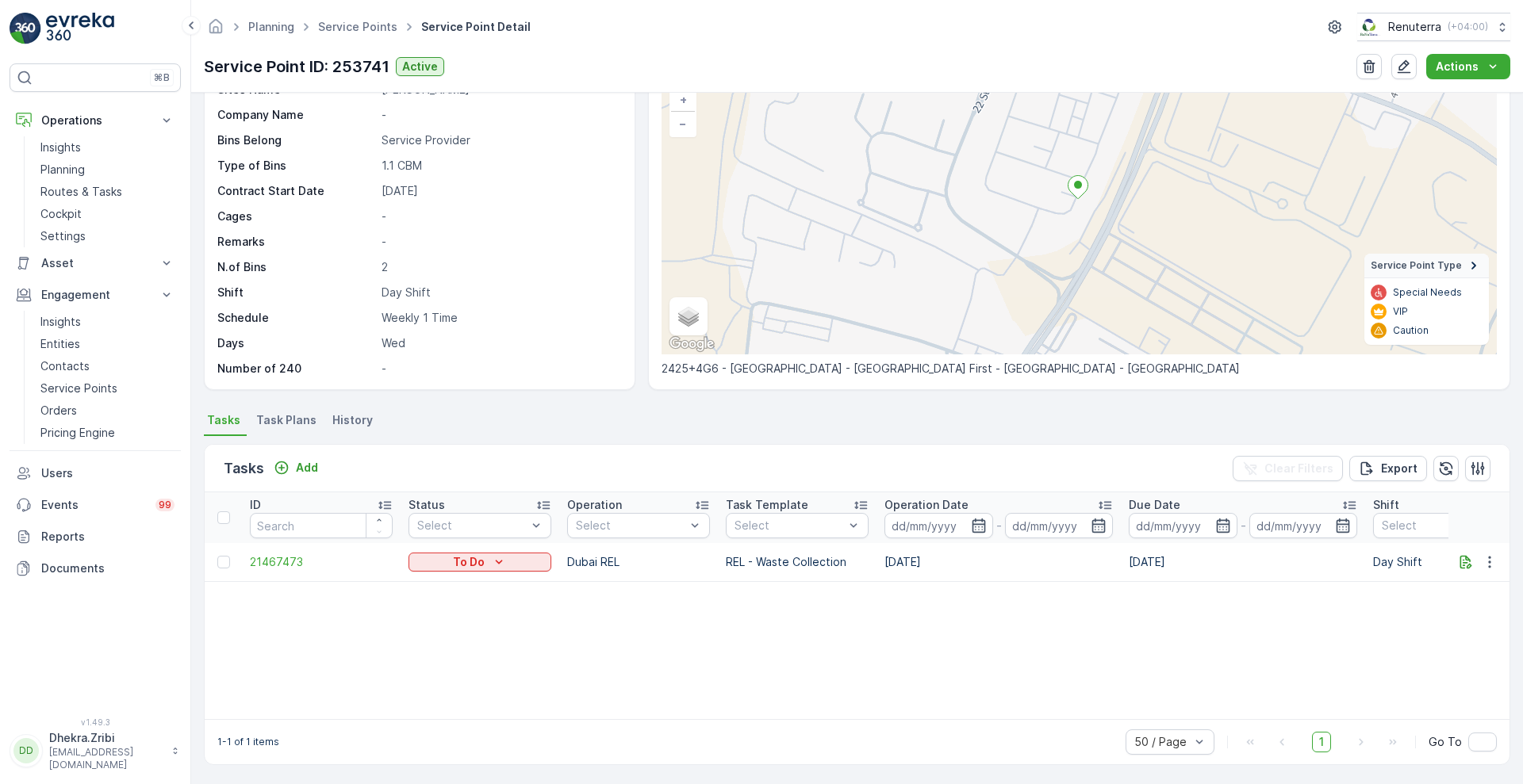
scroll to position [113, 0]
click at [1490, 562] on icon "button" at bounding box center [1489, 561] width 16 height 16
click at [1452, 628] on span "Change Route" at bounding box center [1448, 628] width 76 height 16
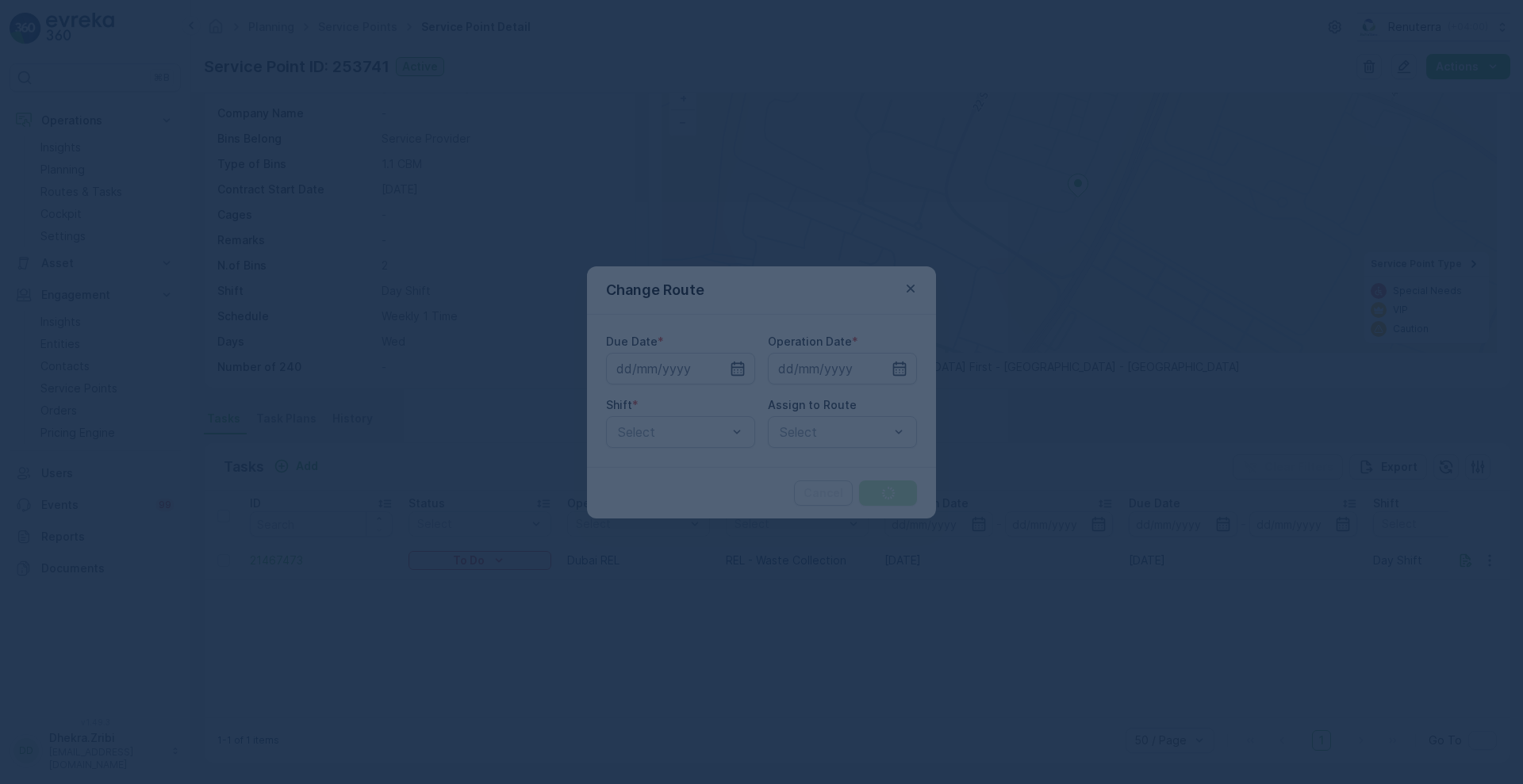
type input "[DATE]"
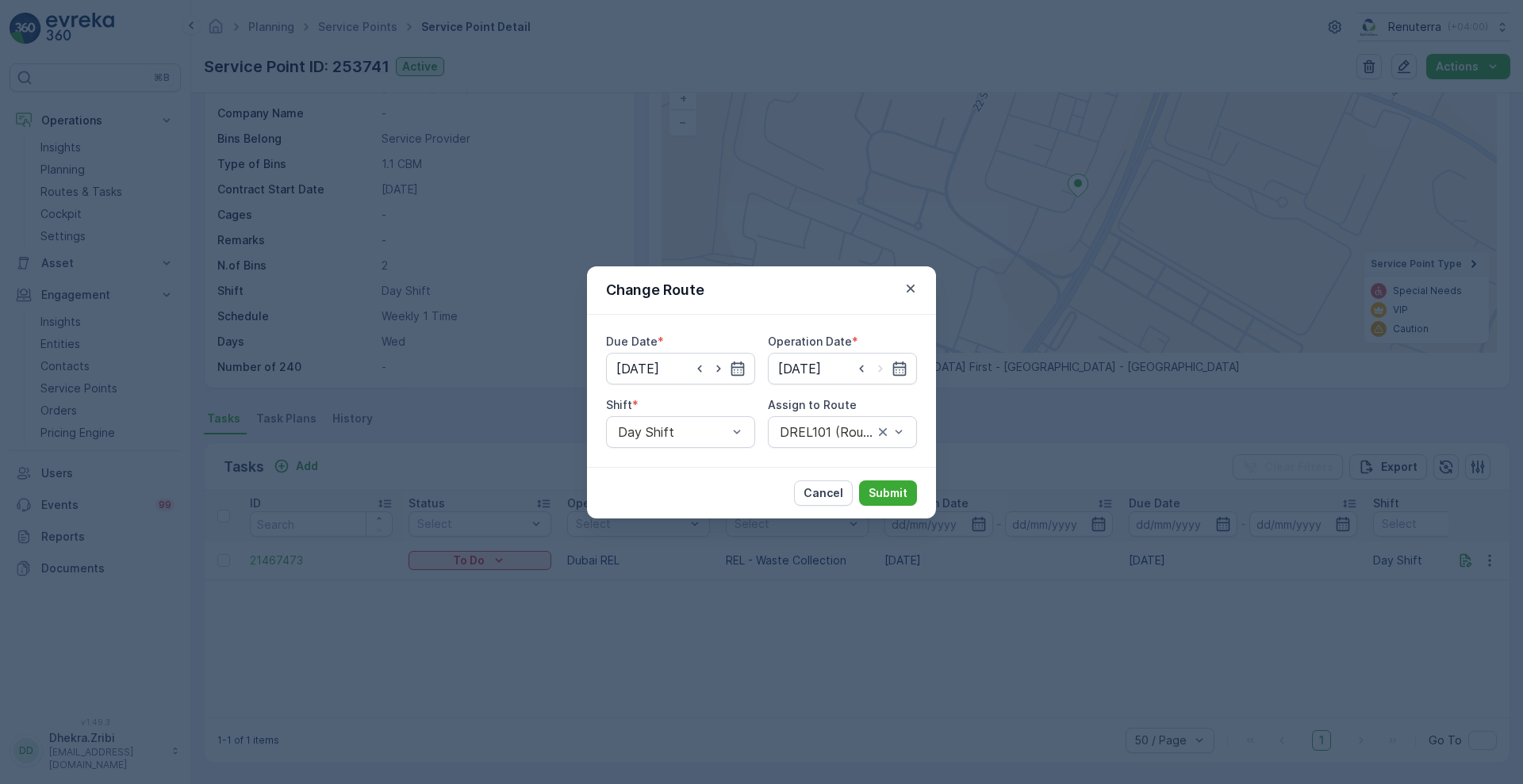
click at [908, 298] on div "Change Route" at bounding box center [761, 290] width 348 height 49
click at [910, 285] on icon "button" at bounding box center [910, 289] width 16 height 16
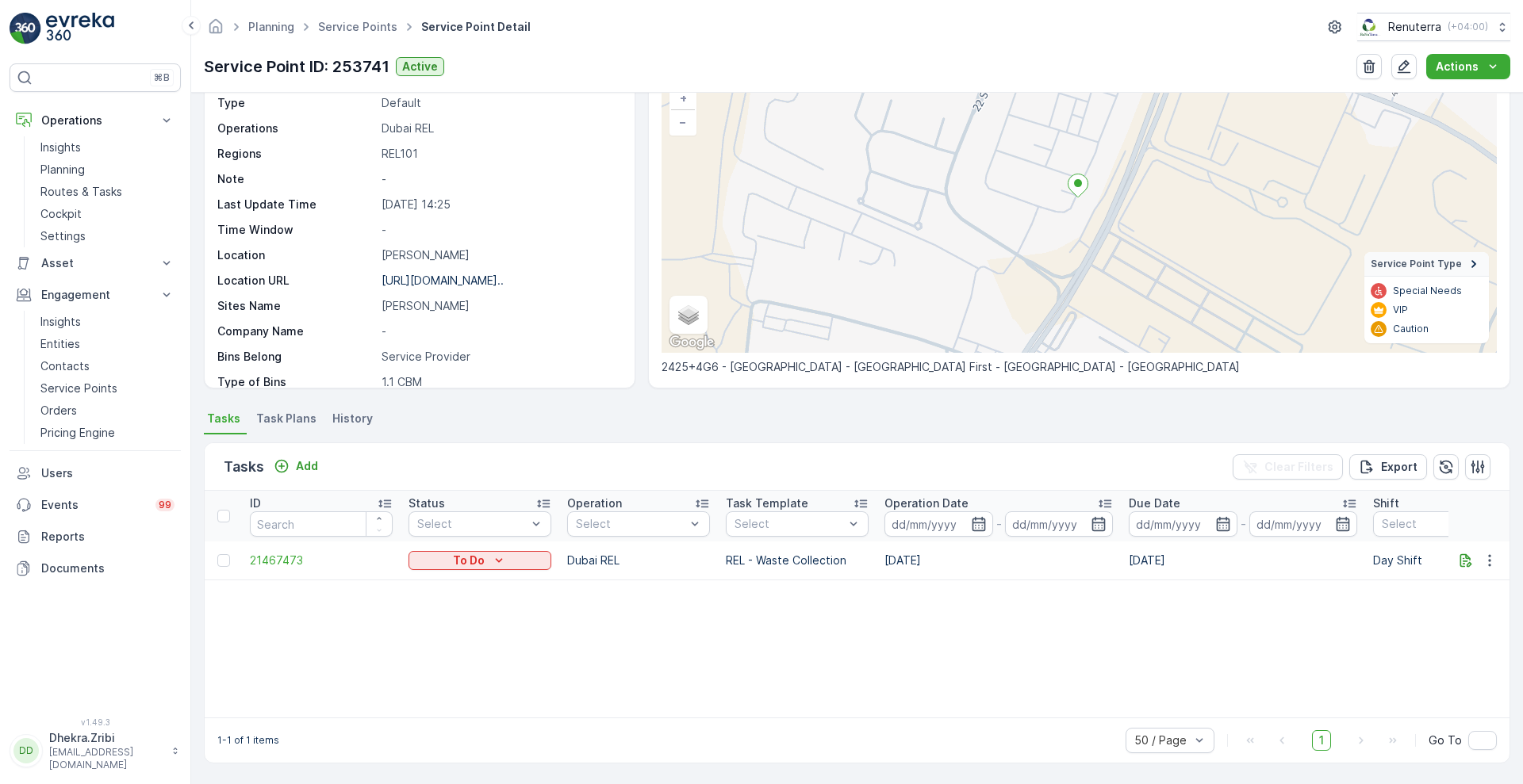
scroll to position [0, 0]
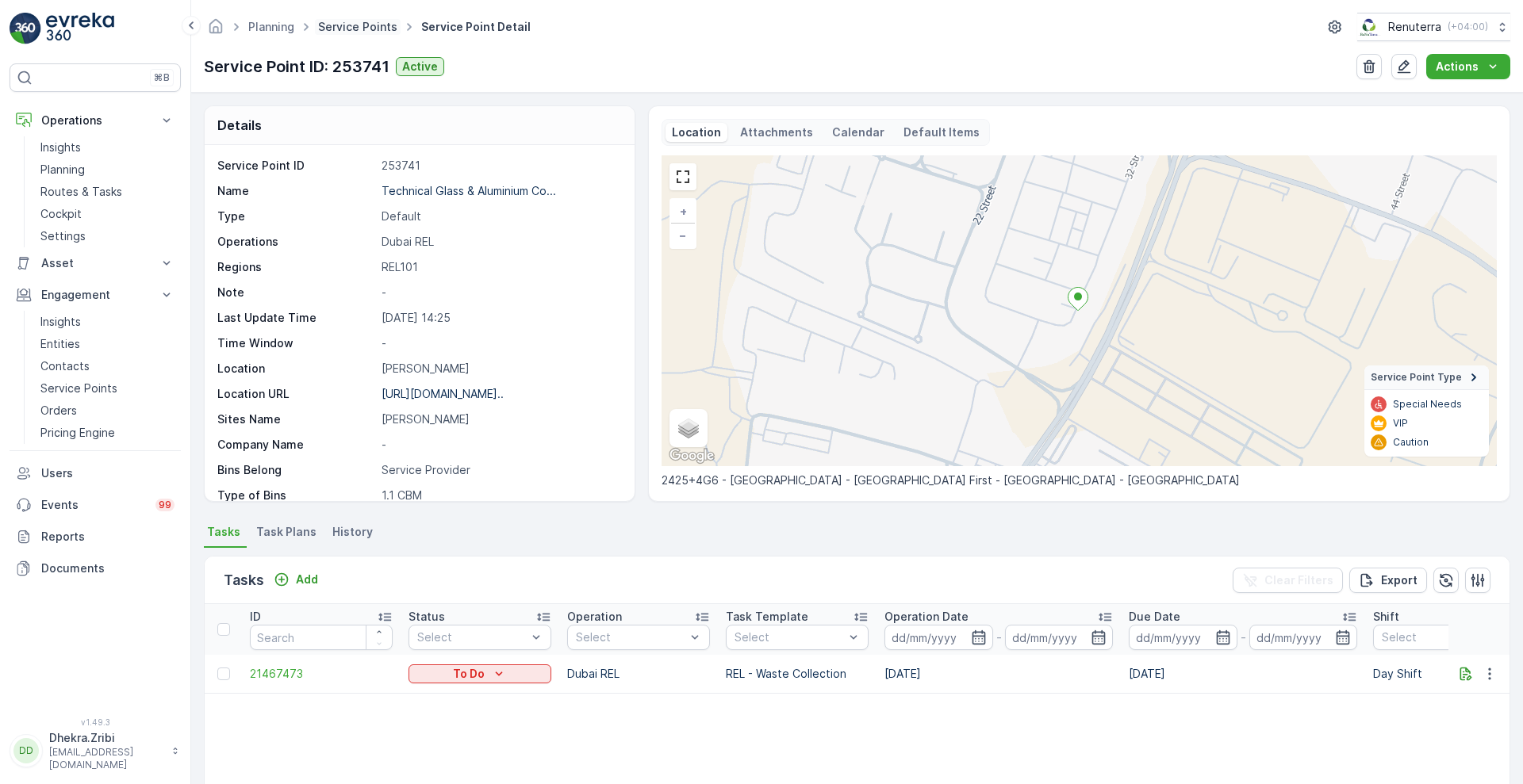
click at [362, 28] on link "Service Points" at bounding box center [357, 27] width 79 height 14
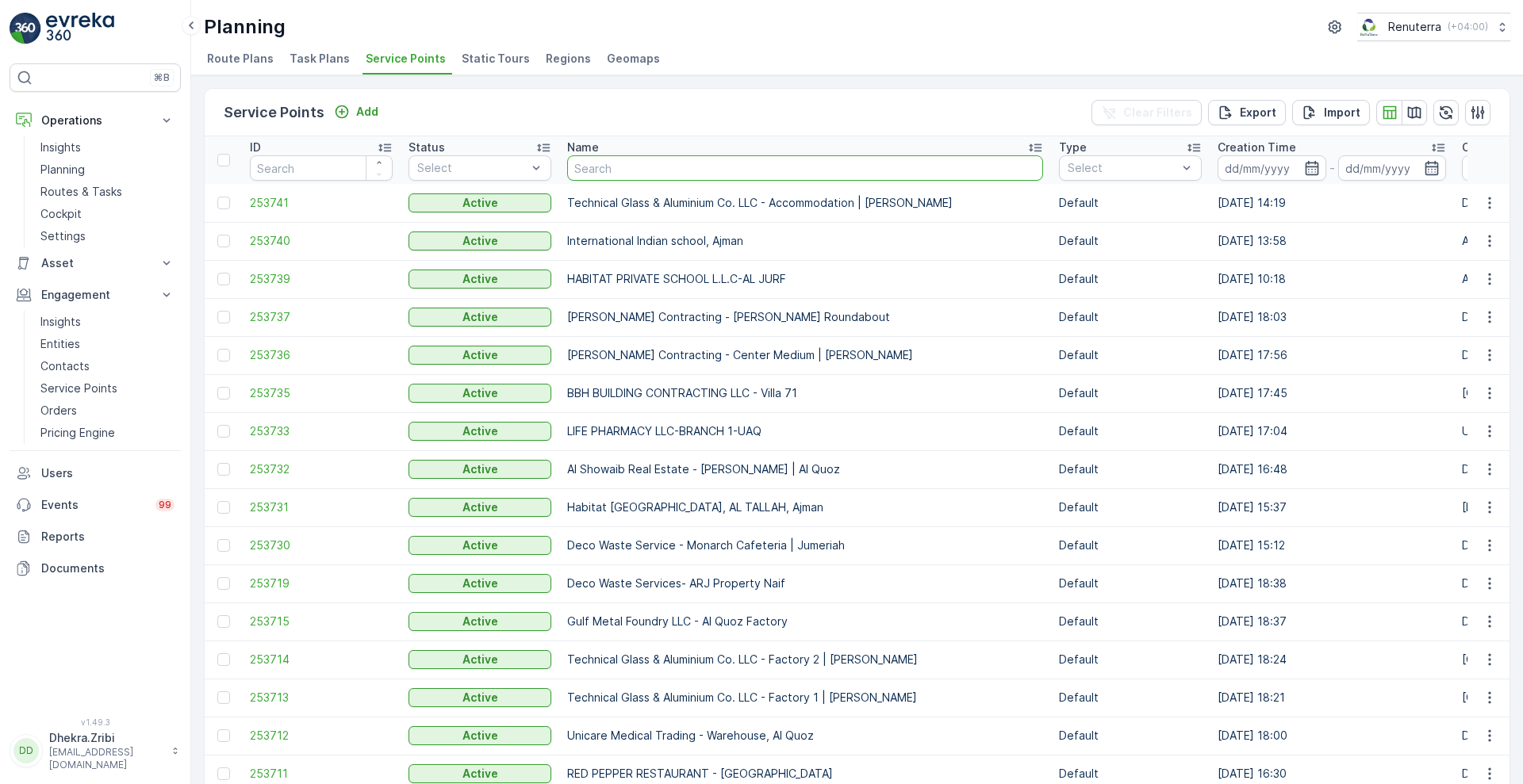
click at [641, 165] on input "text" at bounding box center [804, 169] width 476 height 26
type input "alnaj"
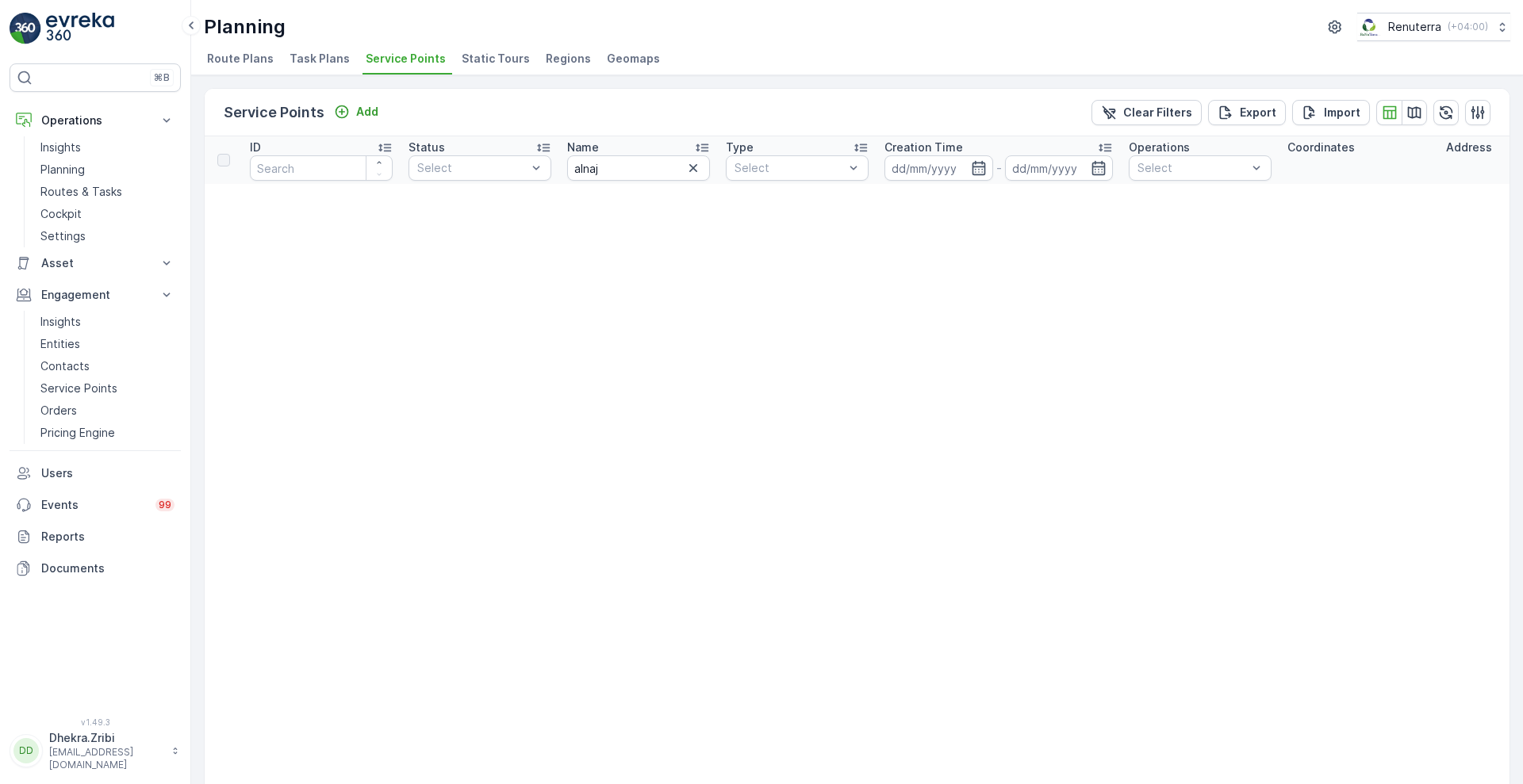
click at [647, 154] on div "Name" at bounding box center [638, 148] width 143 height 16
click at [628, 169] on input "alnaj" at bounding box center [638, 169] width 143 height 26
type input "al"
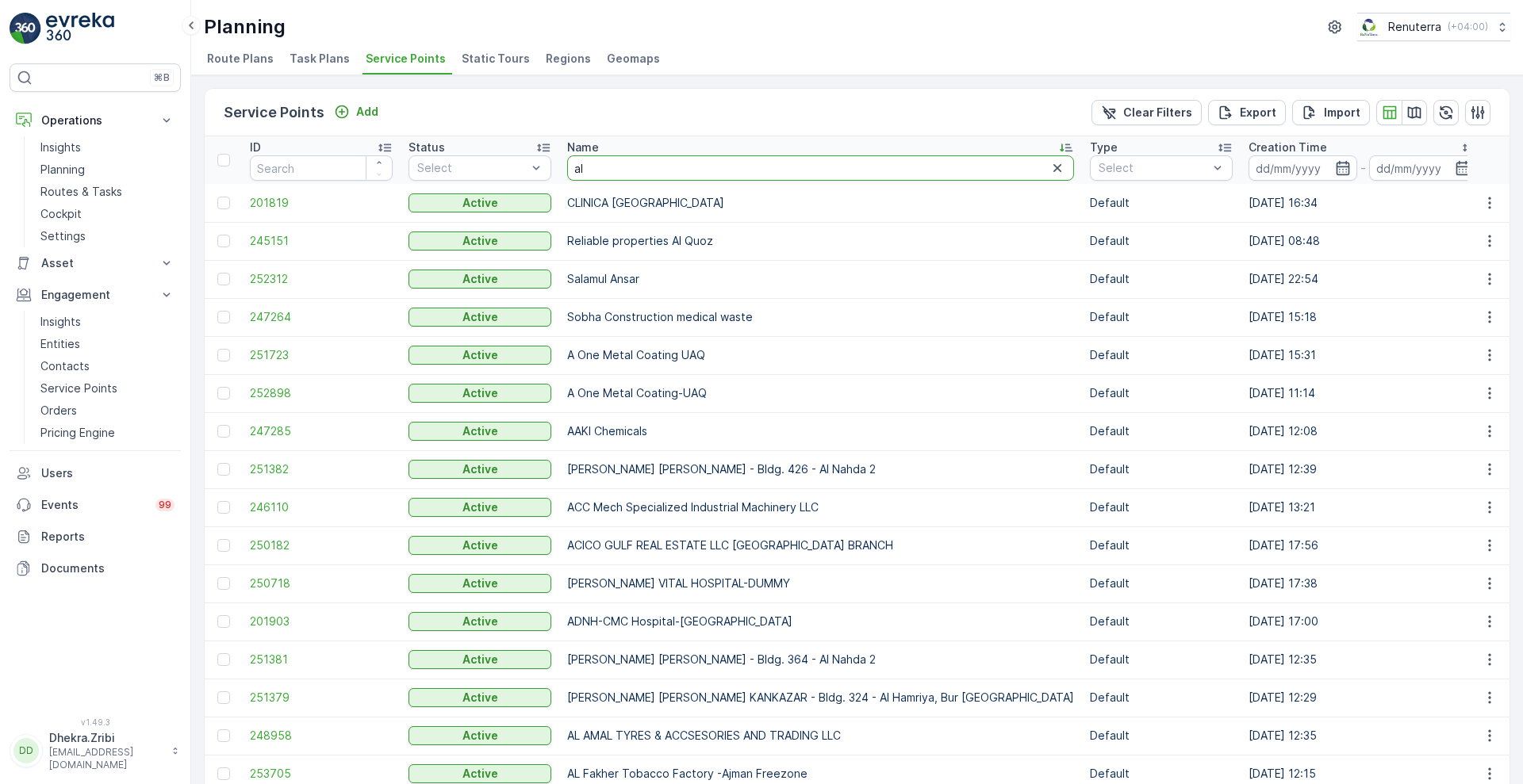
click at [605, 172] on input "al" at bounding box center [820, 169] width 506 height 26
type input "a"
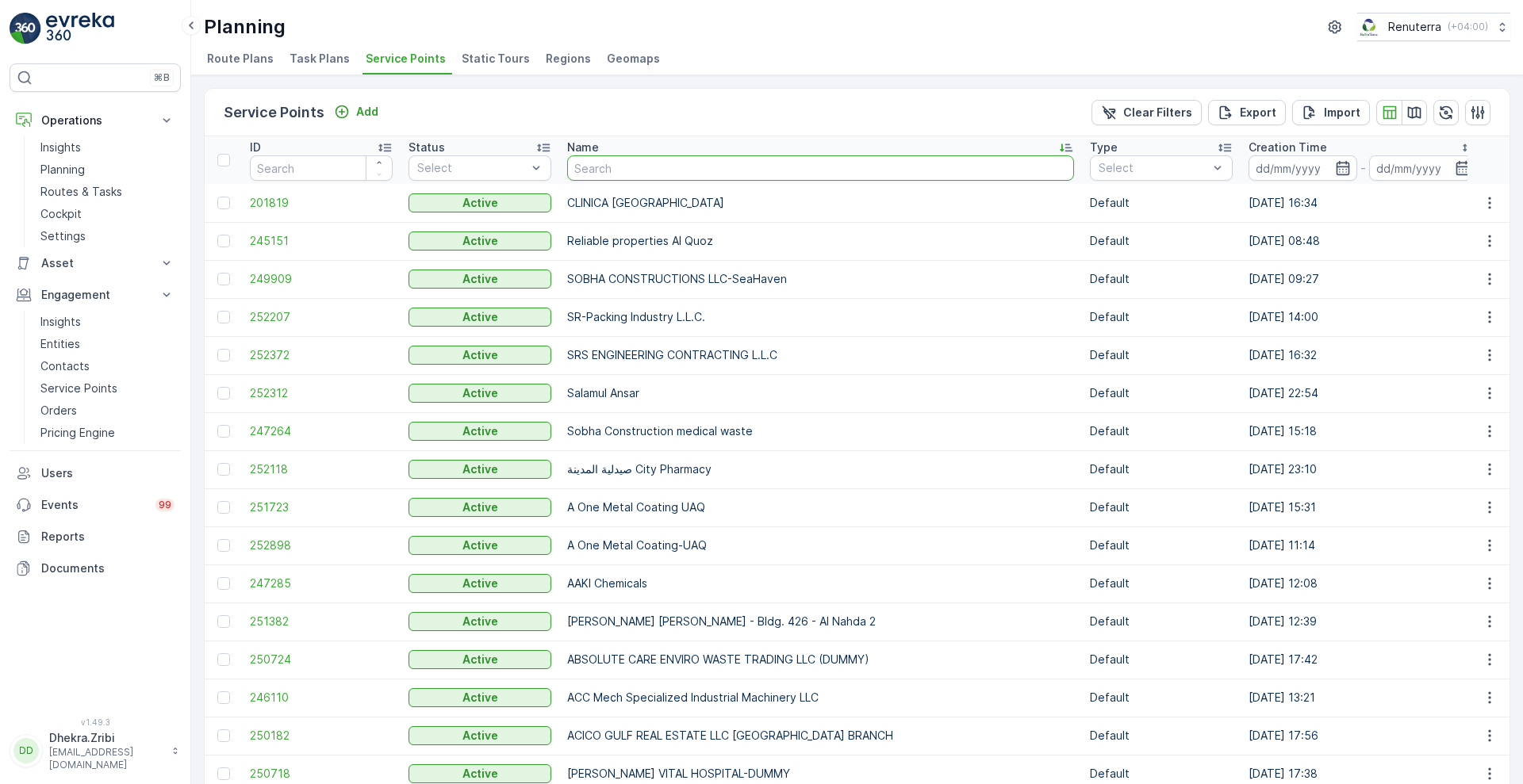
click at [605, 172] on input "text" at bounding box center [820, 169] width 506 height 26
type input "zaha"
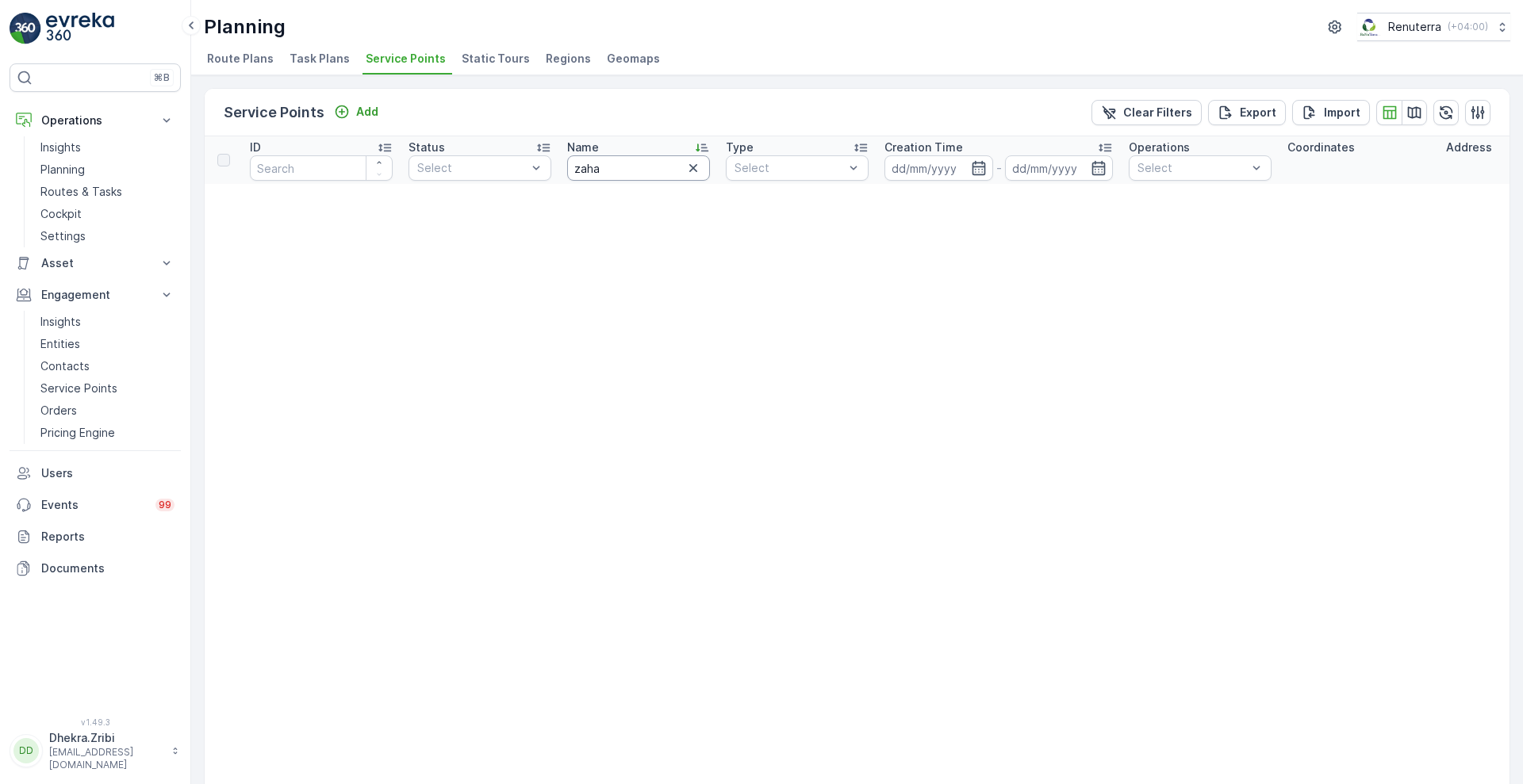
click at [619, 167] on input "zaha" at bounding box center [638, 169] width 143 height 26
type input "zah"
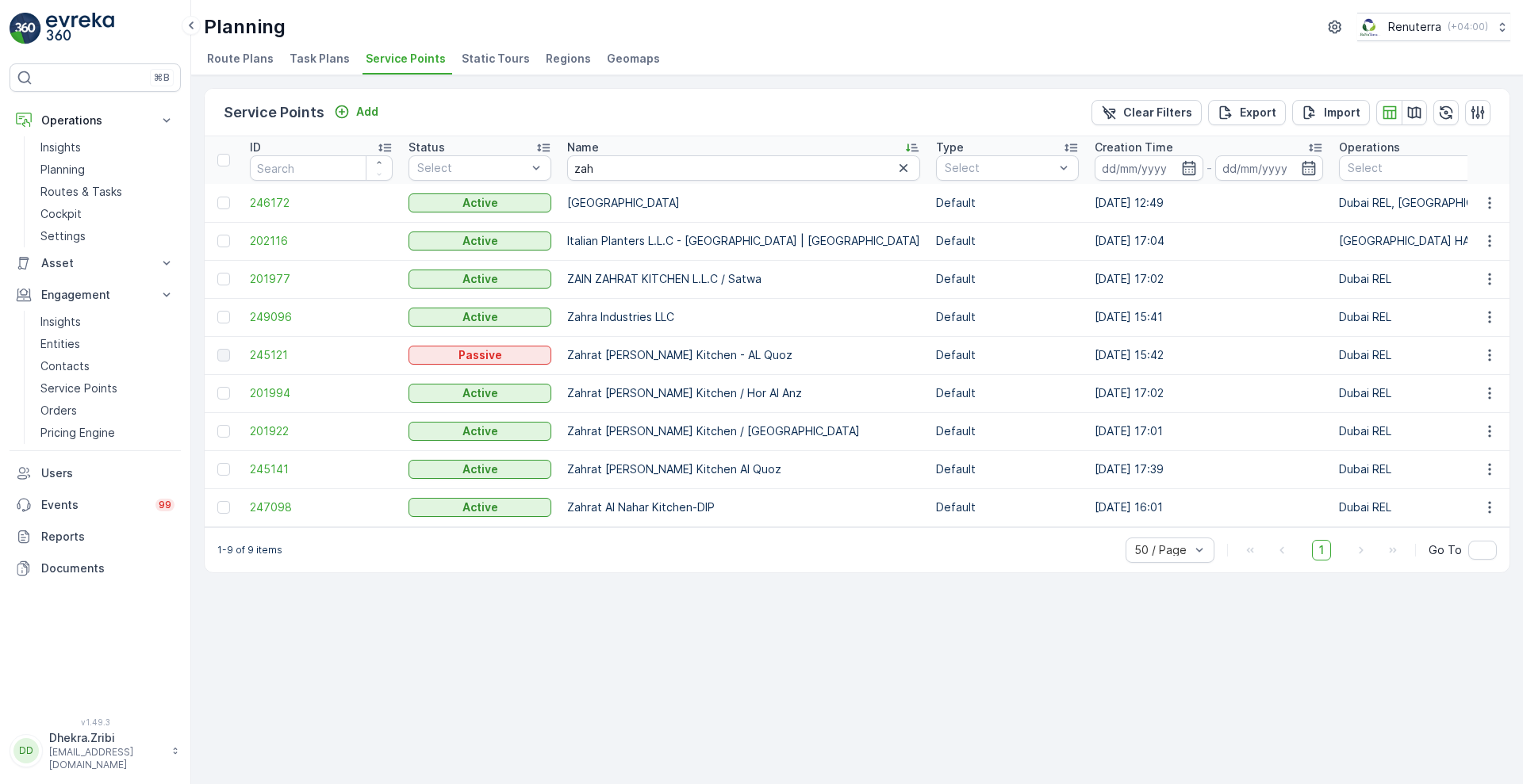
click at [270, 459] on td "245141" at bounding box center [322, 469] width 159 height 38
click at [280, 466] on span "245141" at bounding box center [322, 469] width 143 height 16
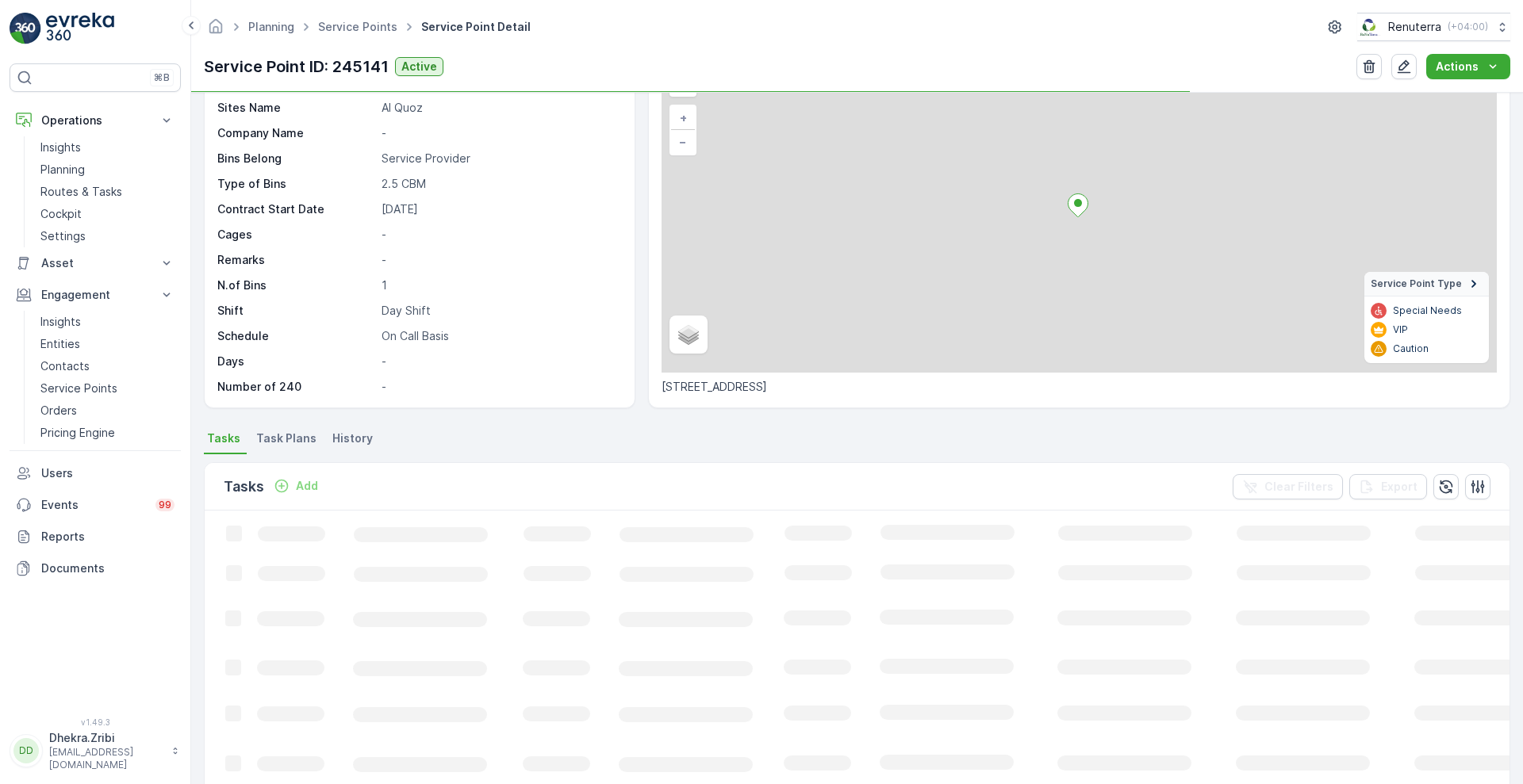
scroll to position [94, 0]
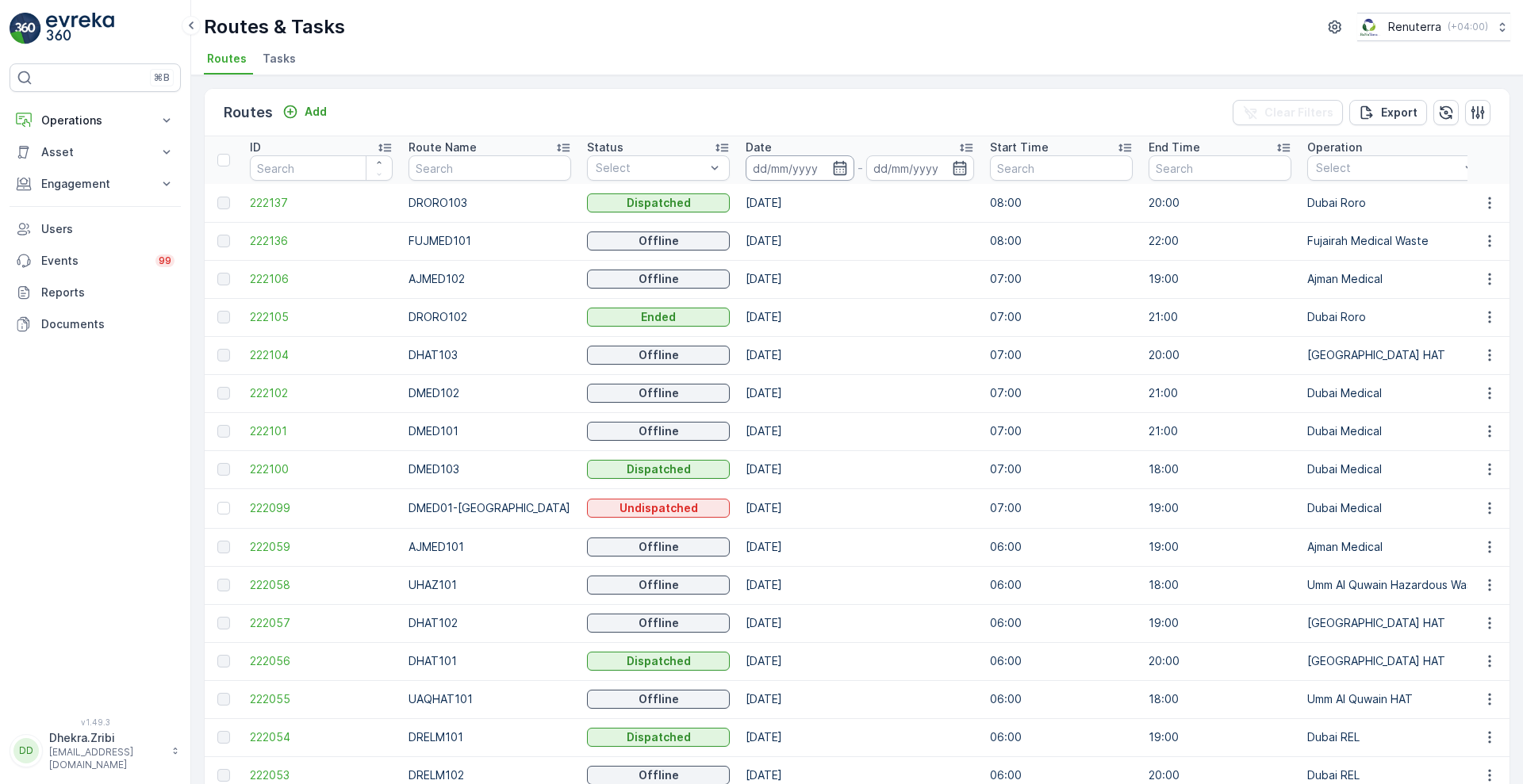
click at [813, 158] on input at bounding box center [799, 169] width 108 height 26
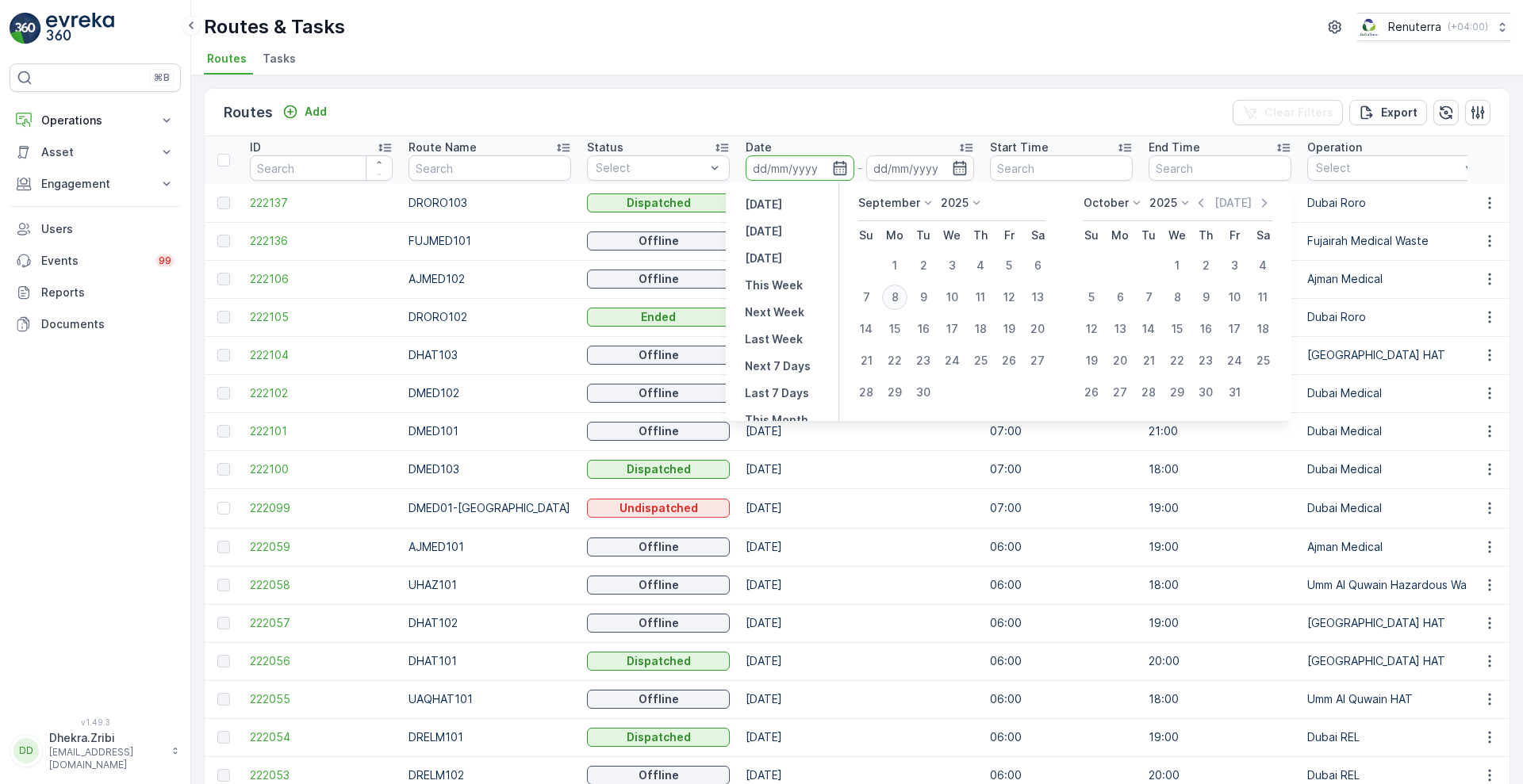
click at [893, 292] on div "8" at bounding box center [895, 298] width 26 height 26
type input "08.09.2025"
click at [893, 292] on div "8" at bounding box center [895, 298] width 26 height 26
type input "08.09.2025"
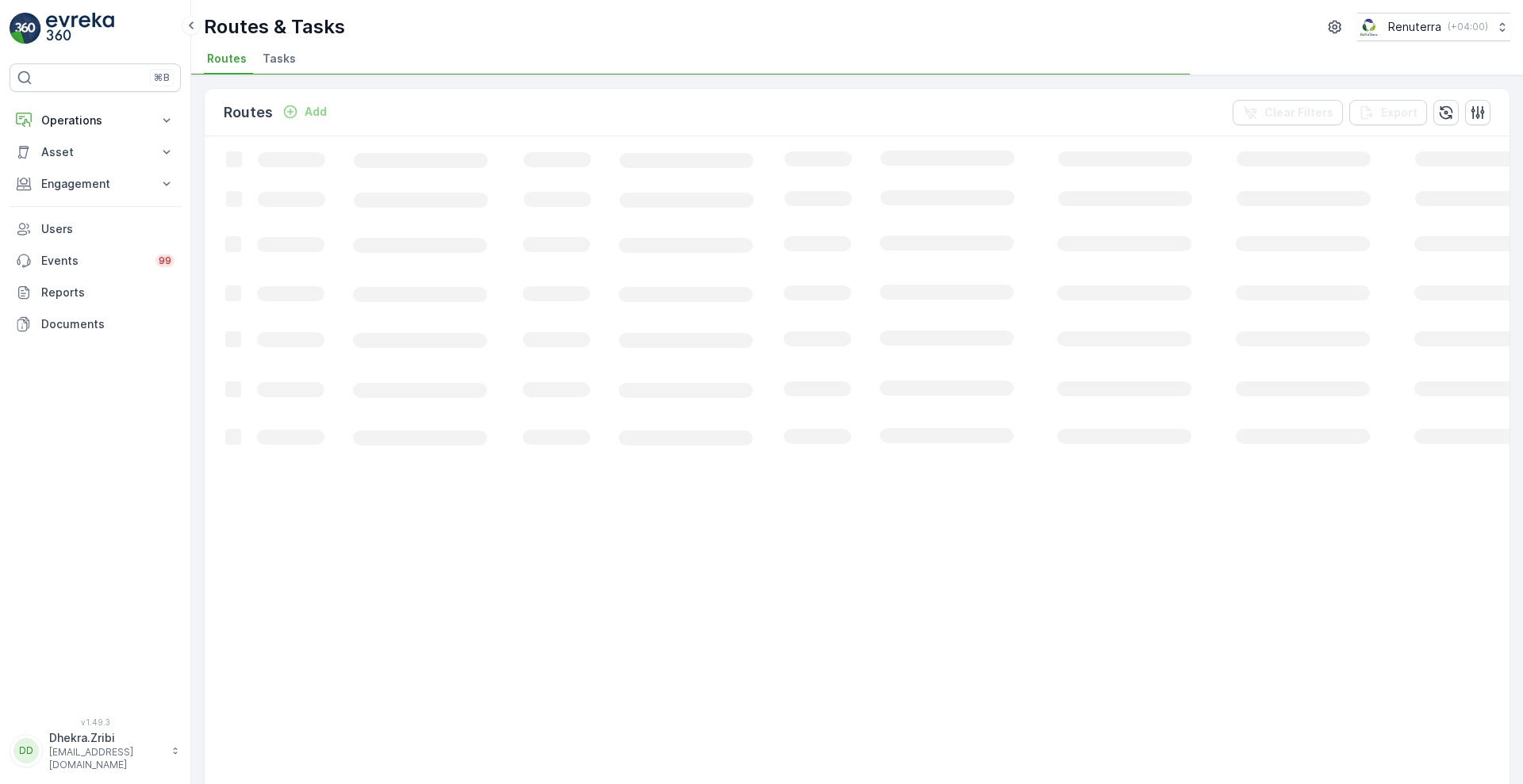
click at [813, 30] on div "Routes & Tasks Renuterra ( +04:00 )" at bounding box center [857, 27] width 1307 height 29
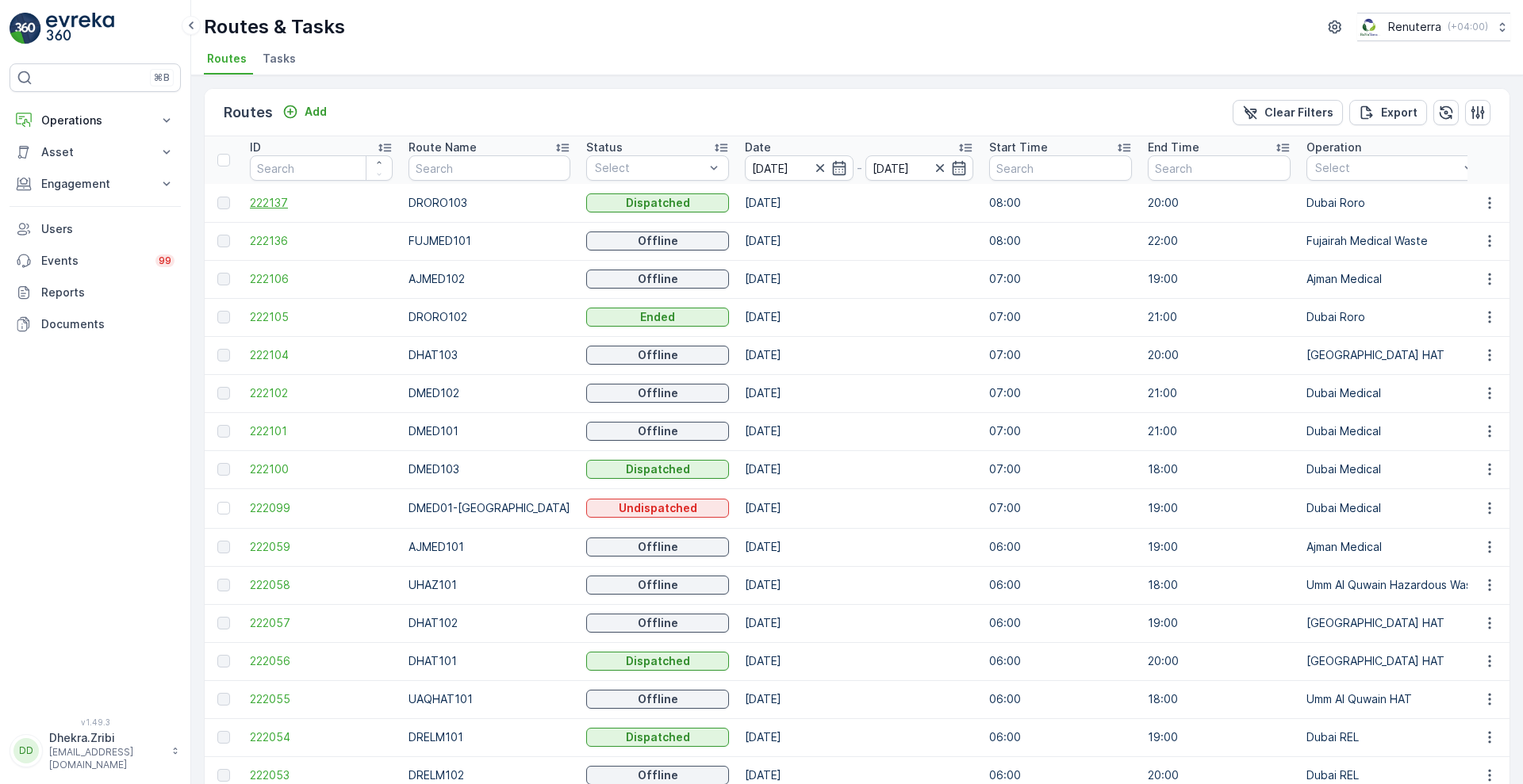
click at [263, 201] on span "222137" at bounding box center [322, 202] width 143 height 16
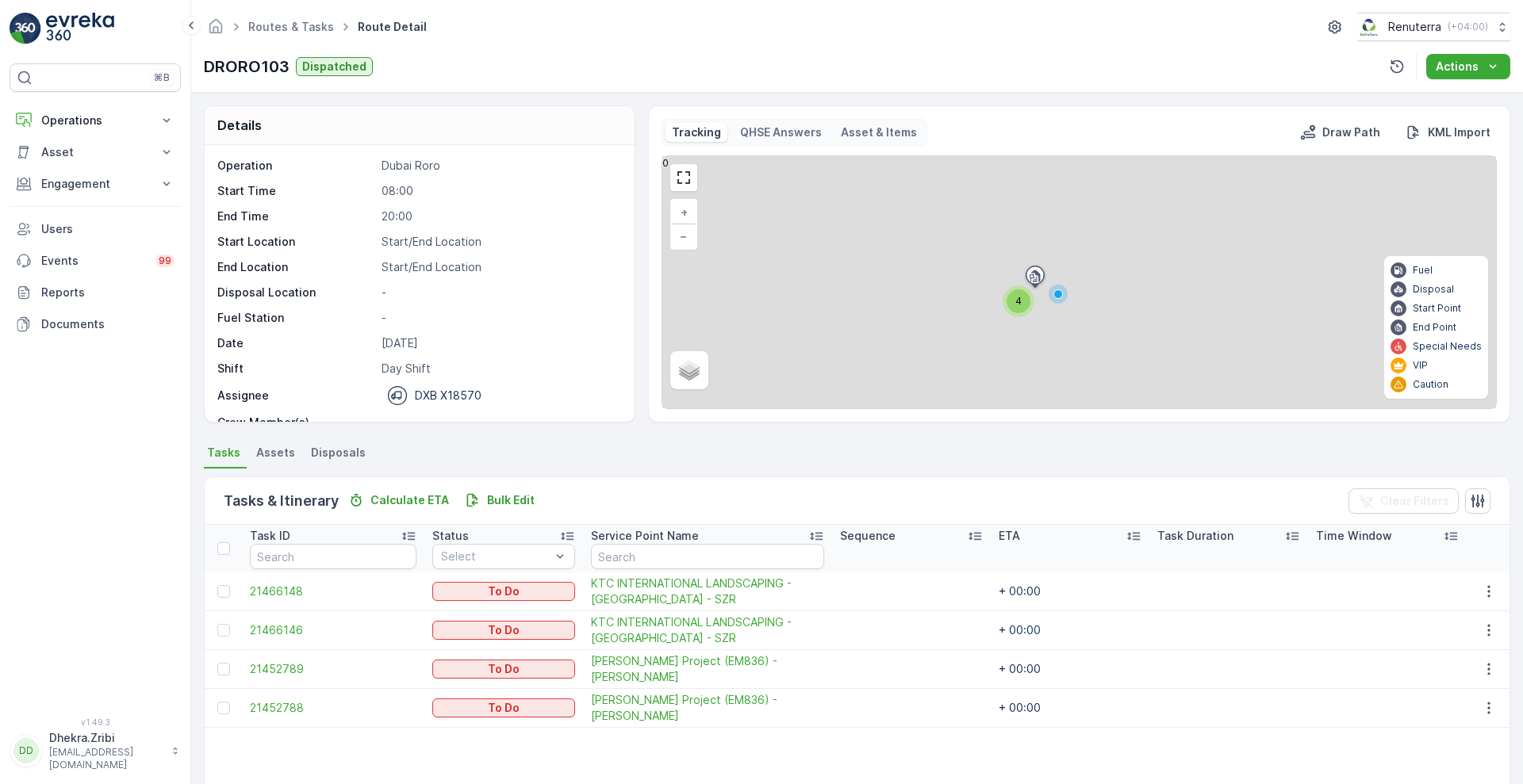
scroll to position [50, 0]
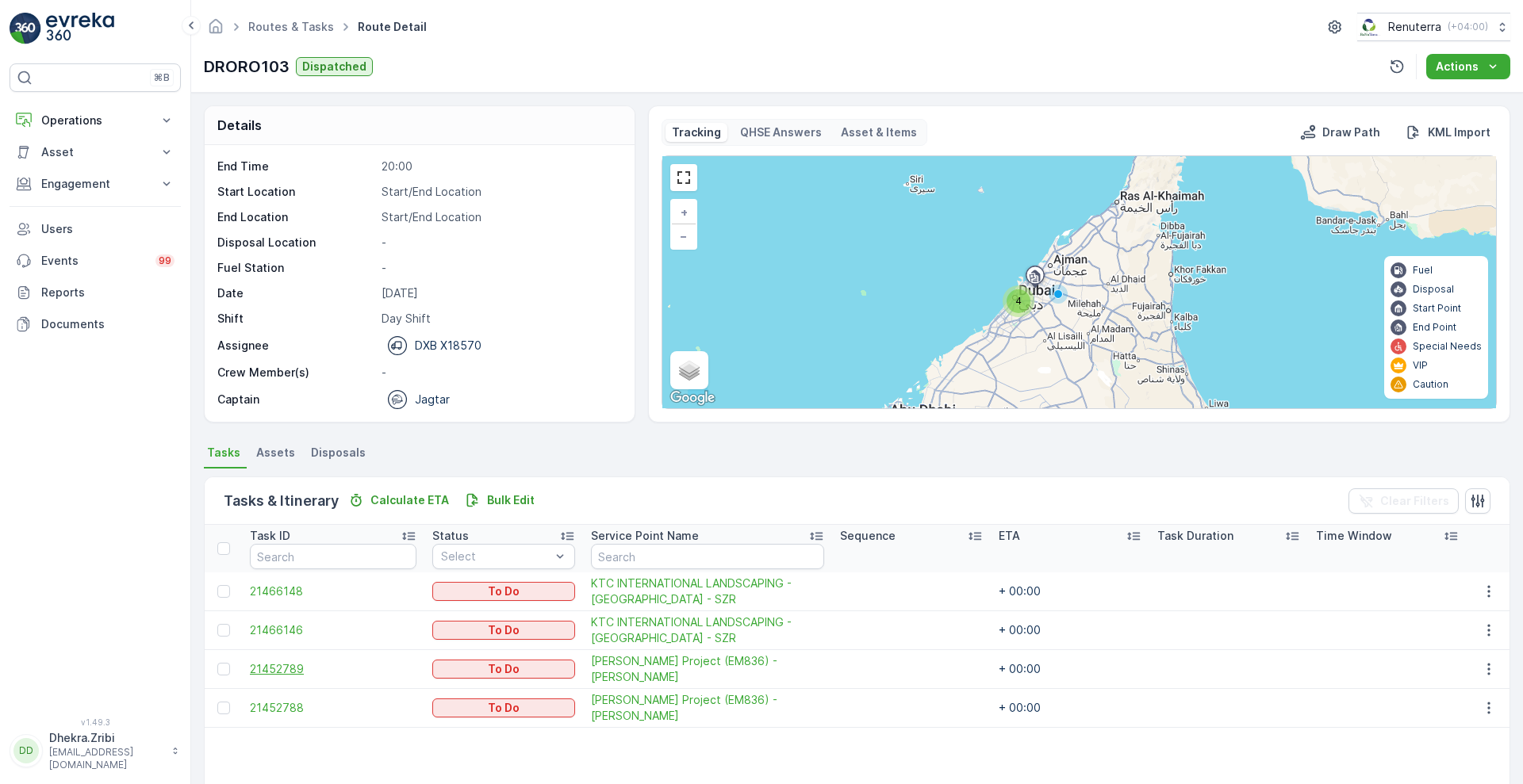
click at [286, 662] on span "21452789" at bounding box center [334, 669] width 167 height 16
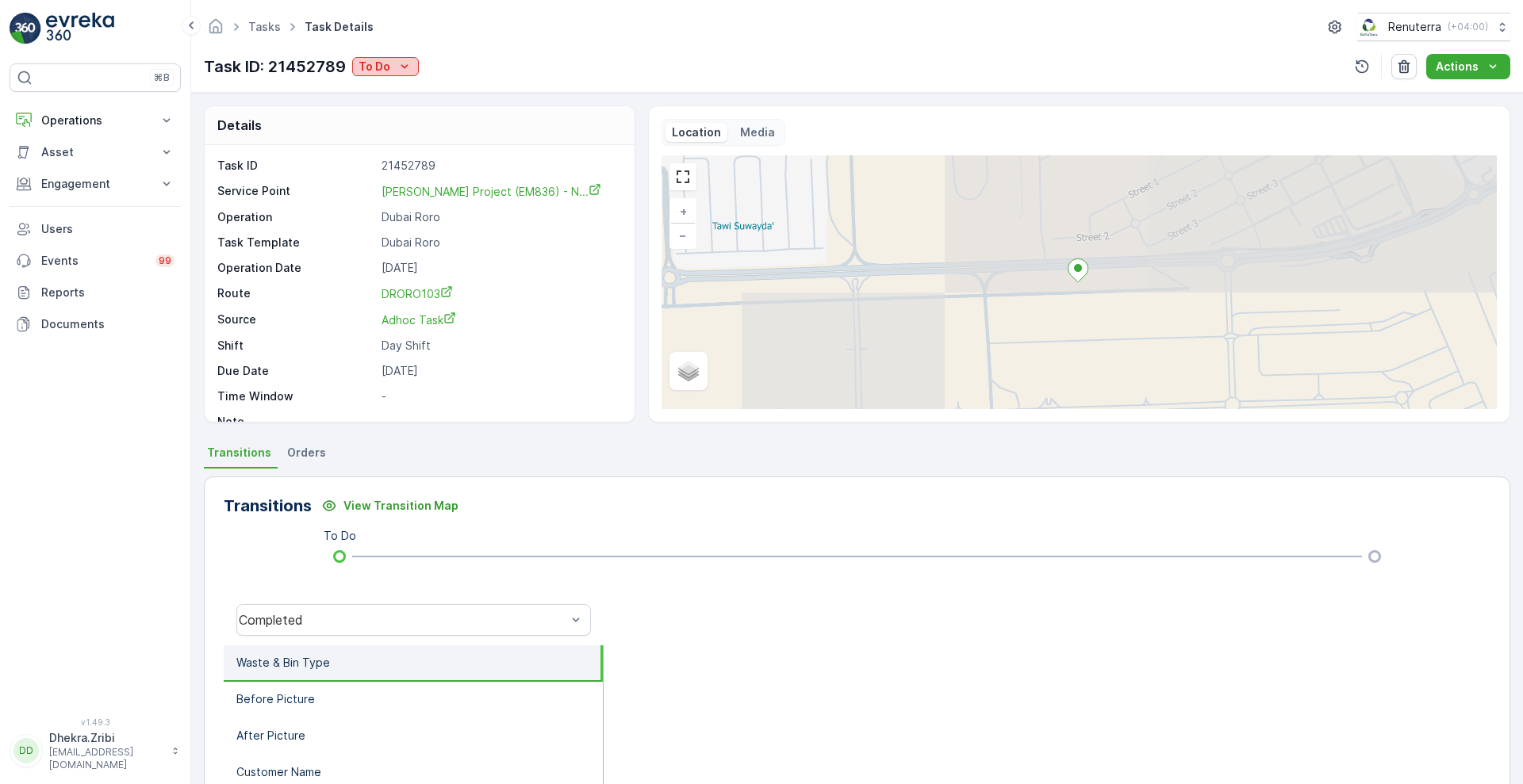
click at [394, 65] on div "To Do" at bounding box center [385, 66] width 54 height 16
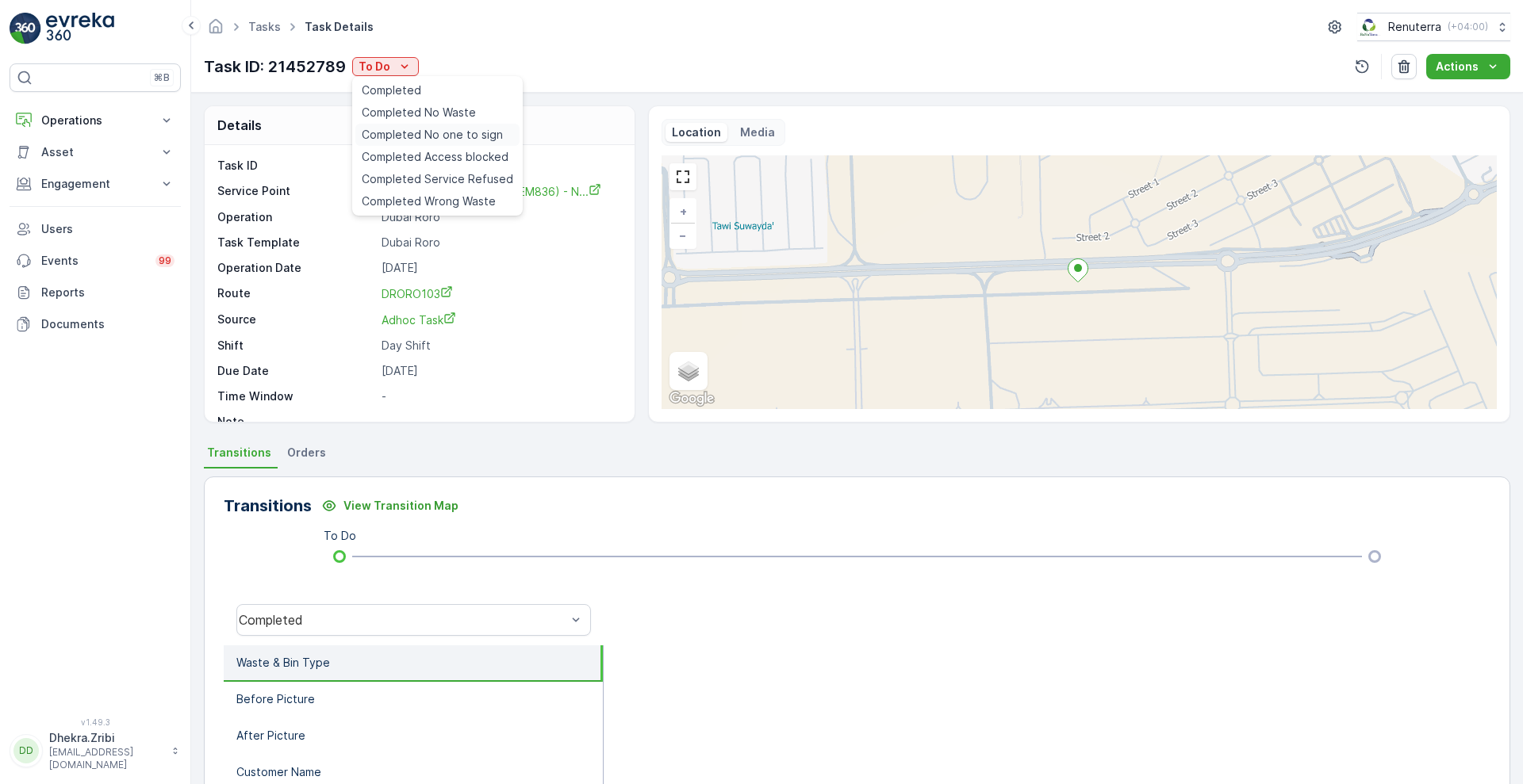
click at [442, 128] on span "Completed No one to sign" at bounding box center [432, 135] width 141 height 16
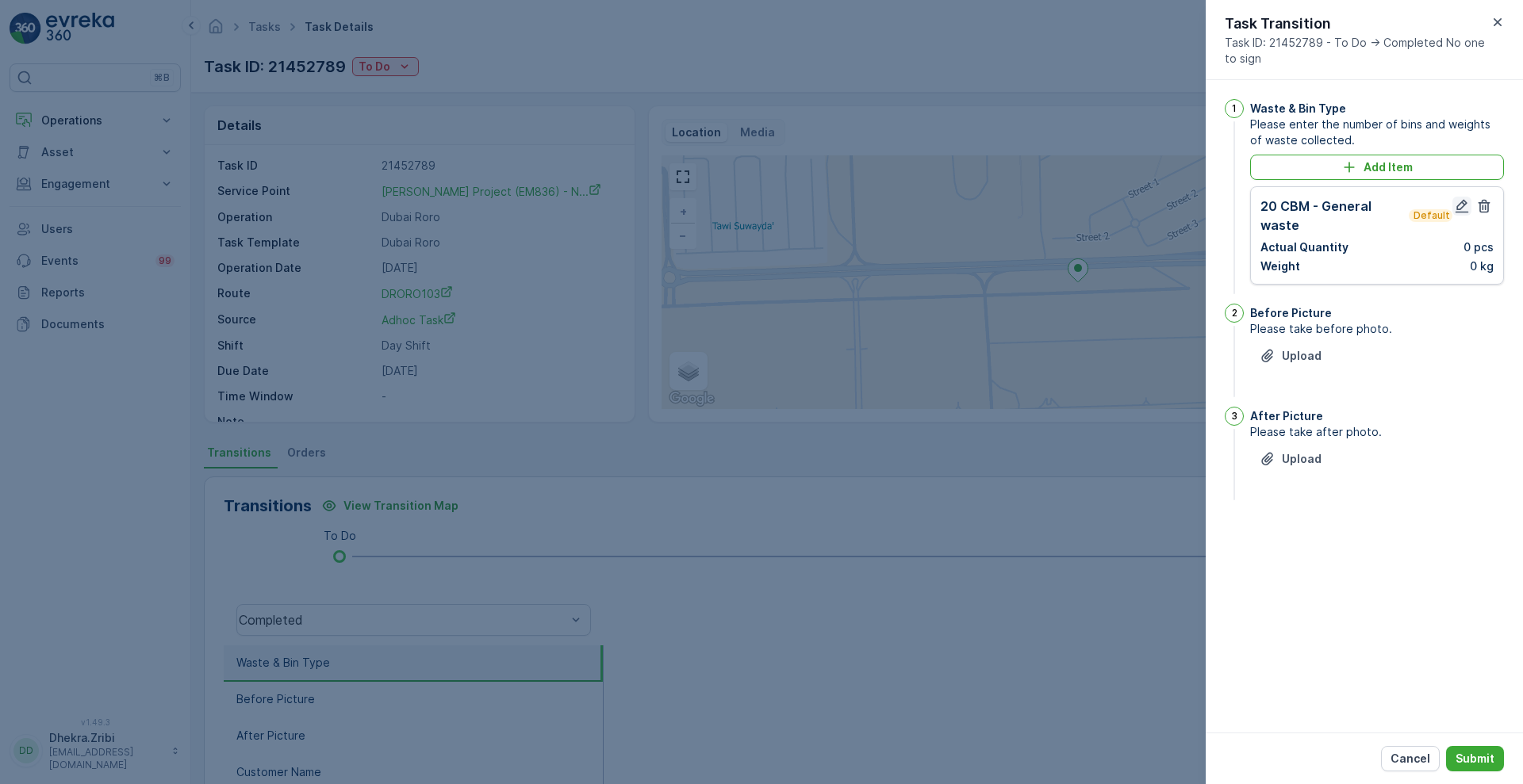
click at [1459, 203] on icon "button" at bounding box center [1462, 206] width 14 height 14
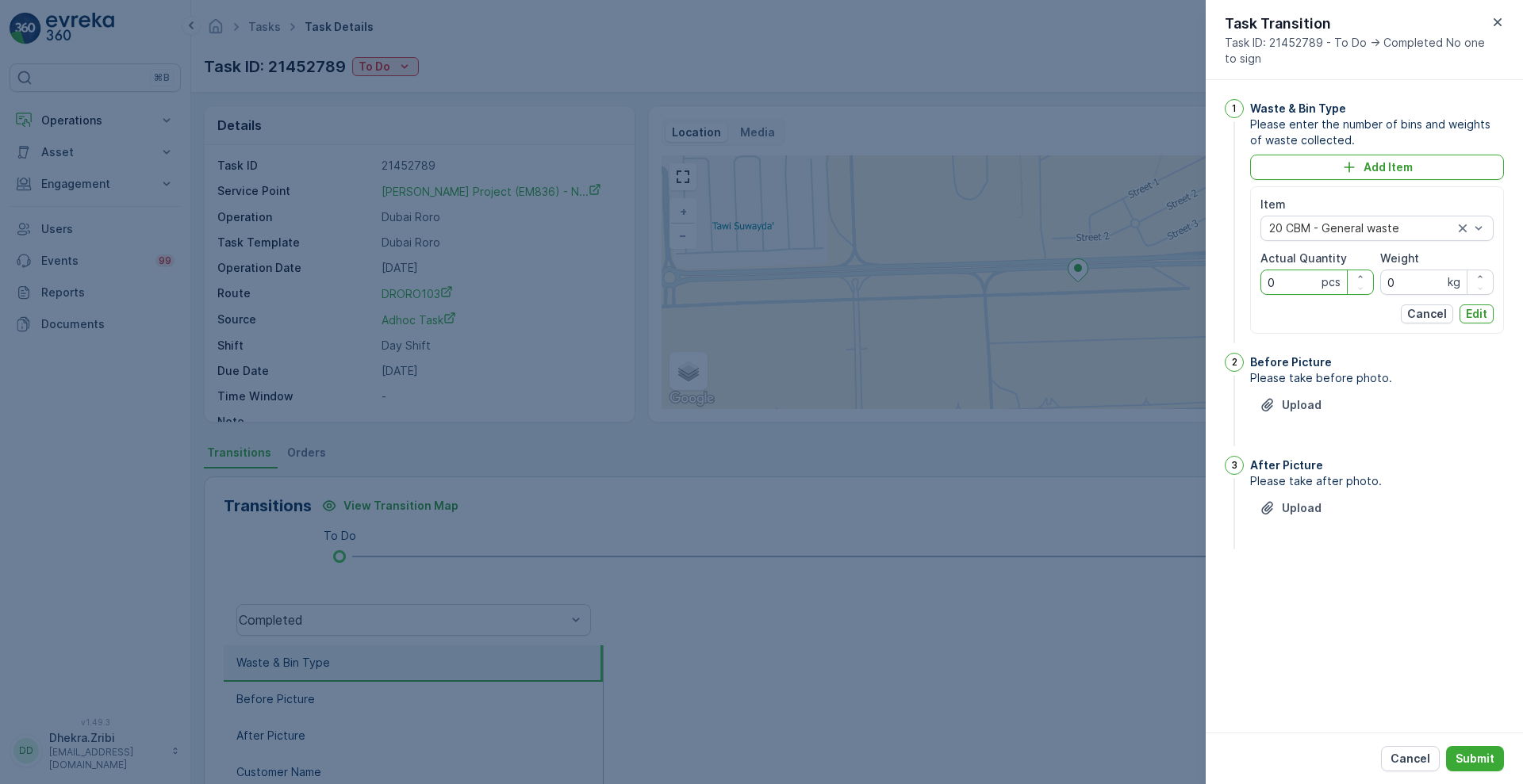
click at [1275, 281] on Quantity "0" at bounding box center [1316, 283] width 113 height 26
type Quantity "0"
type Quantity "1"
click at [1473, 307] on p "Edit" at bounding box center [1476, 314] width 22 height 16
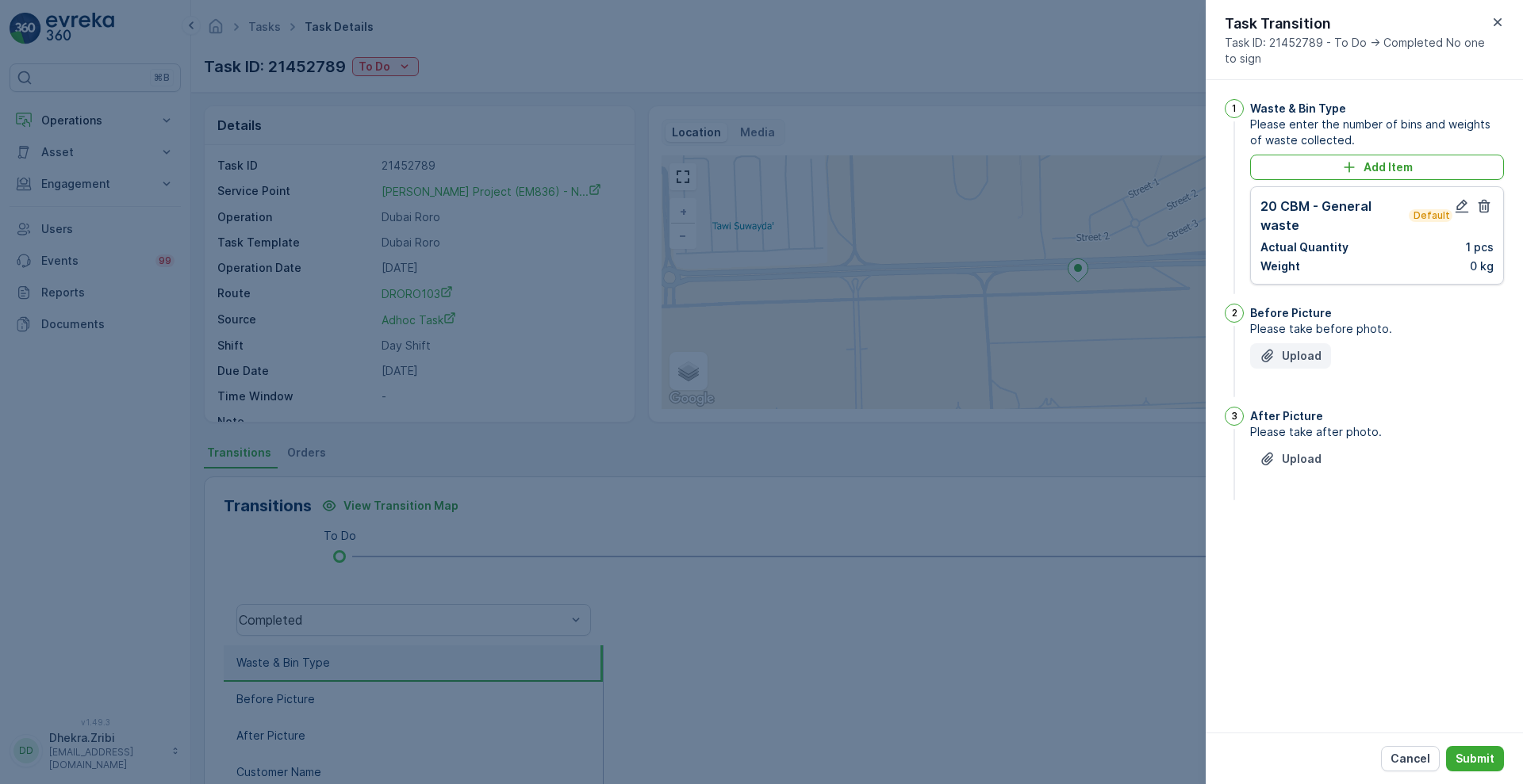
click at [1279, 348] on div "Upload" at bounding box center [1290, 356] width 62 height 16
click at [1301, 536] on p "Upload" at bounding box center [1302, 538] width 40 height 16
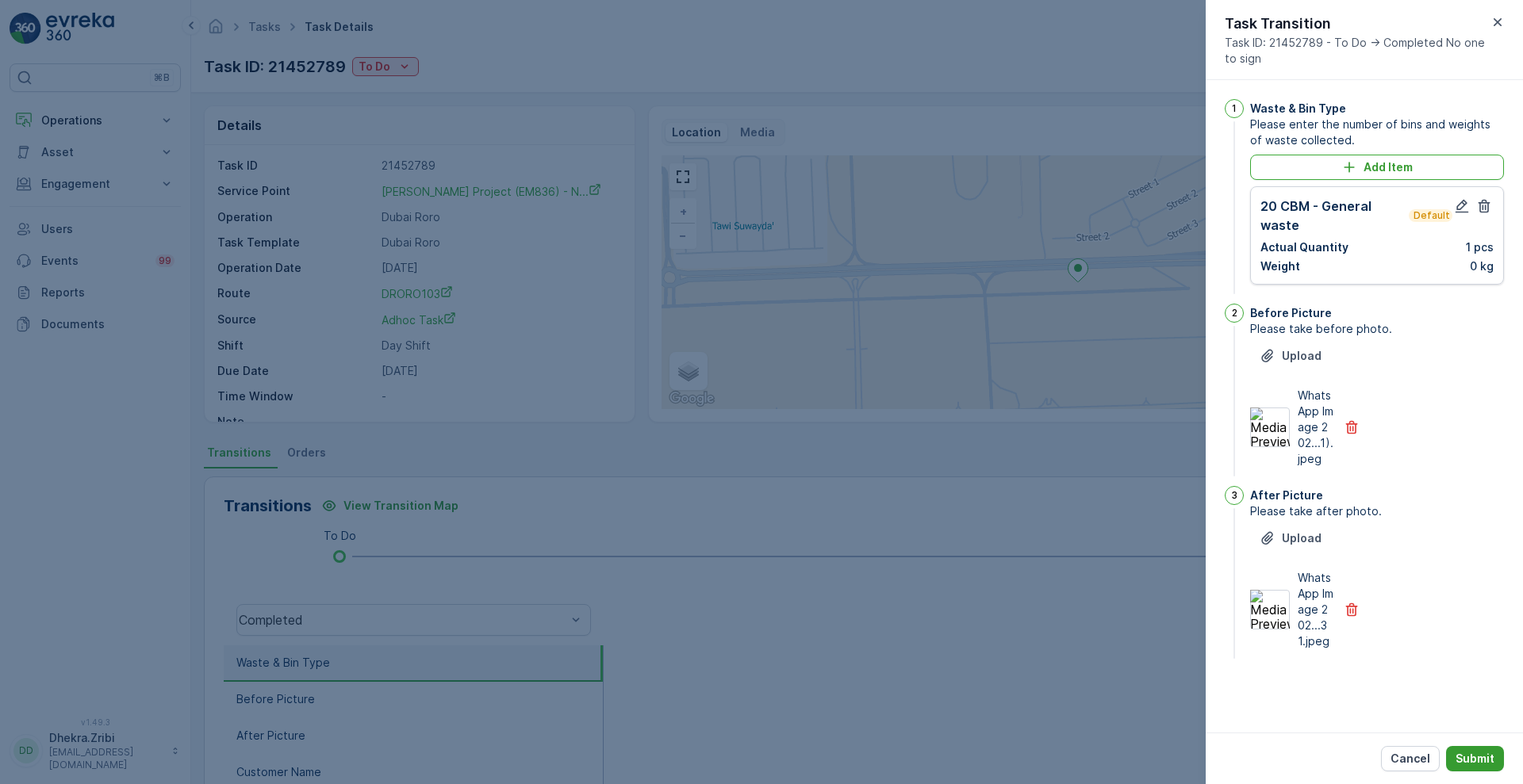
click at [1467, 758] on p "Submit" at bounding box center [1474, 758] width 39 height 16
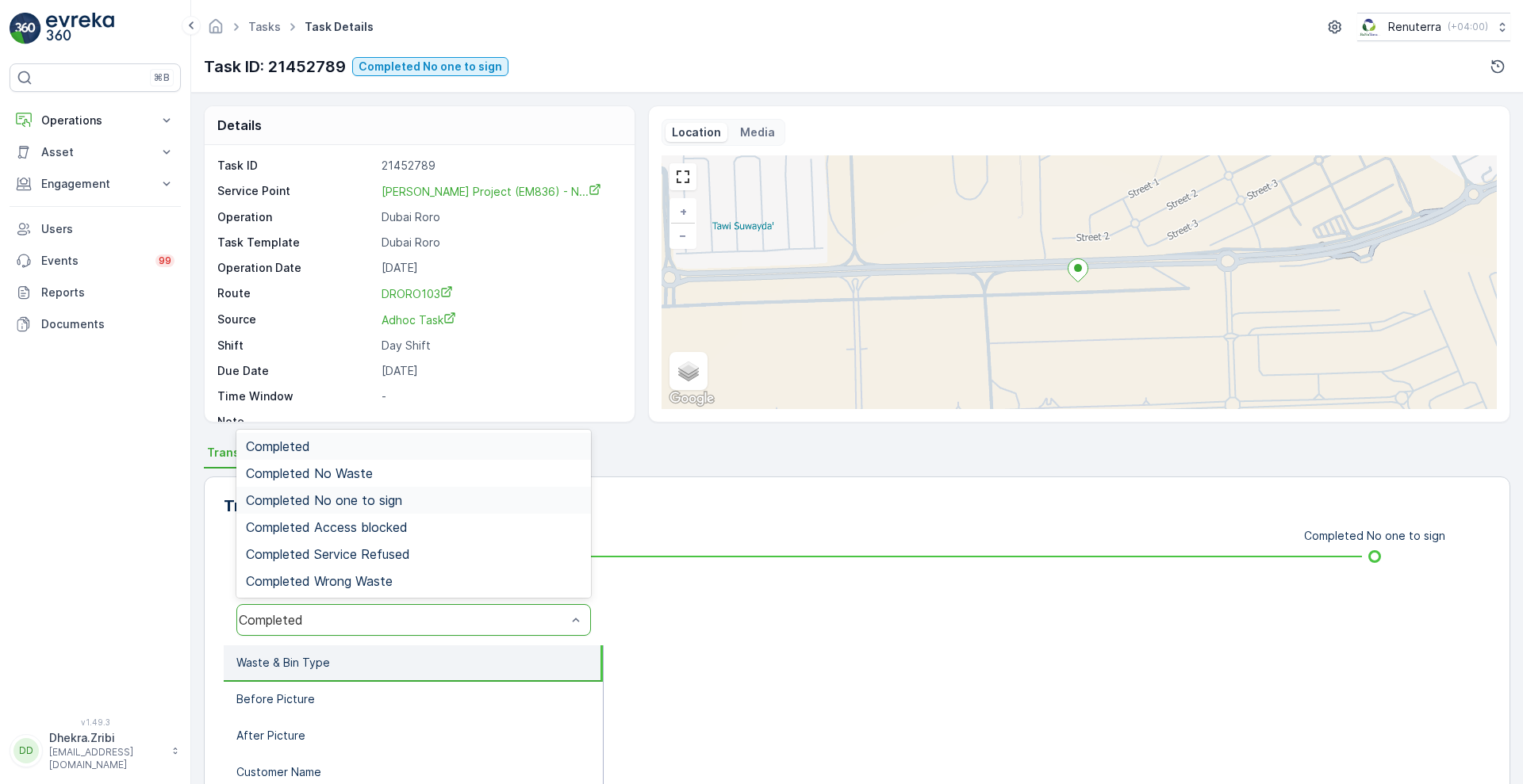
click at [407, 502] on div "Completed No one to sign" at bounding box center [414, 500] width 336 height 14
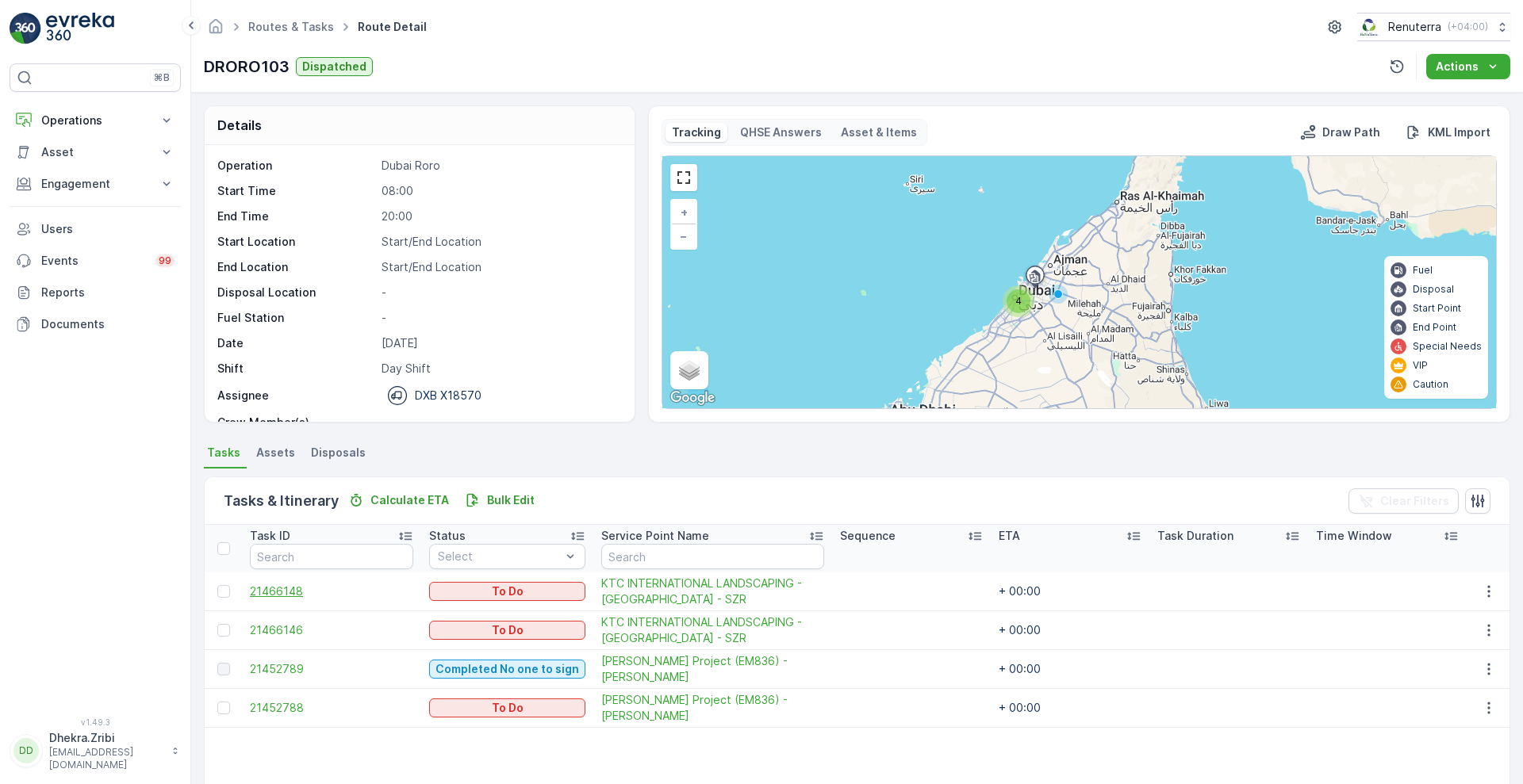
click at [287, 594] on span "21466148" at bounding box center [332, 591] width 164 height 16
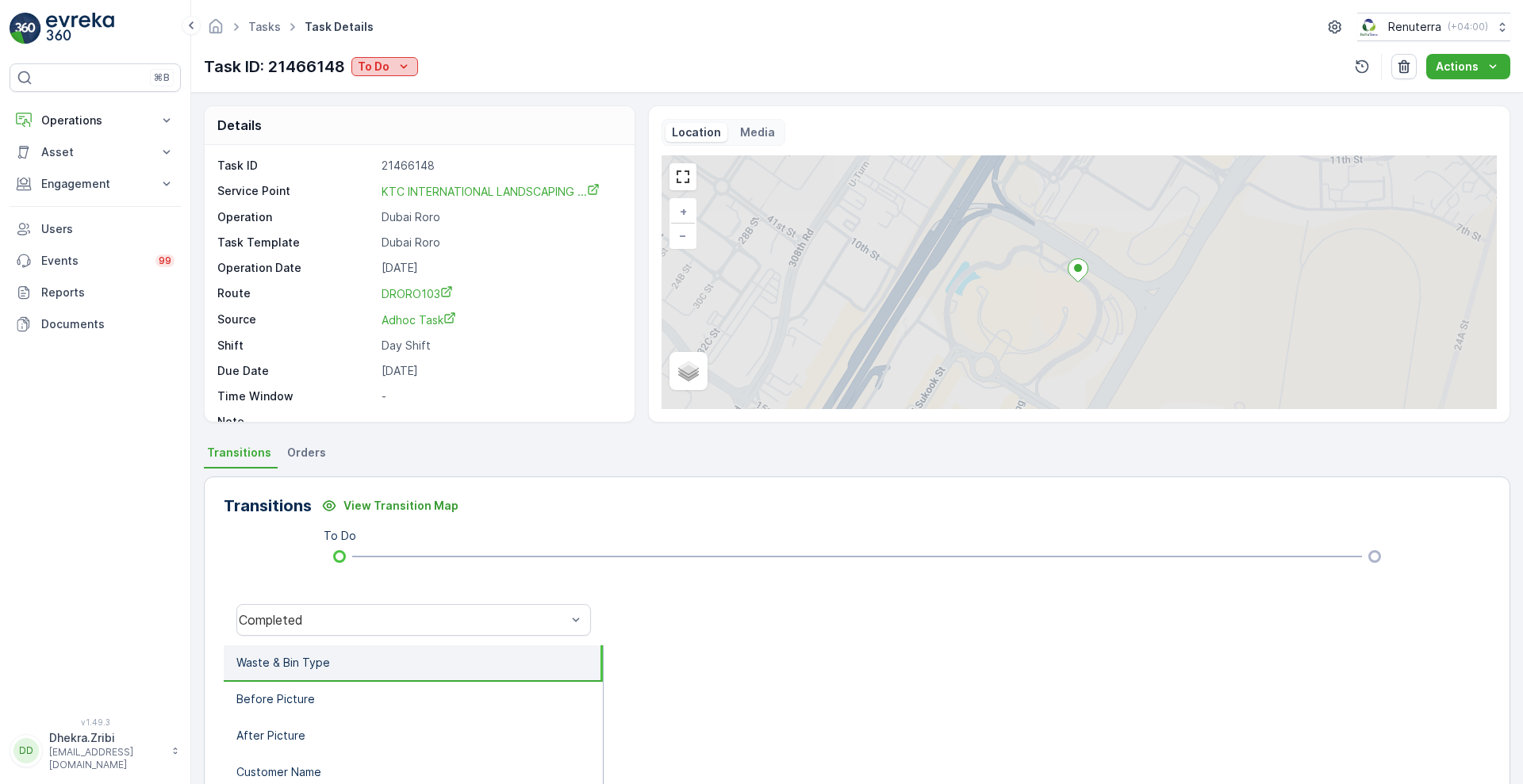
click at [392, 61] on div "To Do" at bounding box center [384, 66] width 54 height 16
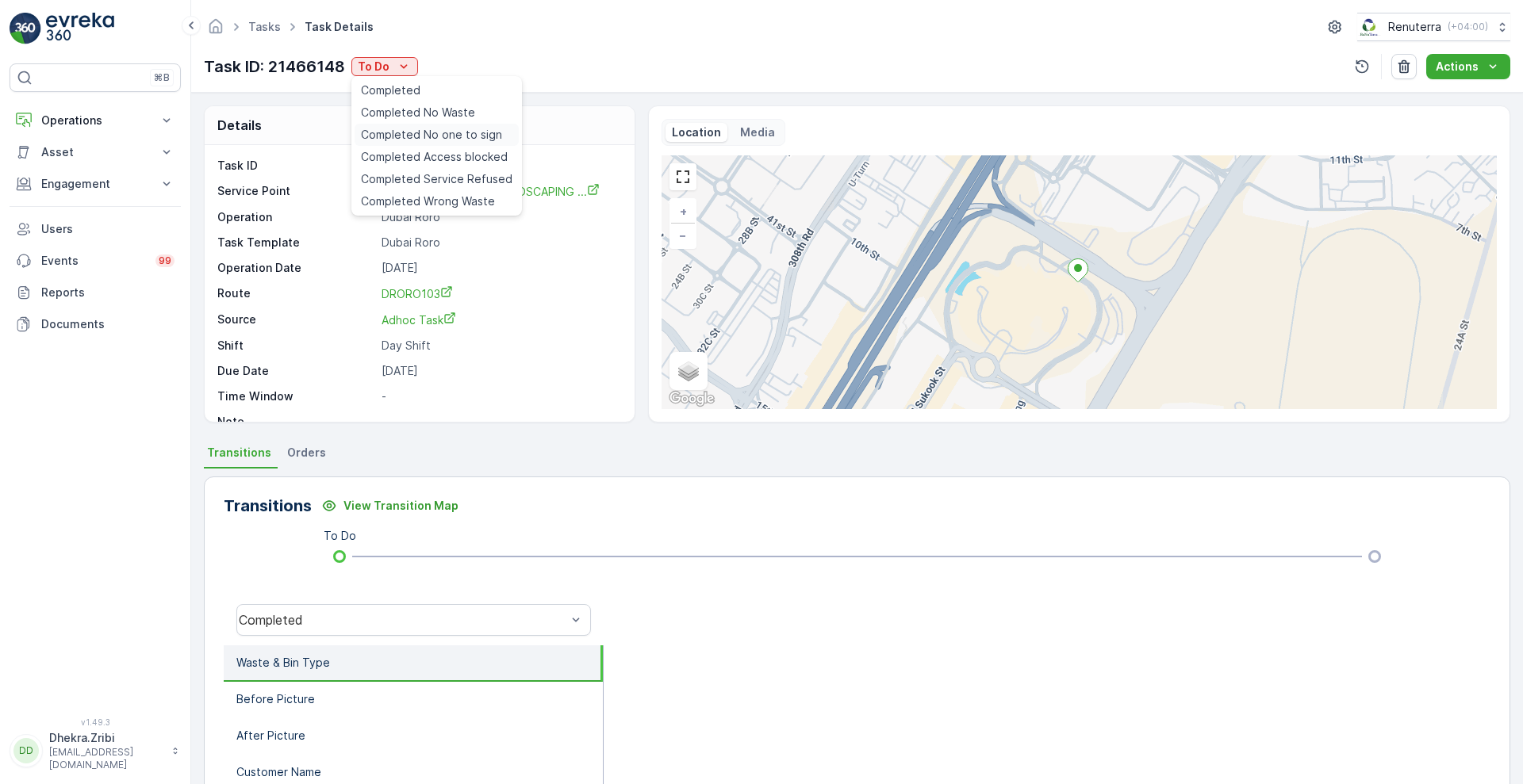
click at [461, 124] on div "Completed No one to sign" at bounding box center [436, 135] width 164 height 22
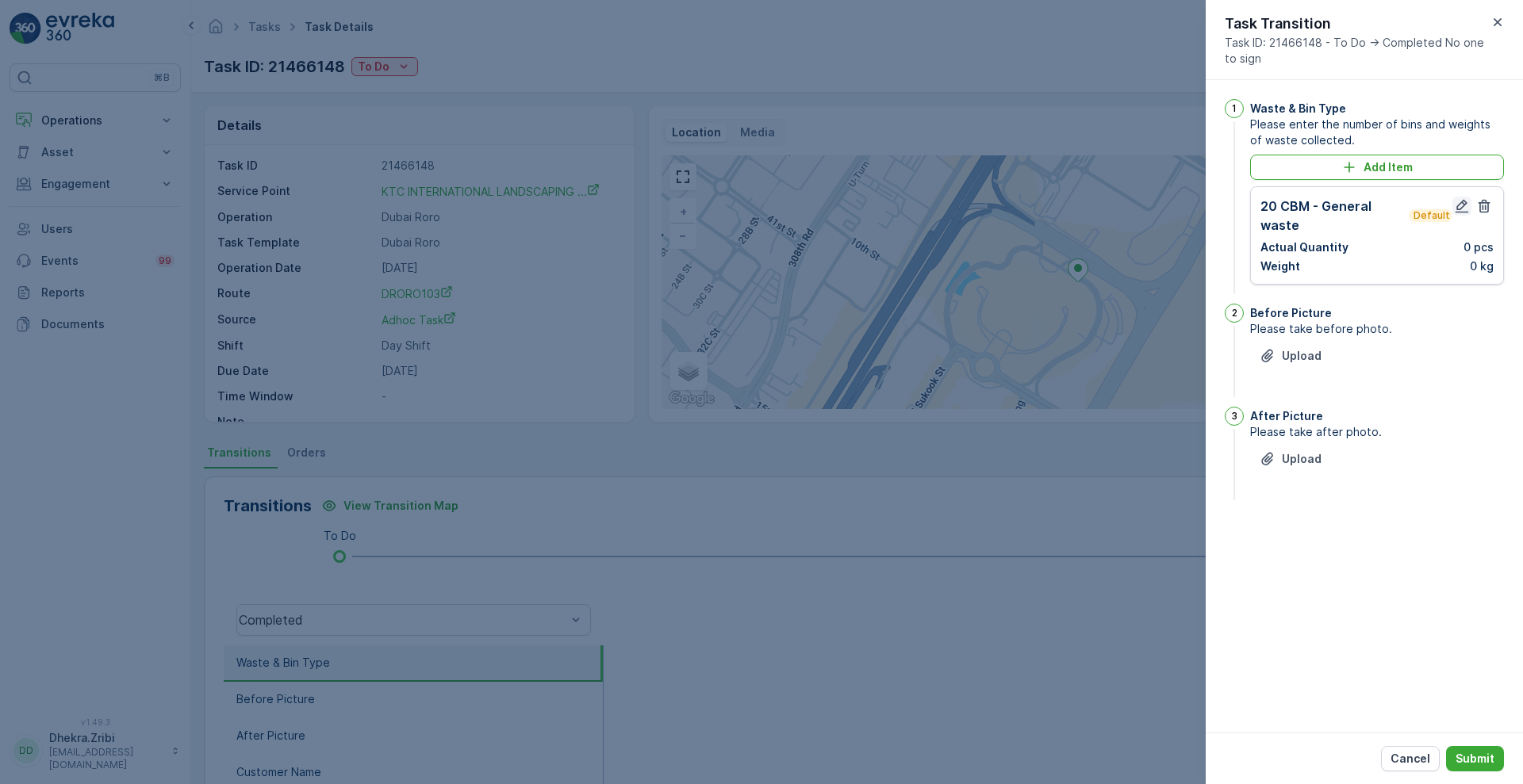
click at [1464, 207] on icon "button" at bounding box center [1461, 206] width 16 height 16
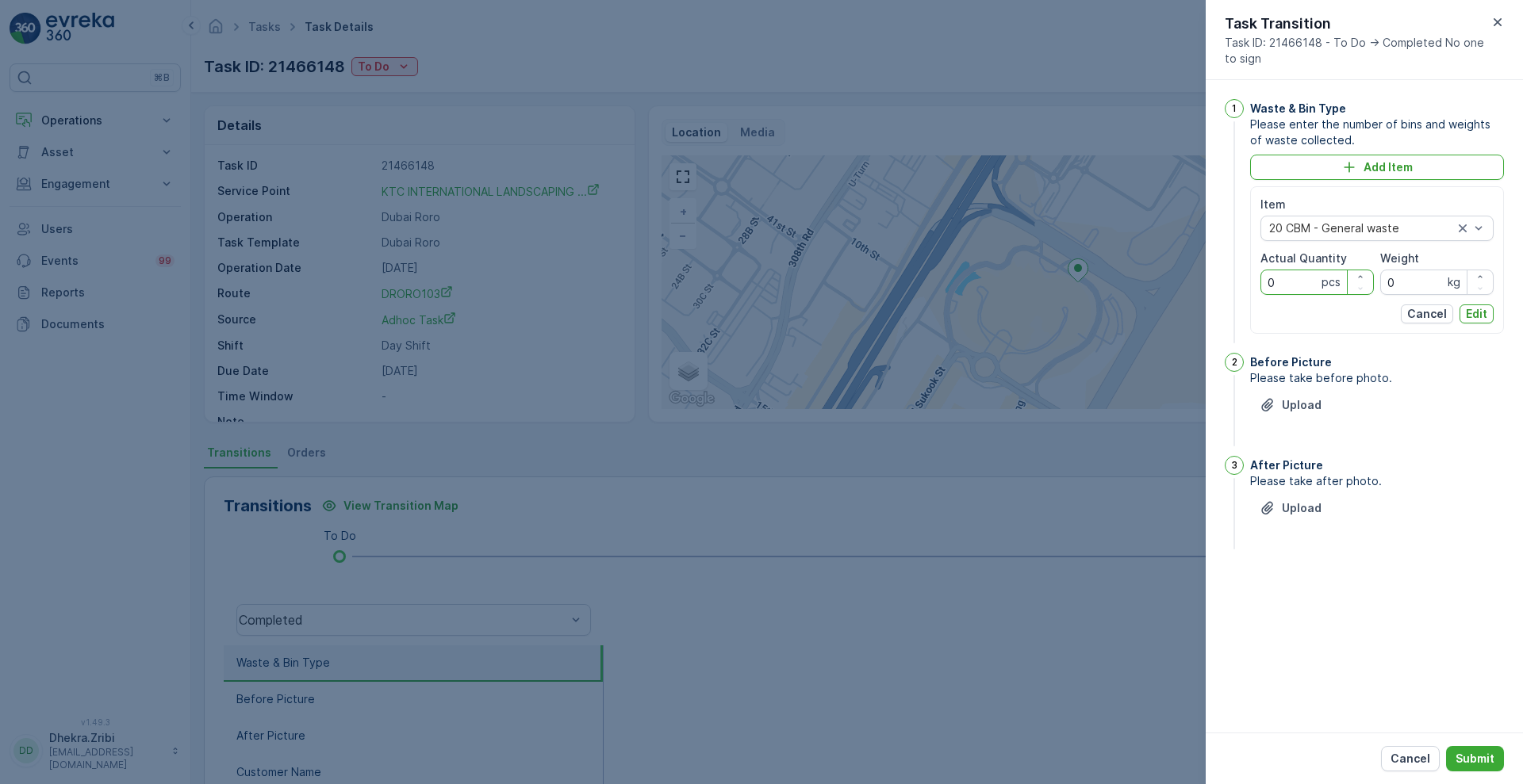
click at [1285, 274] on Quantity "0" at bounding box center [1316, 283] width 113 height 26
type Quantity "1"
click at [1479, 313] on p "Edit" at bounding box center [1476, 314] width 22 height 16
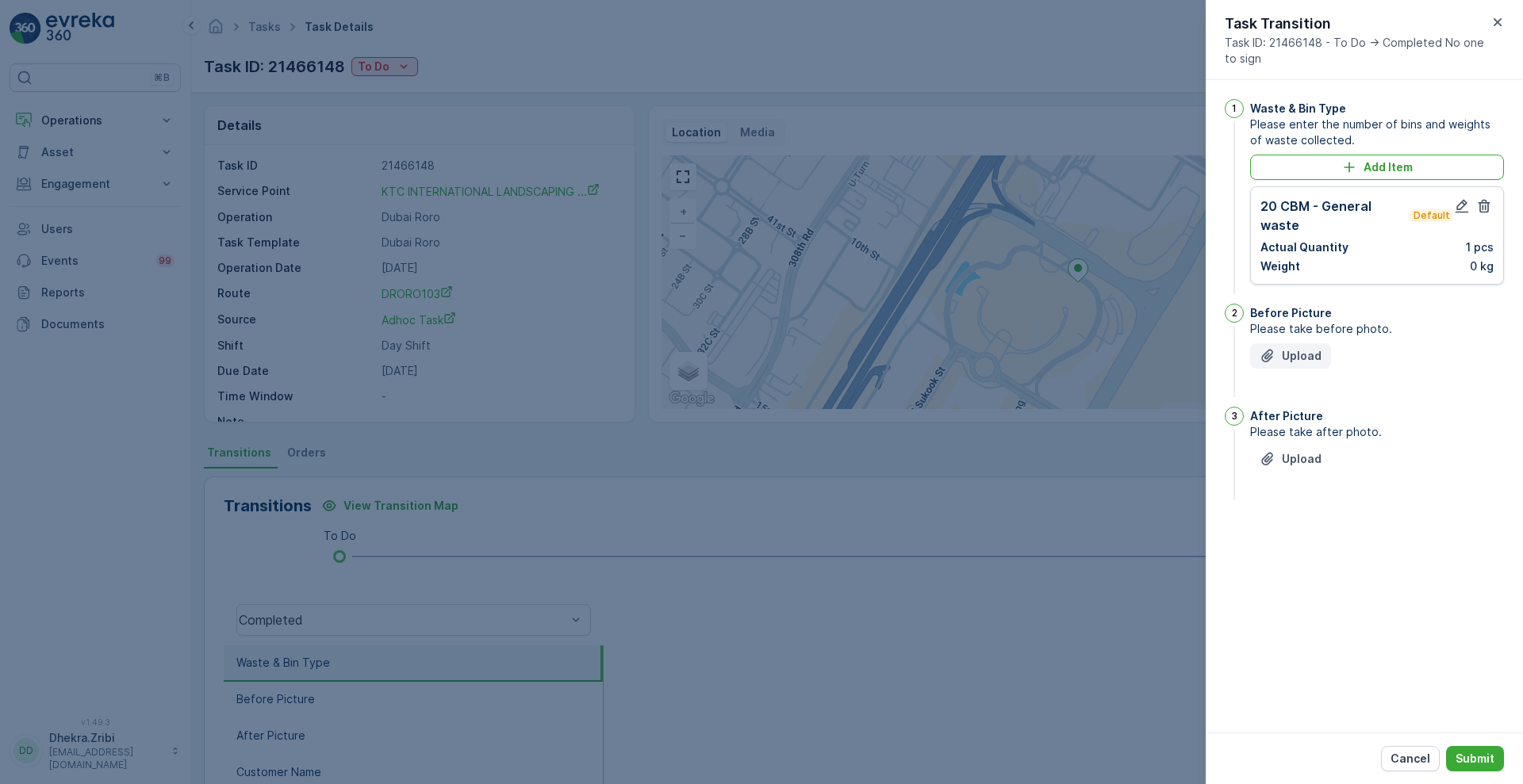
click at [1289, 345] on button "Upload" at bounding box center [1290, 356] width 80 height 26
click at [1301, 530] on p "Upload" at bounding box center [1302, 538] width 40 height 16
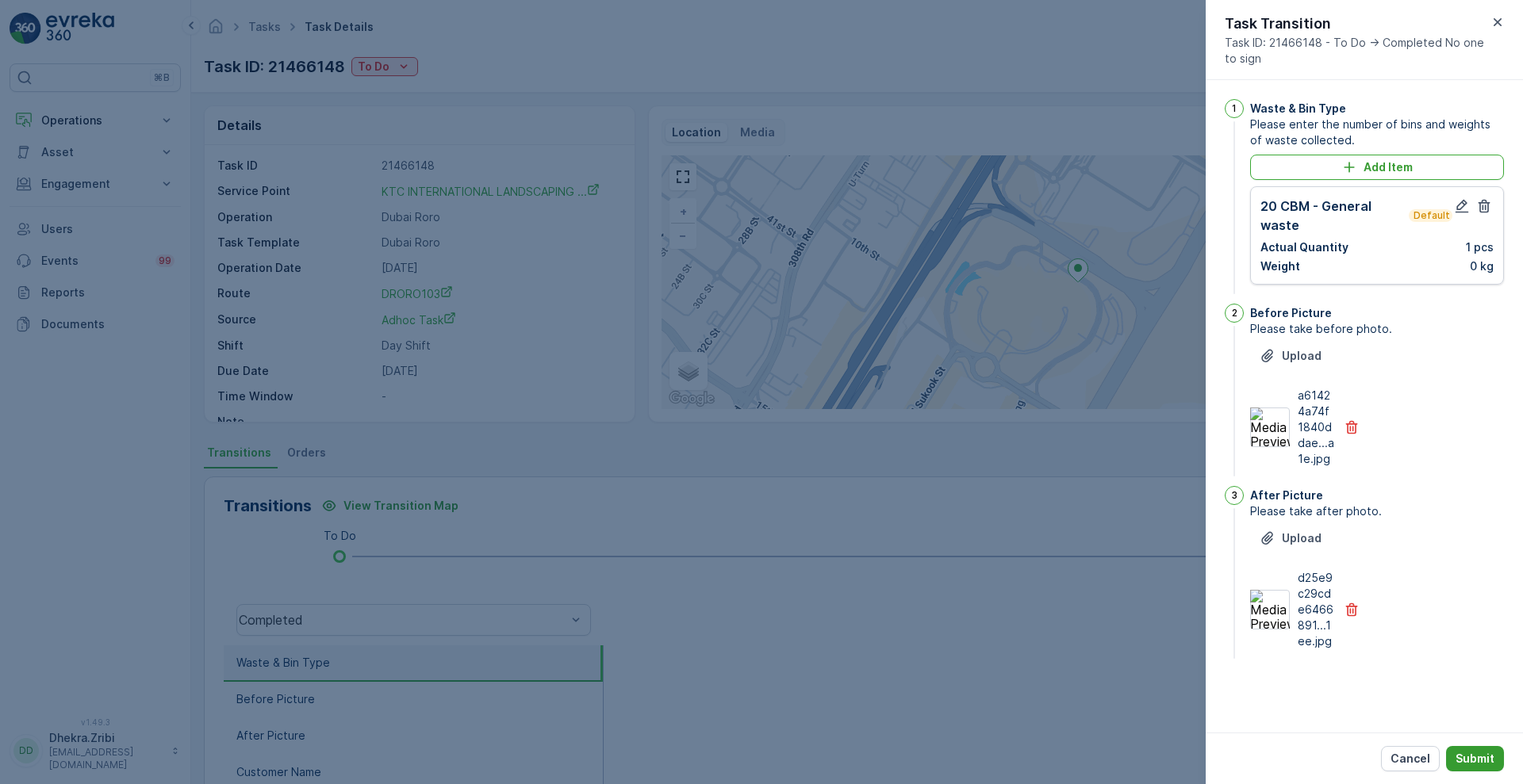
click at [1475, 753] on p "Submit" at bounding box center [1474, 758] width 39 height 16
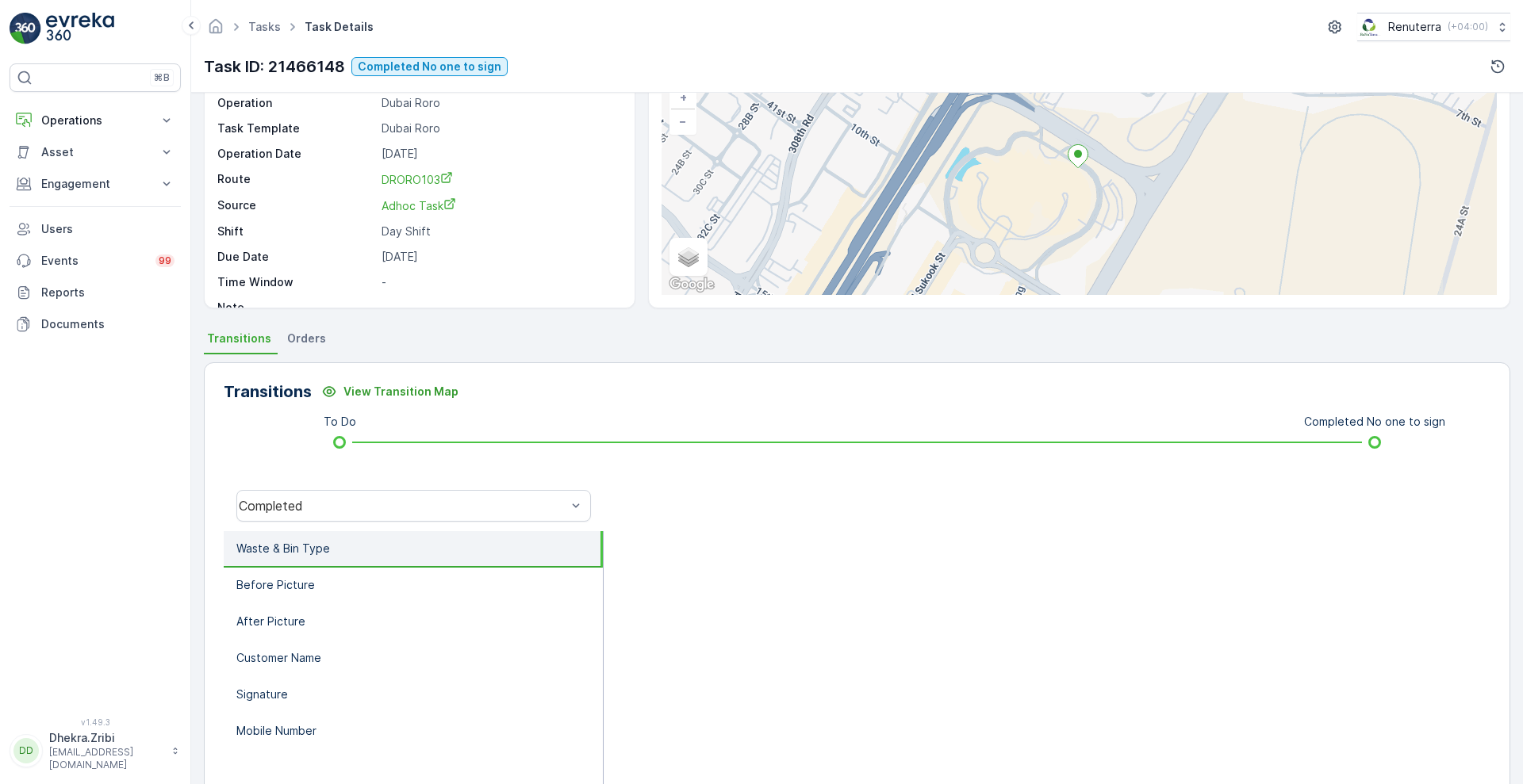
scroll to position [215, 0]
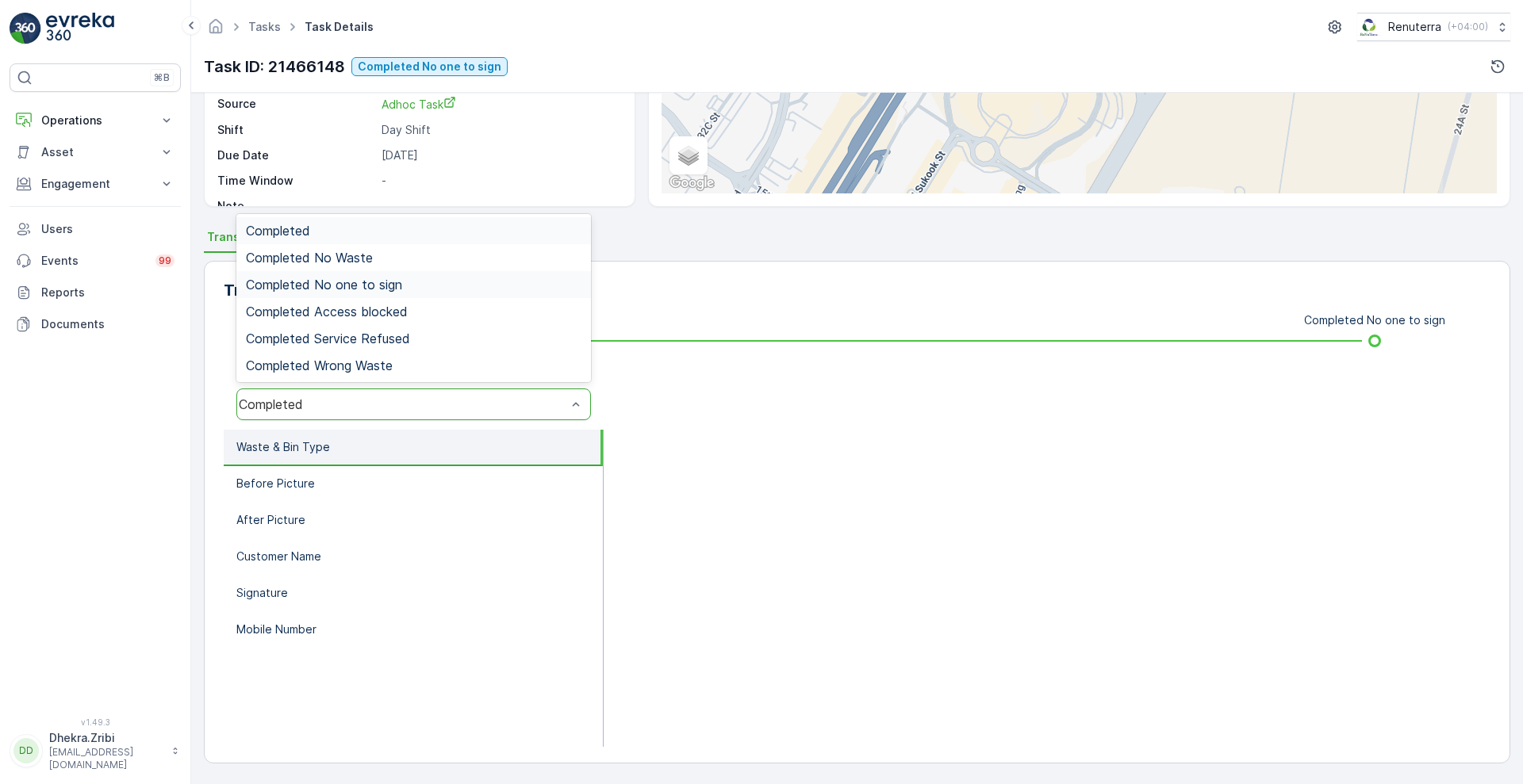
click at [372, 279] on span "Completed No one to sign" at bounding box center [324, 285] width 156 height 14
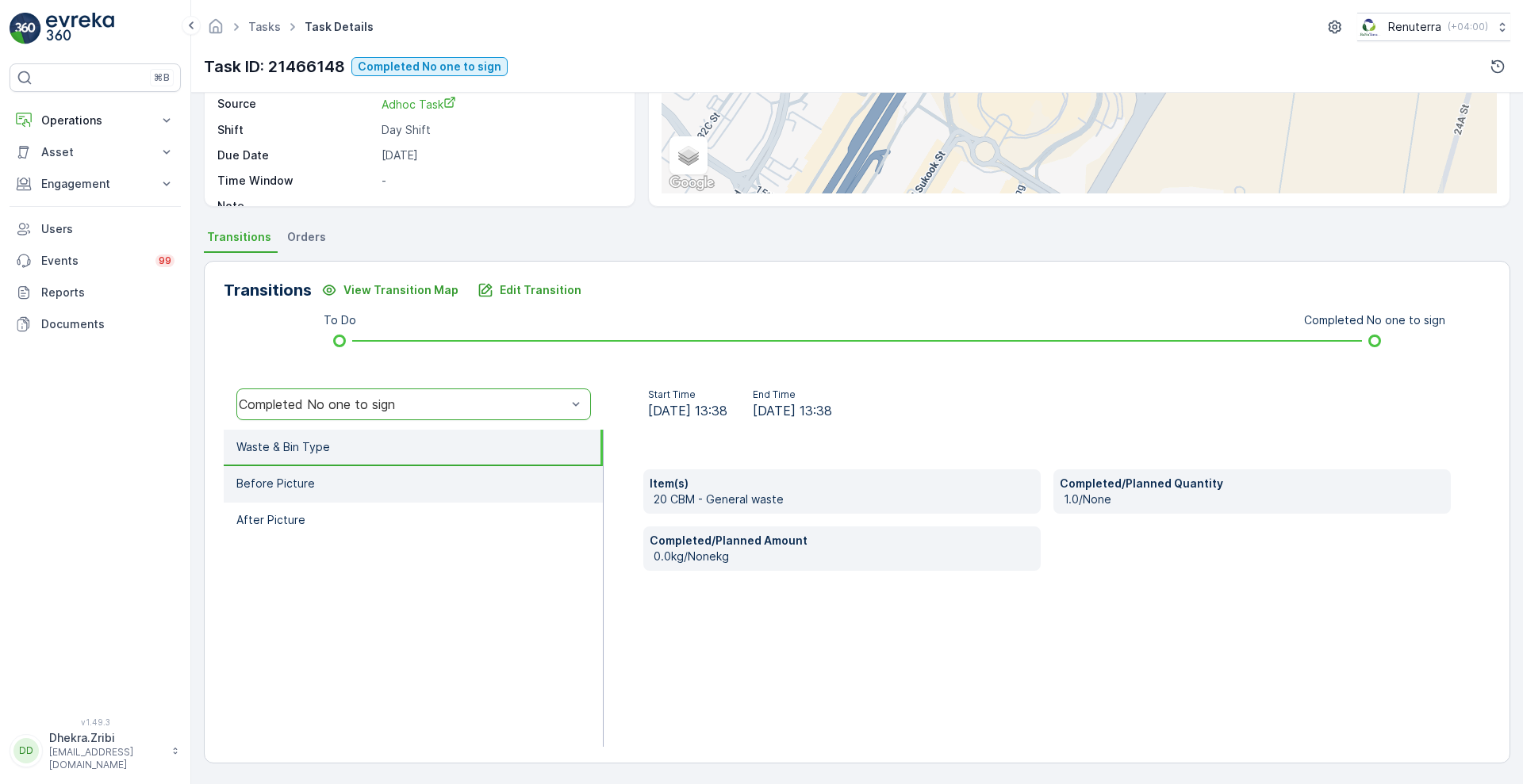
click at [376, 490] on li "Before Picture" at bounding box center [413, 484] width 379 height 37
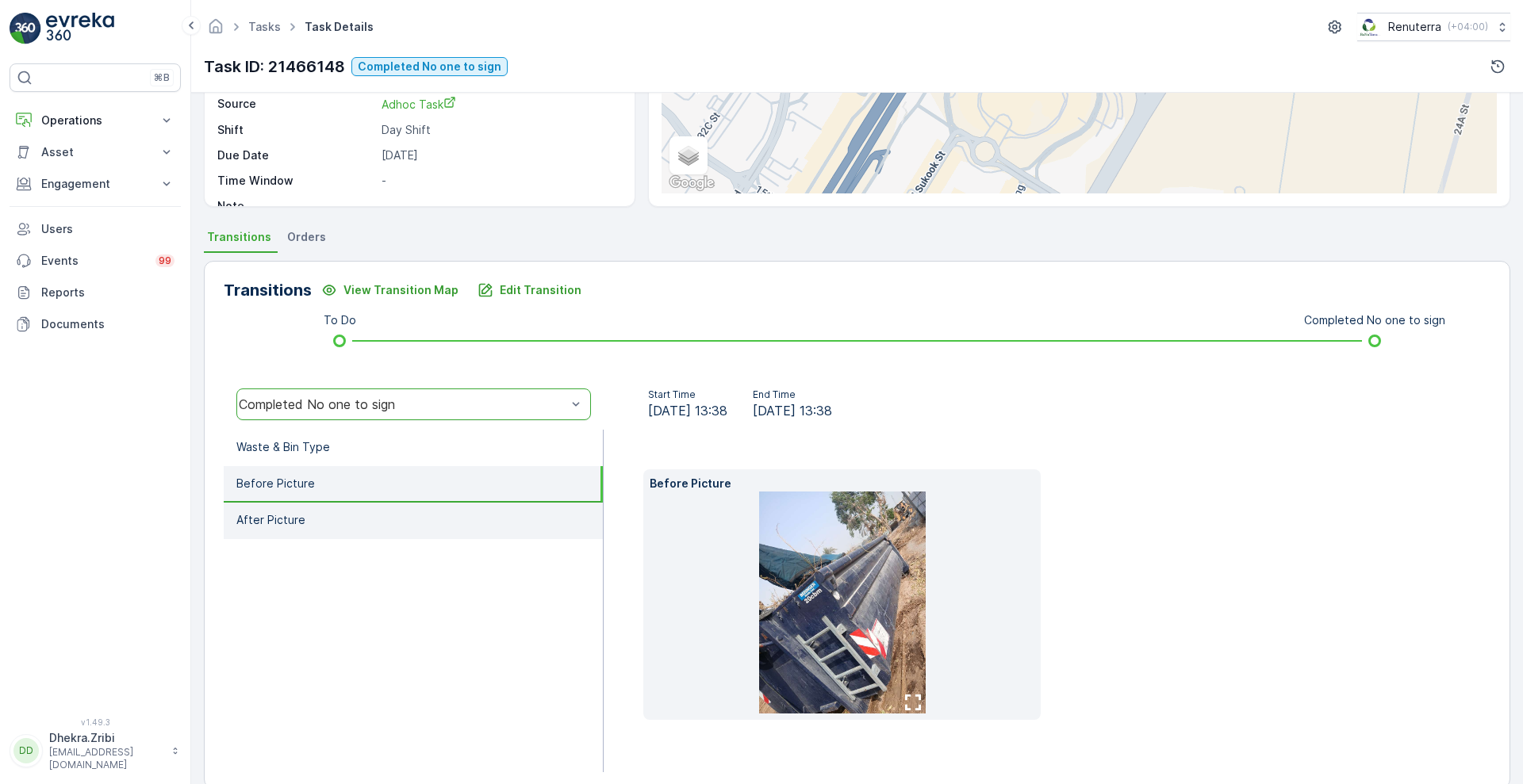
click at [375, 519] on li "After Picture" at bounding box center [413, 520] width 379 height 37
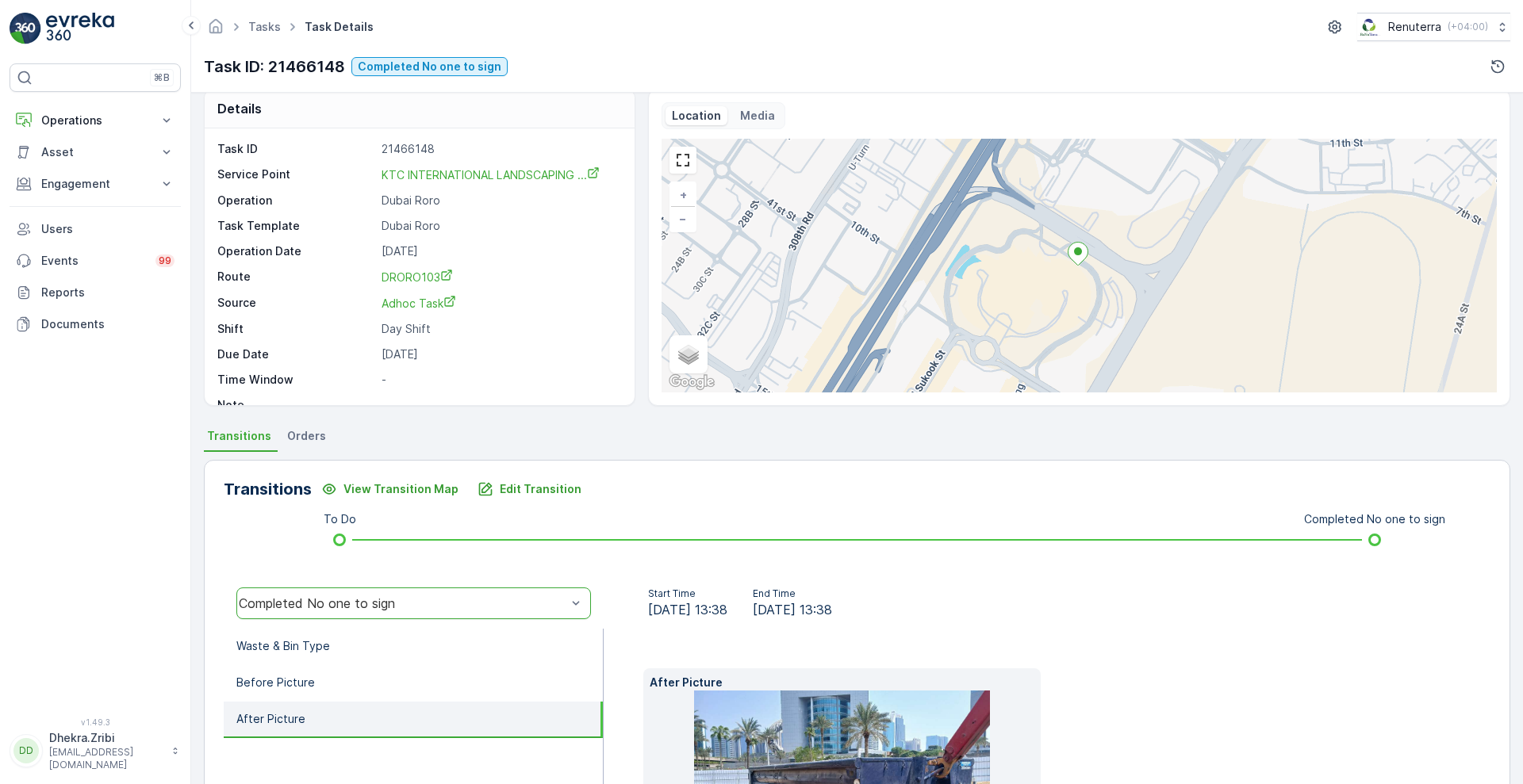
scroll to position [0, 0]
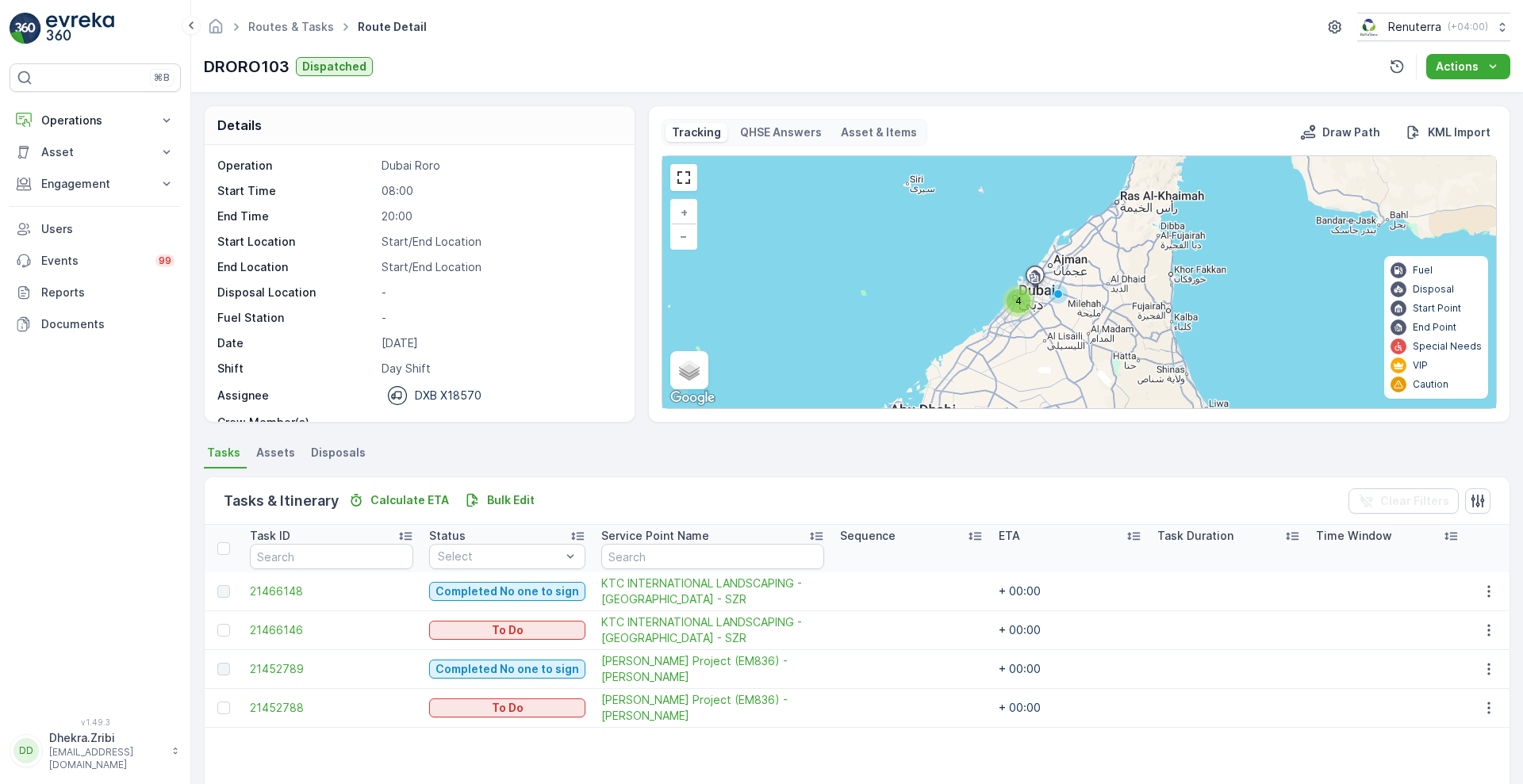
scroll to position [50, 0]
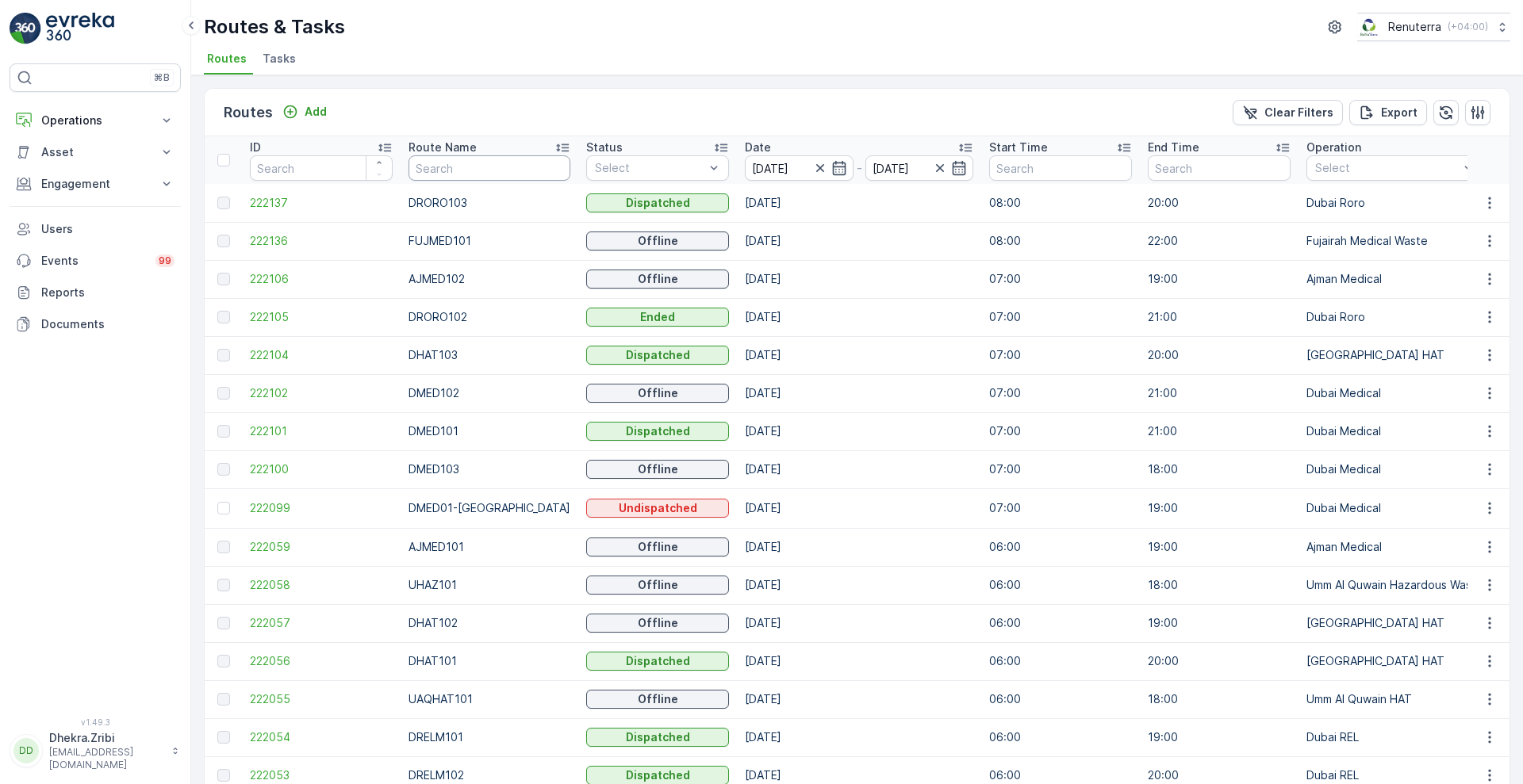
click at [498, 178] on input "text" at bounding box center [488, 169] width 162 height 26
type input "m102"
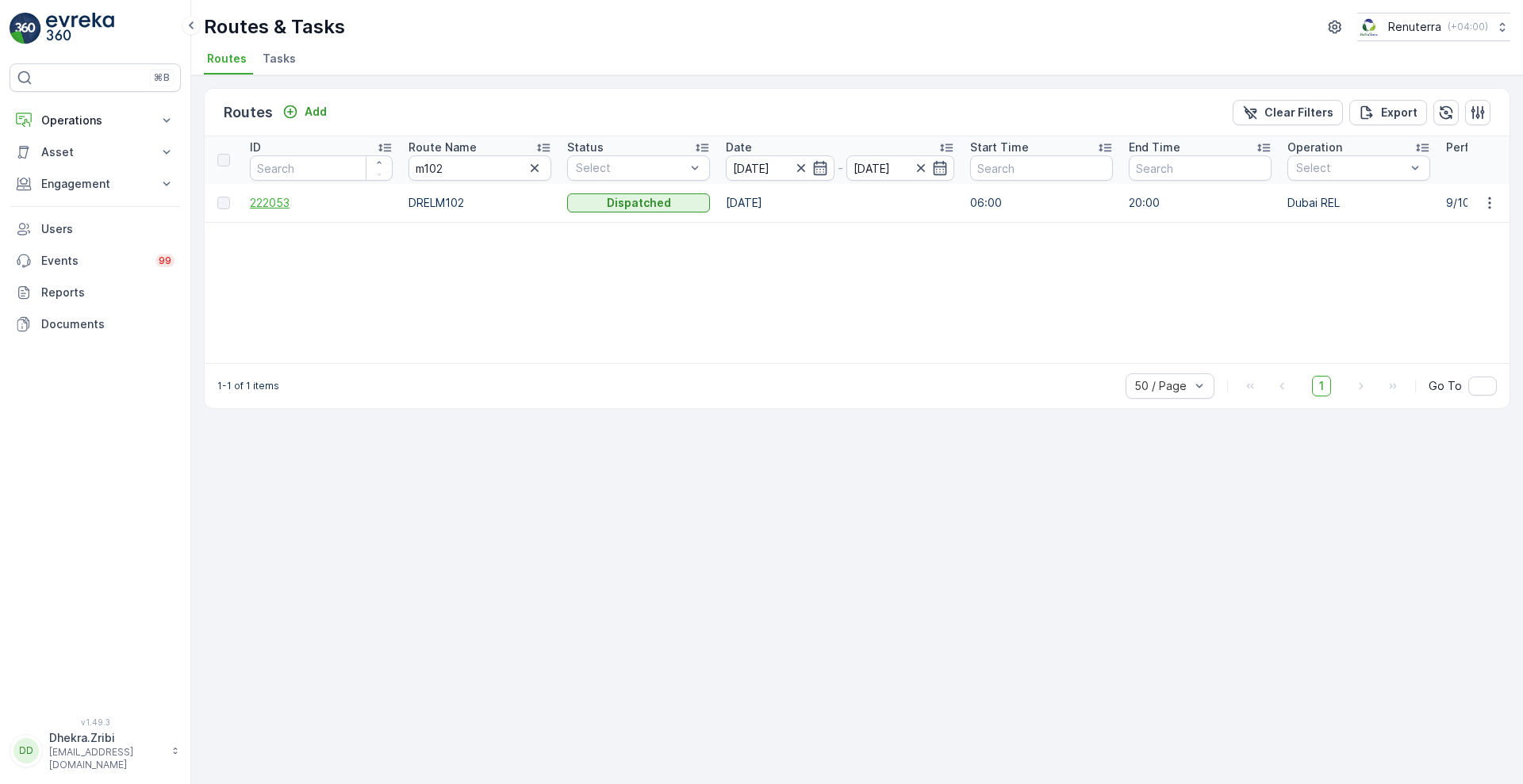
click at [279, 206] on span "222053" at bounding box center [322, 202] width 143 height 16
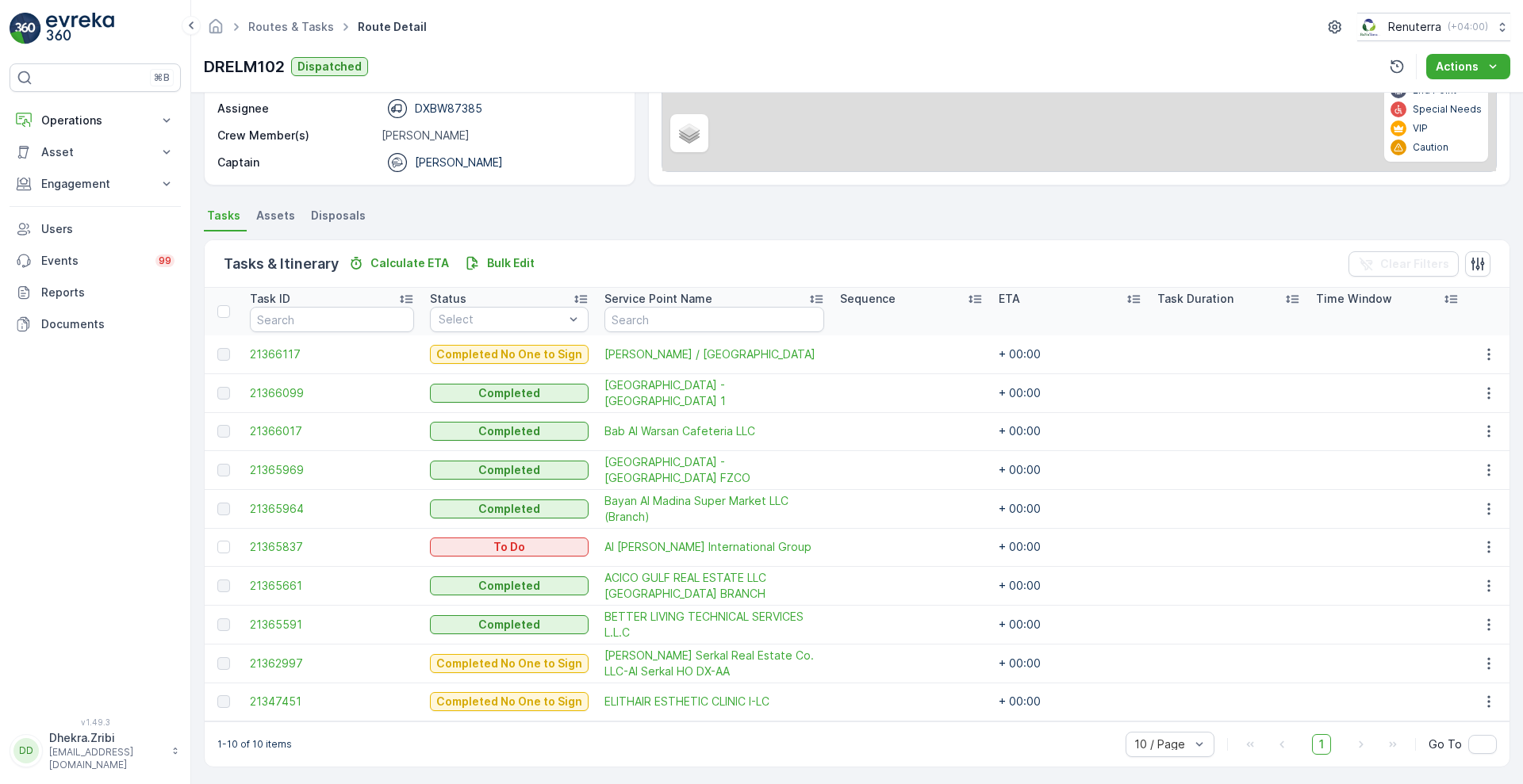
scroll to position [239, 0]
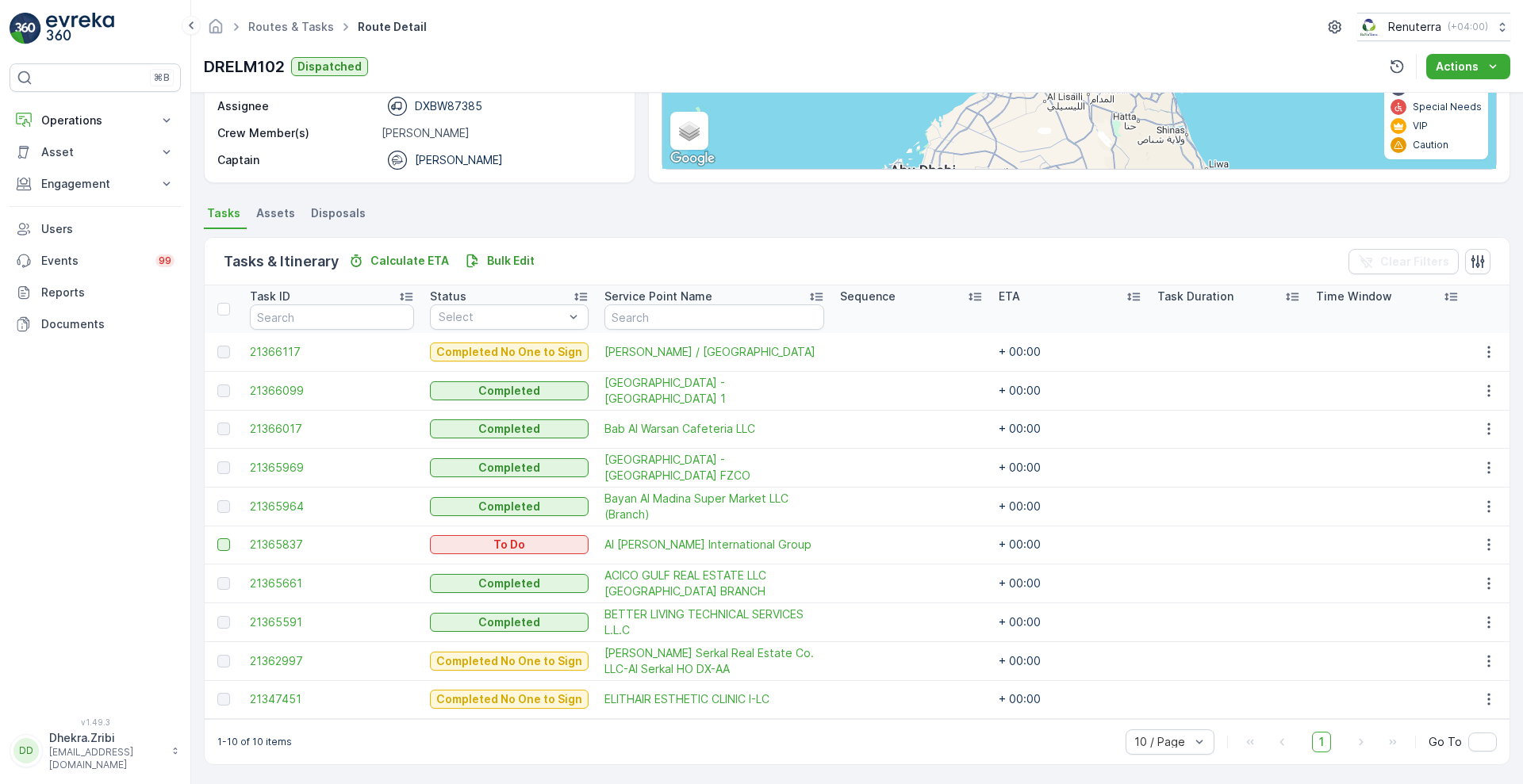
click at [219, 546] on div at bounding box center [223, 544] width 13 height 13
click at [217, 538] on input "checkbox" at bounding box center [217, 538] width 0 height 0
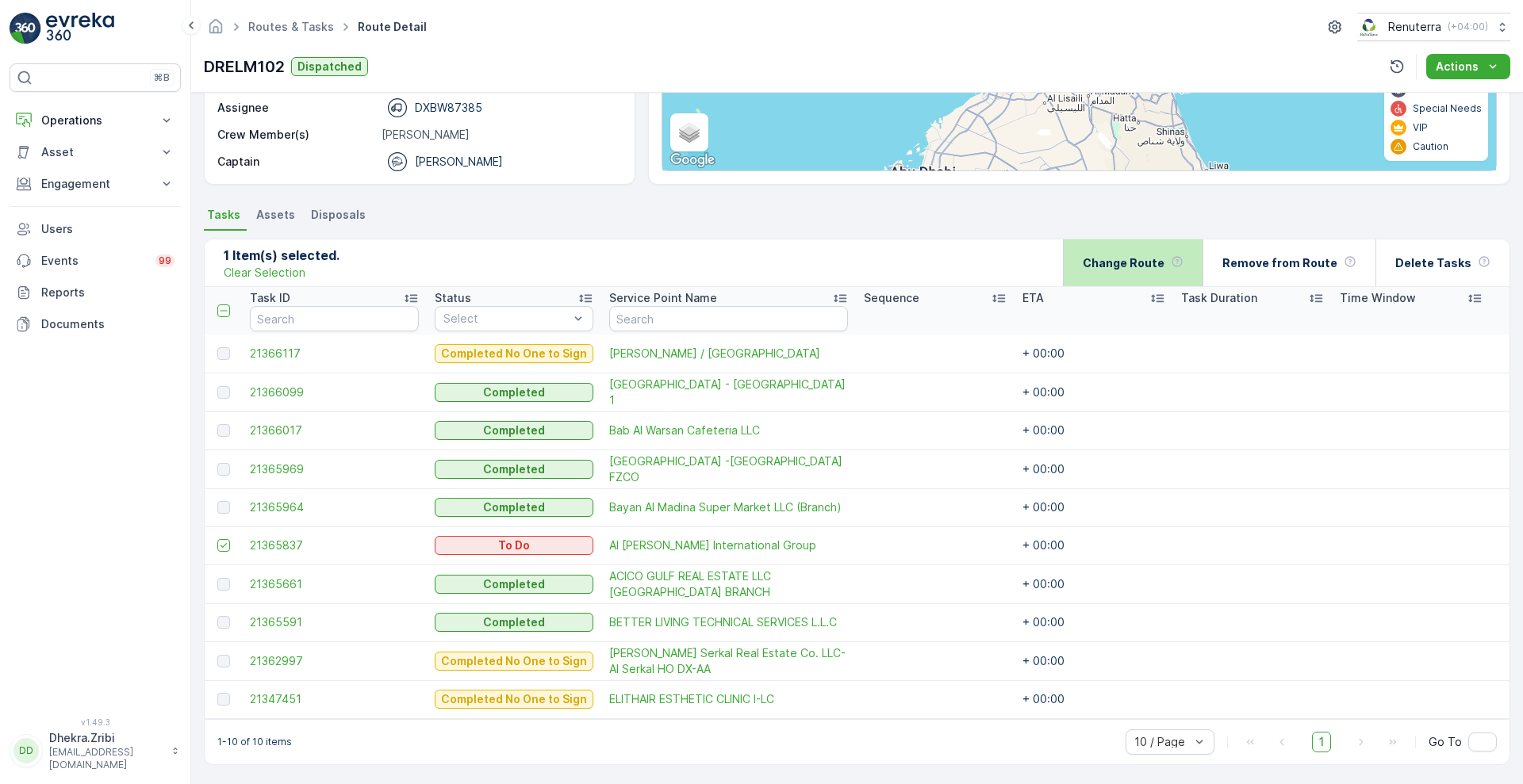
click at [1138, 264] on p "Change Route" at bounding box center [1123, 263] width 81 height 16
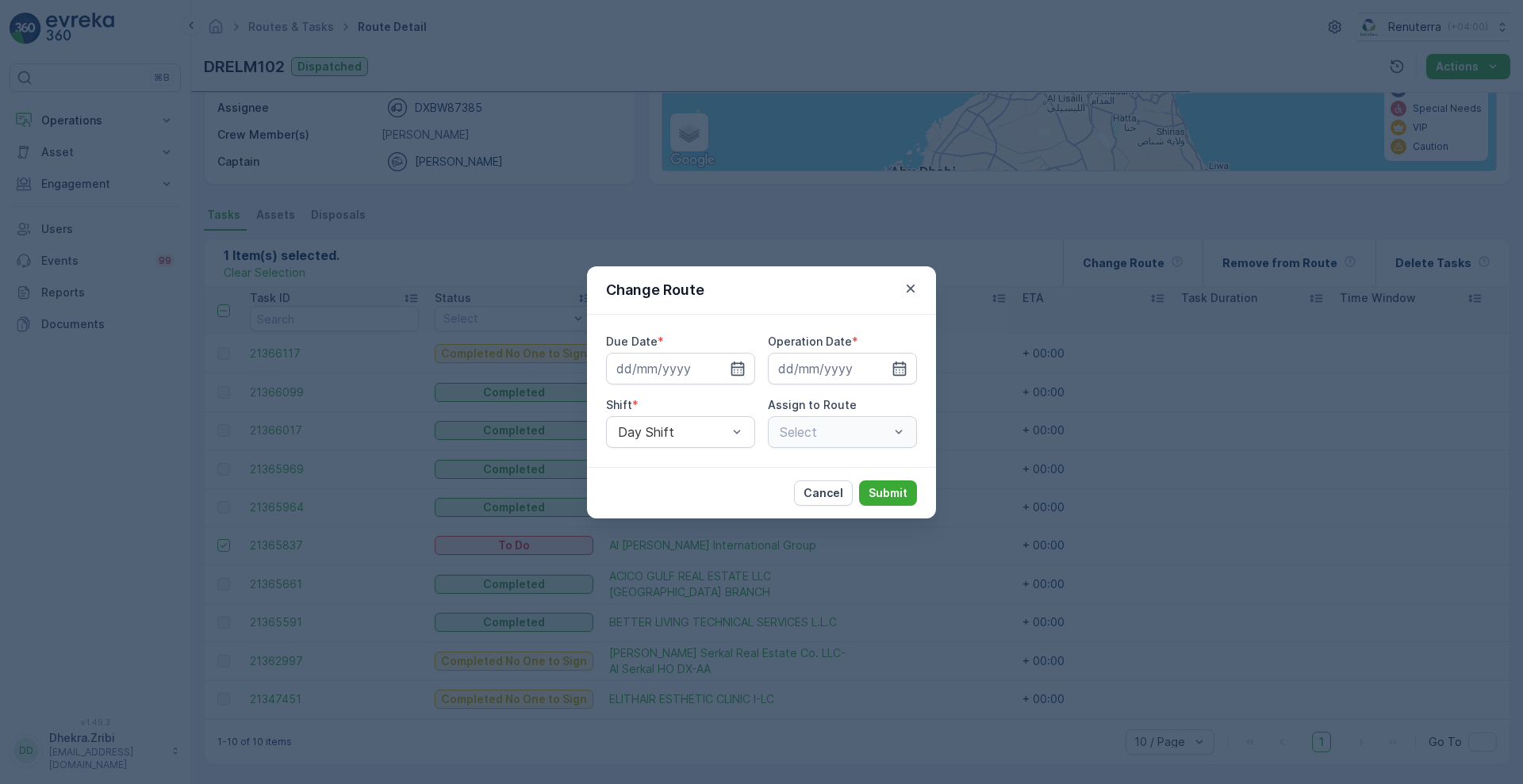
type input "[DATE]"
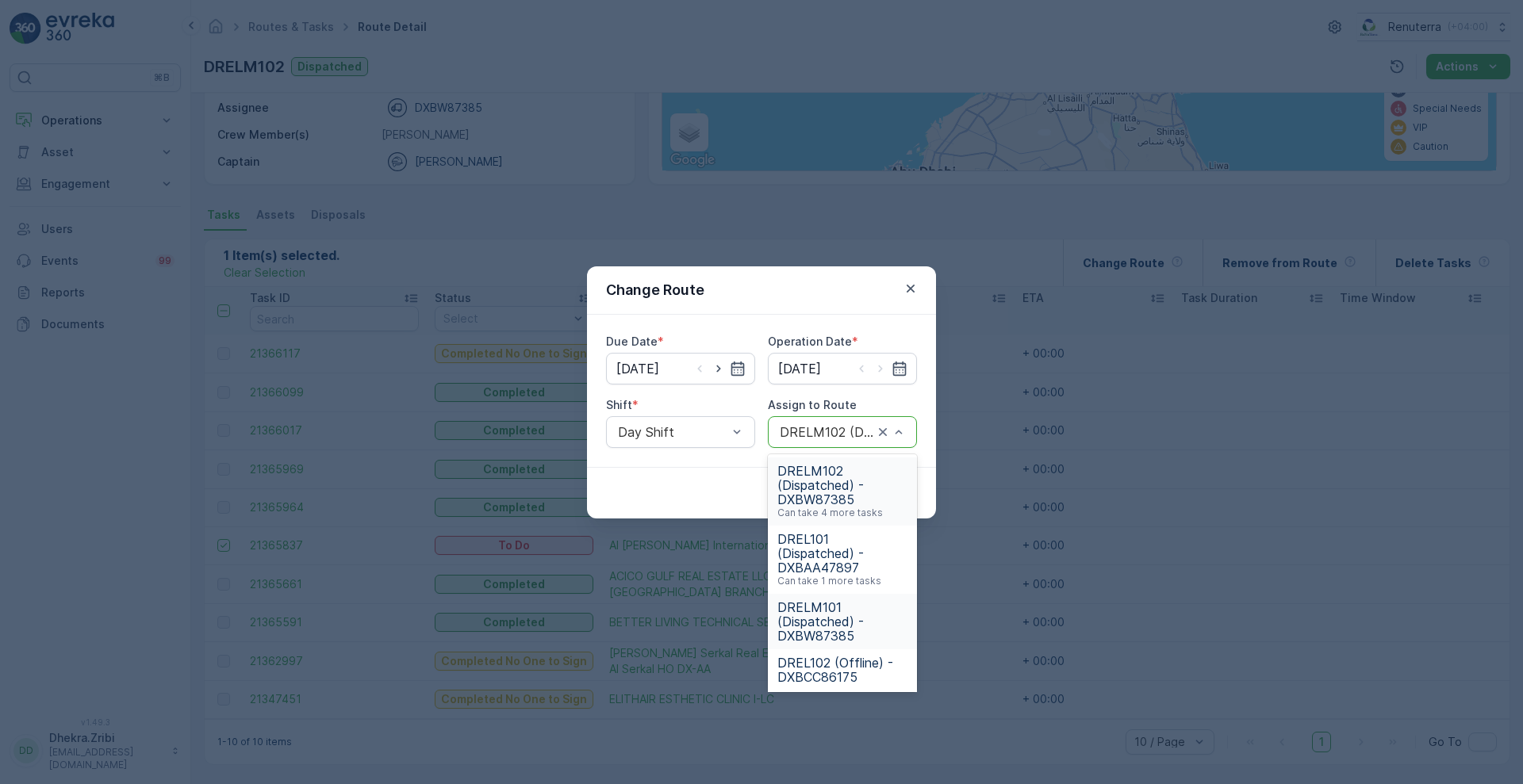
click at [843, 604] on span "DRELM101 (Dispatched) - DXBW87385" at bounding box center [842, 621] width 130 height 43
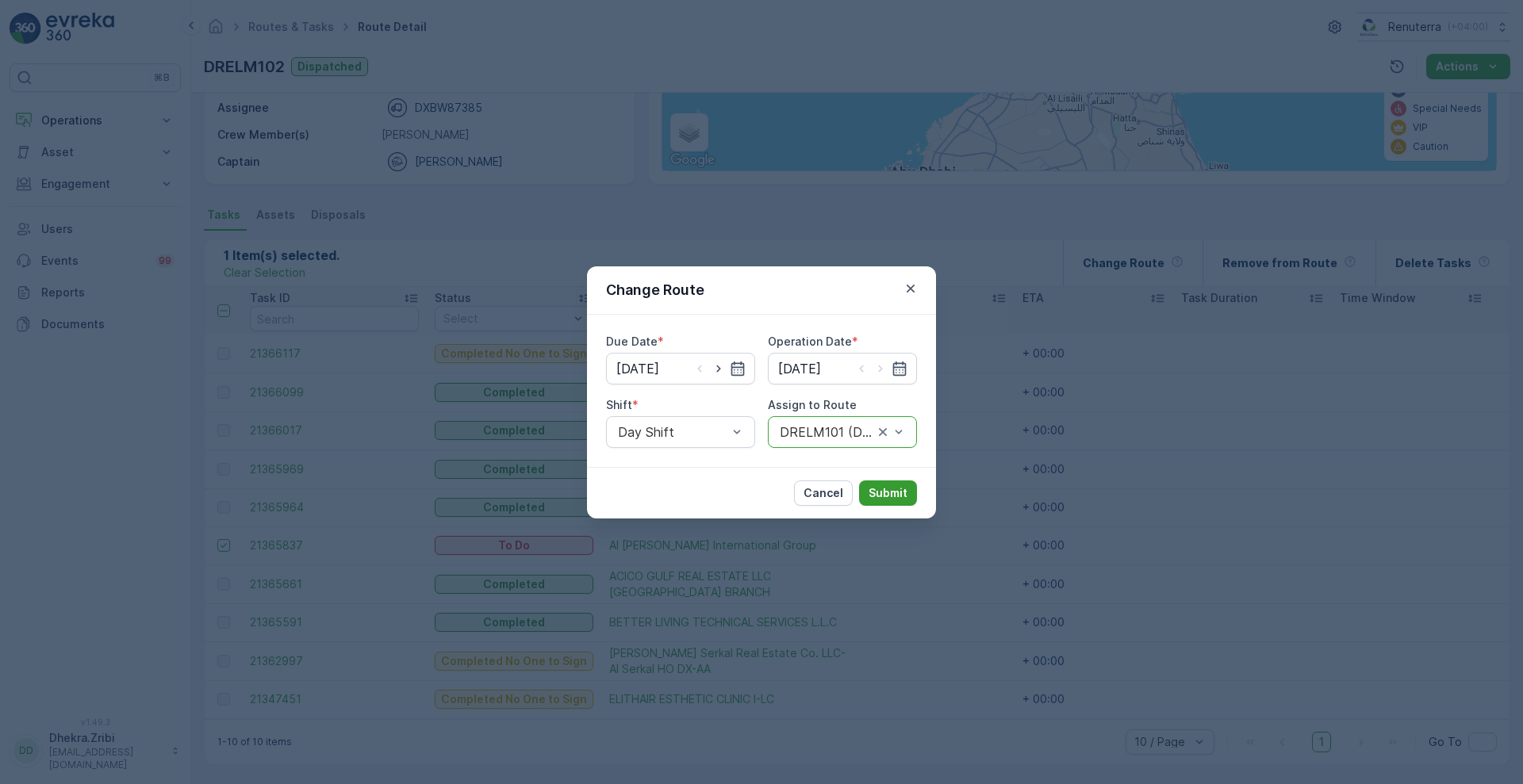
click at [900, 485] on p "Submit" at bounding box center [888, 493] width 39 height 16
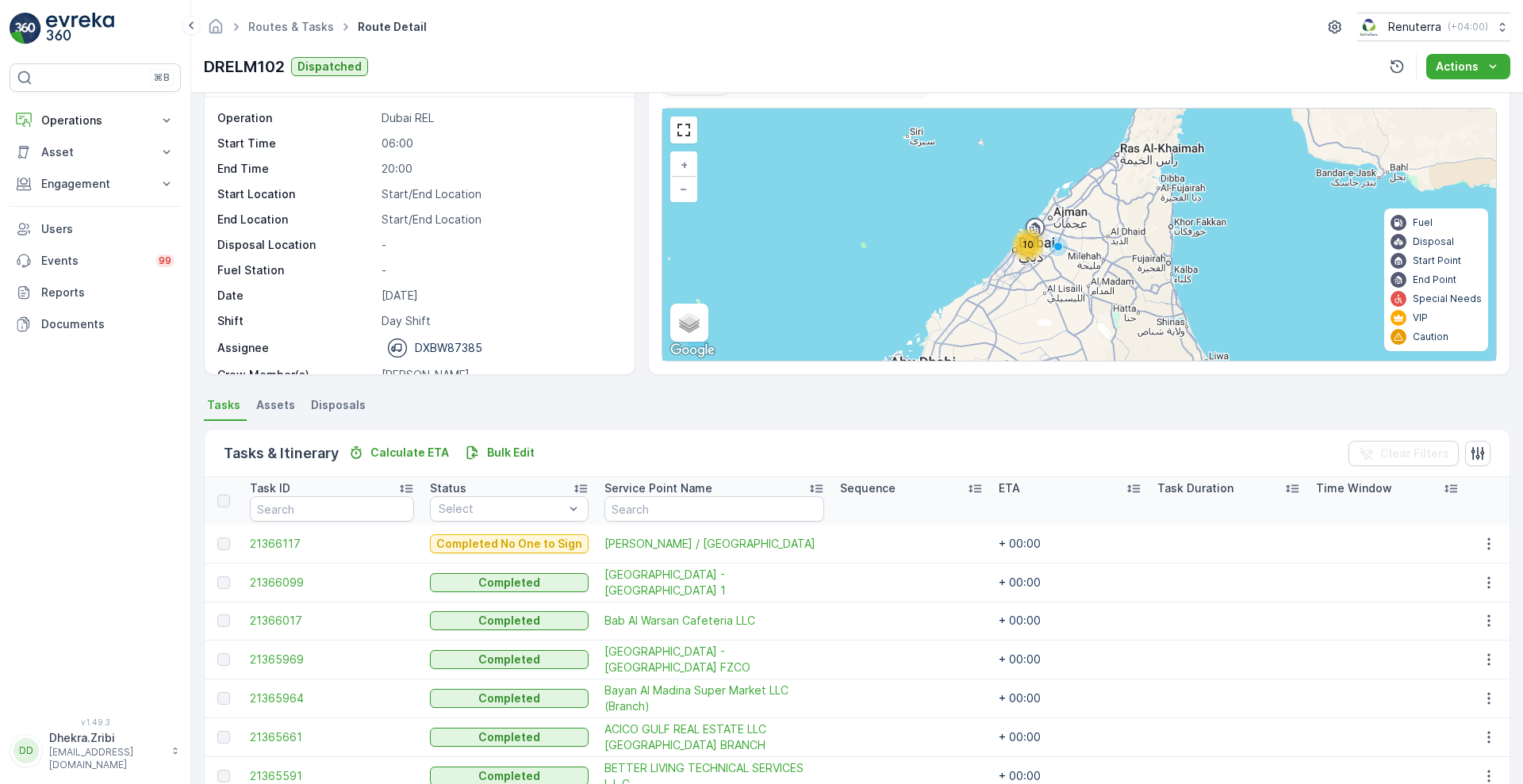
scroll to position [0, 0]
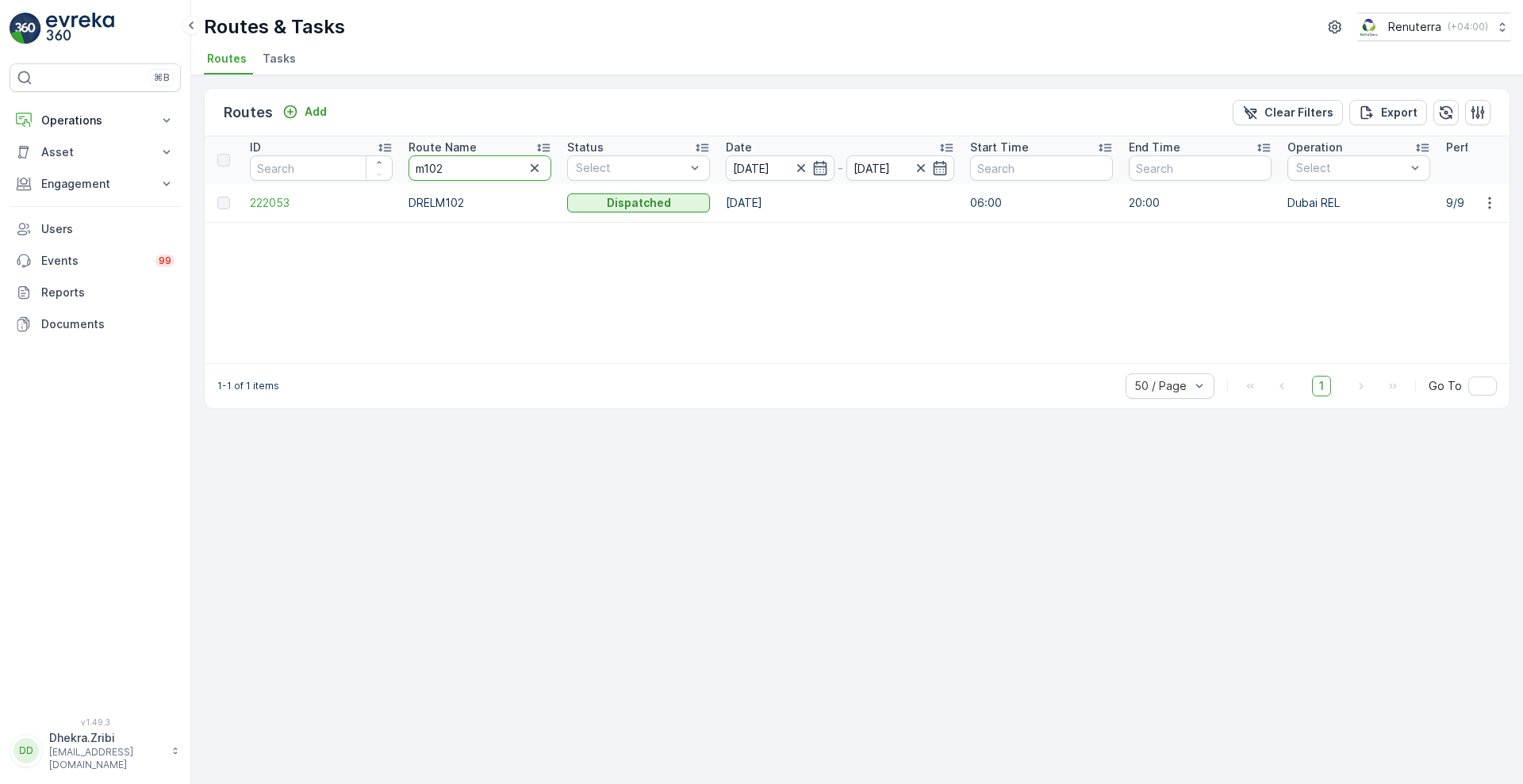
click at [465, 169] on input "m102" at bounding box center [480, 169] width 143 height 26
type input "m101"
click at [278, 205] on span "222054" at bounding box center [322, 202] width 143 height 16
click at [467, 167] on input "m101" at bounding box center [480, 169] width 143 height 26
type input "m"
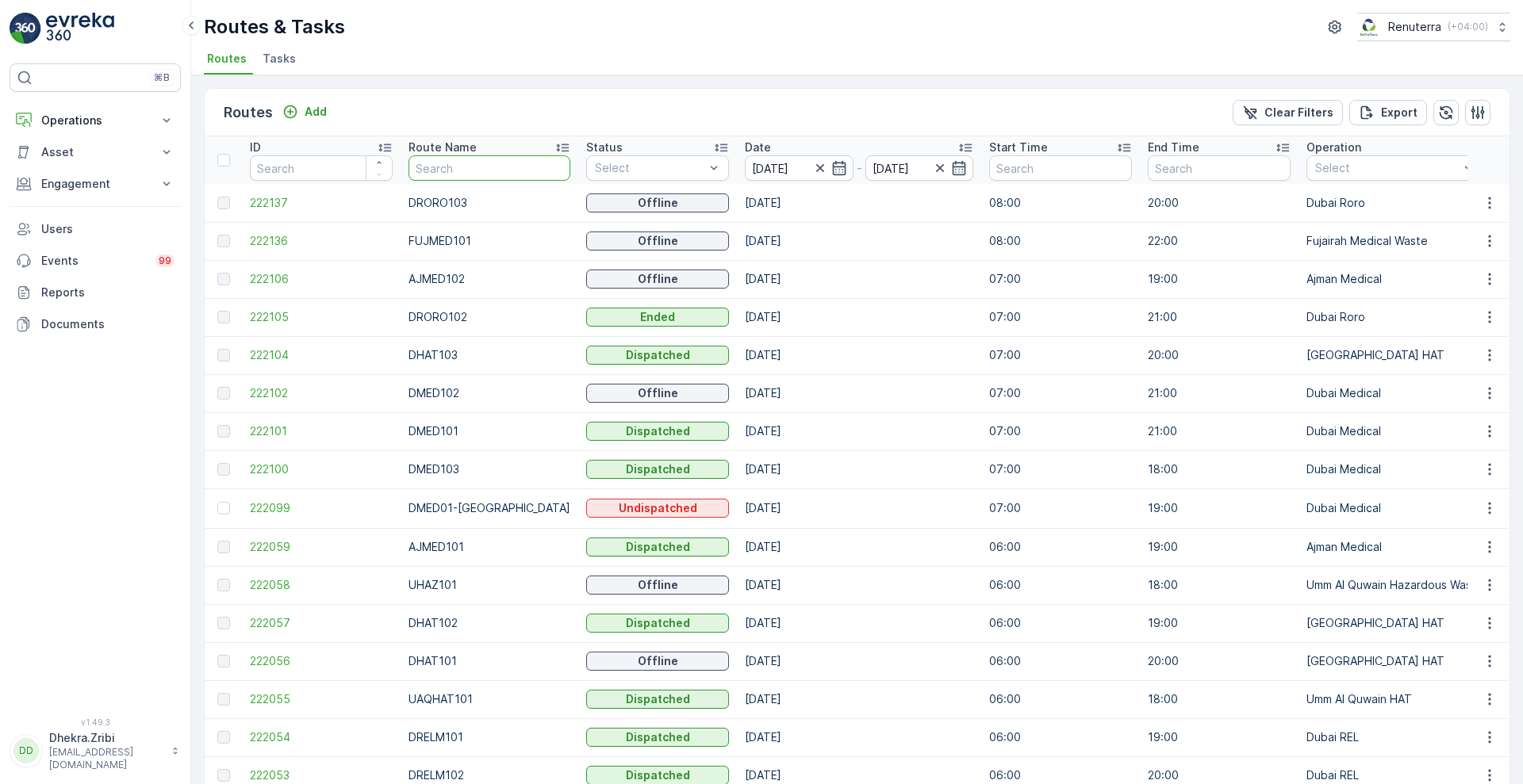
click at [497, 175] on input "text" at bounding box center [488, 169] width 162 height 26
type input "med"
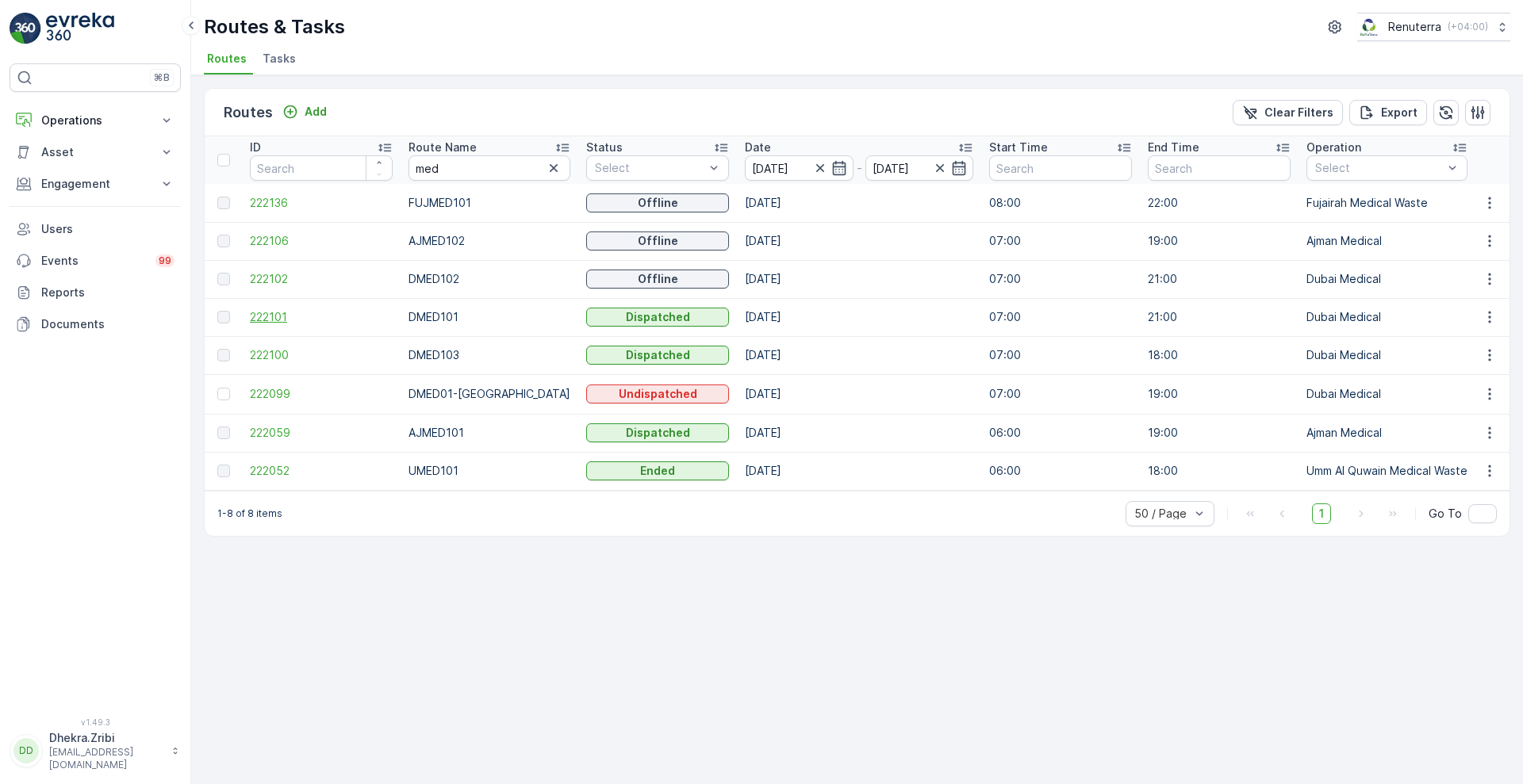
click at [270, 317] on span "222101" at bounding box center [322, 318] width 143 height 16
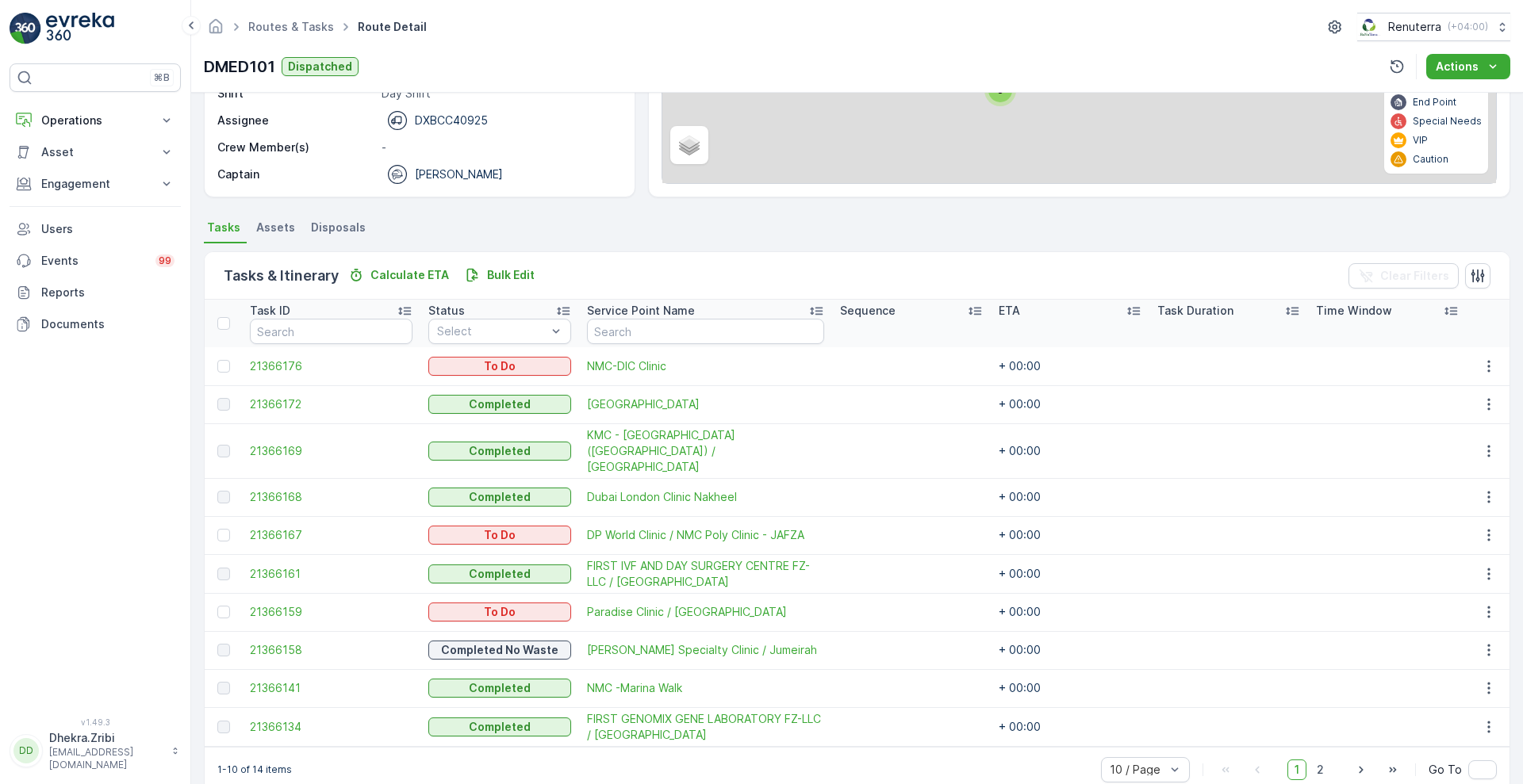
scroll to position [238, 0]
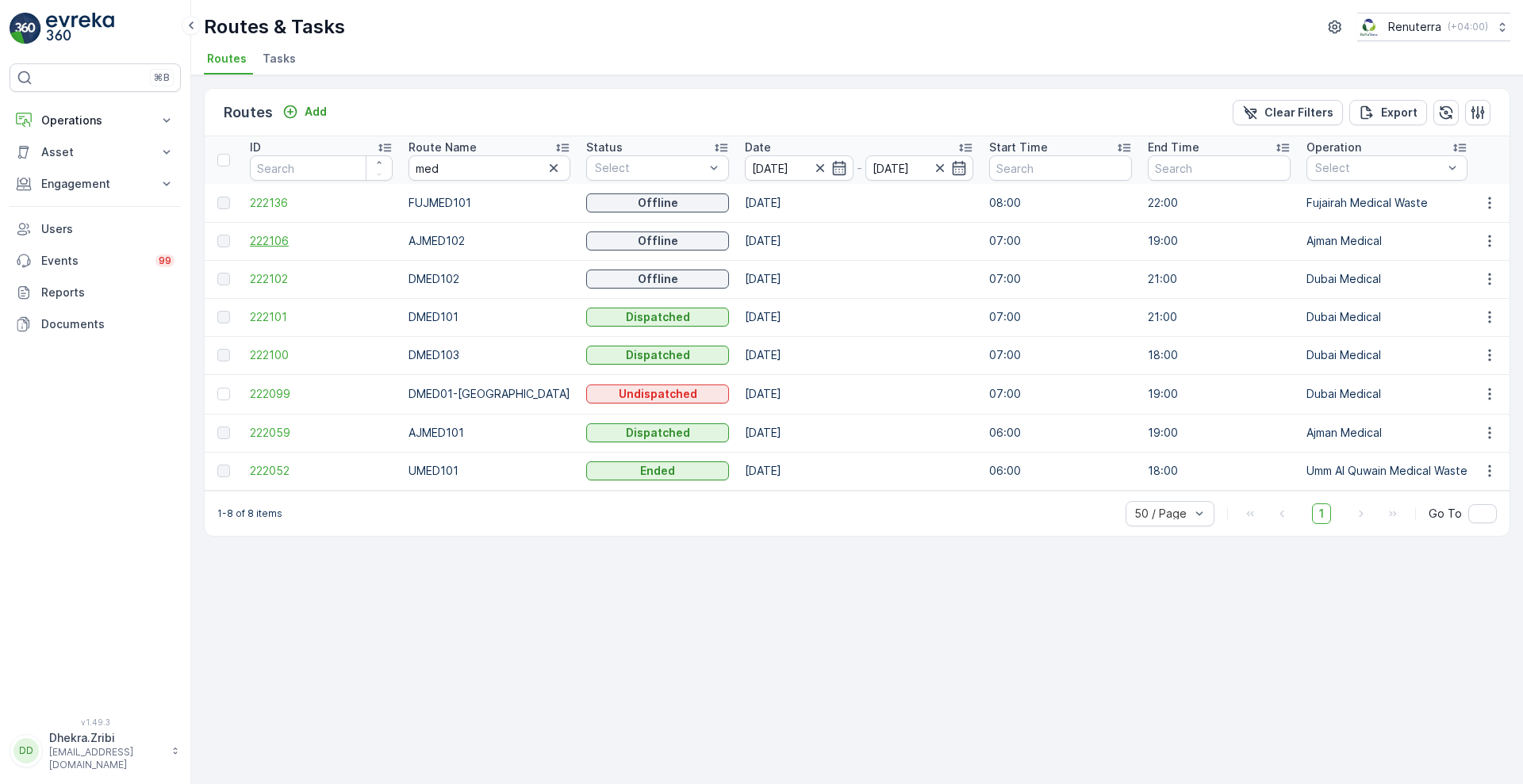
click at [258, 243] on span "222106" at bounding box center [322, 241] width 143 height 16
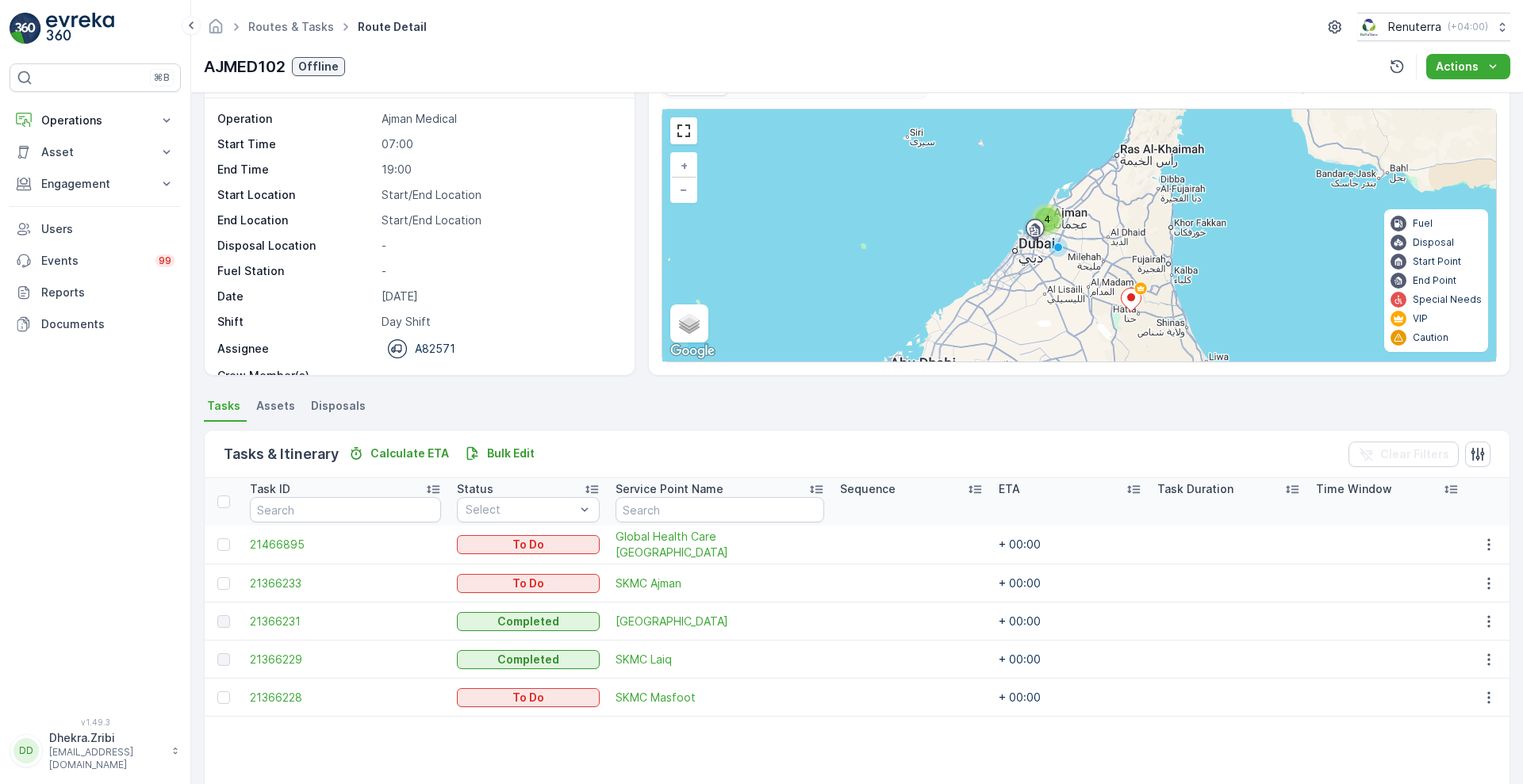
scroll to position [48, 0]
click at [1480, 543] on icon "button" at bounding box center [1488, 544] width 16 height 16
click at [1441, 623] on div "Remove from Route" at bounding box center [1463, 634] width 120 height 22
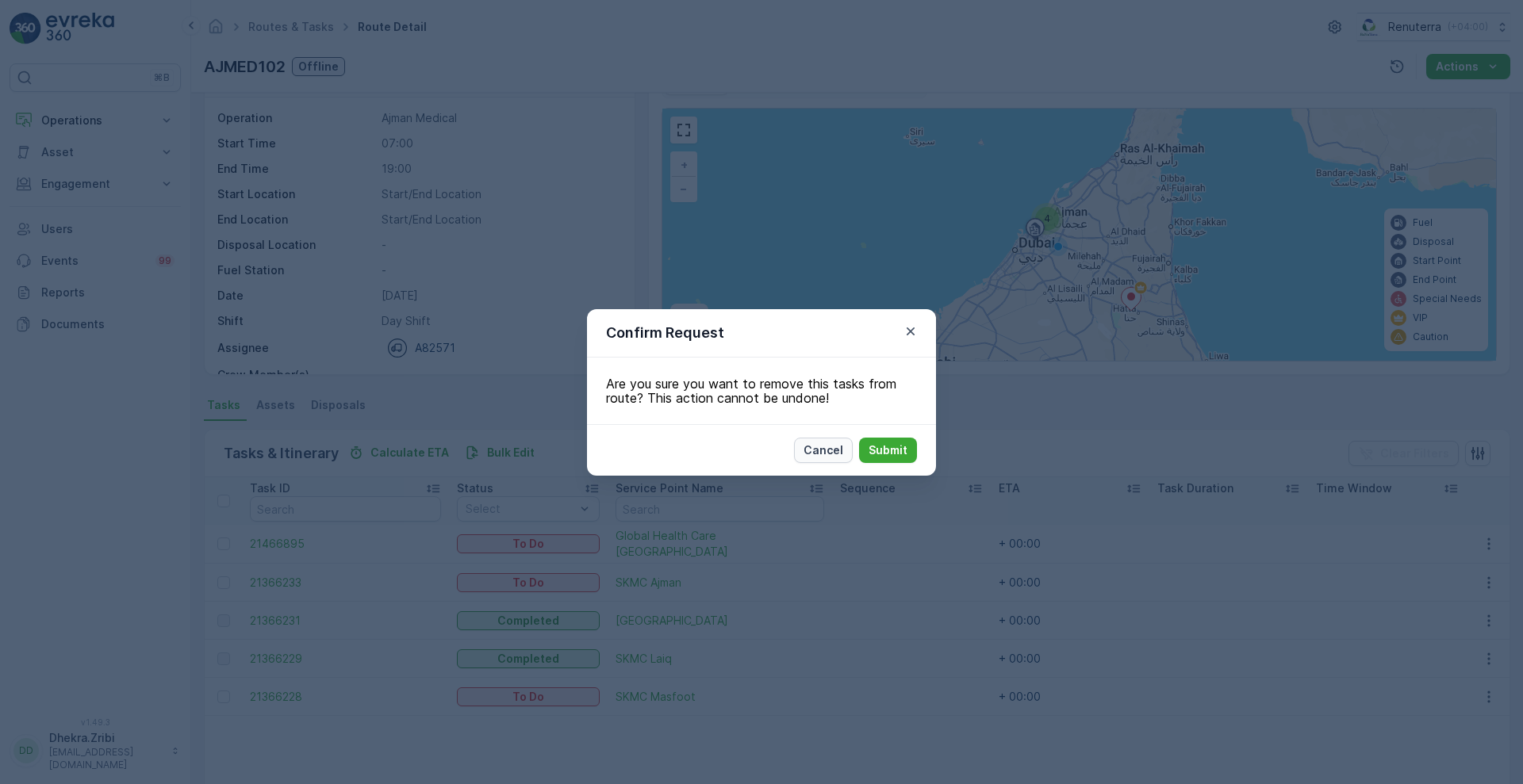
click at [824, 449] on p "Cancel" at bounding box center [823, 451] width 40 height 16
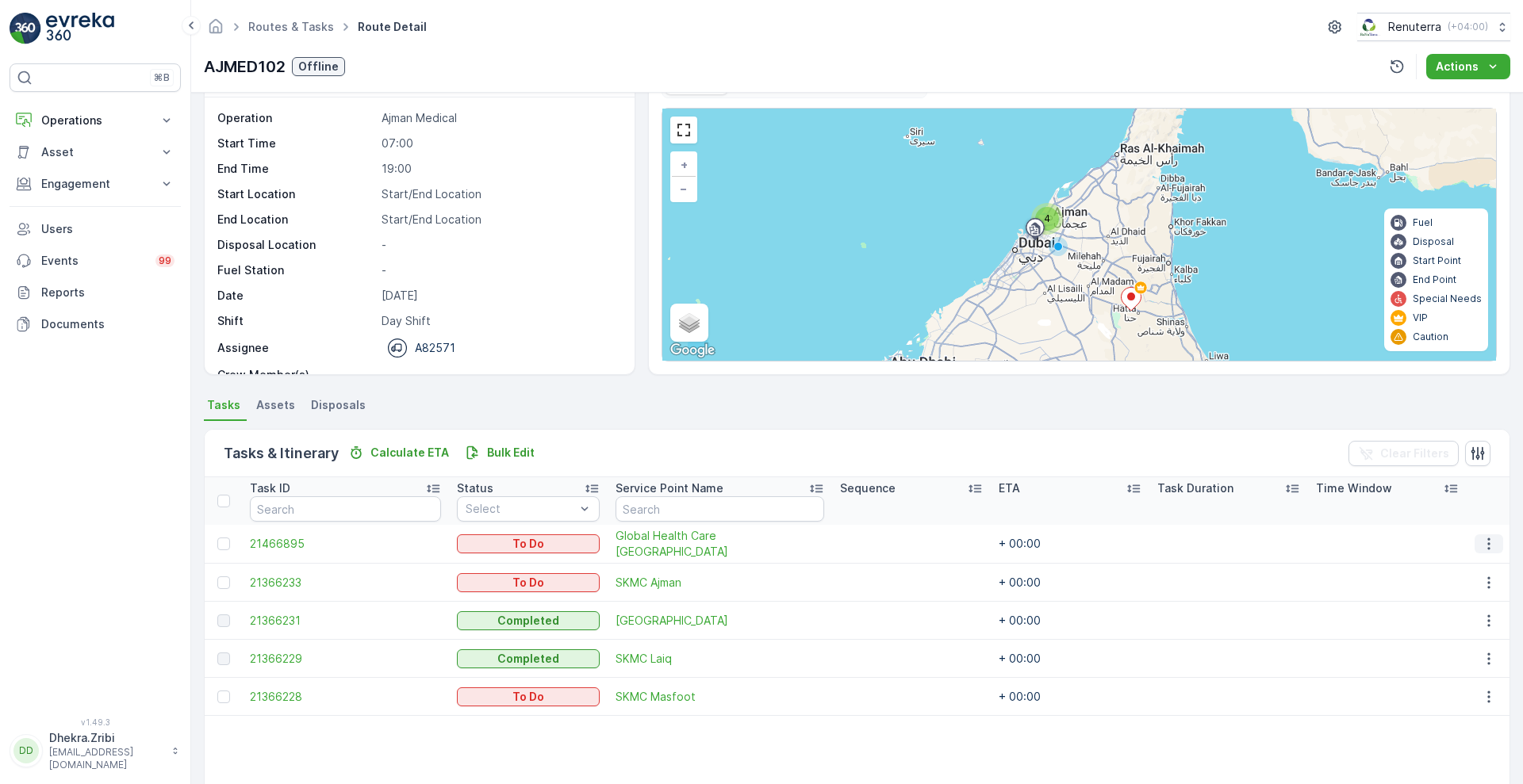
click at [1482, 537] on icon "button" at bounding box center [1488, 544] width 16 height 16
click at [1434, 612] on span "Change Route" at bounding box center [1448, 612] width 76 height 16
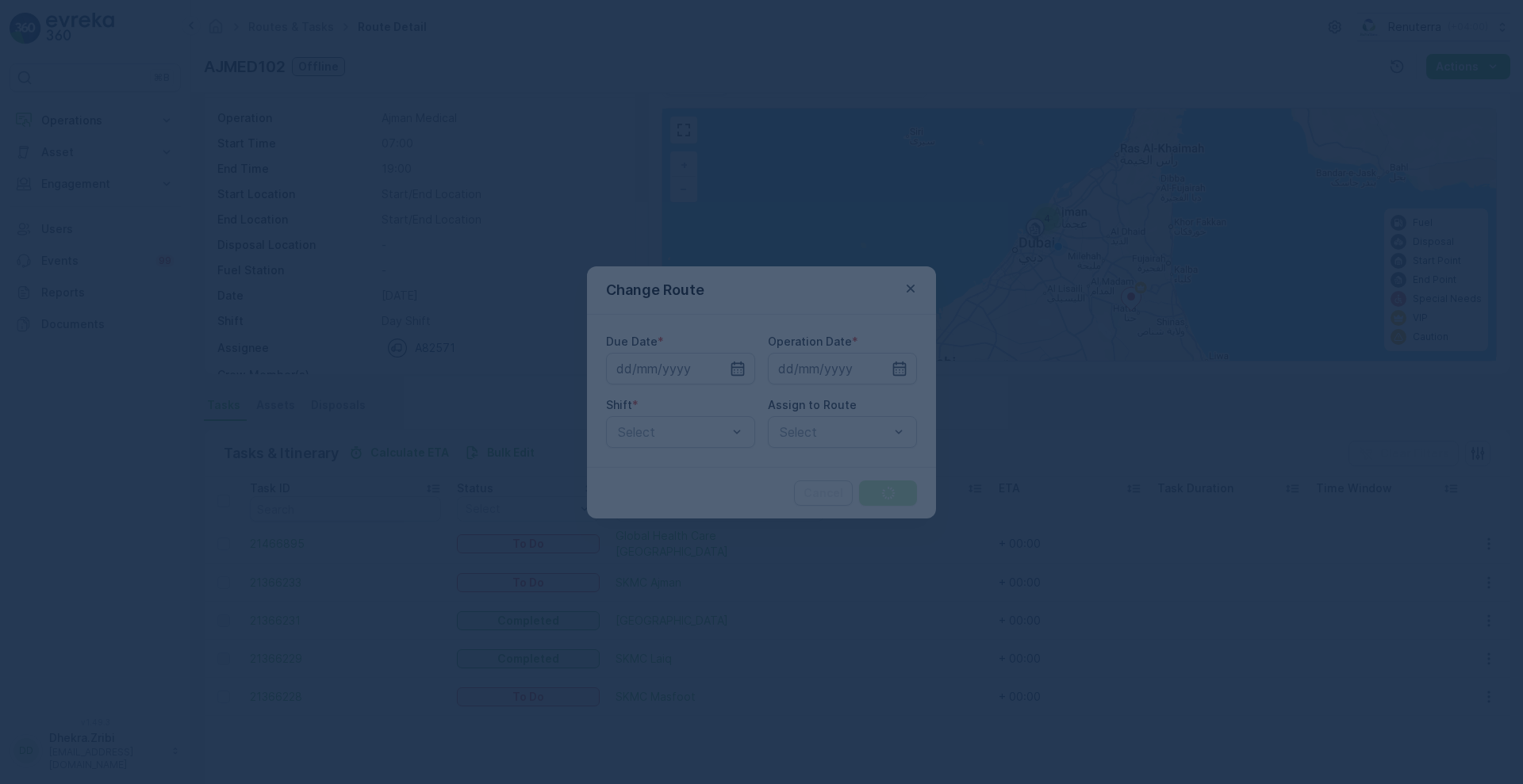
type input "[DATE]"
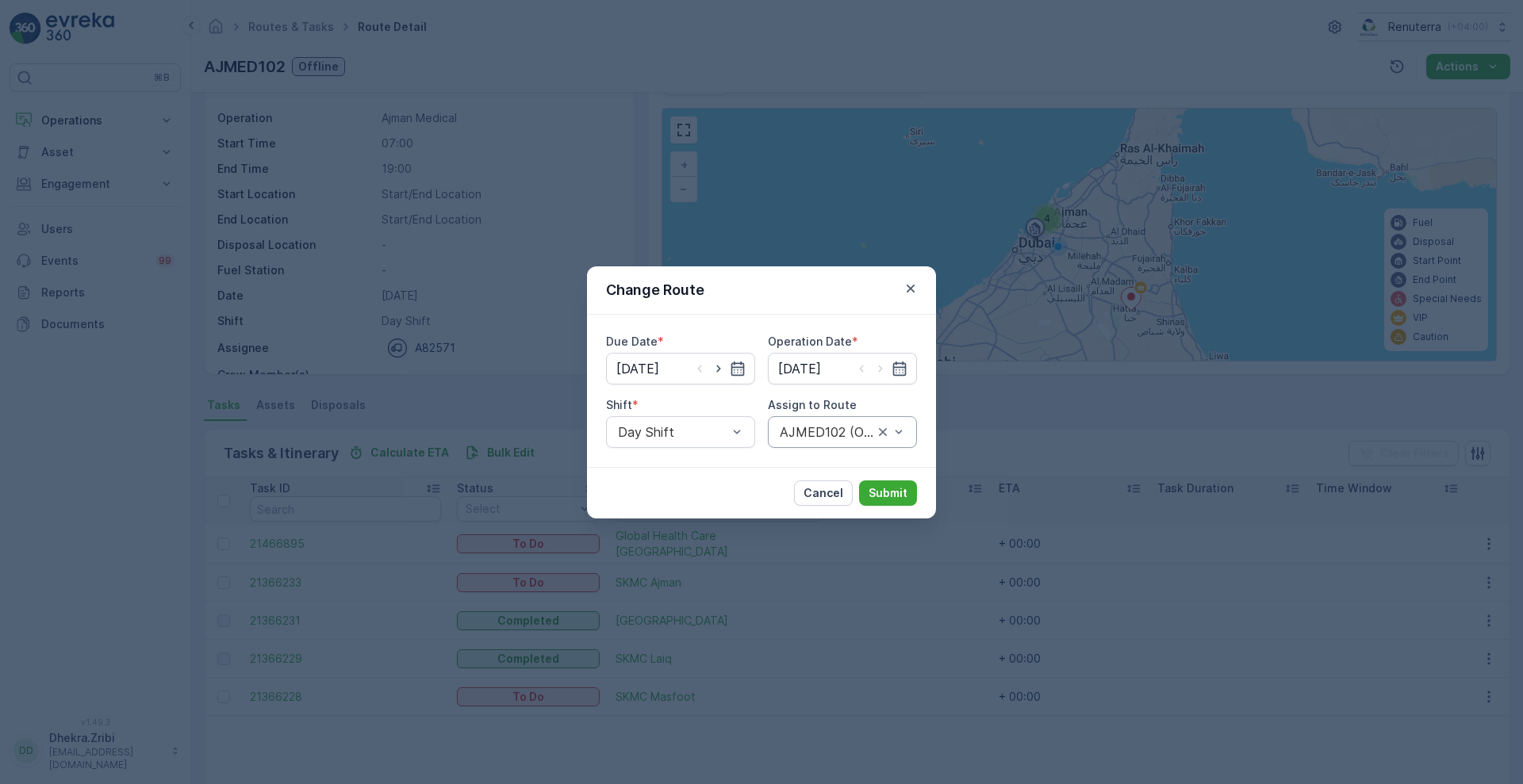
click at [817, 439] on div "AJMED102 (Offline) - A82571" at bounding box center [842, 432] width 149 height 32
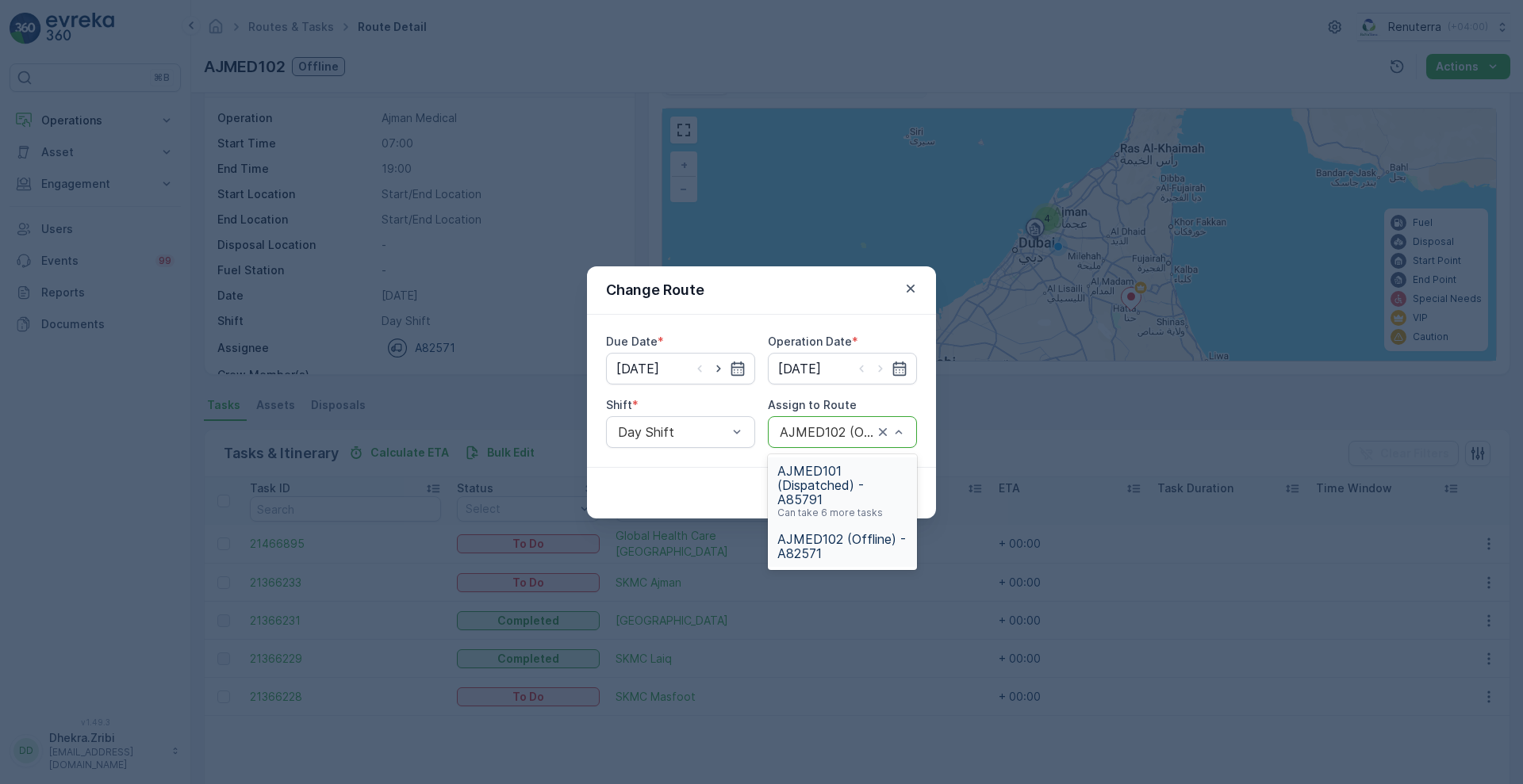
click at [837, 477] on span "AJMED101 (Dispatched) - A85791" at bounding box center [842, 484] width 130 height 43
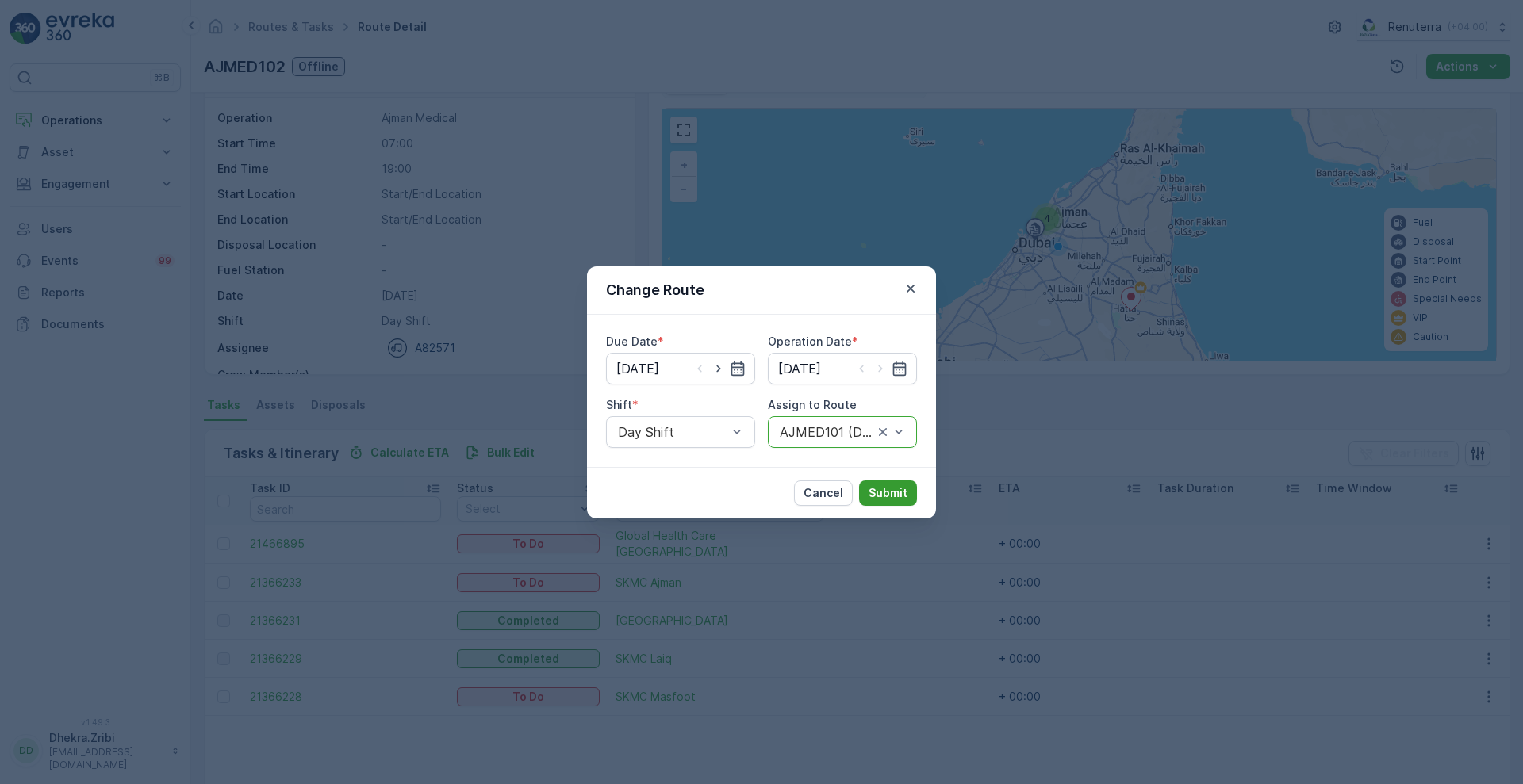
click at [899, 482] on button "Submit" at bounding box center [888, 493] width 58 height 26
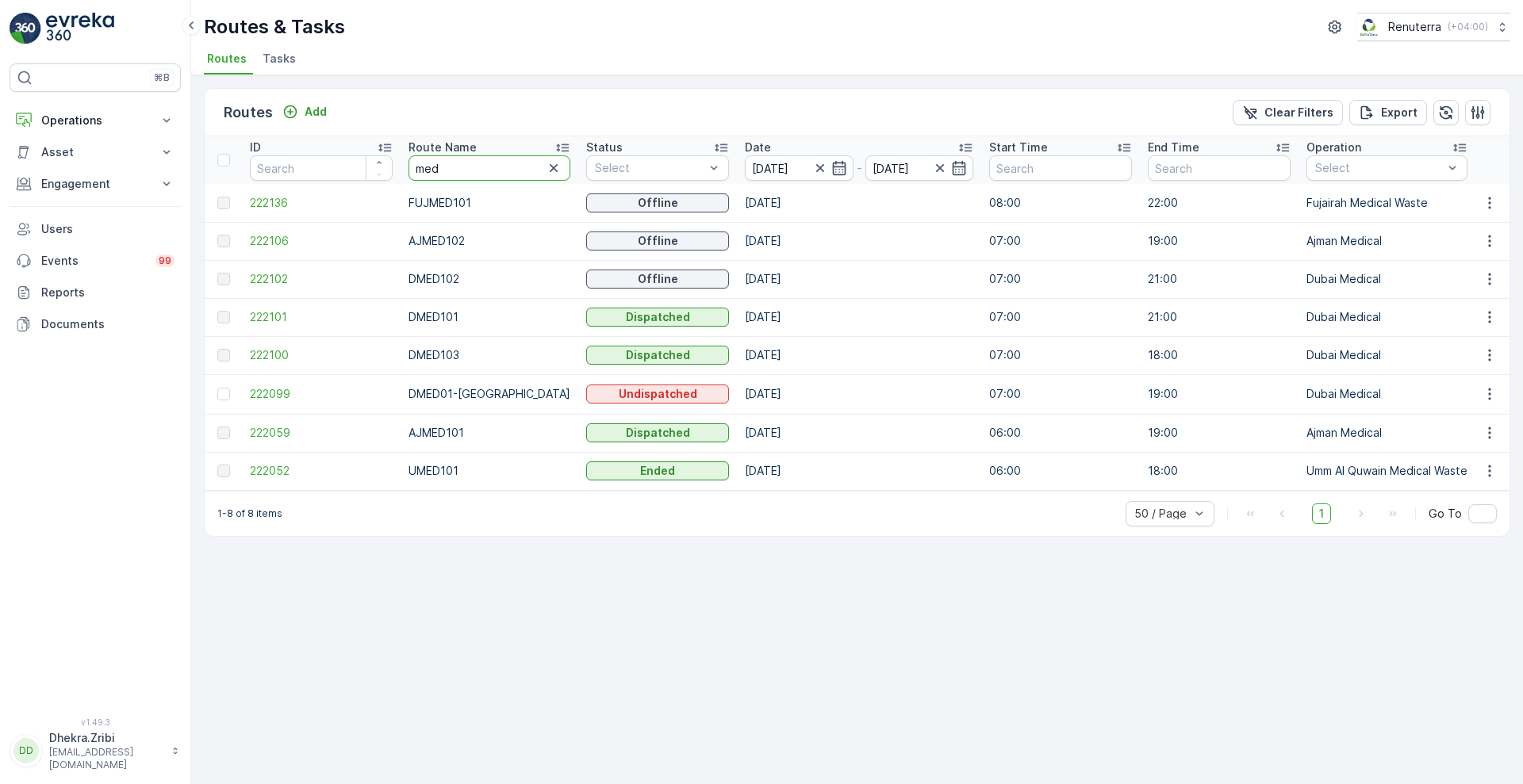
click at [466, 164] on input "med" at bounding box center [488, 169] width 162 height 26
type input "roro"
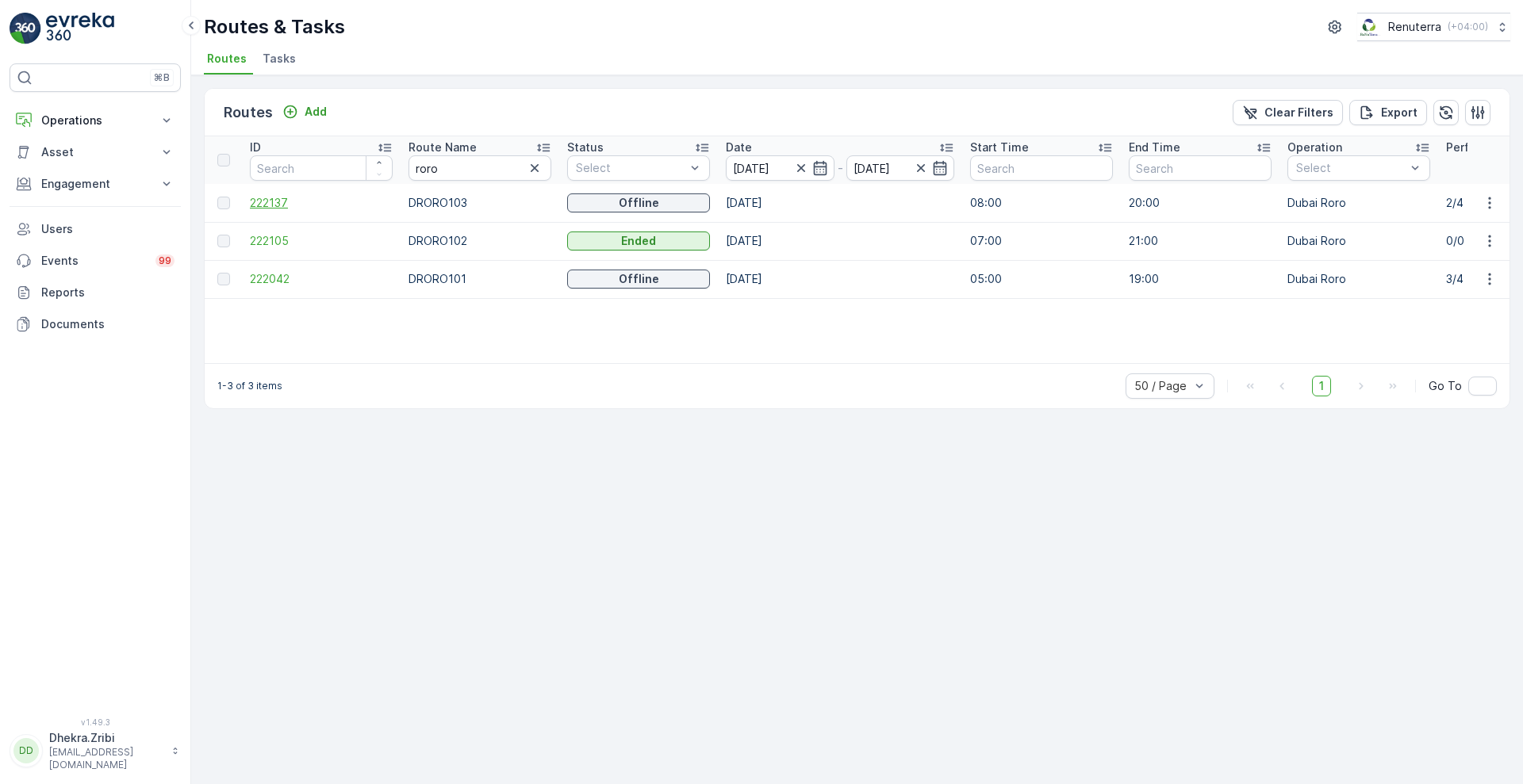
click at [270, 196] on span "222137" at bounding box center [322, 202] width 143 height 16
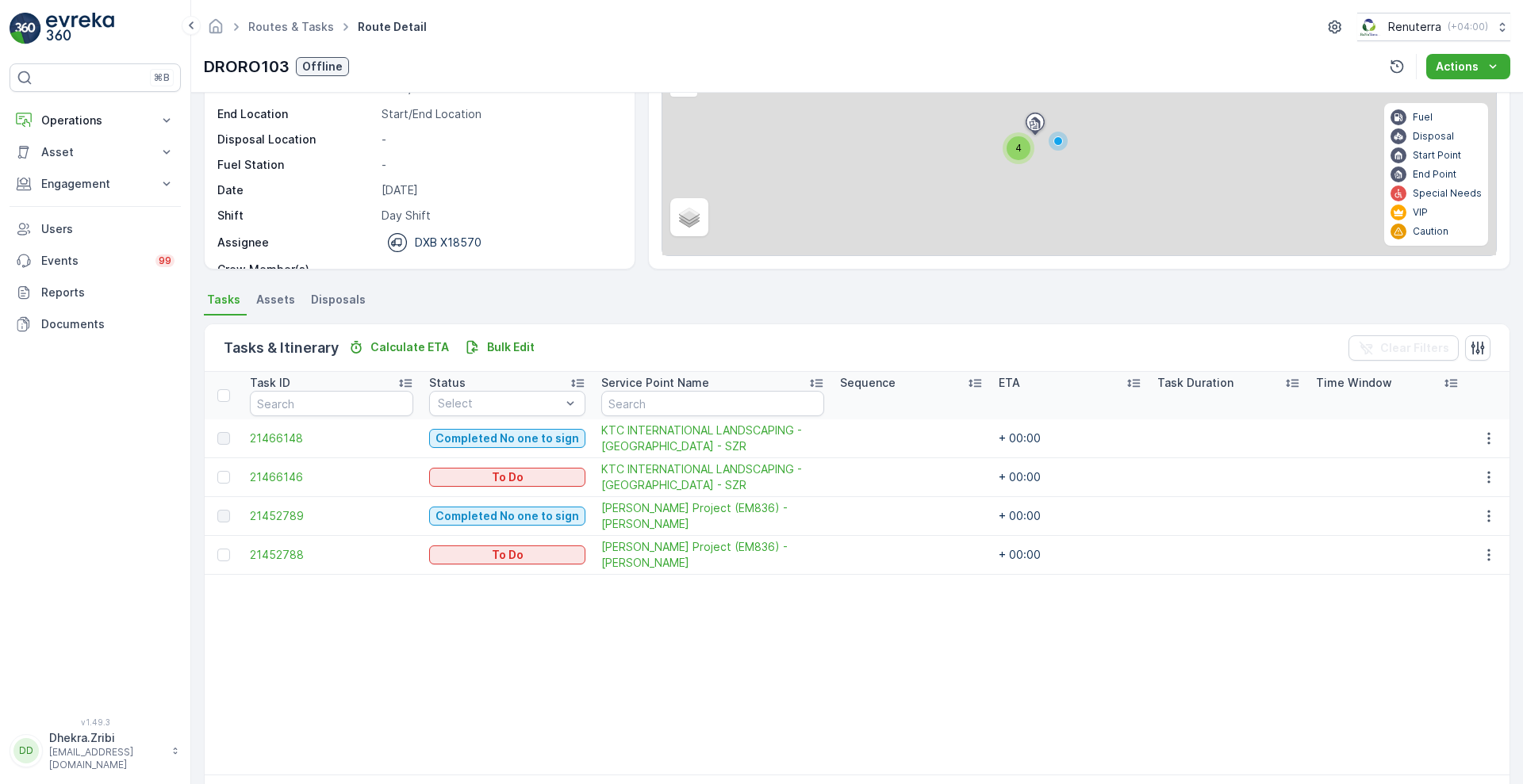
scroll to position [160, 0]
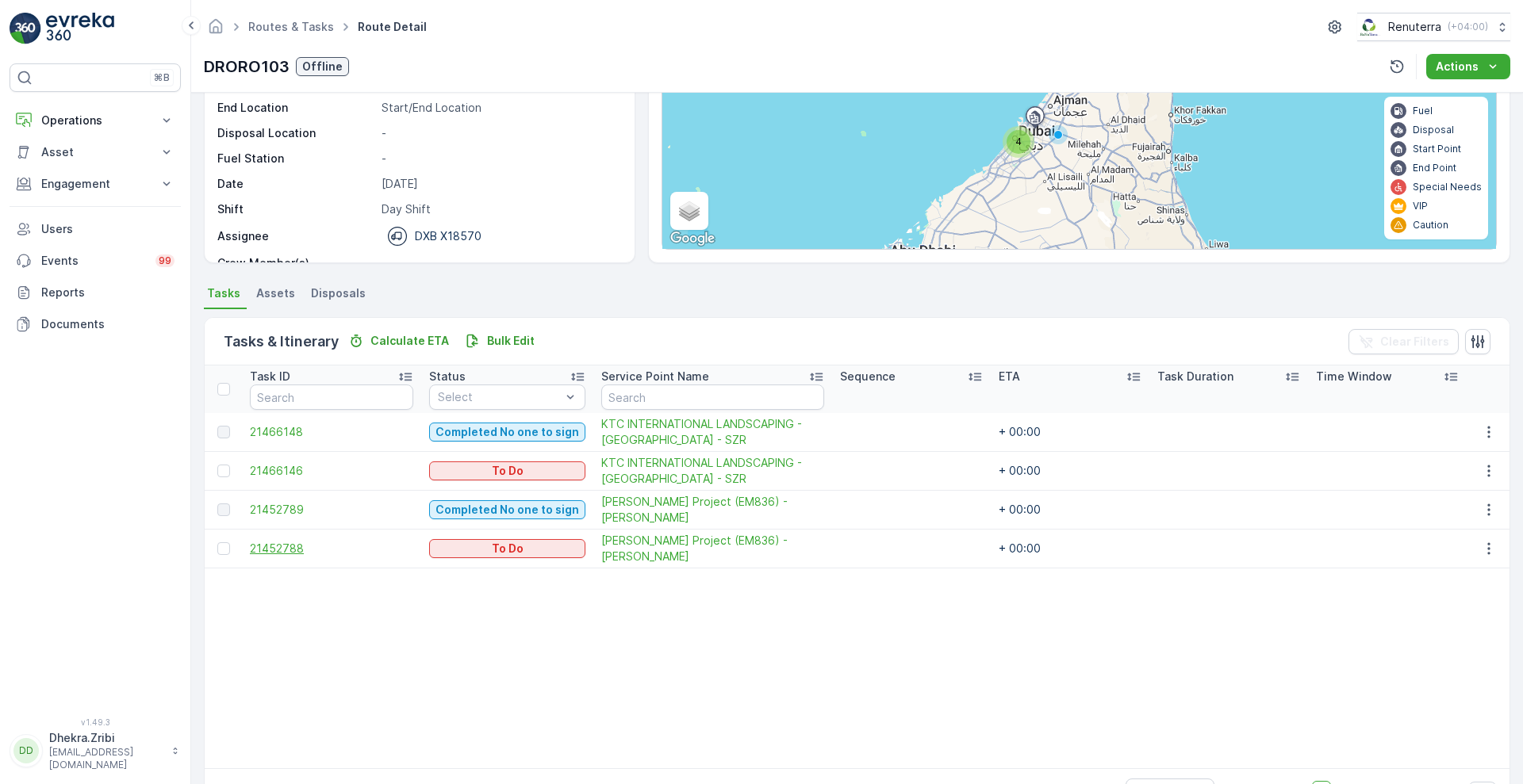
click at [297, 548] on span "21452788" at bounding box center [332, 549] width 164 height 16
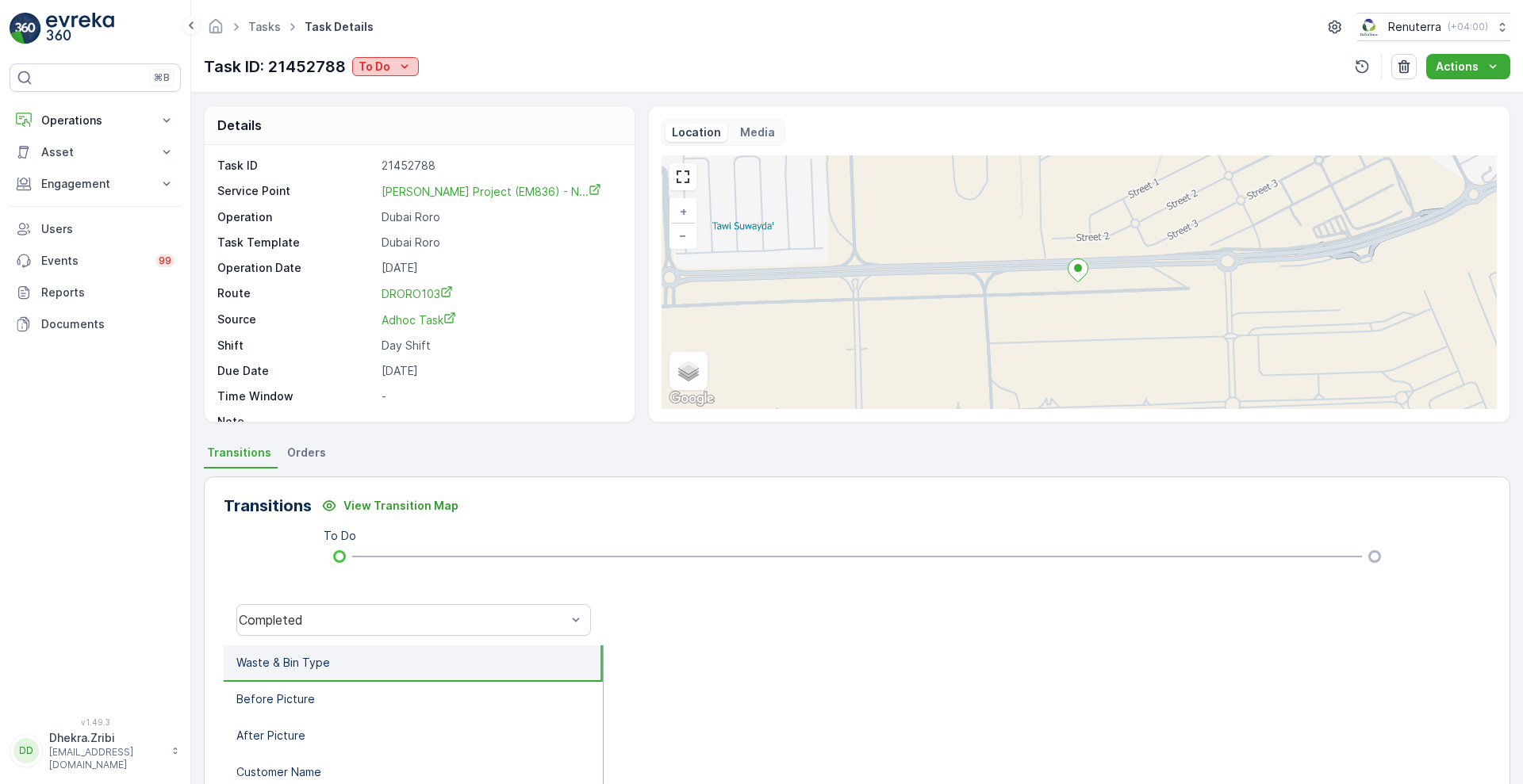
click at [396, 66] on icon "To Do" at bounding box center [404, 66] width 16 height 16
click at [470, 130] on span "Completed No one to sign" at bounding box center [432, 135] width 141 height 16
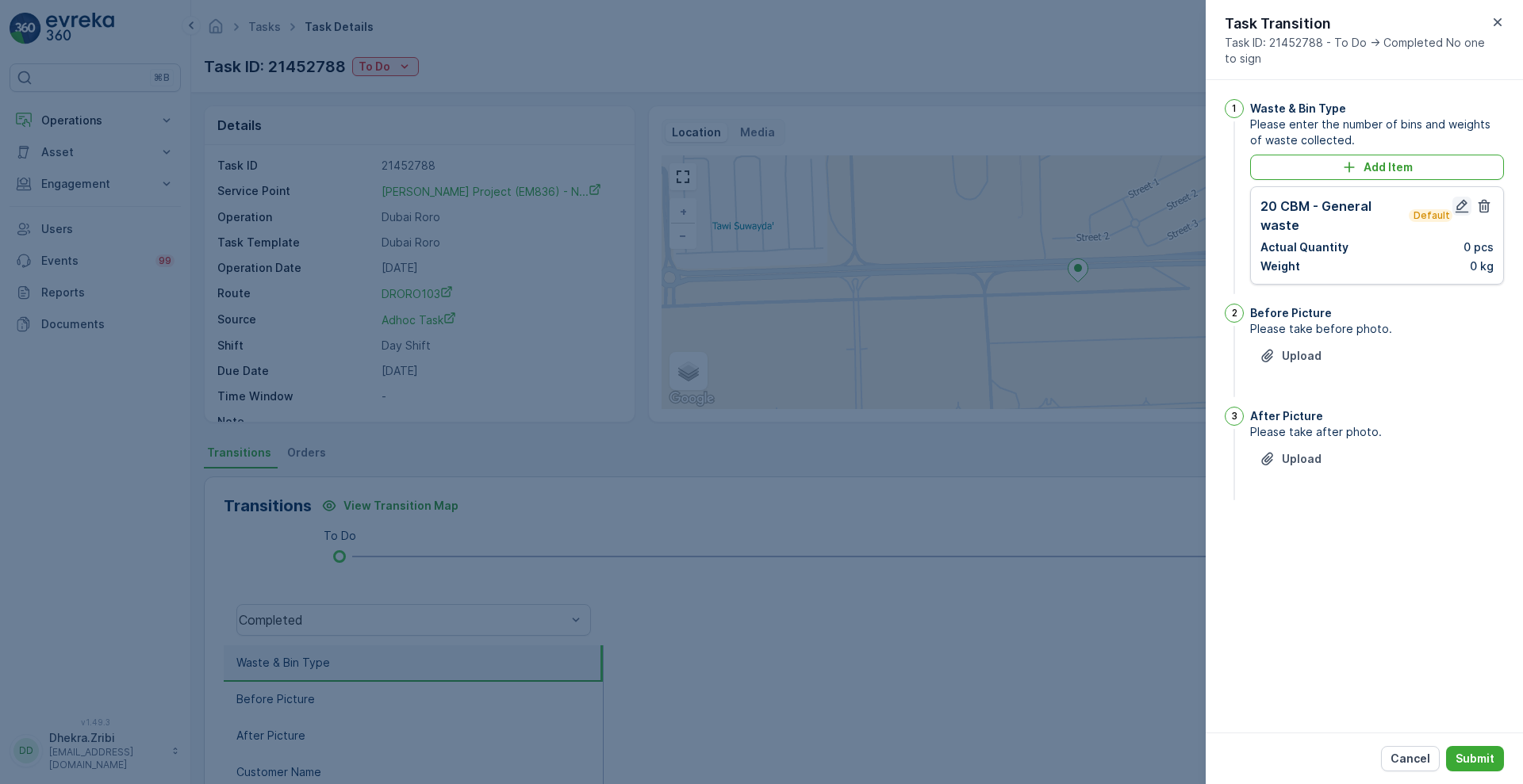
click at [1463, 210] on icon "button" at bounding box center [1462, 206] width 14 height 14
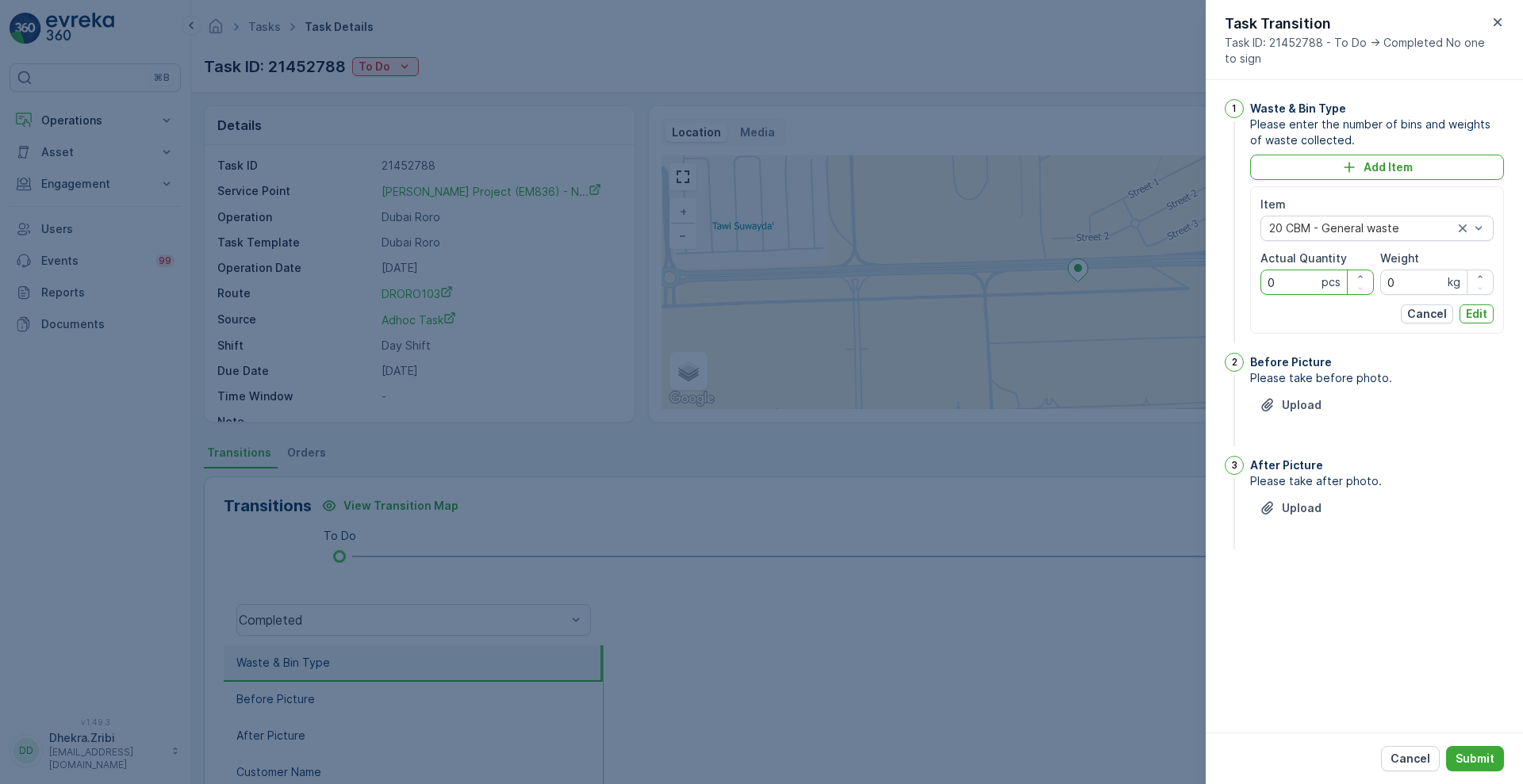
click at [1279, 285] on Quantity "0" at bounding box center [1316, 283] width 113 height 26
type Quantity "1"
click at [1479, 315] on p "Edit" at bounding box center [1476, 314] width 22 height 16
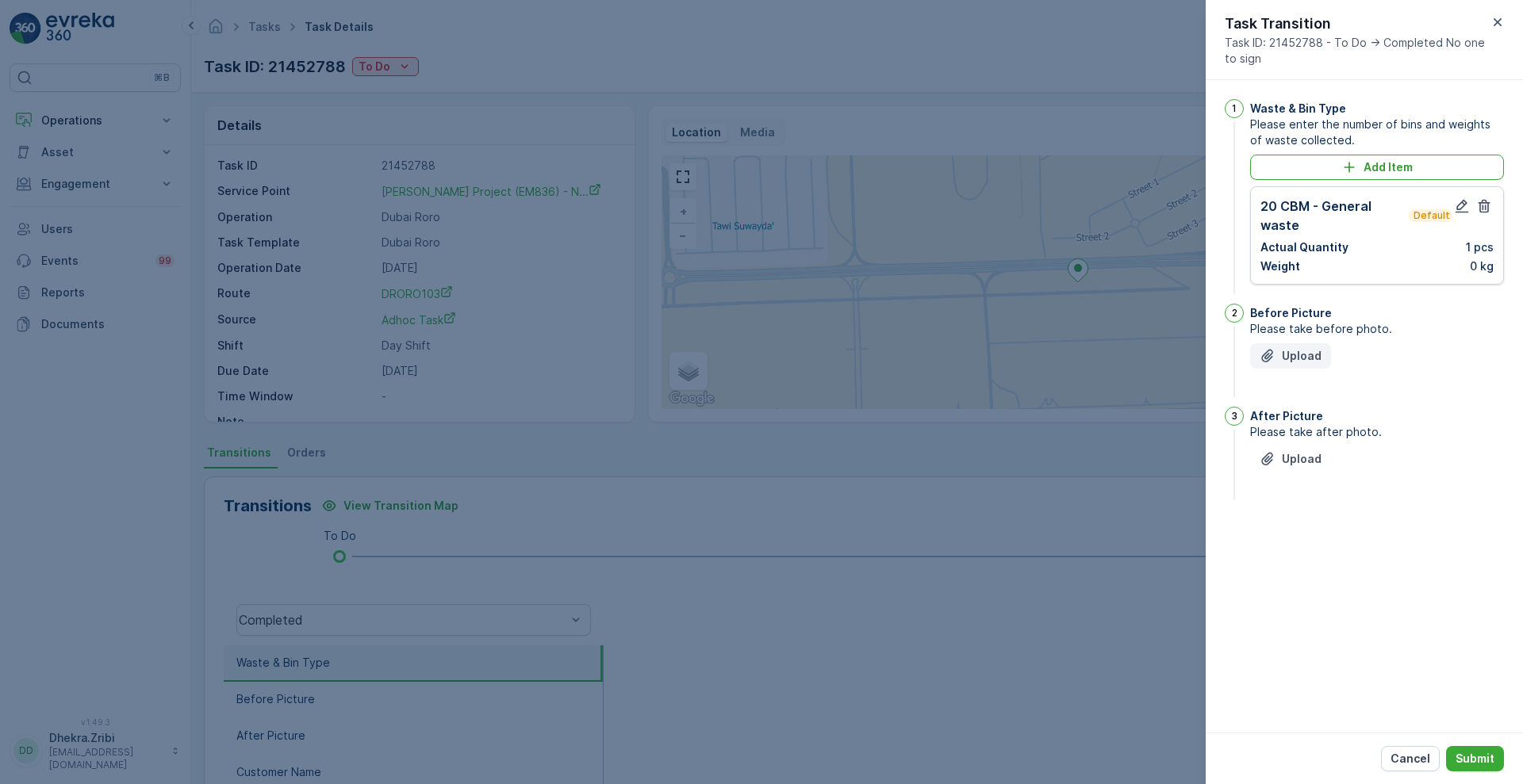
click at [1297, 358] on p "Upload" at bounding box center [1302, 356] width 40 height 16
click at [1301, 530] on p "Upload" at bounding box center [1302, 538] width 40 height 16
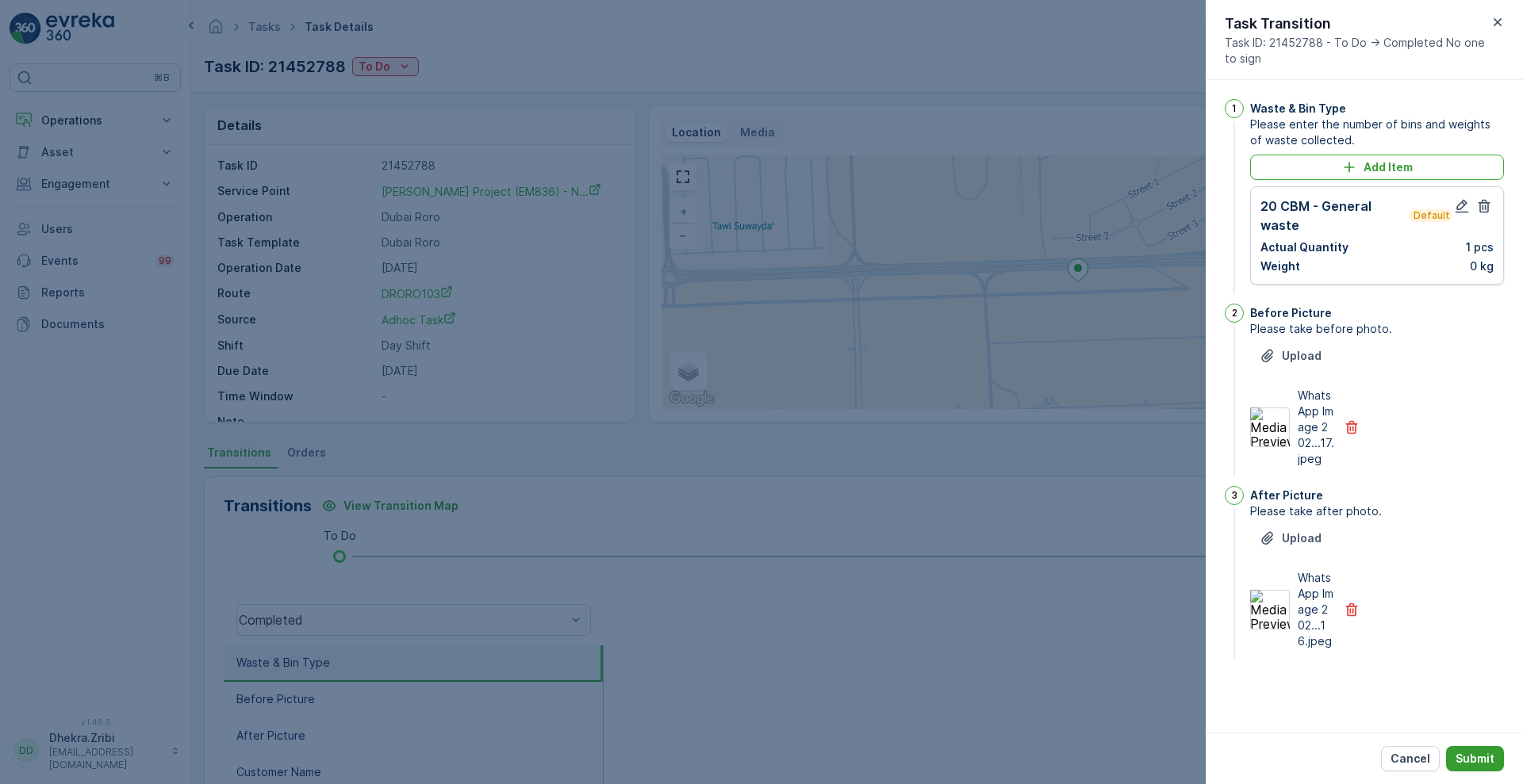
click at [1482, 750] on p "Submit" at bounding box center [1474, 758] width 39 height 16
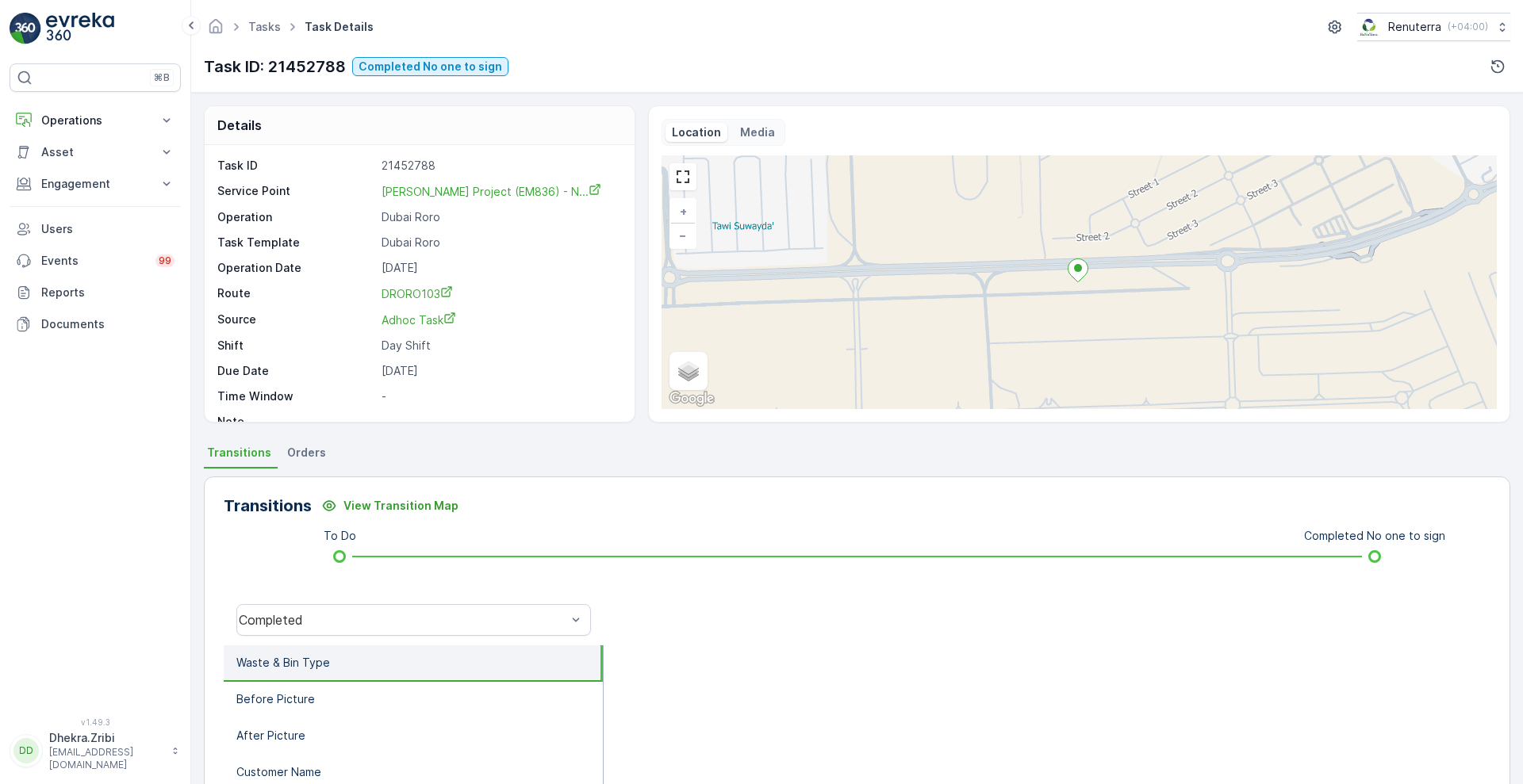
scroll to position [152, 0]
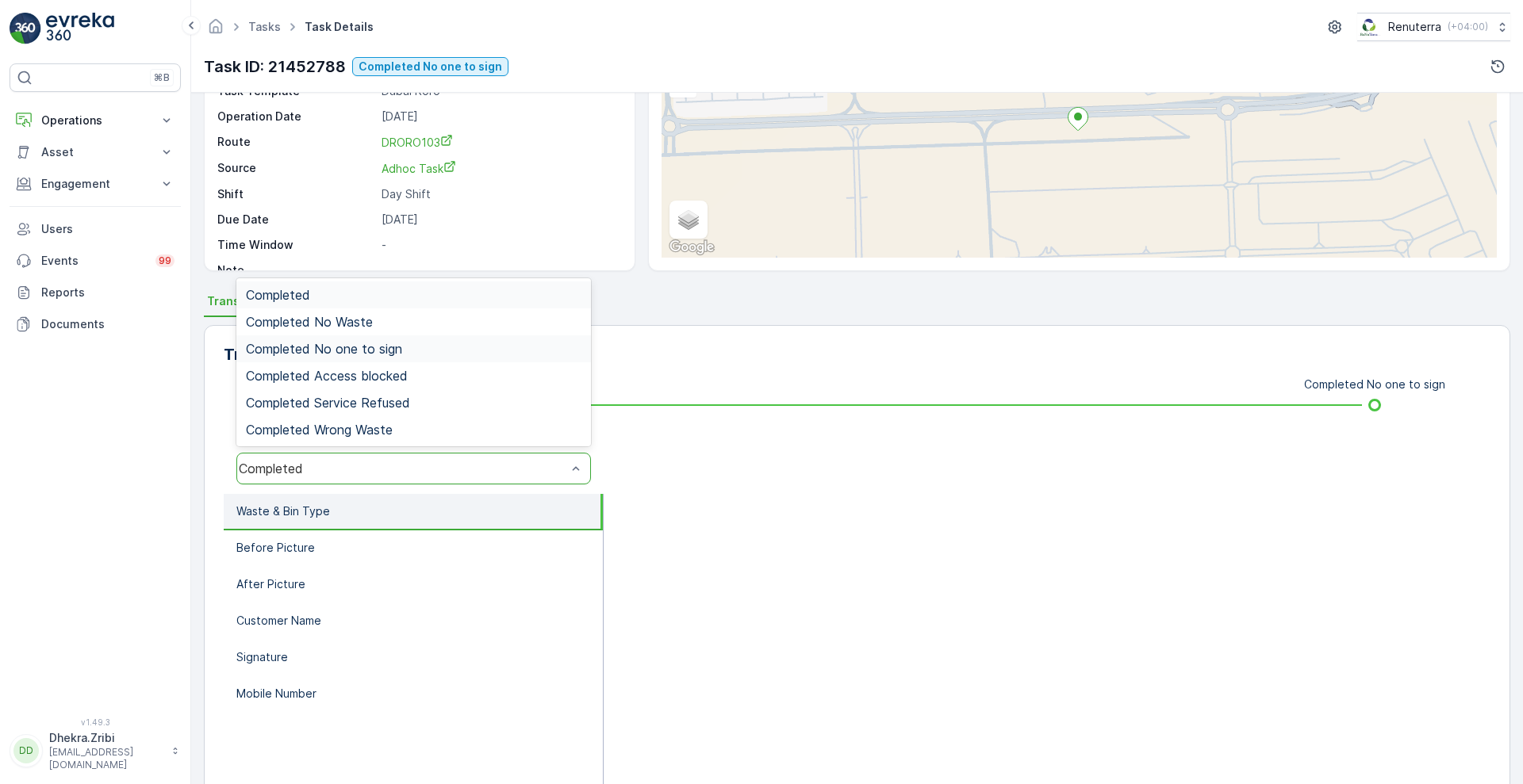
click at [398, 347] on span "Completed No one to sign" at bounding box center [324, 348] width 156 height 14
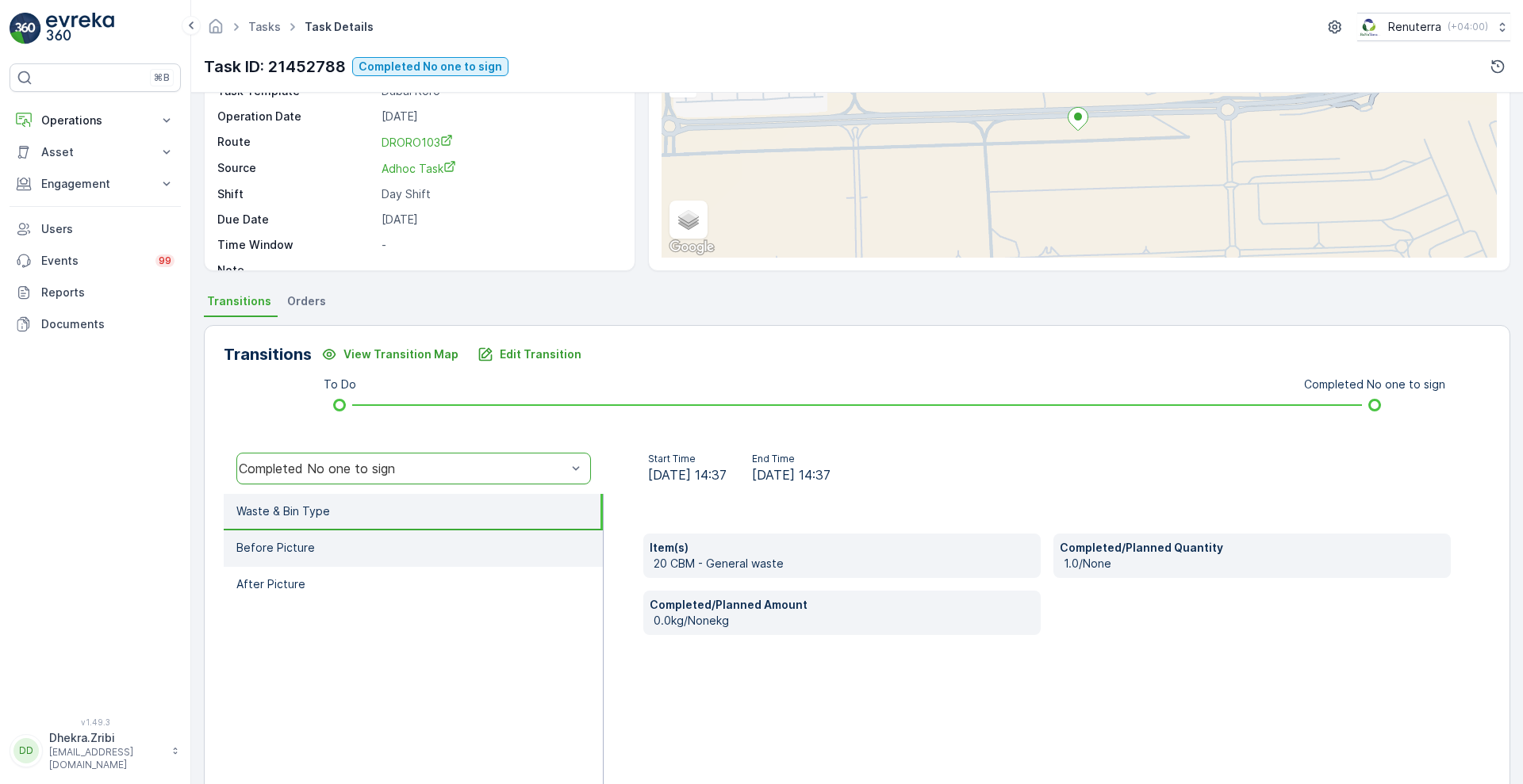
click at [364, 534] on li "Before Picture" at bounding box center [413, 548] width 379 height 37
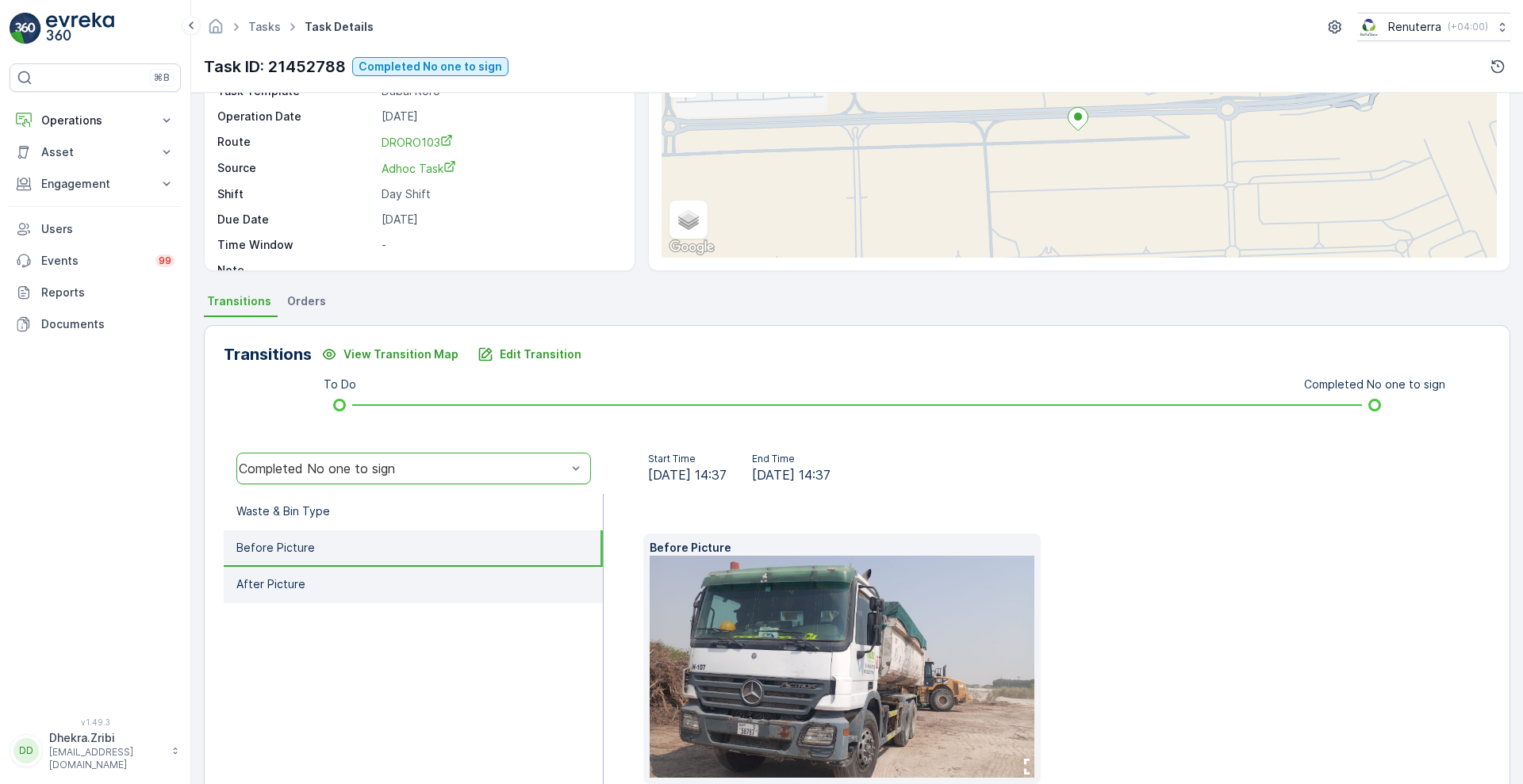
click at [366, 576] on li "After Picture" at bounding box center [413, 585] width 379 height 37
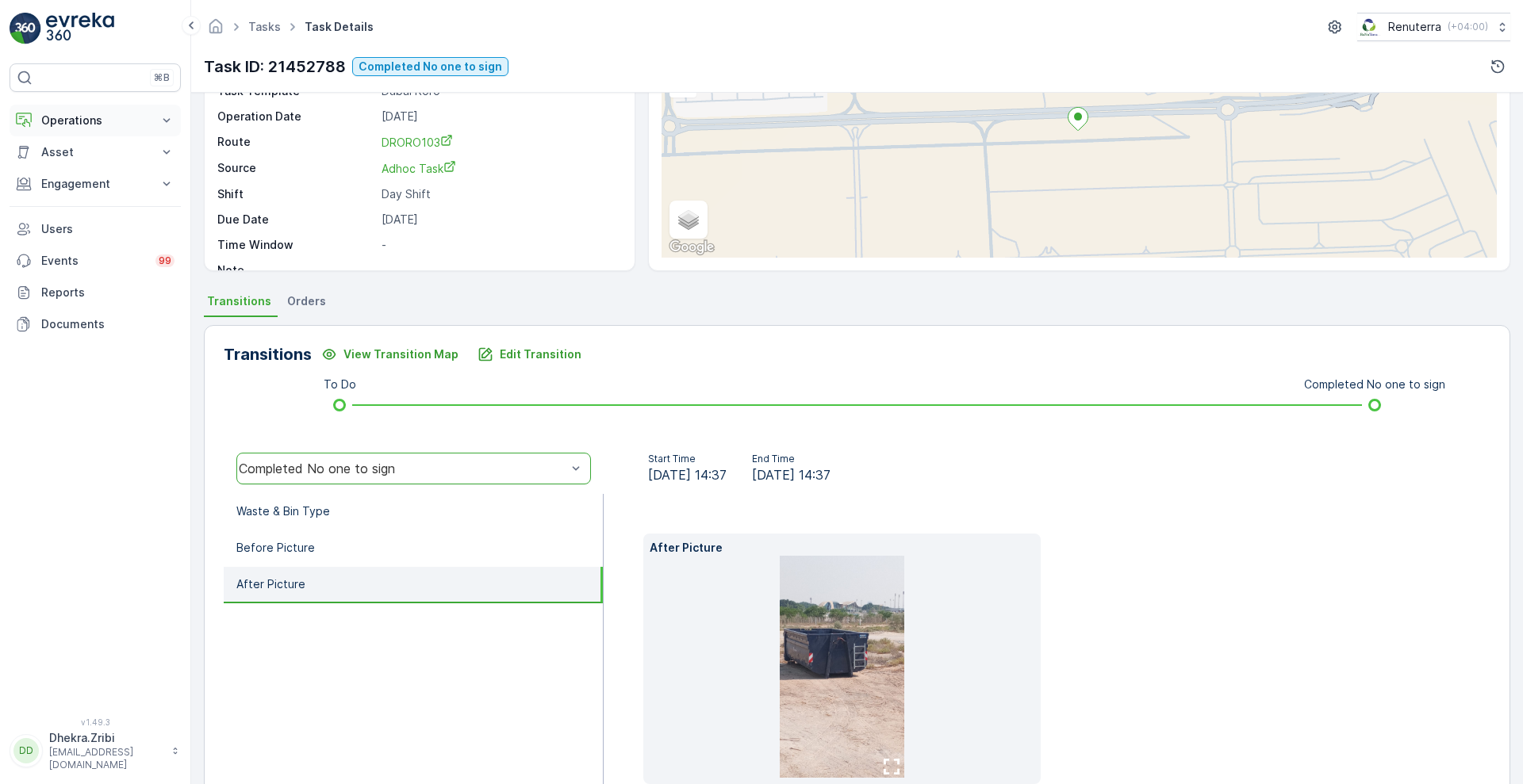
click at [74, 118] on p "Operations" at bounding box center [95, 120] width 108 height 16
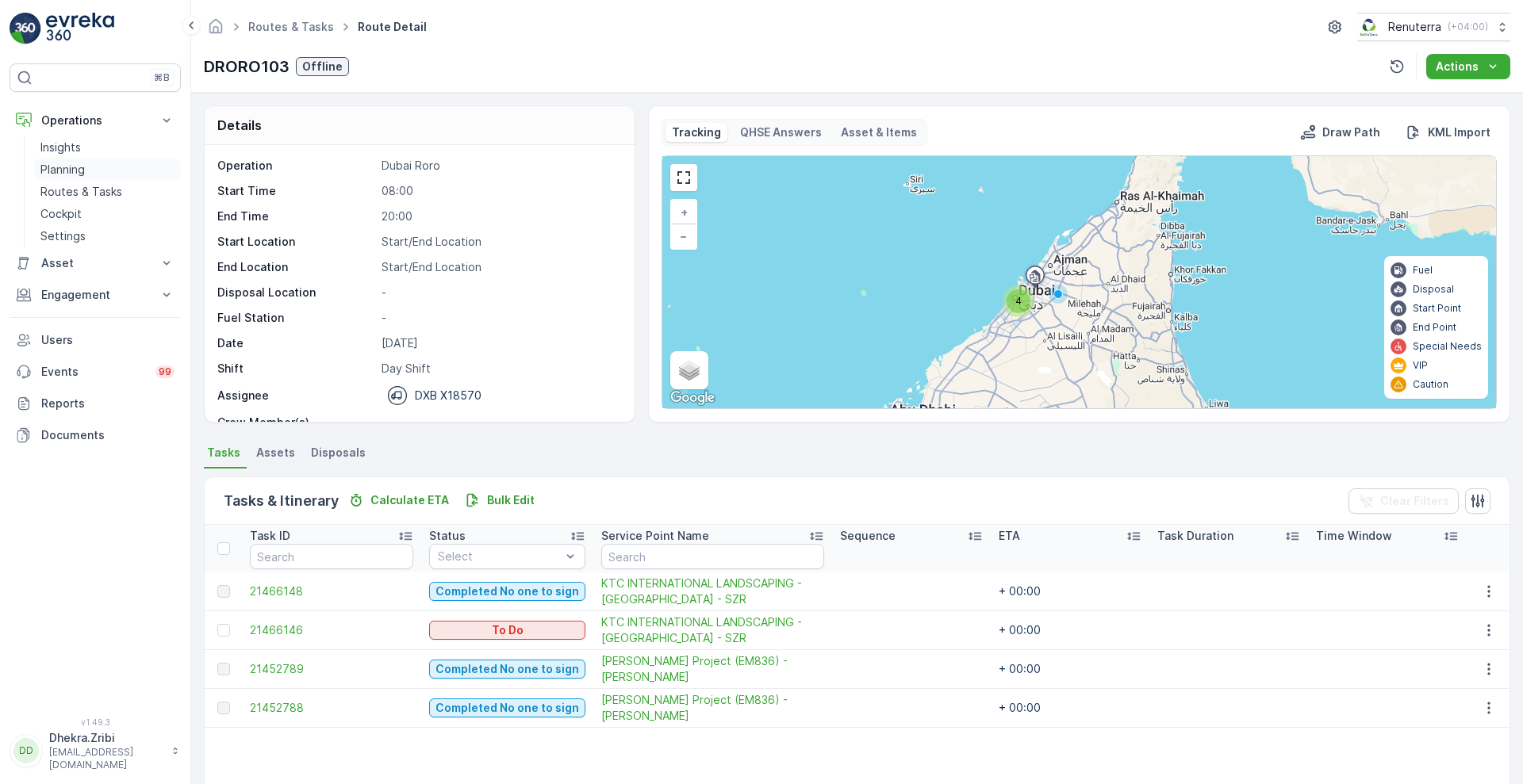
click at [82, 162] on p "Planning" at bounding box center [63, 170] width 45 height 16
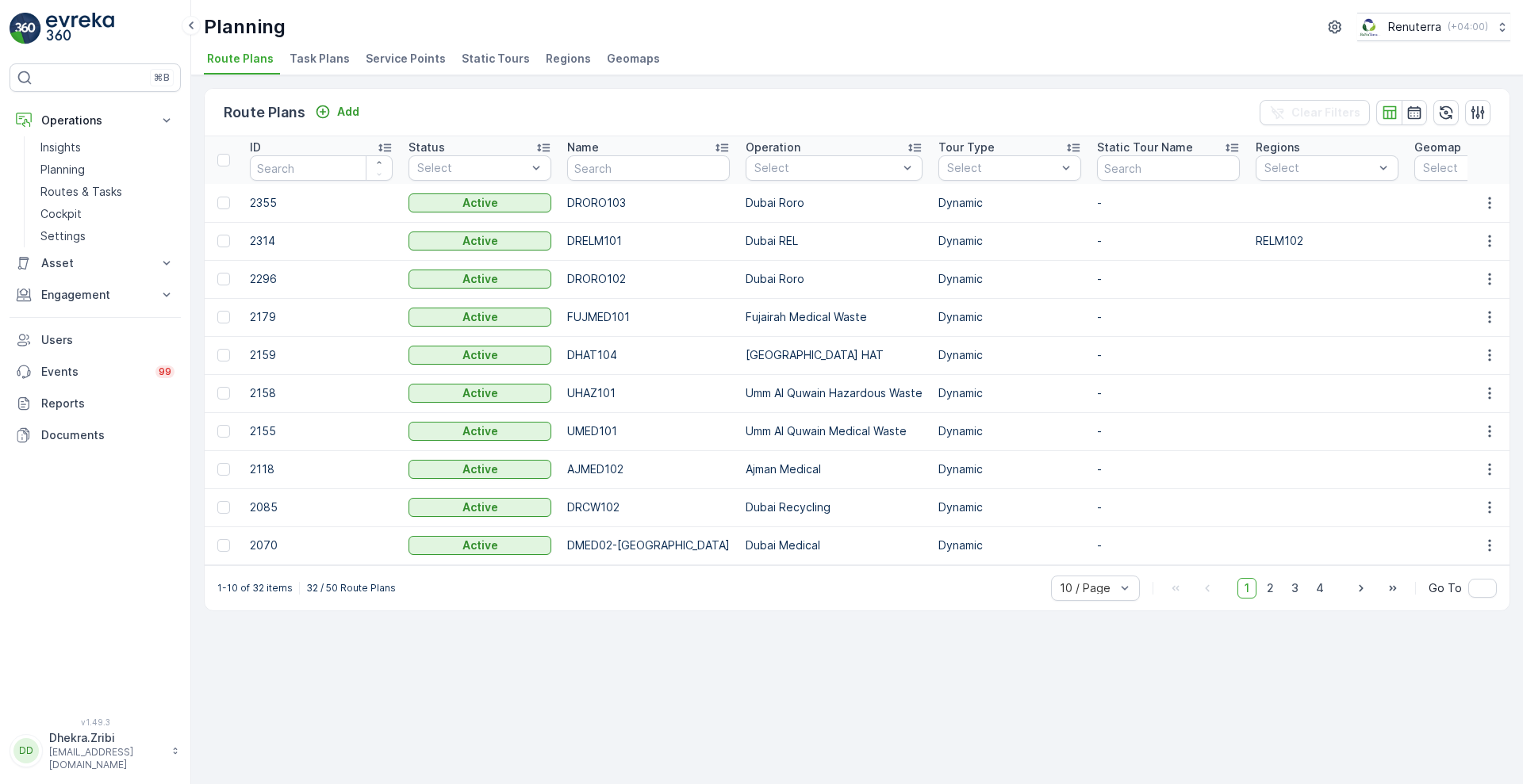
click at [400, 63] on span "Service Points" at bounding box center [405, 59] width 80 height 16
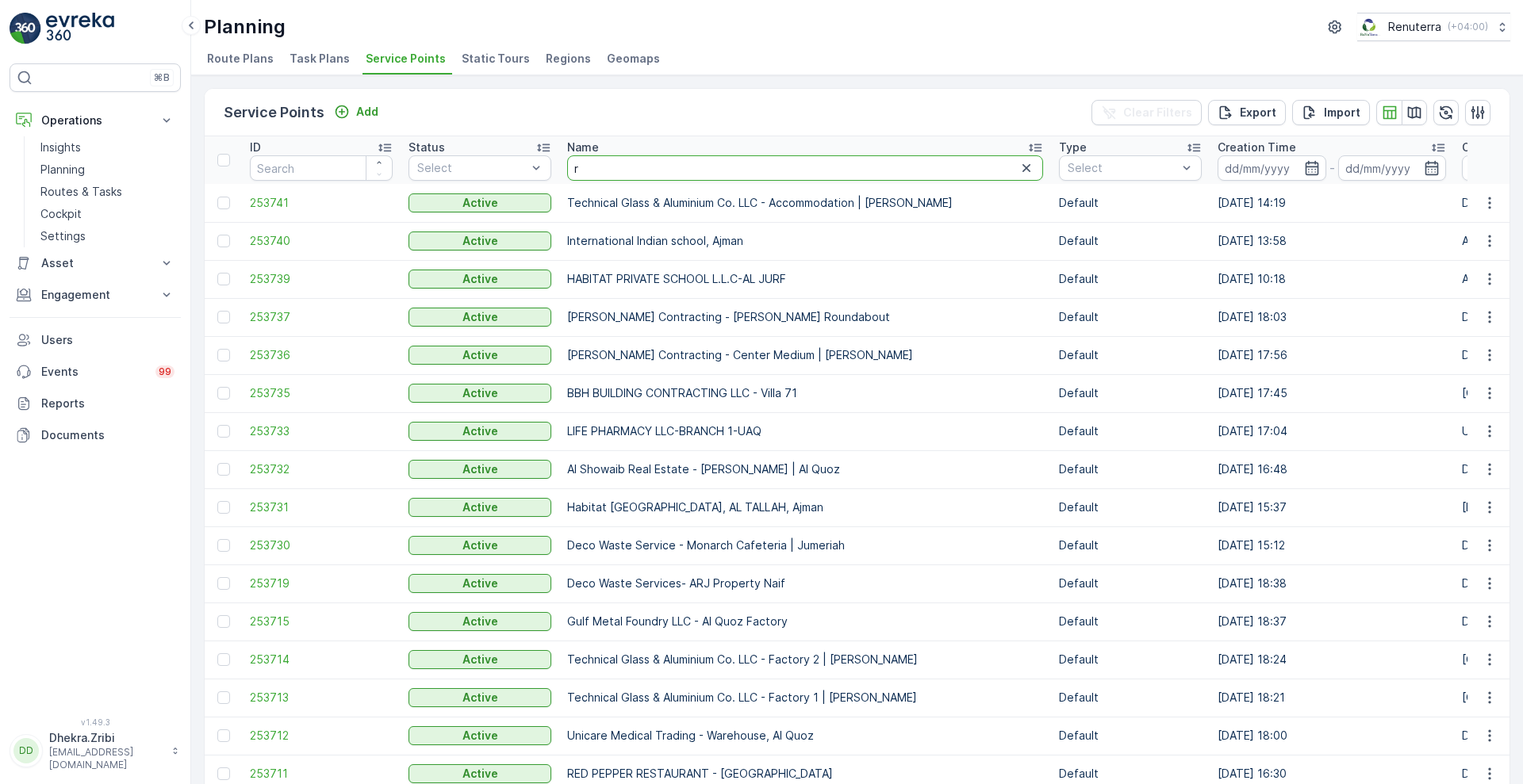
click at [710, 173] on input "r" at bounding box center [804, 169] width 476 height 26
type input "rashid"
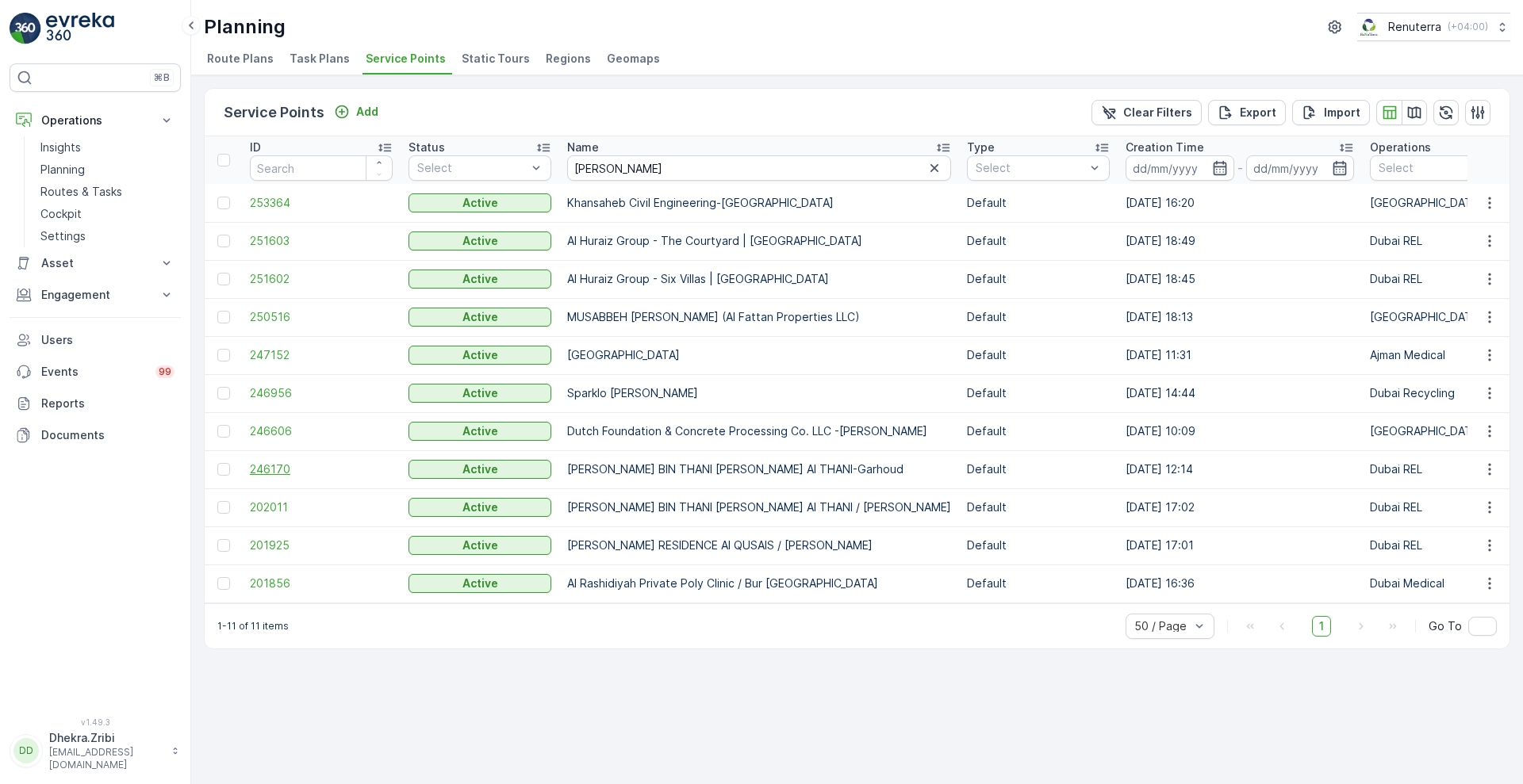
click at [260, 464] on span "246170" at bounding box center [322, 469] width 143 height 16
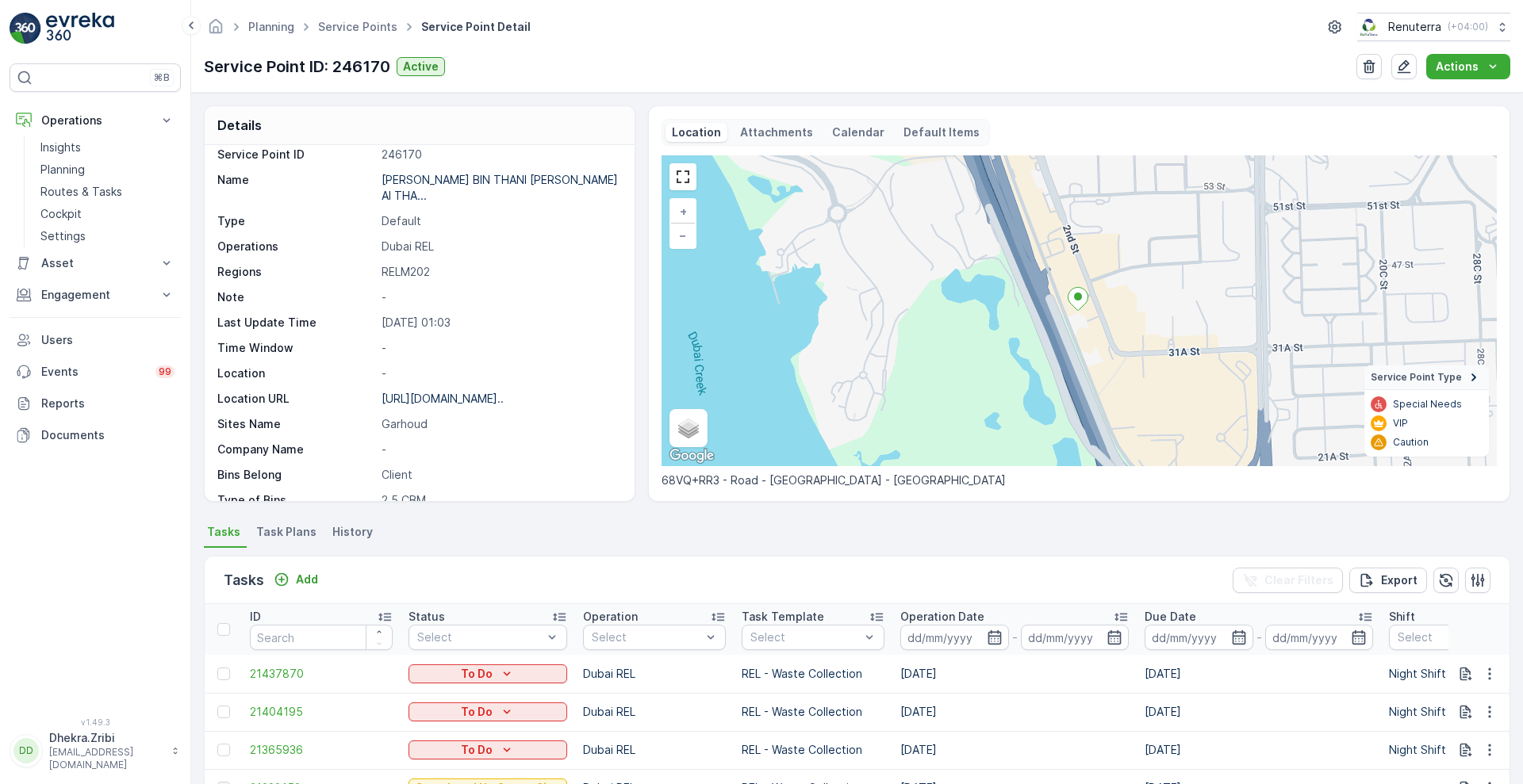
scroll to position [10, 0]
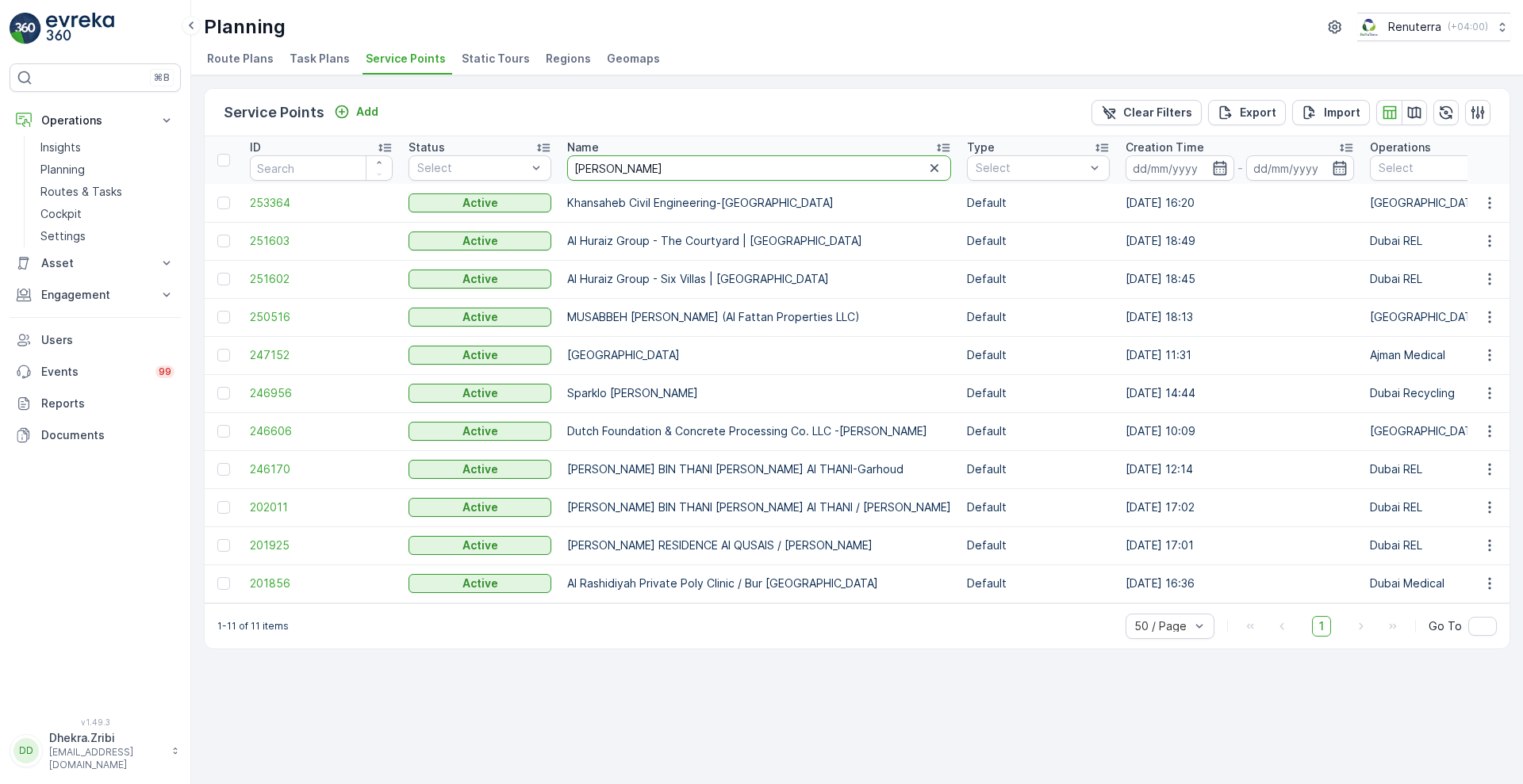
click at [639, 164] on input "rashid" at bounding box center [759, 169] width 384 height 26
type input "rashid bin"
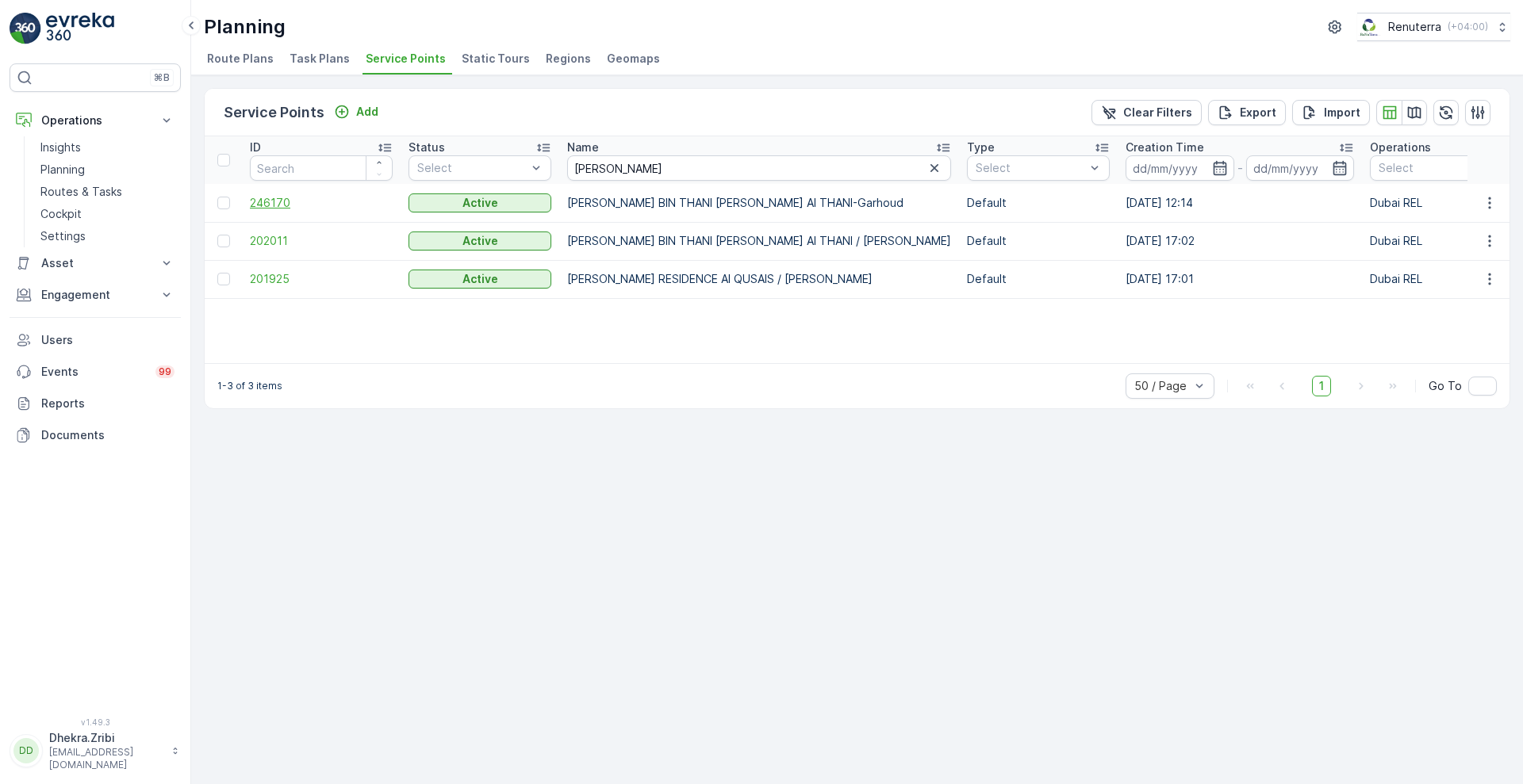
click at [275, 196] on span "246170" at bounding box center [322, 202] width 143 height 16
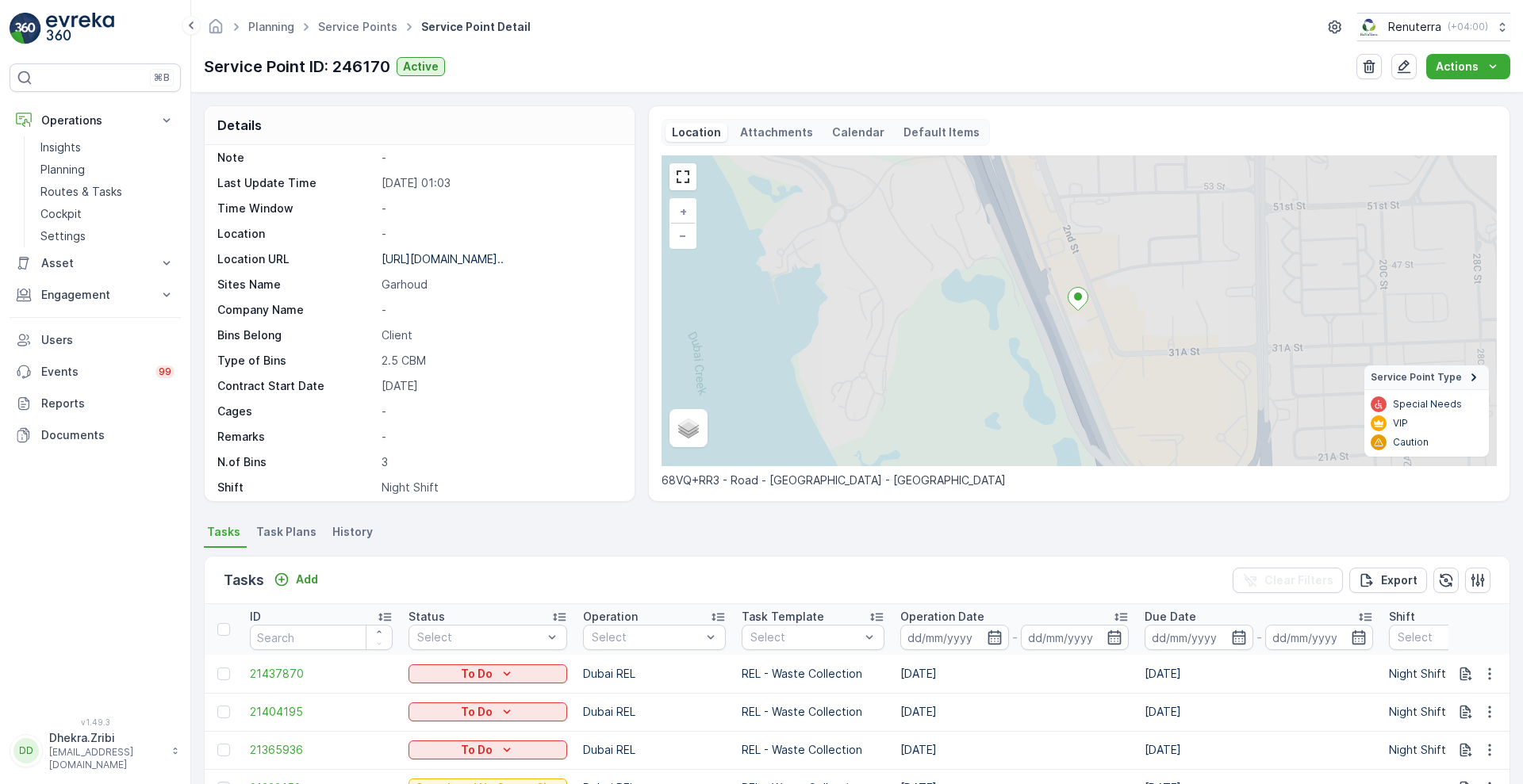
scroll to position [218, 0]
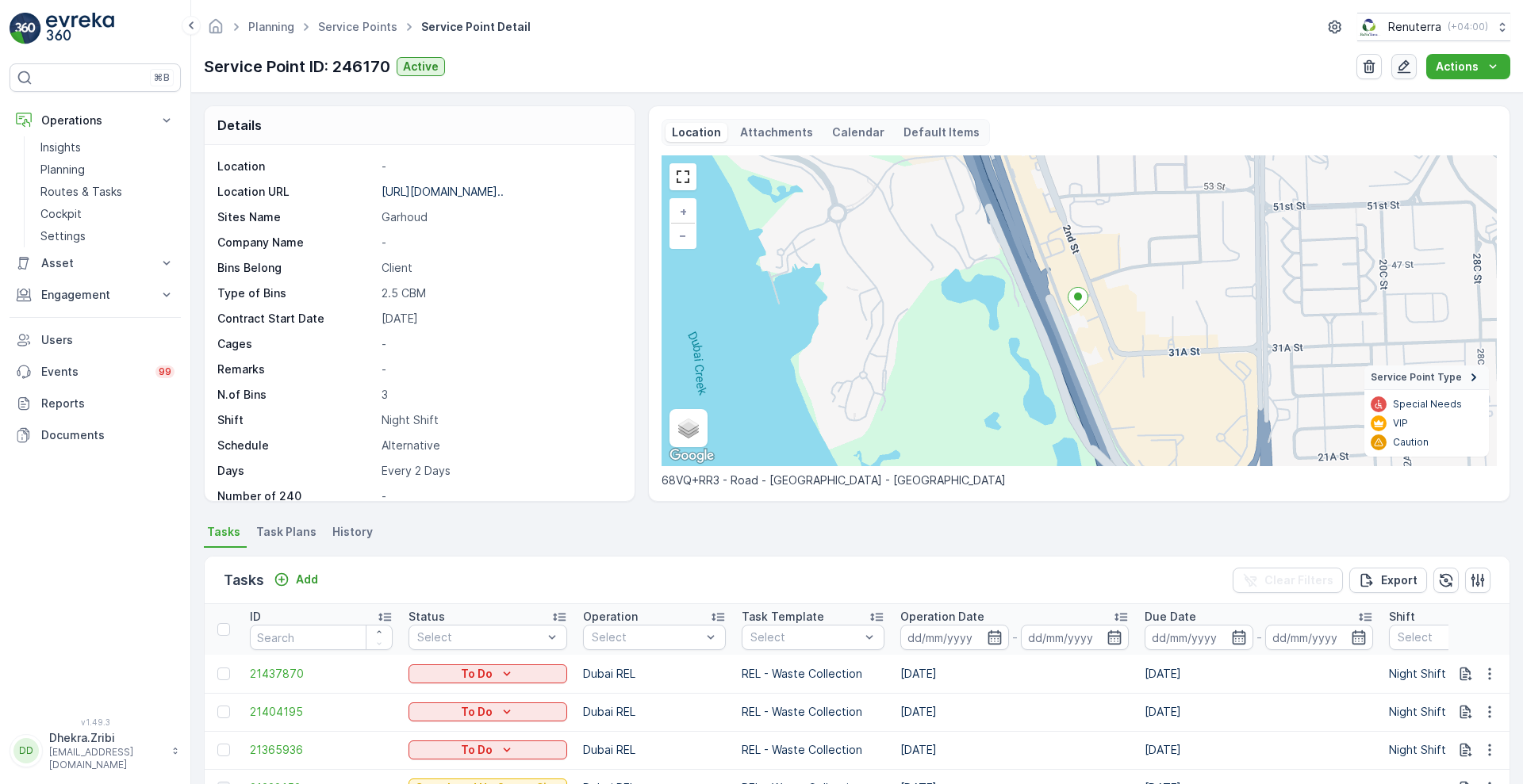
click at [1414, 72] on button "button" at bounding box center [1404, 66] width 26 height 26
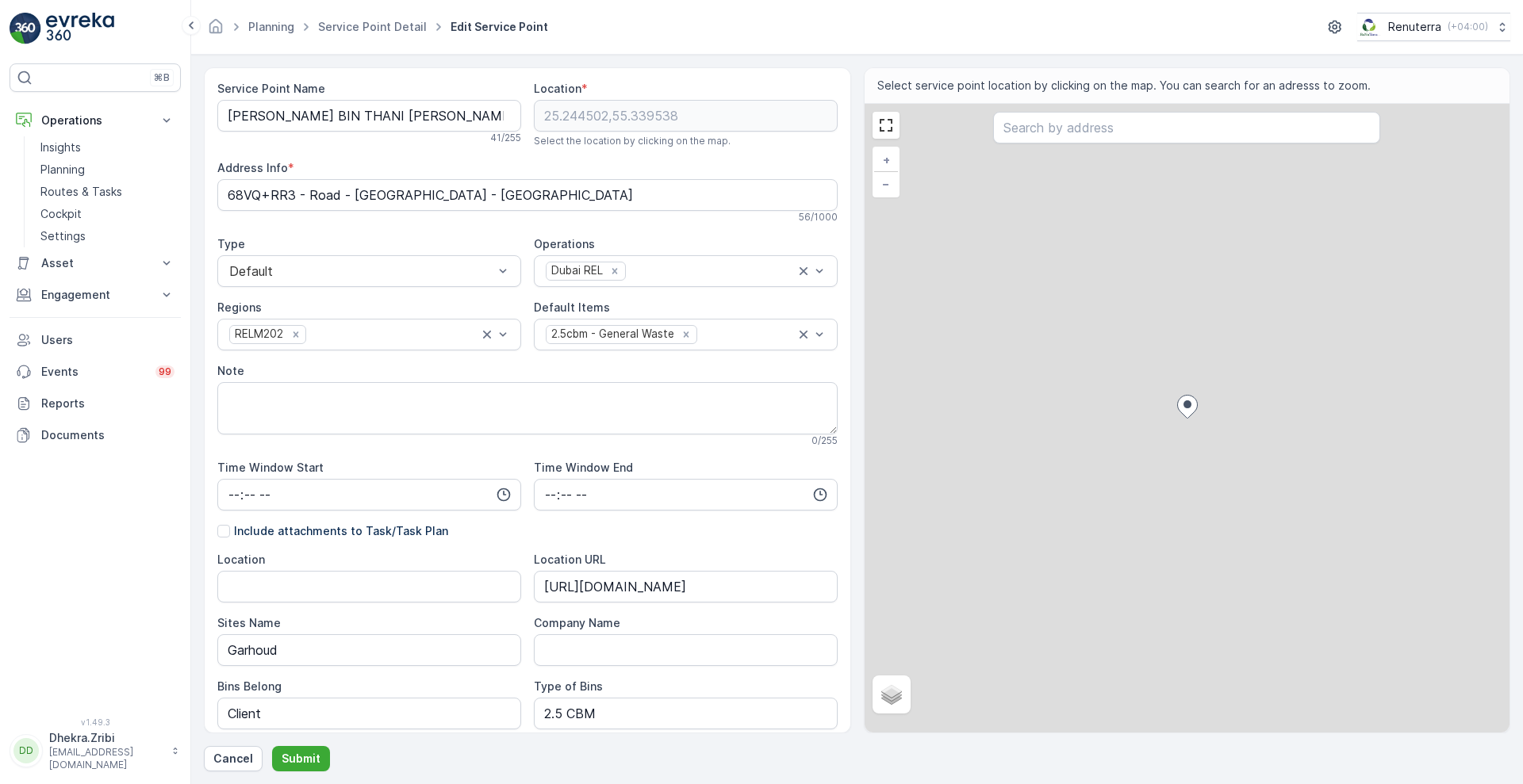
scroll to position [314, 0]
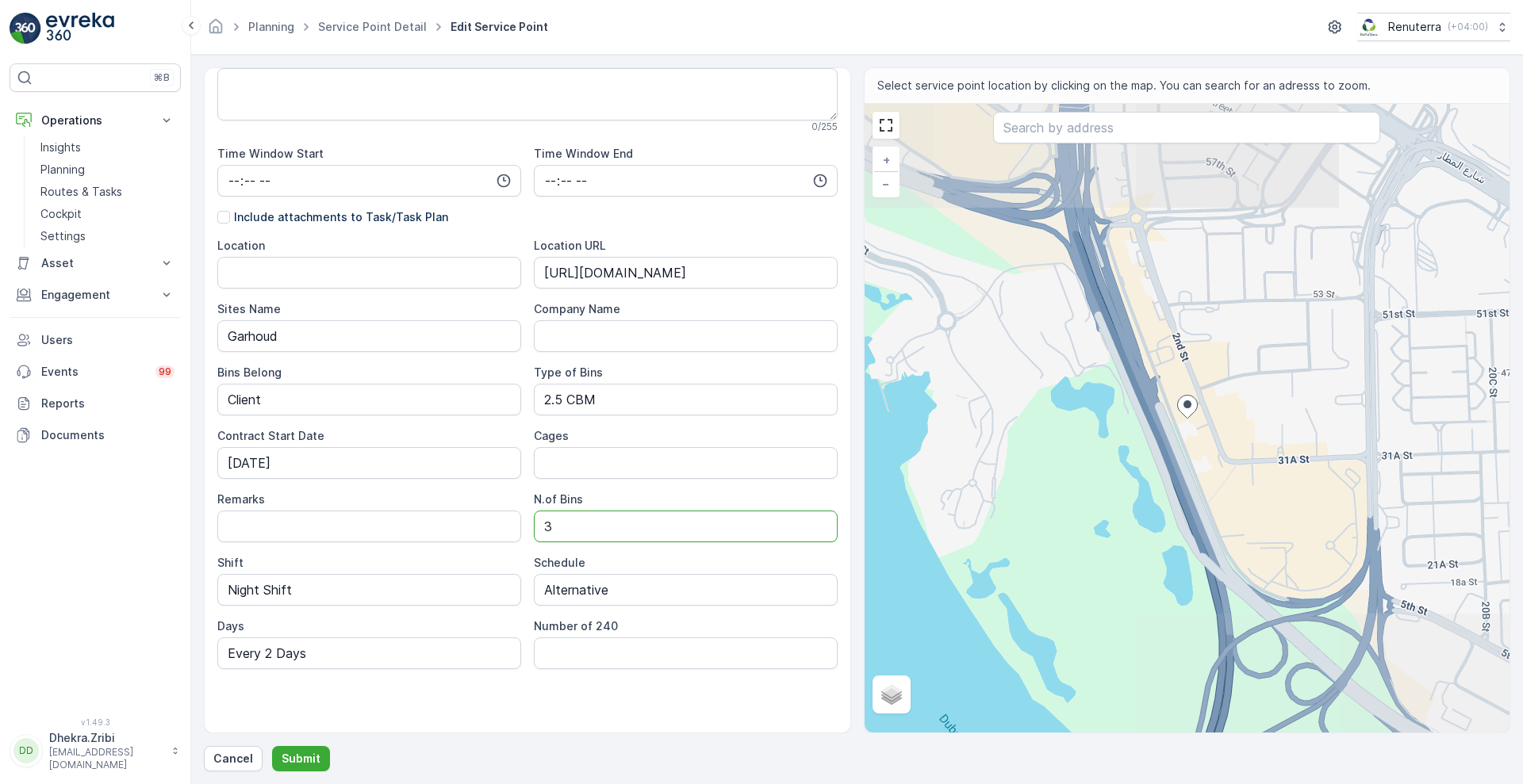
click at [579, 532] on Bins "3" at bounding box center [686, 526] width 304 height 32
type Bins "2"
click at [525, 698] on div "Service Point Name RASHID BIN THANI KHALAF Al THANI-Garhoud 41 / 255 Location *…" at bounding box center [527, 249] width 621 height 966
click at [359, 655] on input "Every 2 Days" at bounding box center [369, 653] width 304 height 32
type input "E"
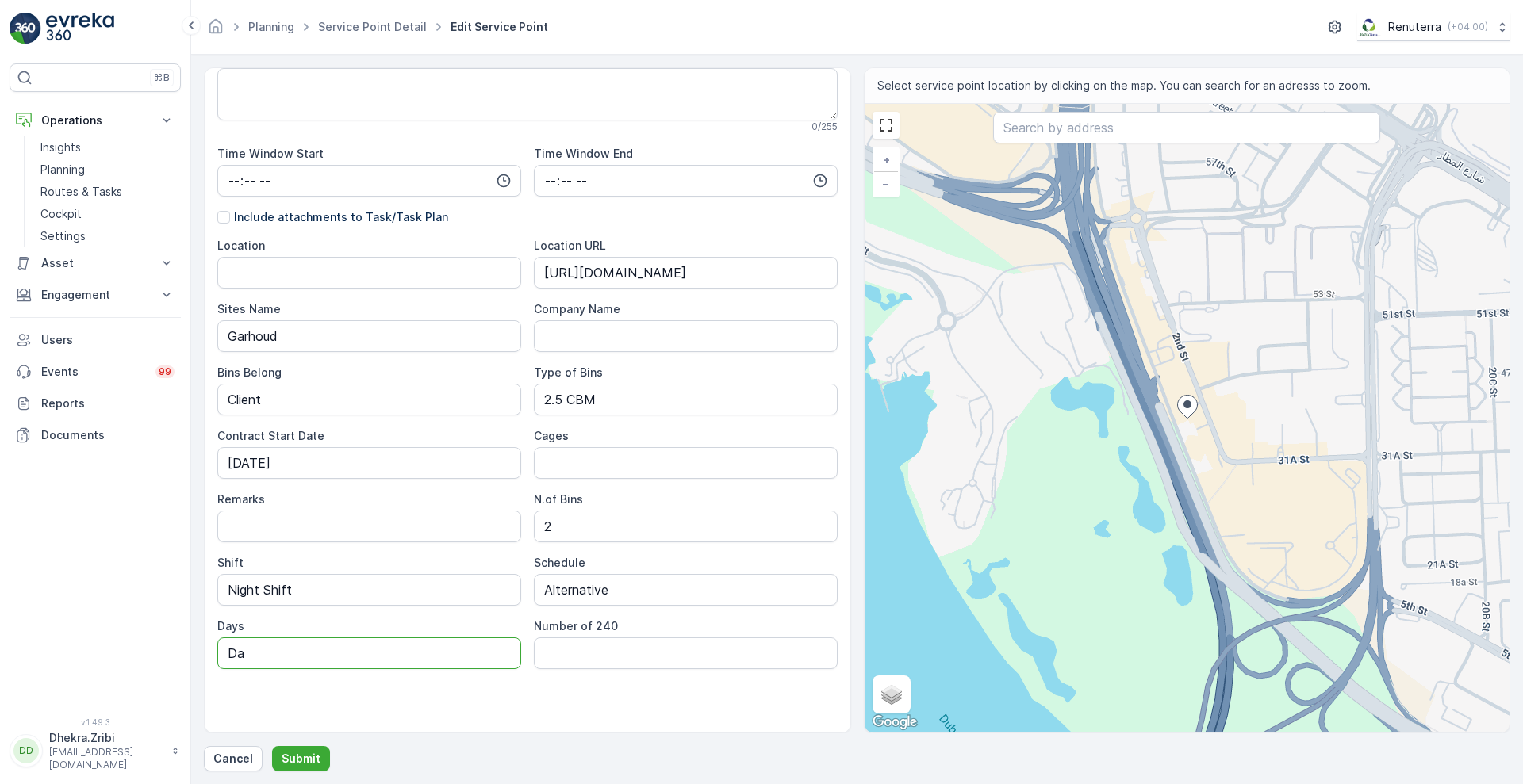
type input "D"
type input "E"
click at [322, 657] on input "E" at bounding box center [369, 653] width 304 height 32
type input "7 Days a week"
click at [644, 575] on input "Alternative" at bounding box center [686, 589] width 304 height 32
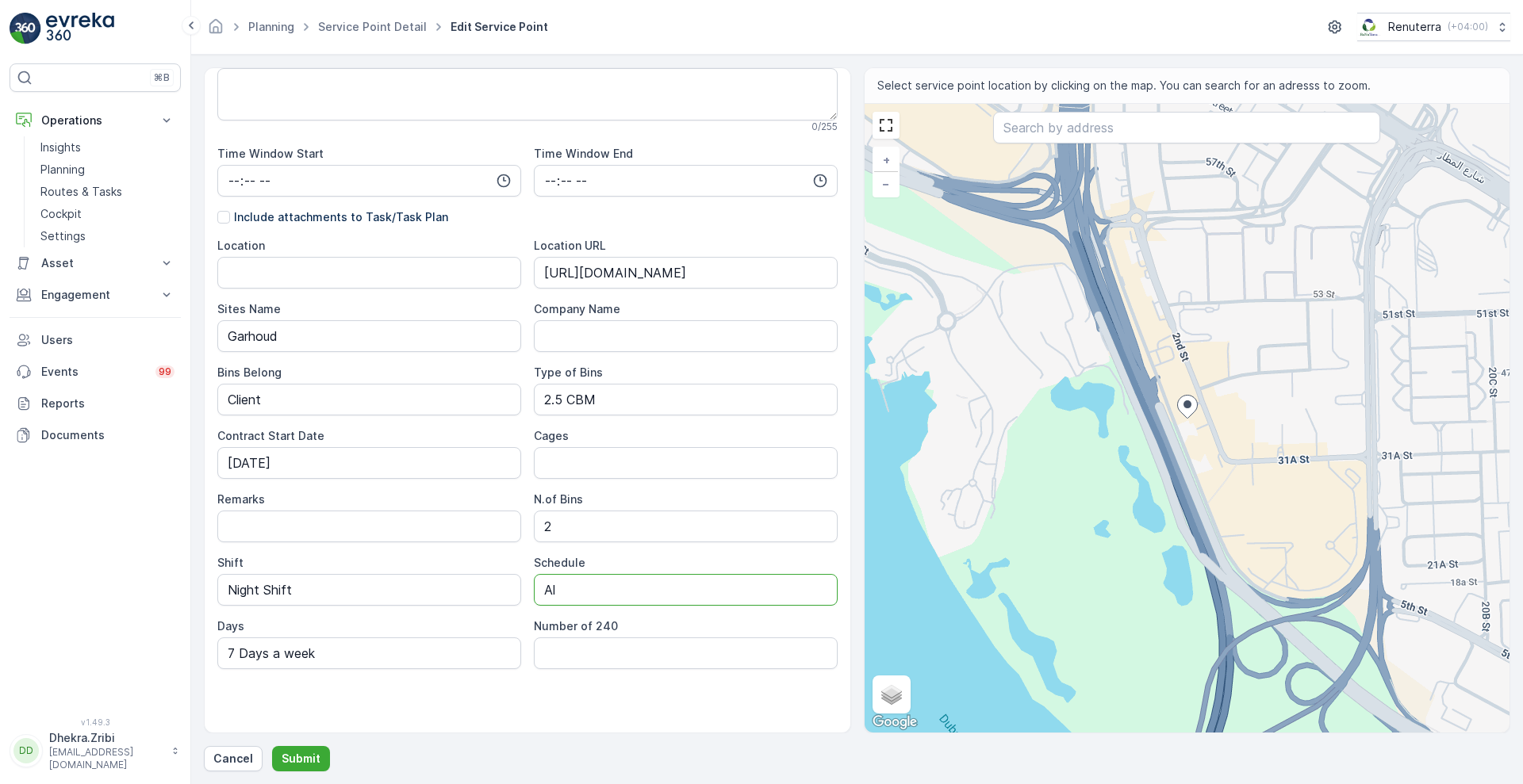
type input "A"
type input "Daily"
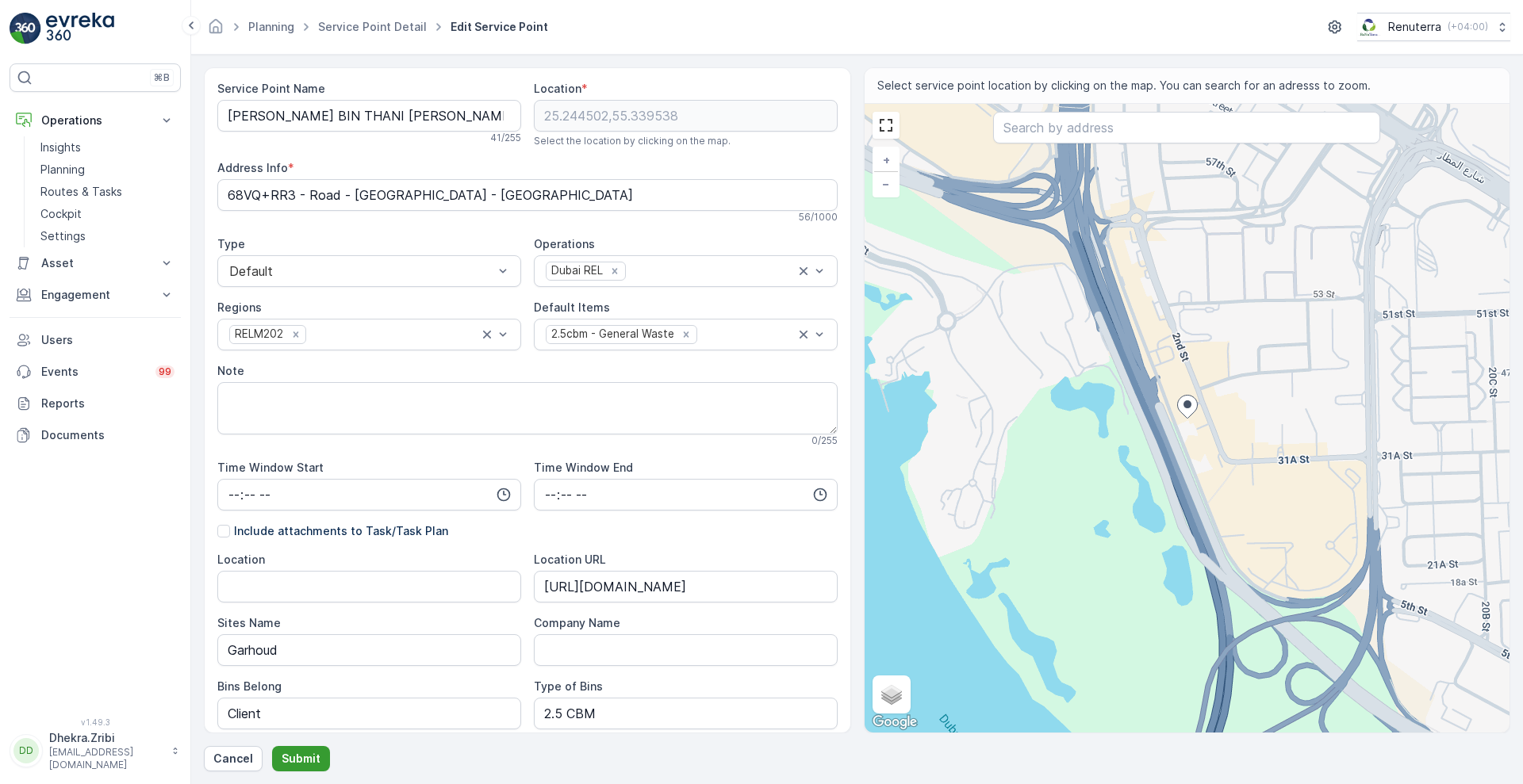
click at [298, 753] on p "Submit" at bounding box center [301, 758] width 39 height 16
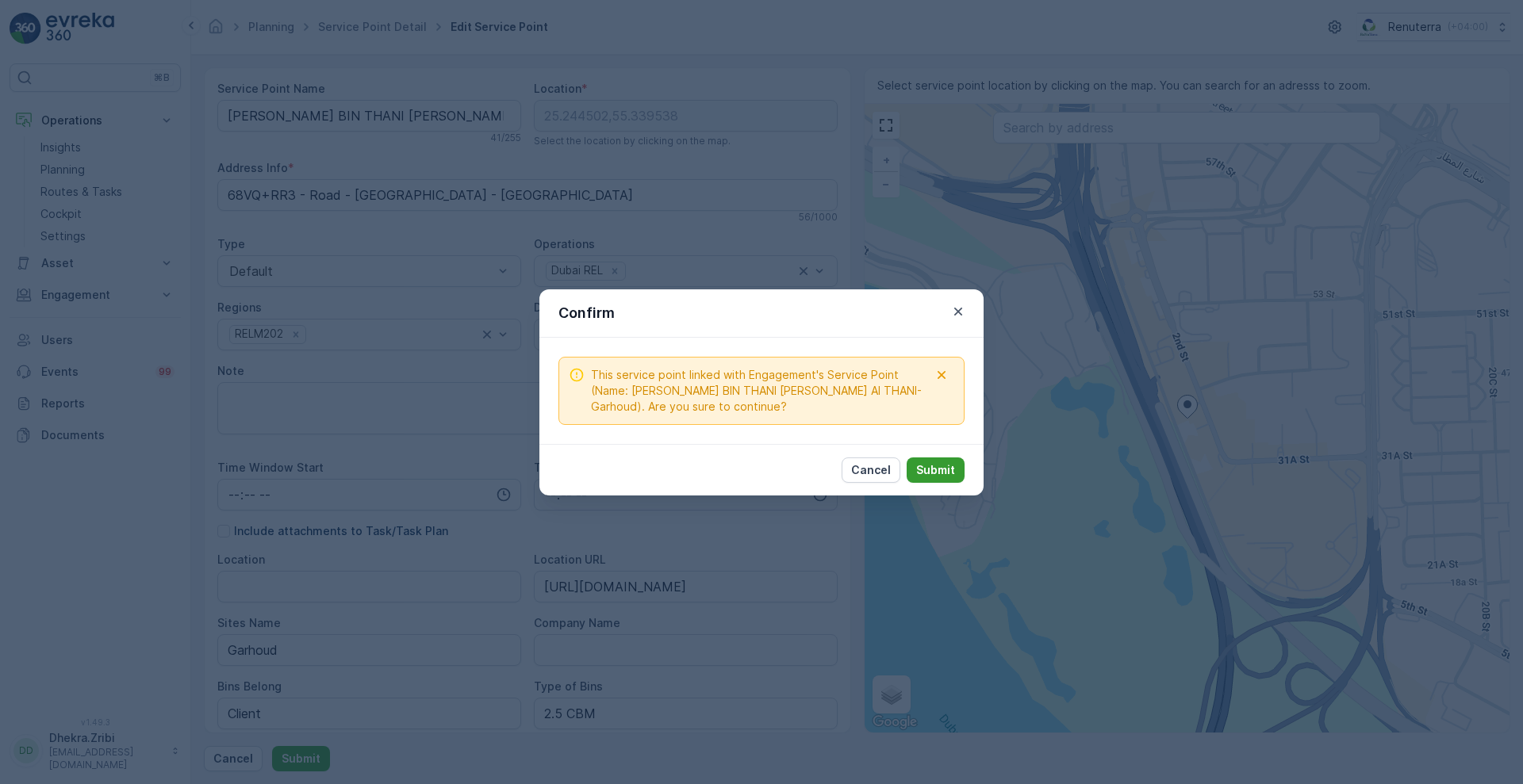
click at [937, 464] on p "Submit" at bounding box center [935, 470] width 39 height 16
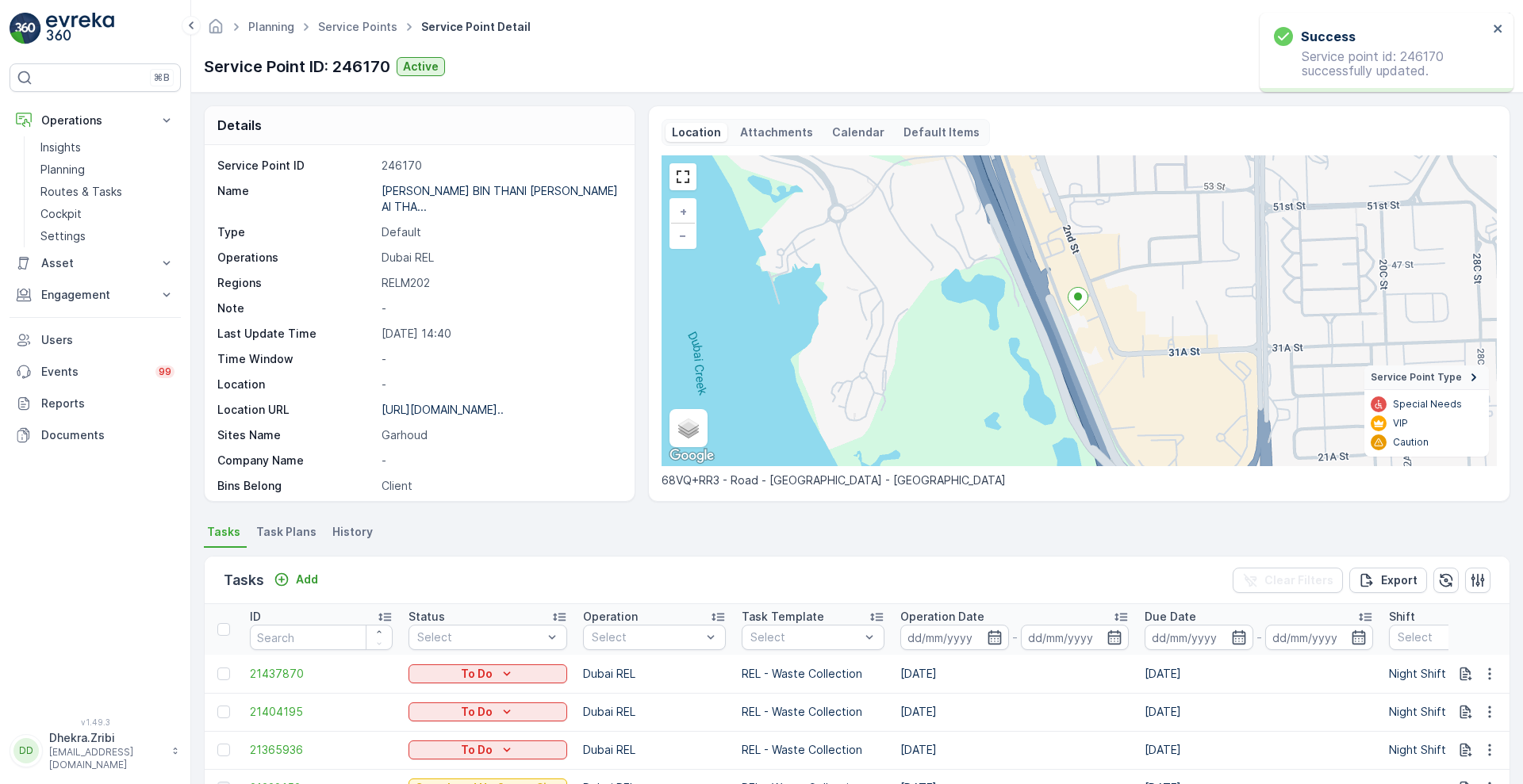
click at [278, 530] on span "Task Plans" at bounding box center [286, 532] width 61 height 16
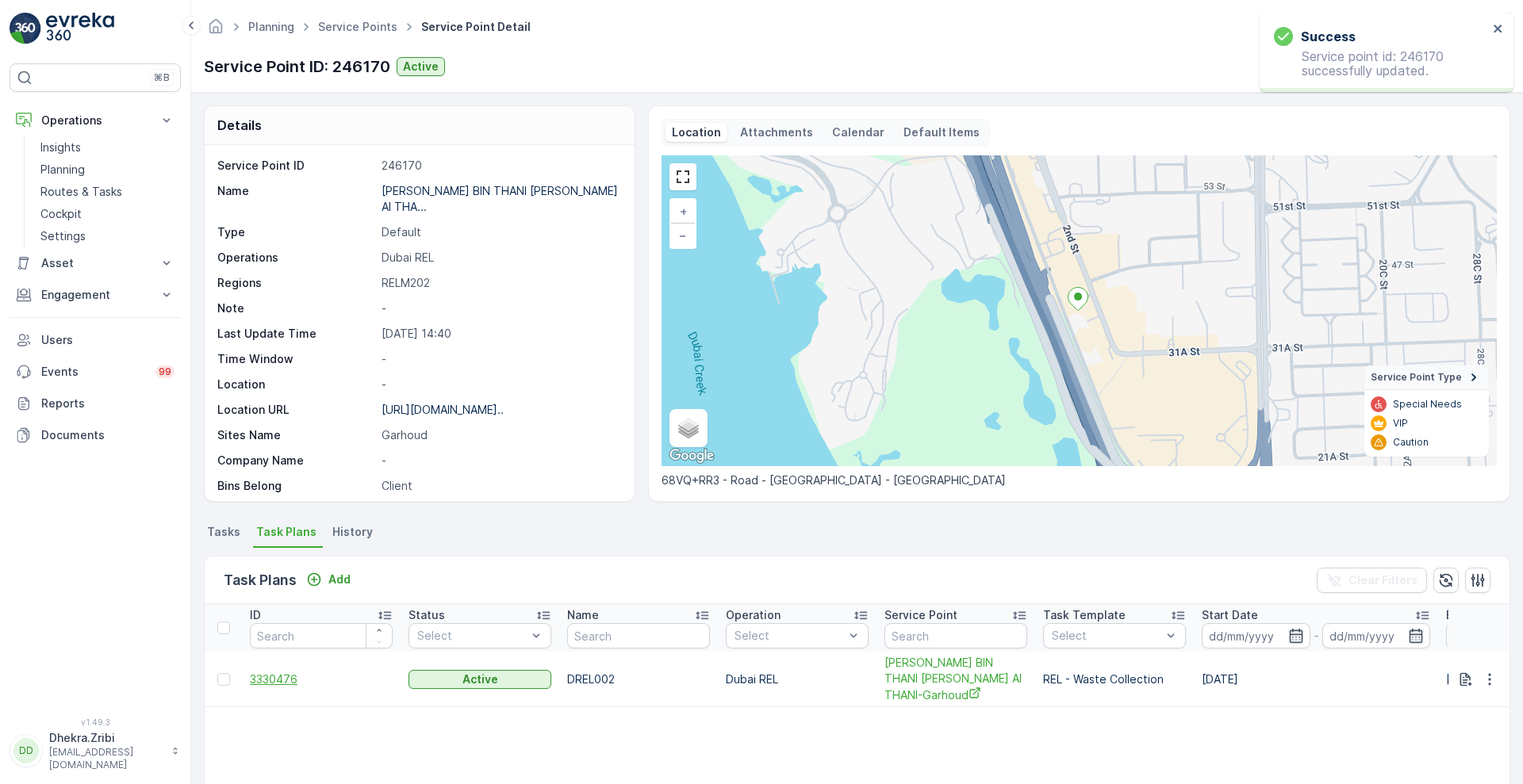
click at [276, 680] on span "3330476" at bounding box center [322, 680] width 143 height 16
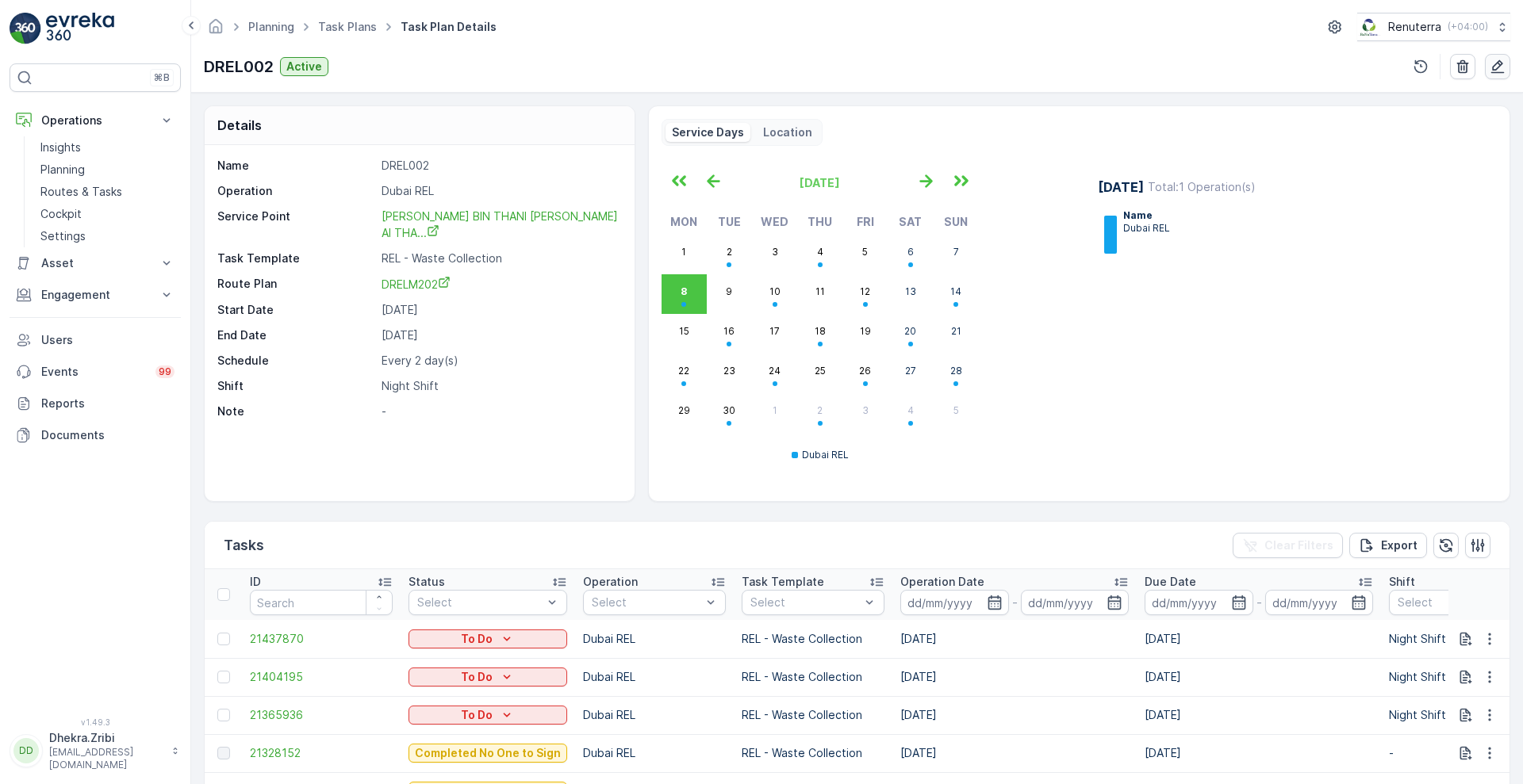
click at [1493, 72] on icon "button" at bounding box center [1498, 67] width 14 height 14
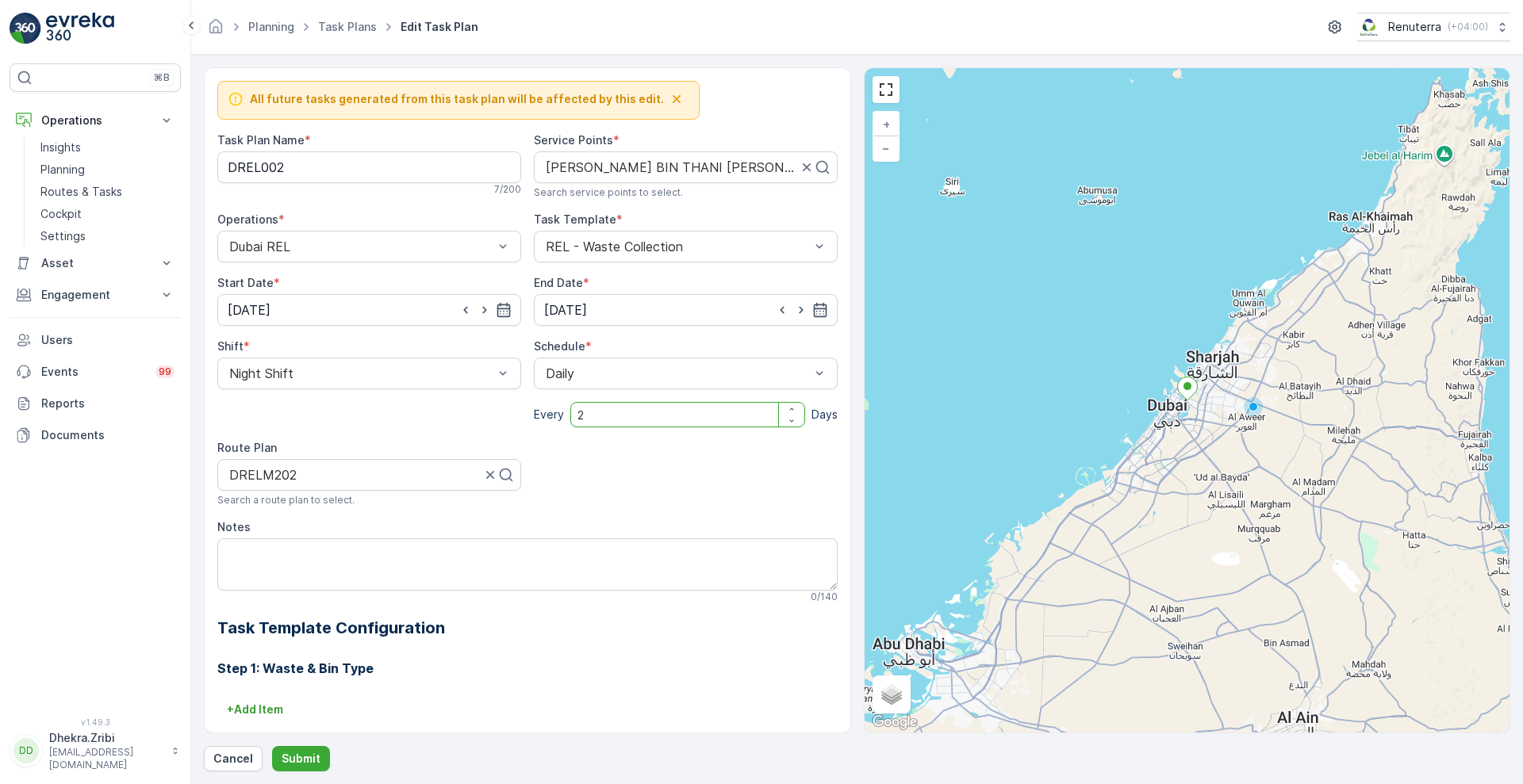
click at [617, 417] on input "2" at bounding box center [687, 415] width 234 height 26
type input "1"
click at [380, 309] on input "01.01.2025" at bounding box center [369, 310] width 304 height 32
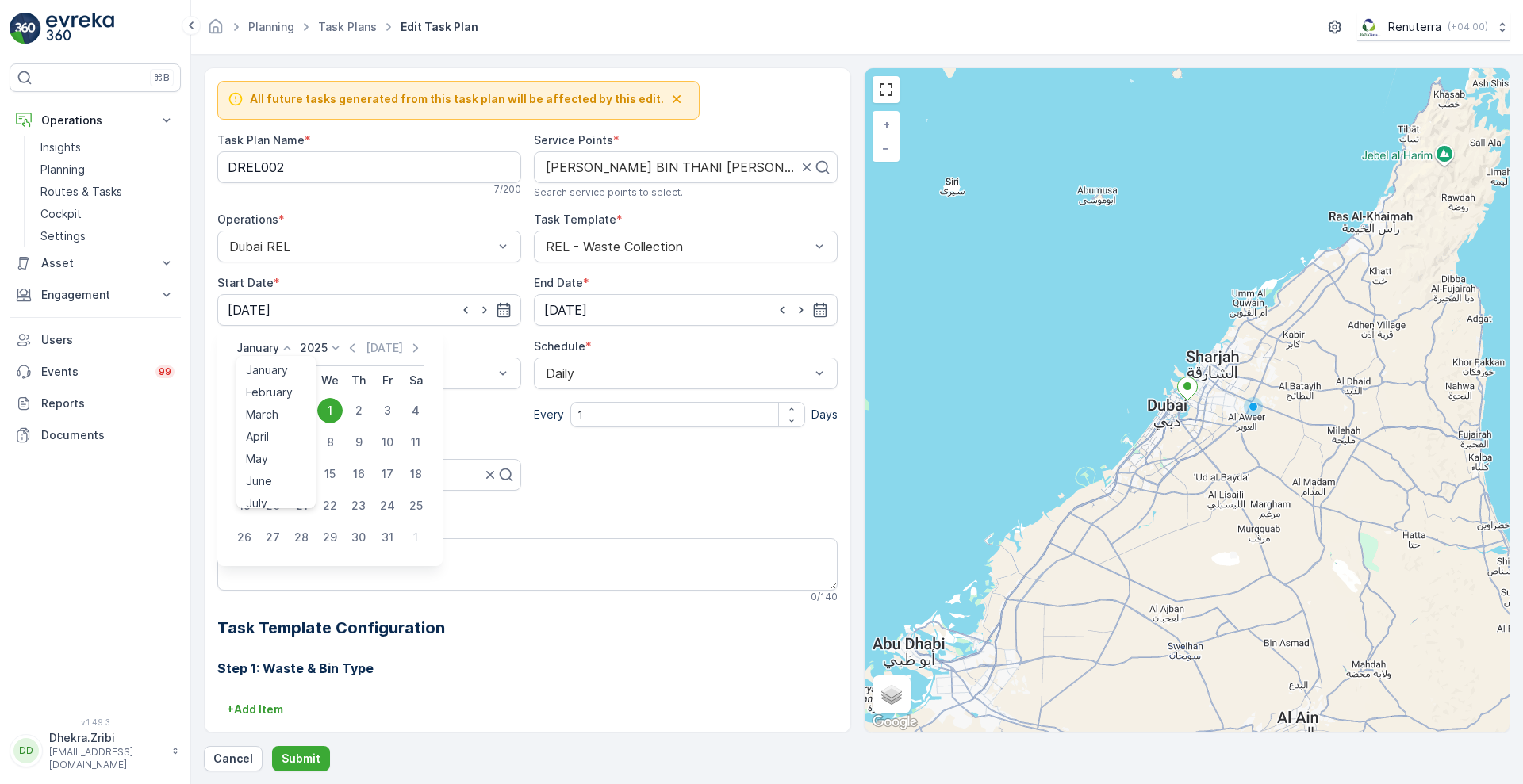
click at [254, 343] on p "January" at bounding box center [257, 348] width 43 height 16
click at [276, 410] on span "August" at bounding box center [265, 412] width 38 height 16
click at [260, 343] on p "August" at bounding box center [256, 348] width 41 height 16
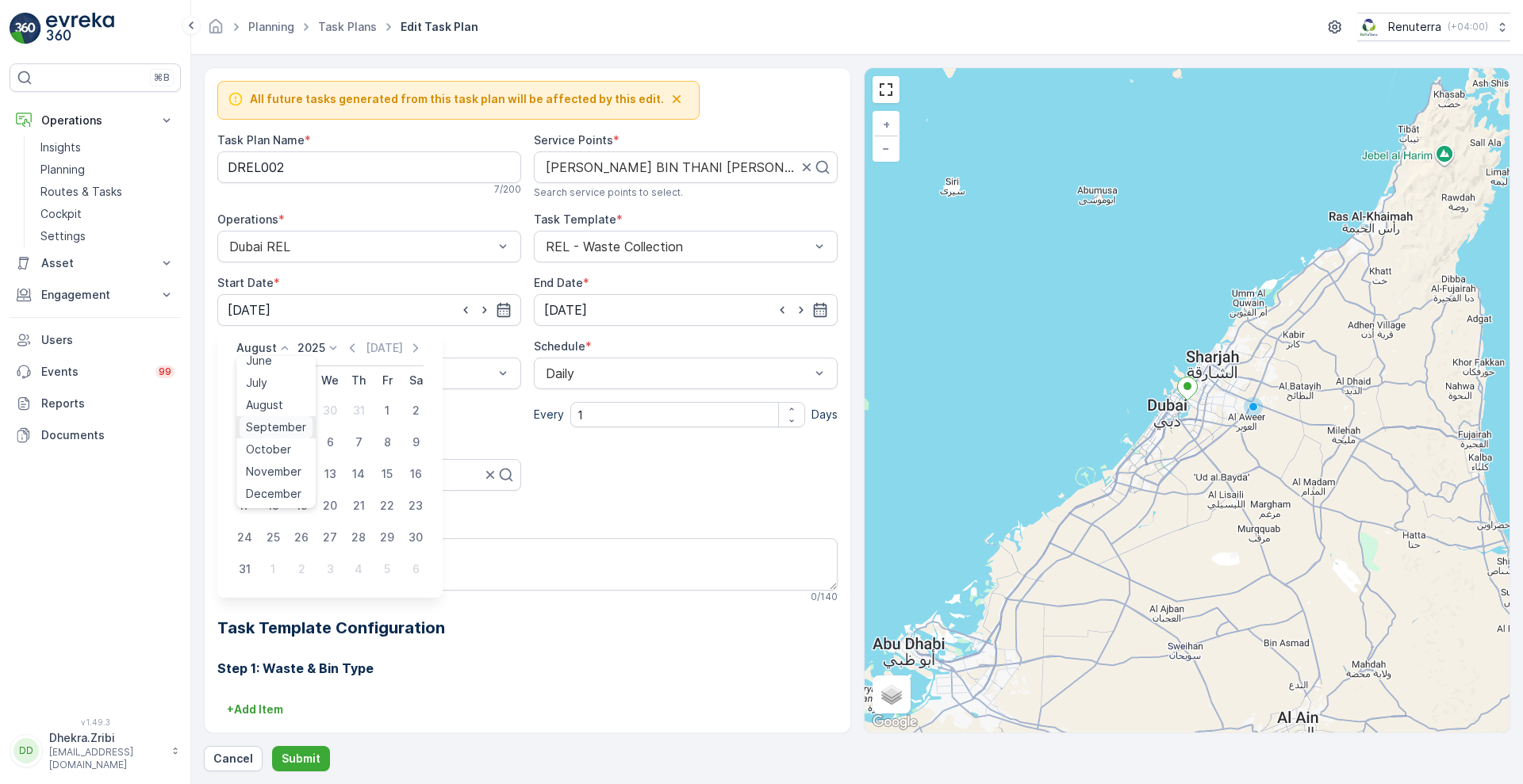
click at [269, 424] on span "September" at bounding box center [276, 428] width 61 height 16
click at [299, 442] on div "9" at bounding box center [302, 443] width 26 height 26
type input "[DATE]"
click at [306, 754] on p "Submit" at bounding box center [301, 758] width 39 height 16
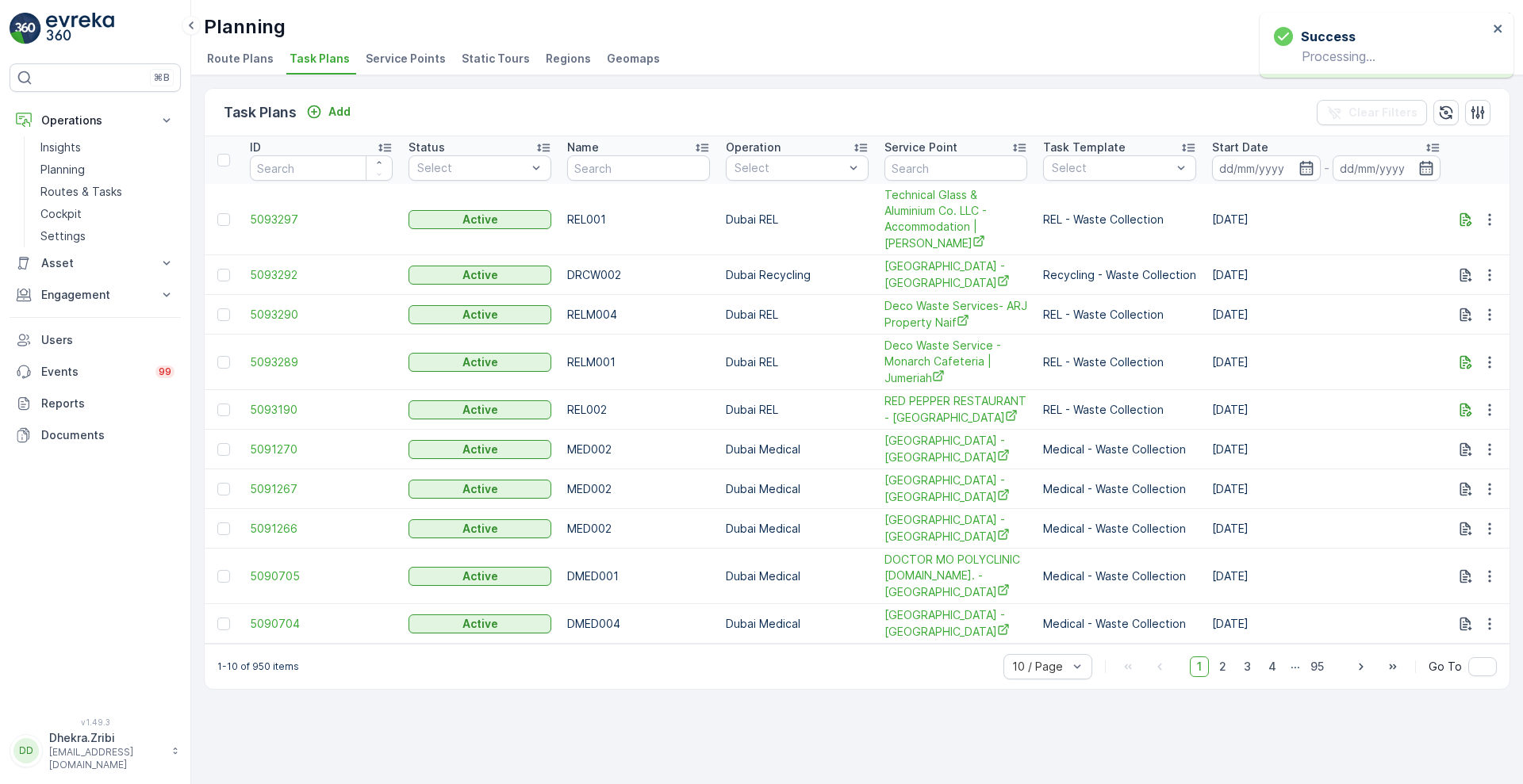
click at [404, 62] on span "Service Points" at bounding box center [405, 59] width 80 height 16
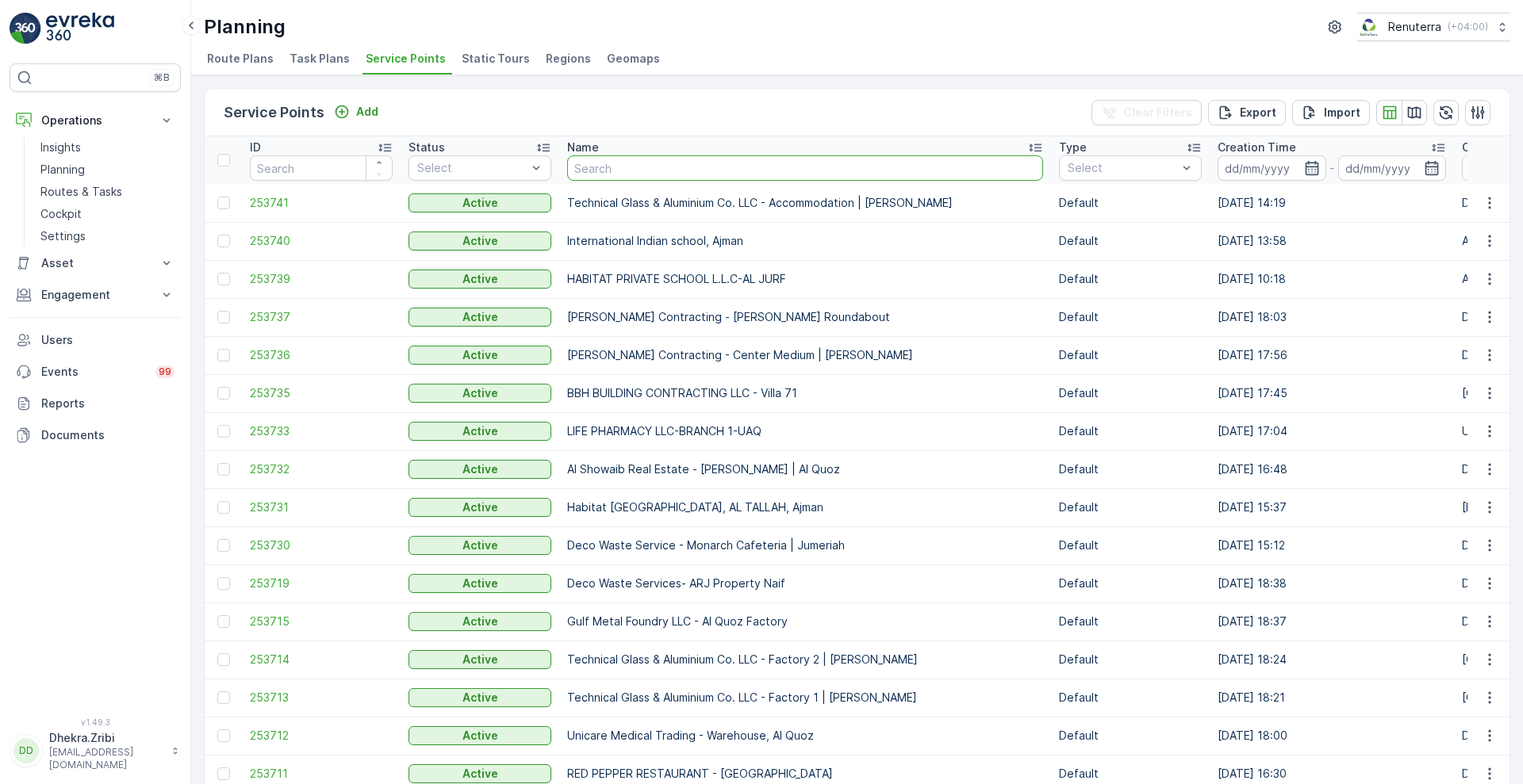
click at [679, 174] on input "text" at bounding box center [804, 169] width 476 height 26
type input "bin tha"
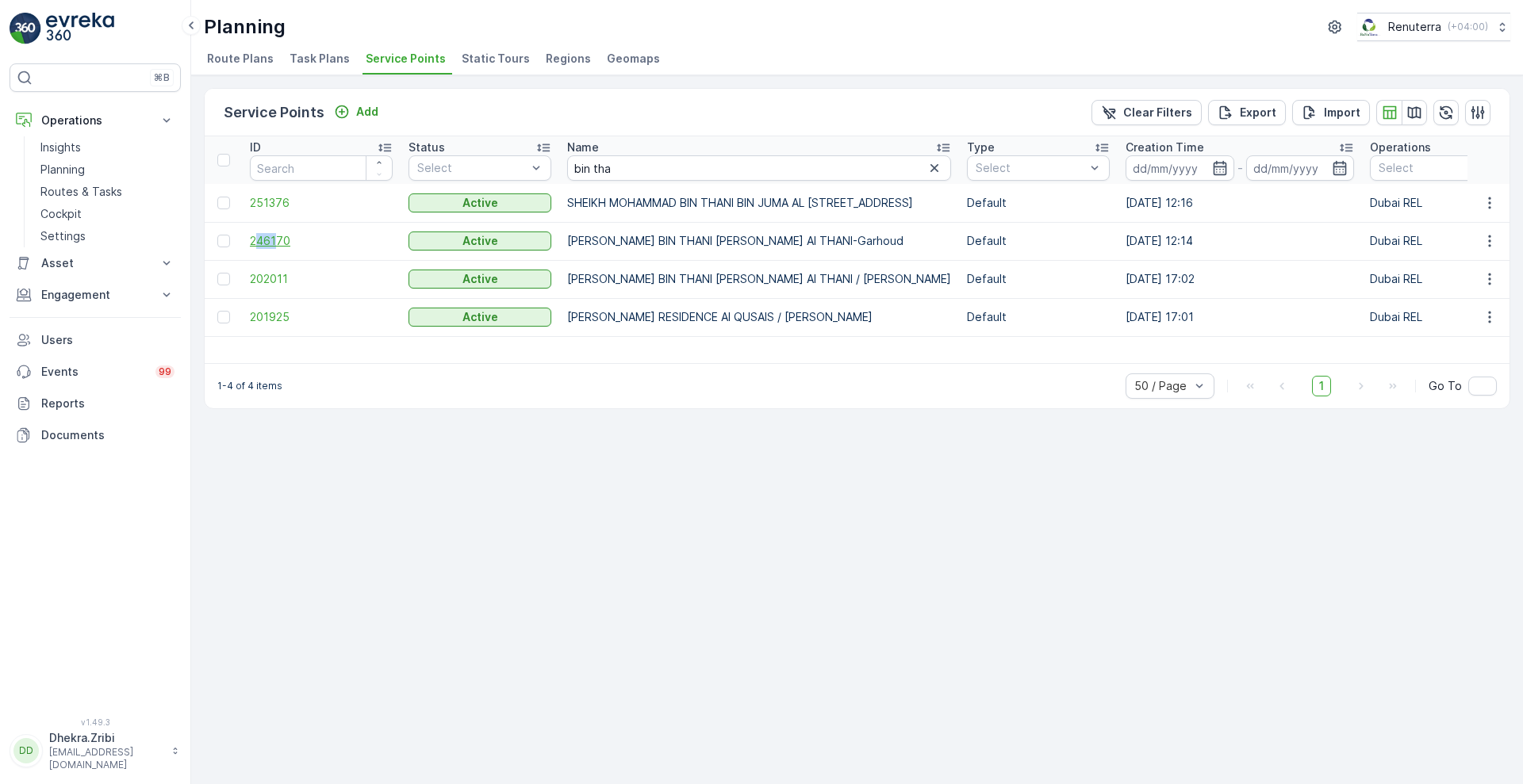
drag, startPoint x: 258, startPoint y: 231, endPoint x: 275, endPoint y: 239, distance: 18.8
click at [275, 239] on td "246170" at bounding box center [322, 241] width 159 height 38
click at [275, 239] on span "246170" at bounding box center [322, 241] width 143 height 16
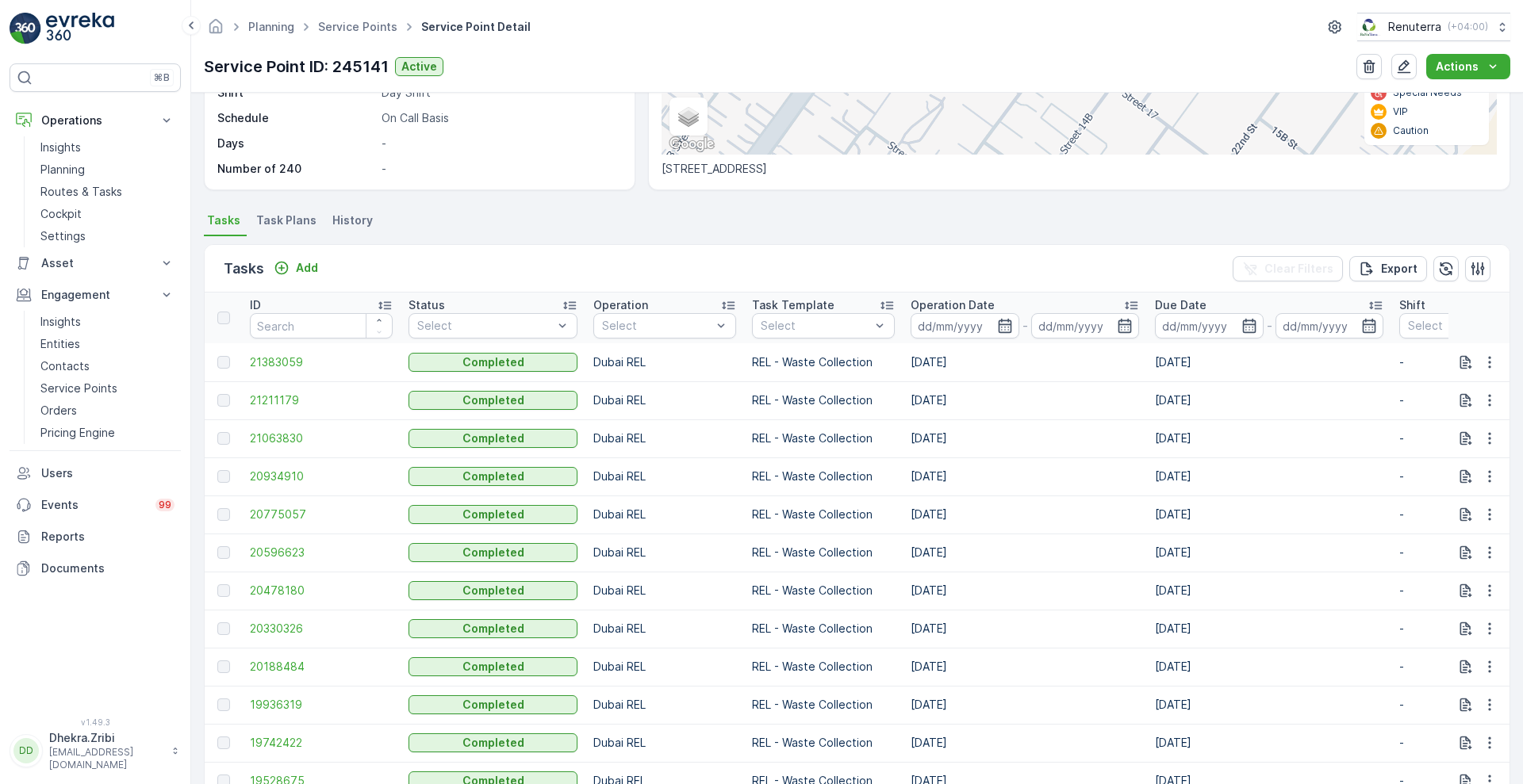
scroll to position [316, 0]
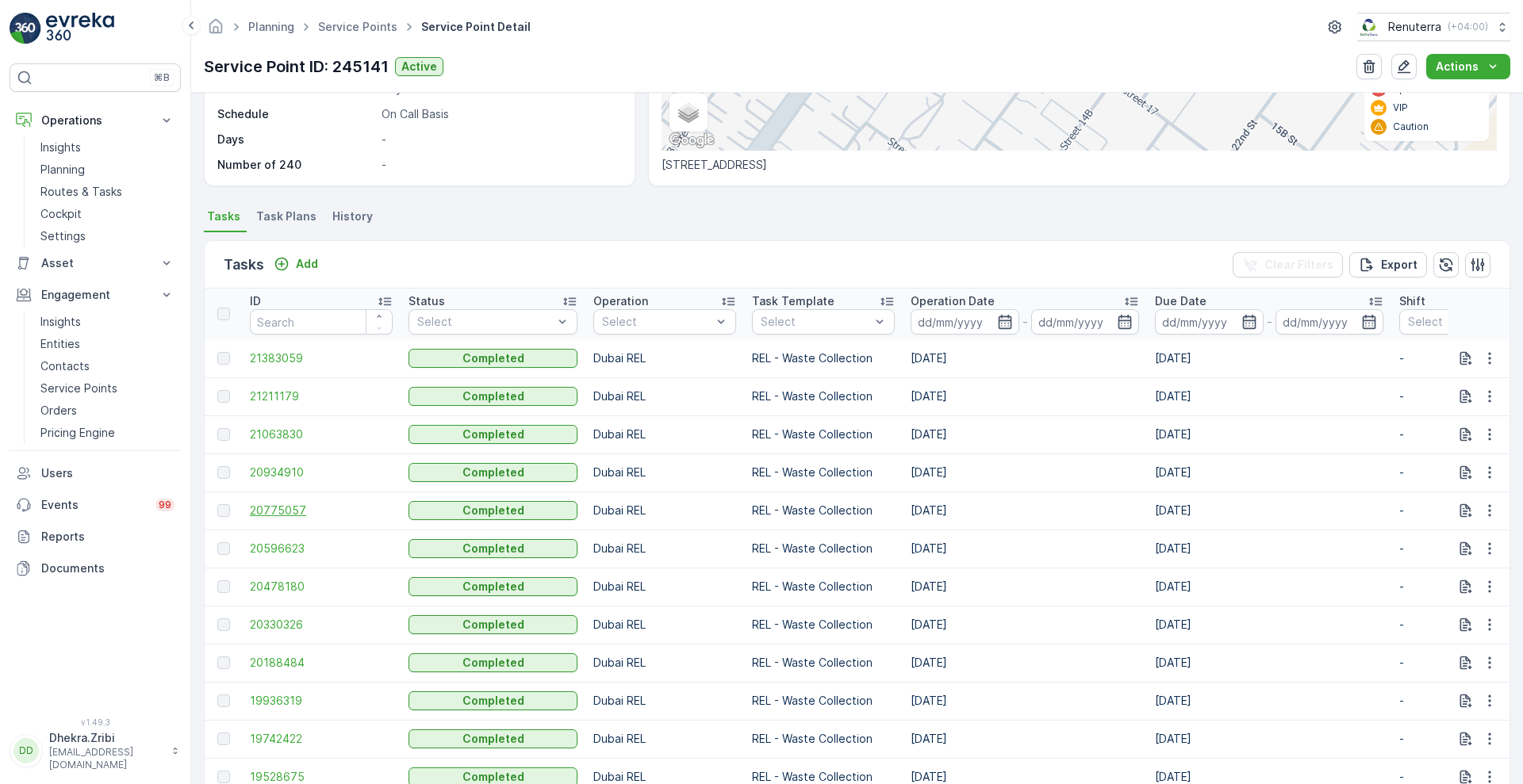
click at [270, 507] on span "20775057" at bounding box center [322, 510] width 143 height 16
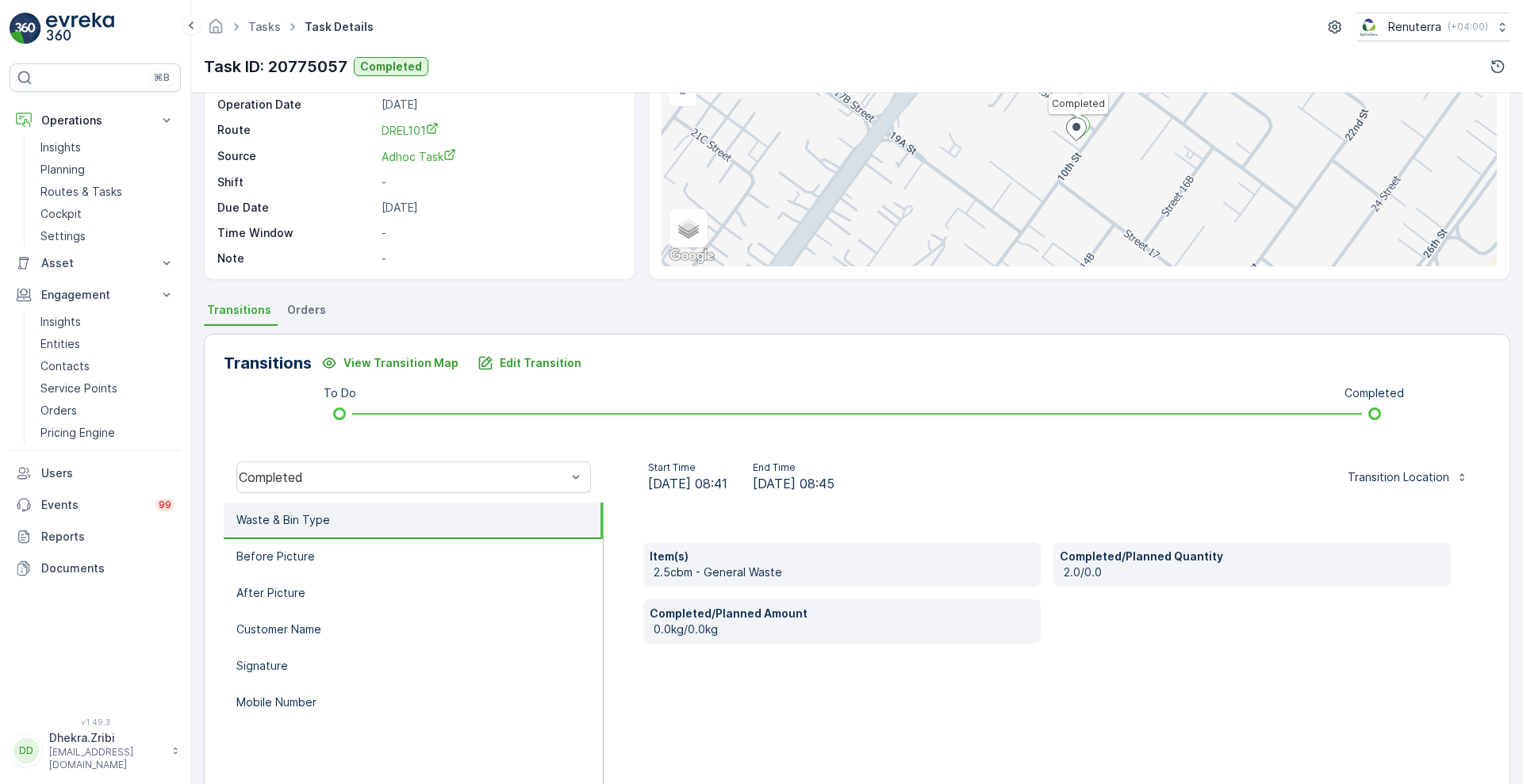
scroll to position [215, 0]
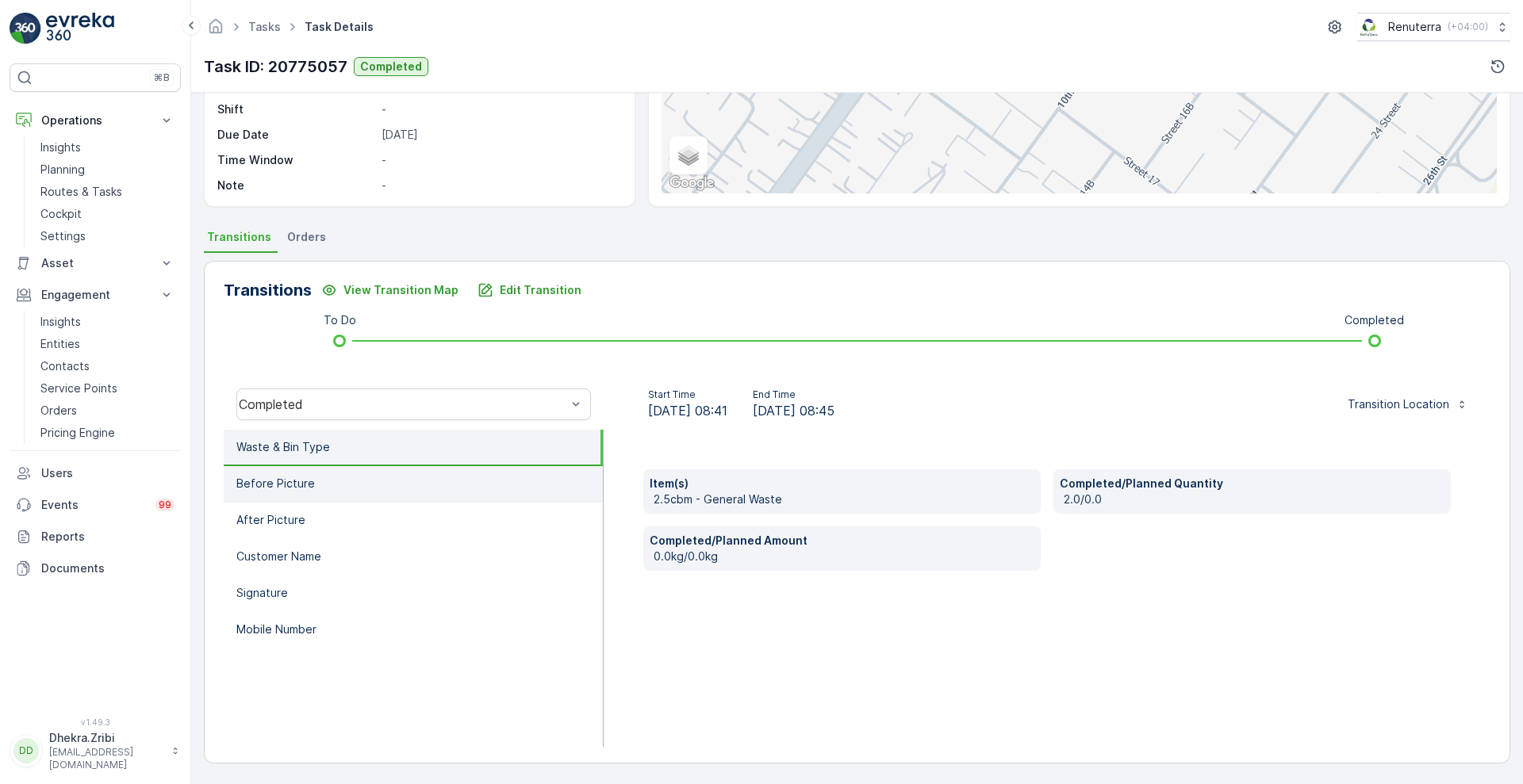
click at [320, 478] on li "Before Picture" at bounding box center [413, 484] width 379 height 37
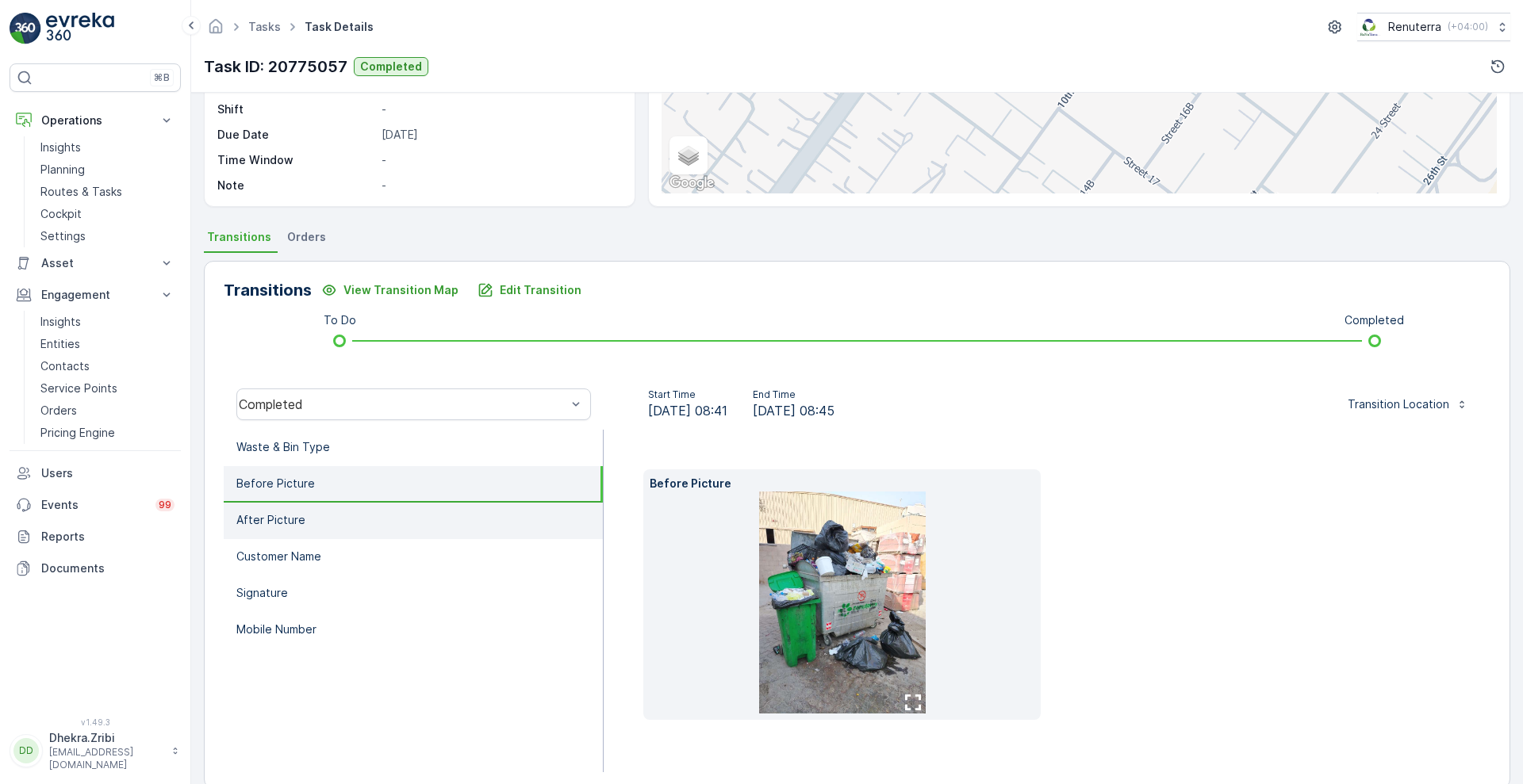
click at [329, 522] on li "After Picture" at bounding box center [413, 520] width 379 height 37
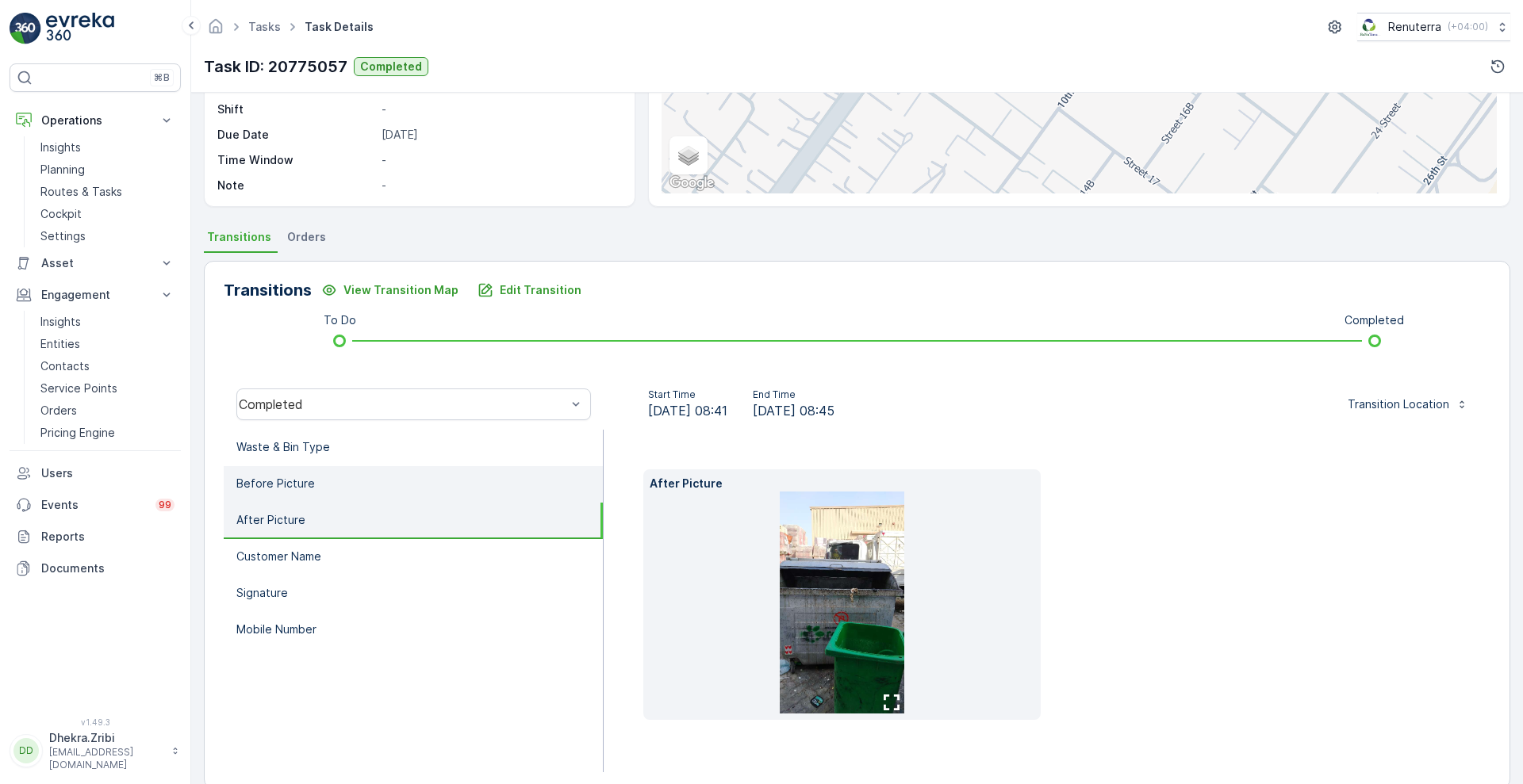
click at [352, 476] on li "Before Picture" at bounding box center [413, 484] width 379 height 37
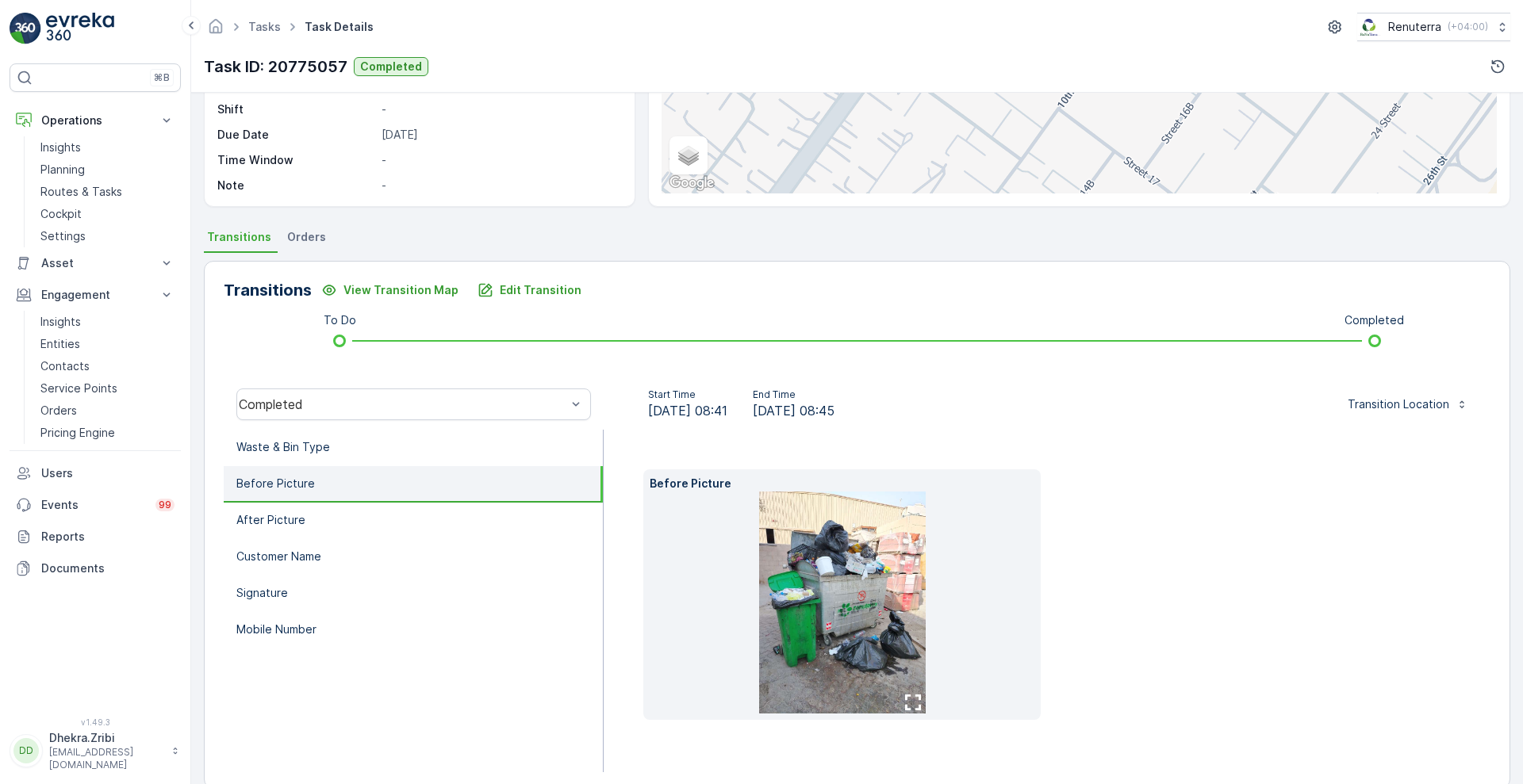
click at [814, 555] on img at bounding box center [842, 602] width 167 height 222
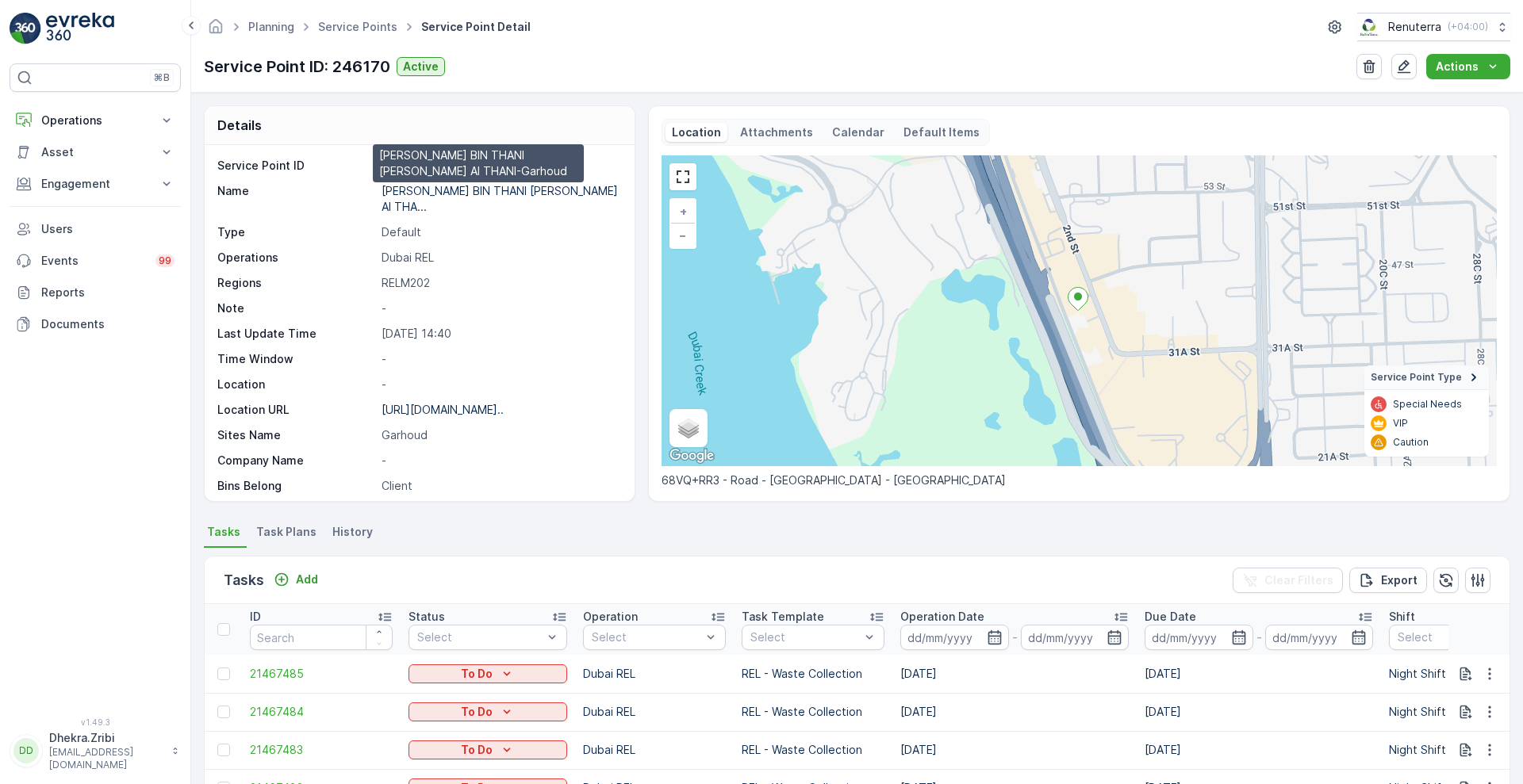
click at [474, 195] on p "[PERSON_NAME] BIN THANI [PERSON_NAME] Al THA..." at bounding box center [499, 198] width 236 height 30
